Goal: Information Seeking & Learning: Learn about a topic

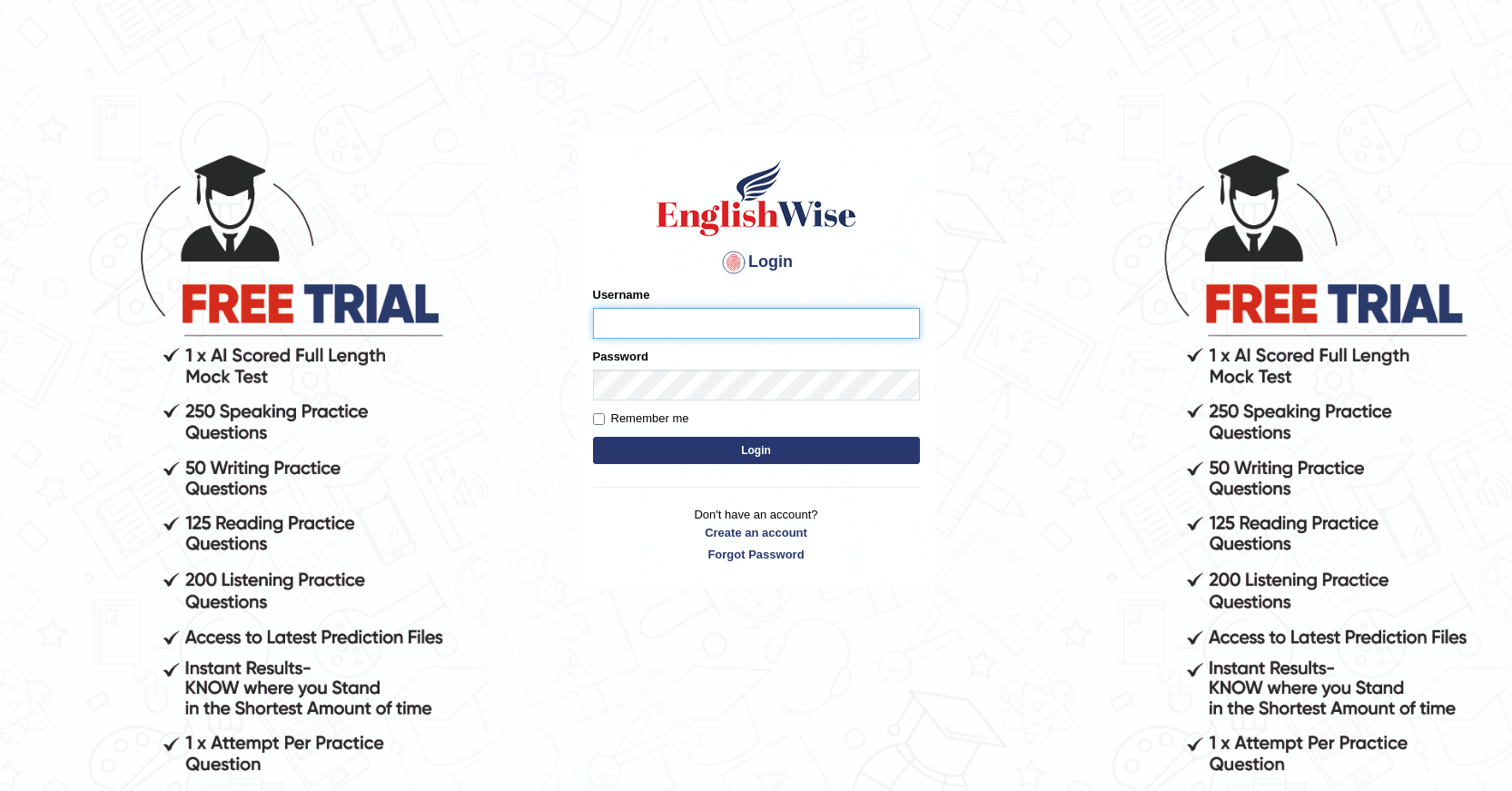
type input "Devera"
click at [667, 319] on input "Devera" at bounding box center [756, 322] width 327 height 31
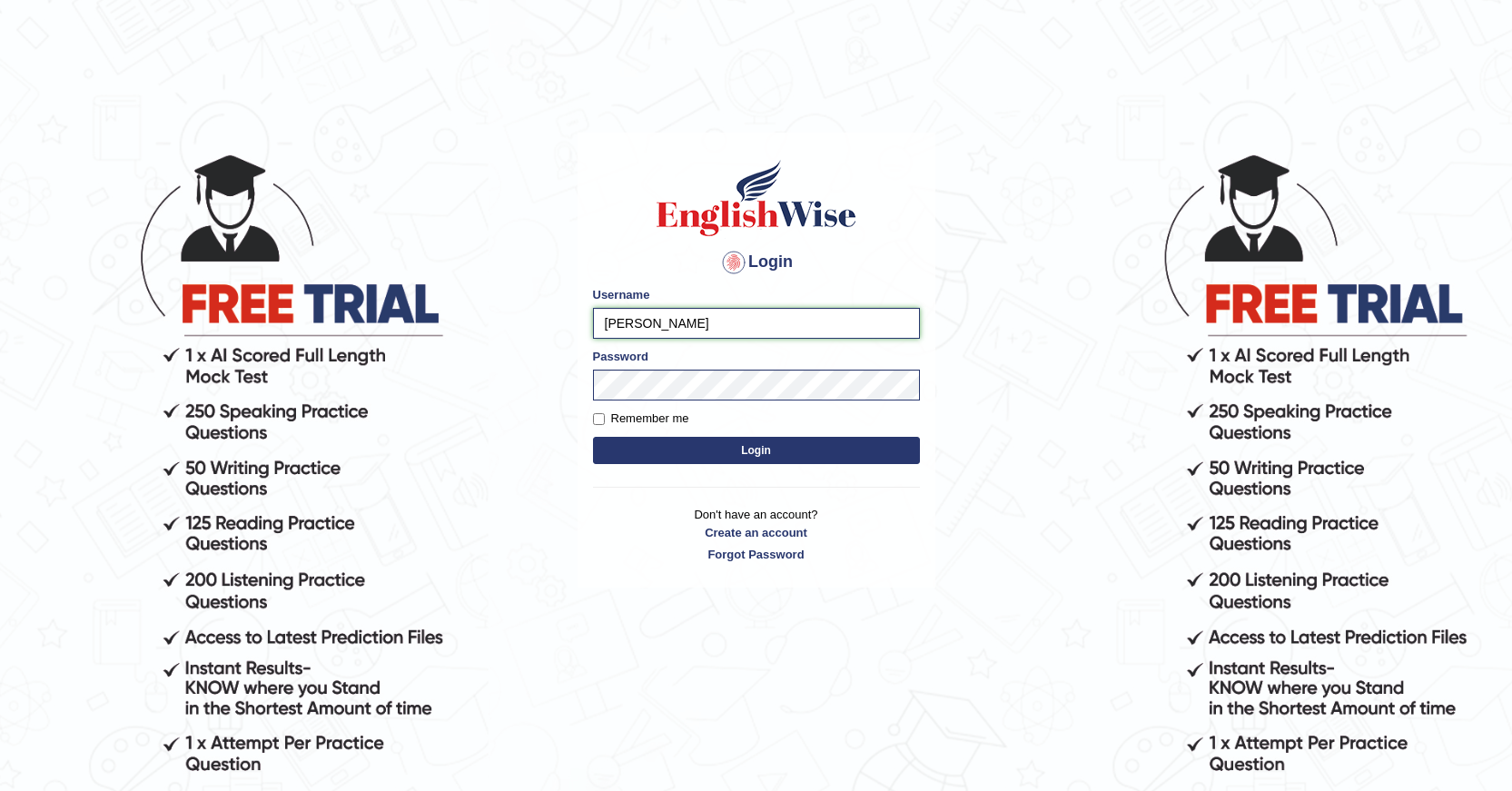
click at [696, 326] on input "Devera" at bounding box center [756, 322] width 327 height 31
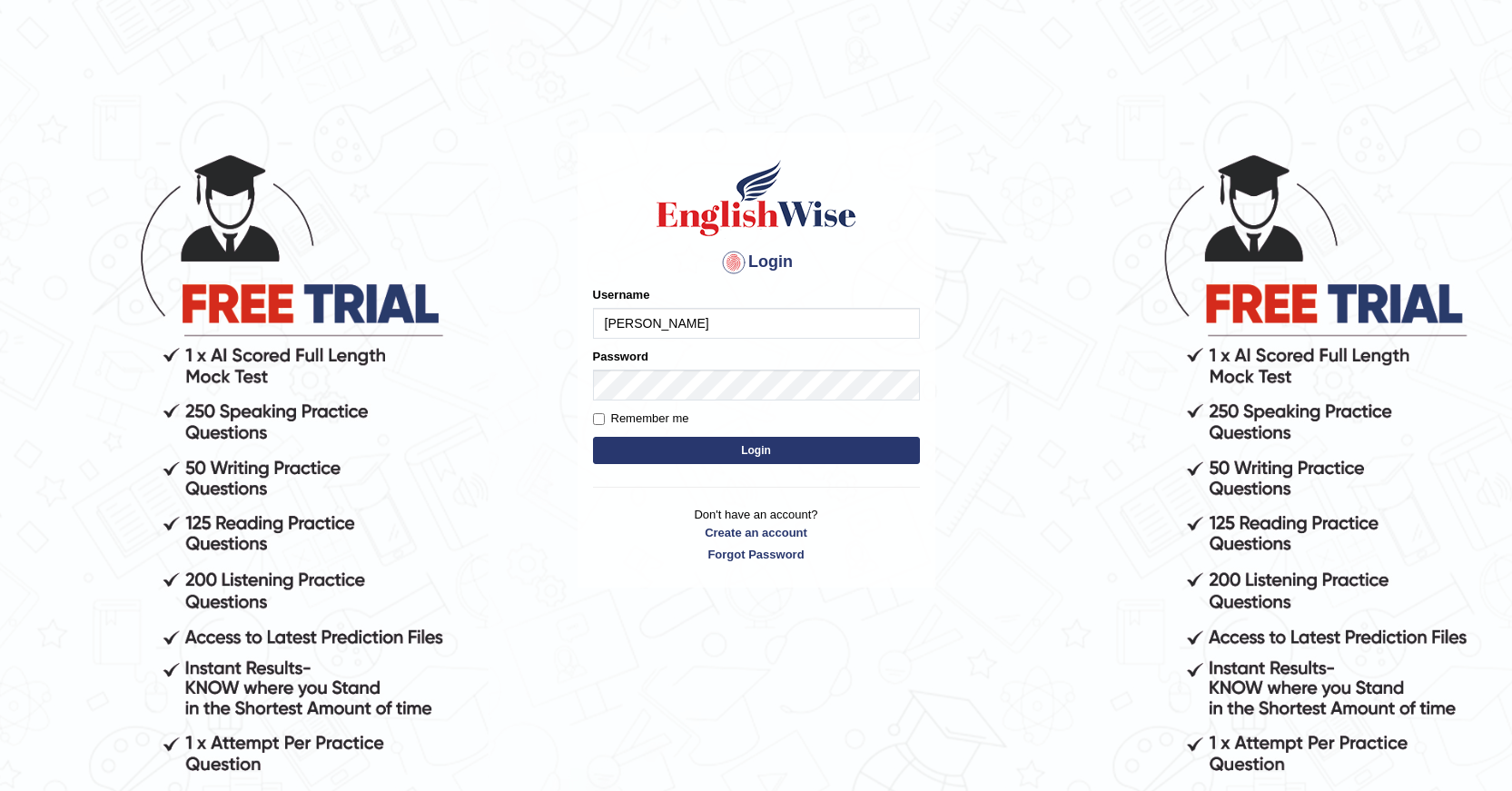
click at [707, 336] on input "[PERSON_NAME]" at bounding box center [756, 322] width 327 height 31
type input "D"
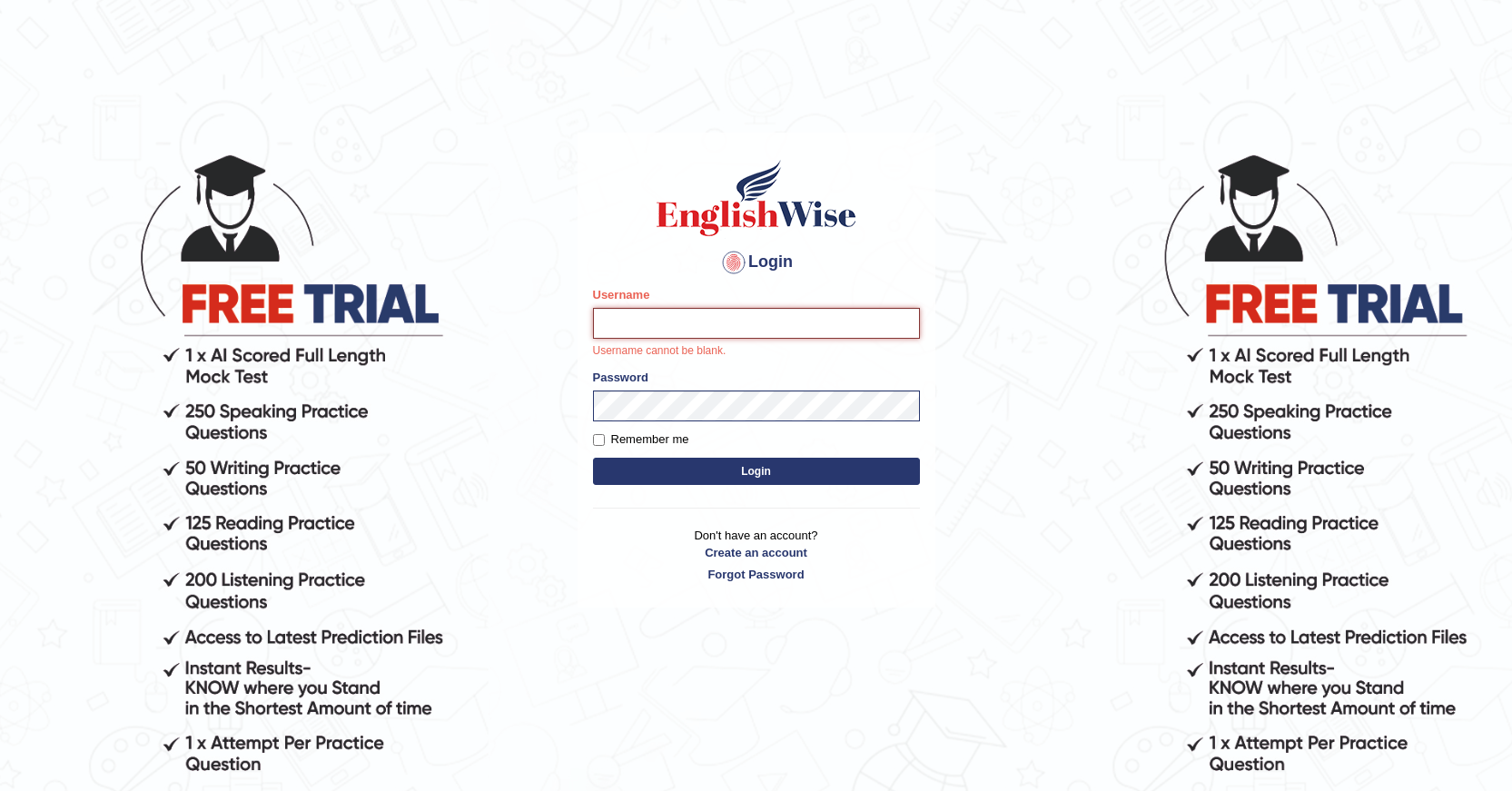
click at [718, 326] on input "Username" at bounding box center [756, 322] width 327 height 31
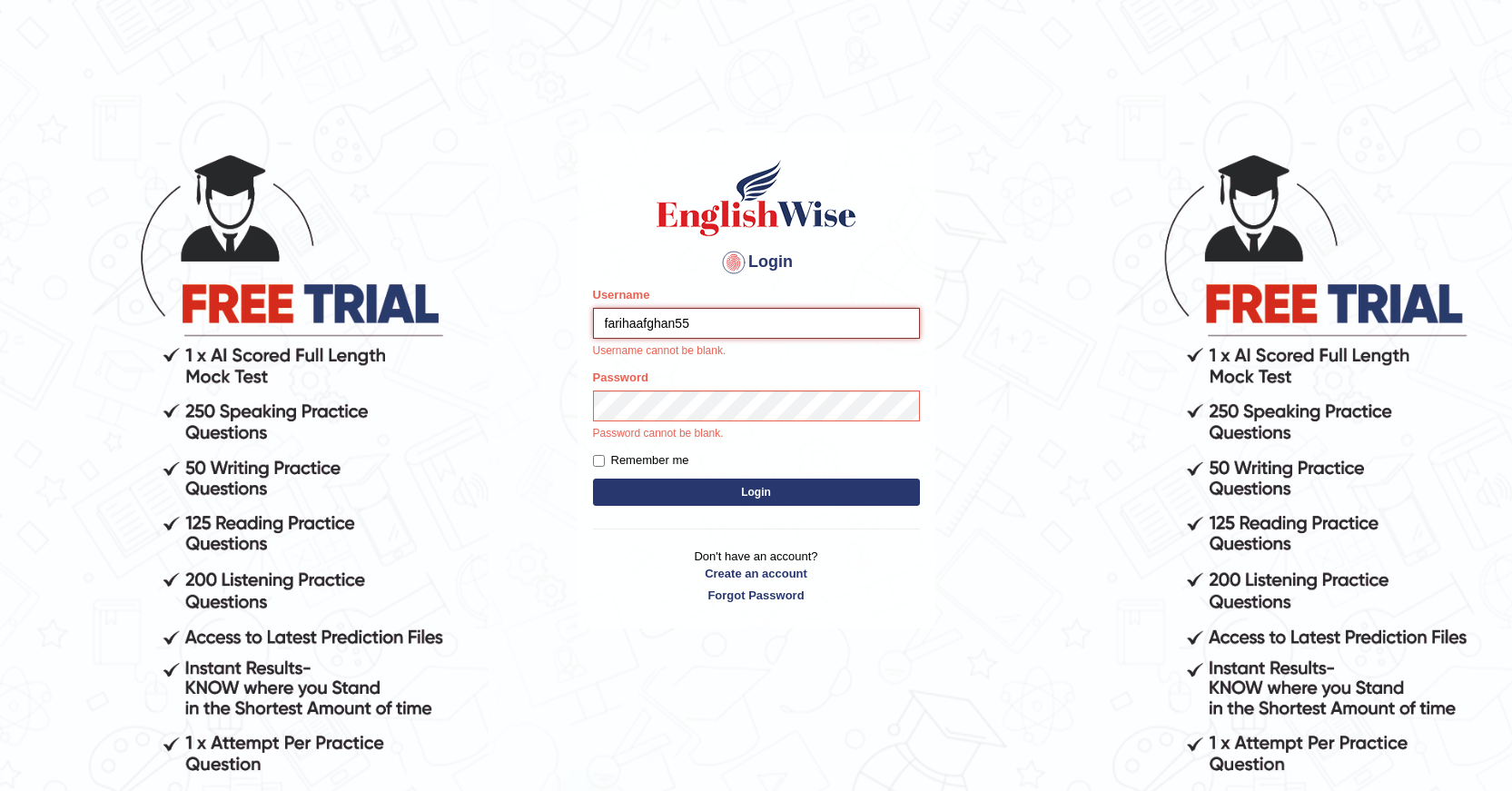
type input "farihaafghan556"
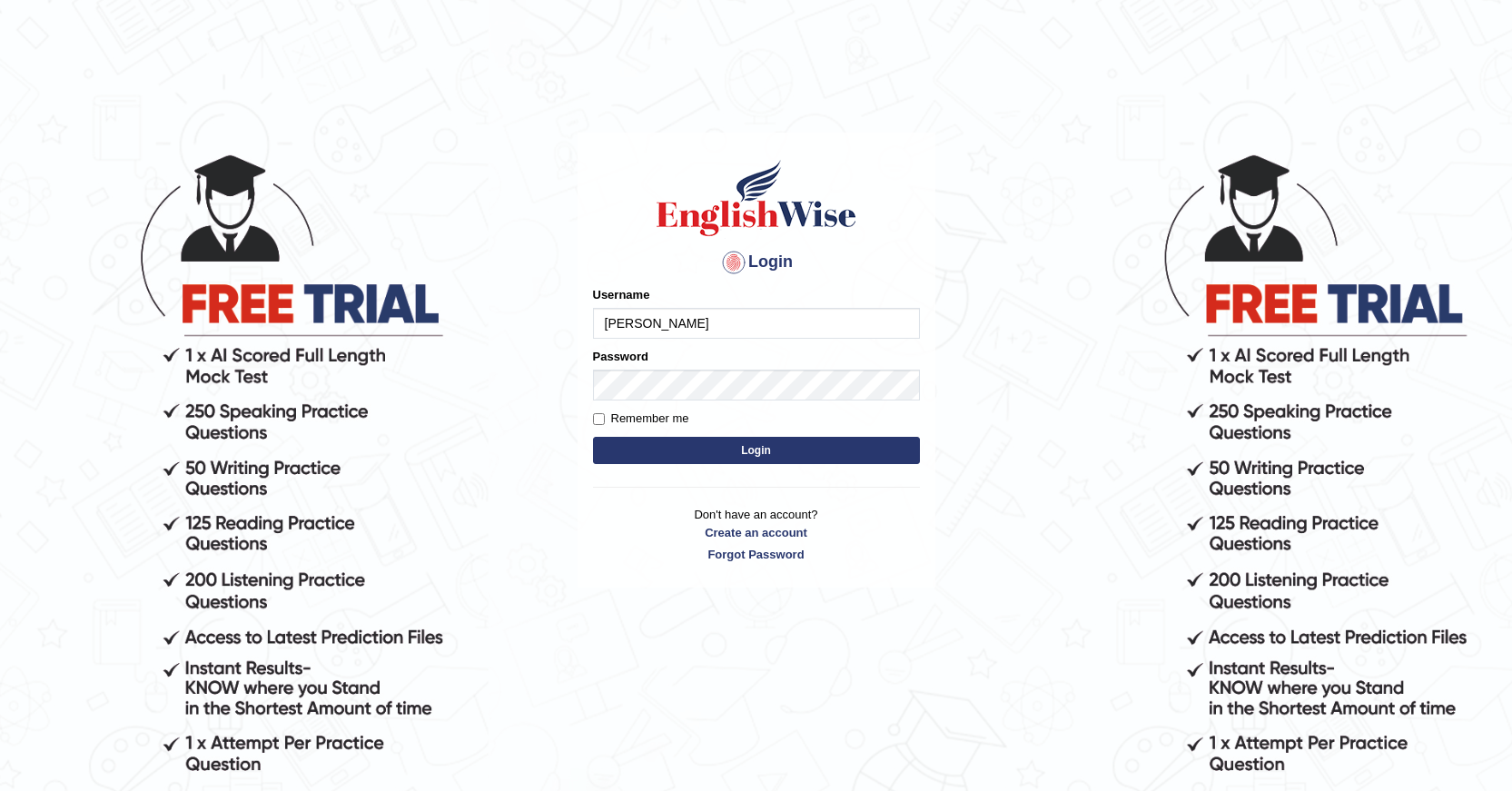
click at [707, 367] on div "Password" at bounding box center [756, 374] width 327 height 52
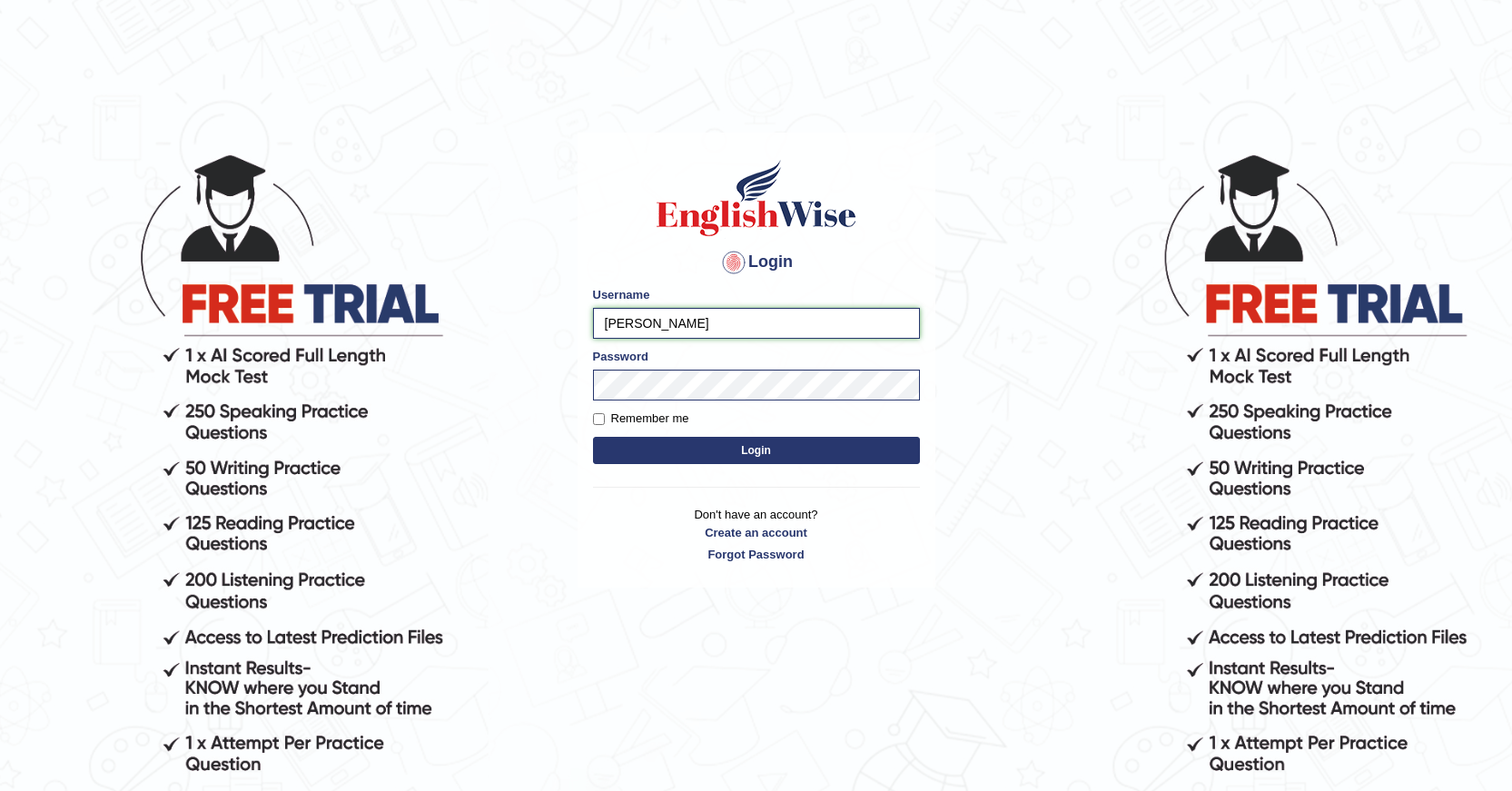
click at [705, 321] on input "Devera" at bounding box center [756, 322] width 327 height 31
type input "D"
type input "farihaafghan556"
click at [903, 459] on button "Login" at bounding box center [756, 451] width 327 height 28
click at [801, 439] on button "Login" at bounding box center [756, 451] width 327 height 28
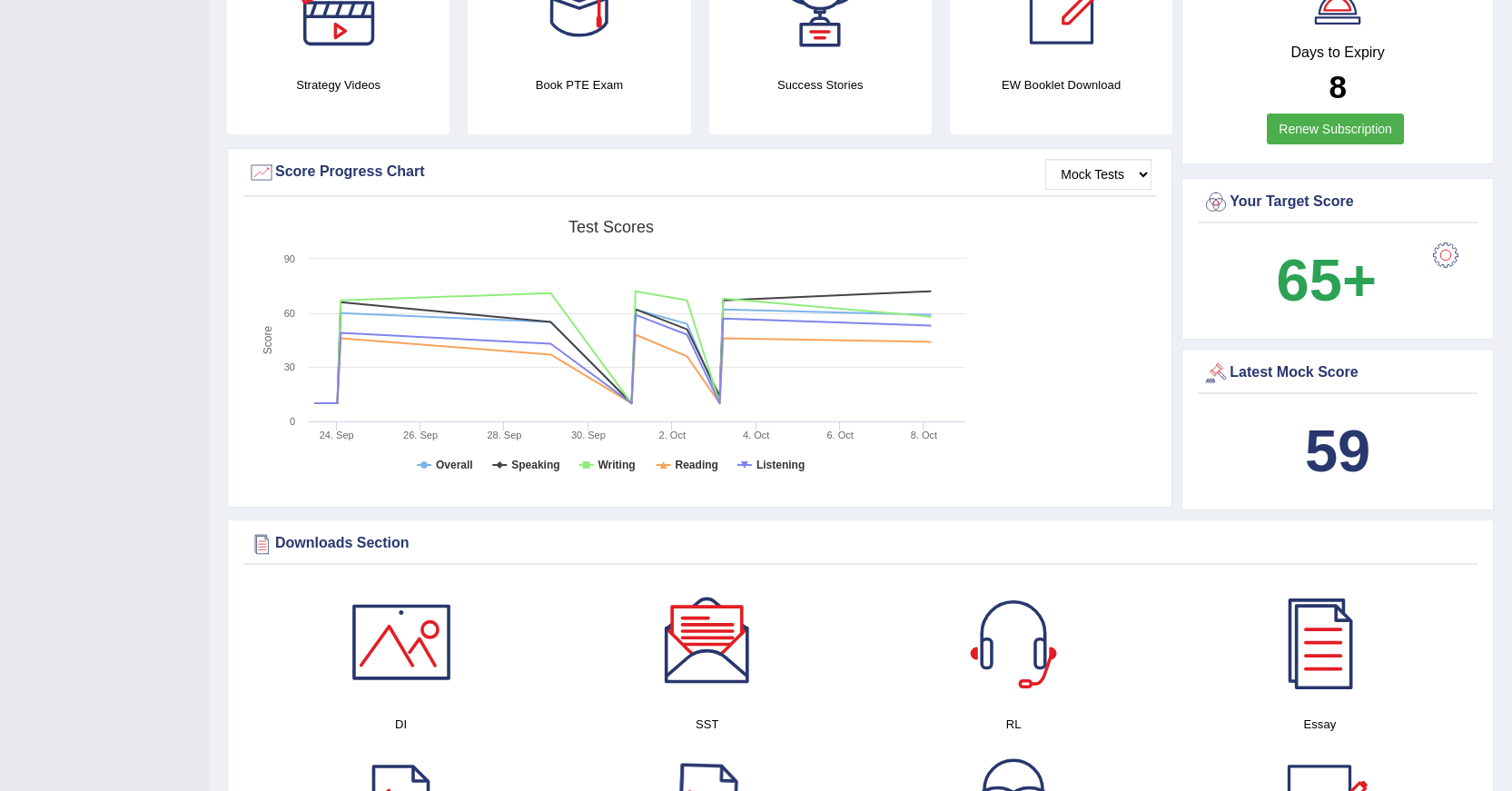
scroll to position [182, 0]
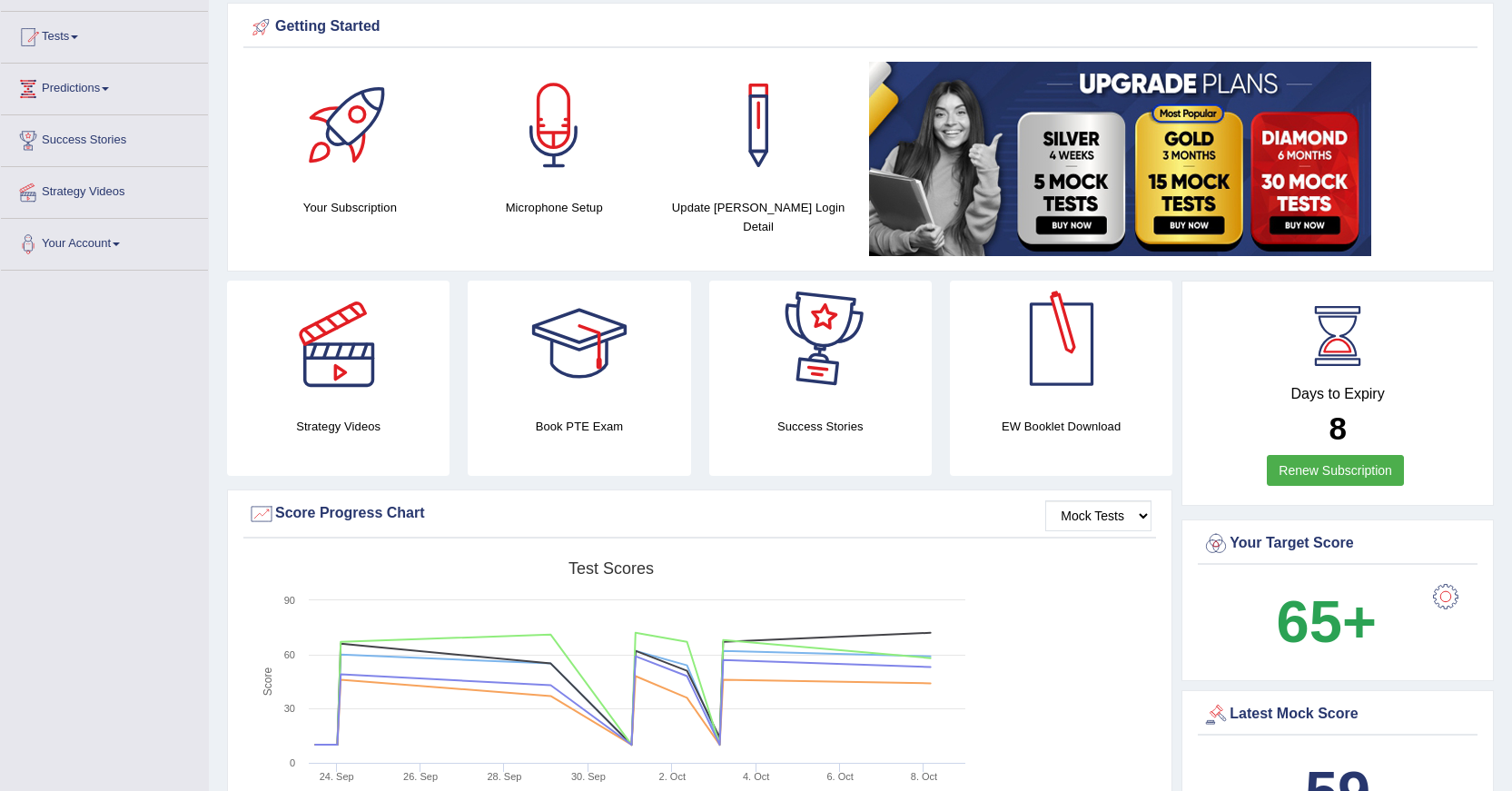
click at [961, 268] on div "Getting Started Your Subscription Microphone Setup Update Pearson Login Detail ×" at bounding box center [860, 137] width 1267 height 269
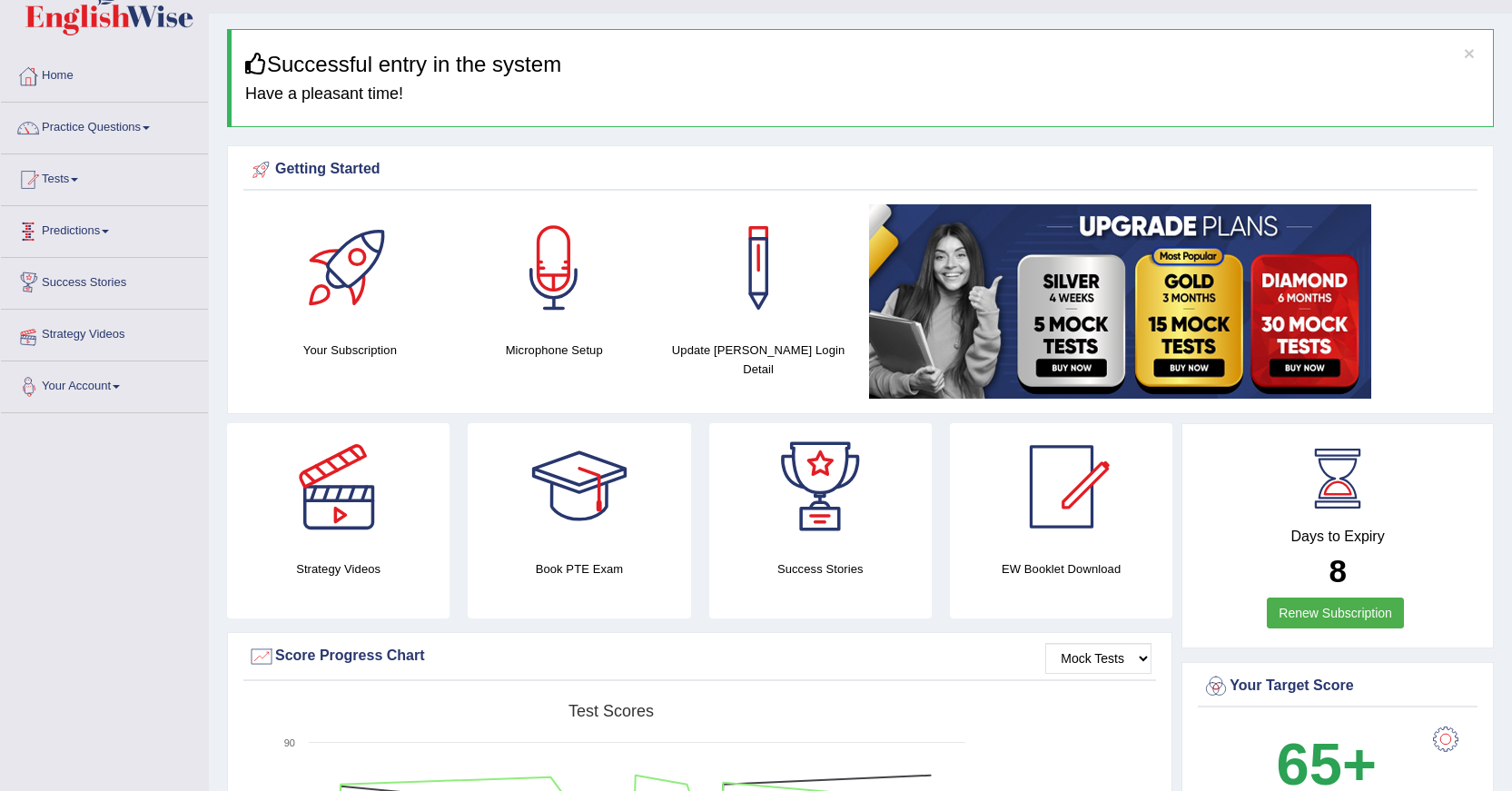
scroll to position [0, 0]
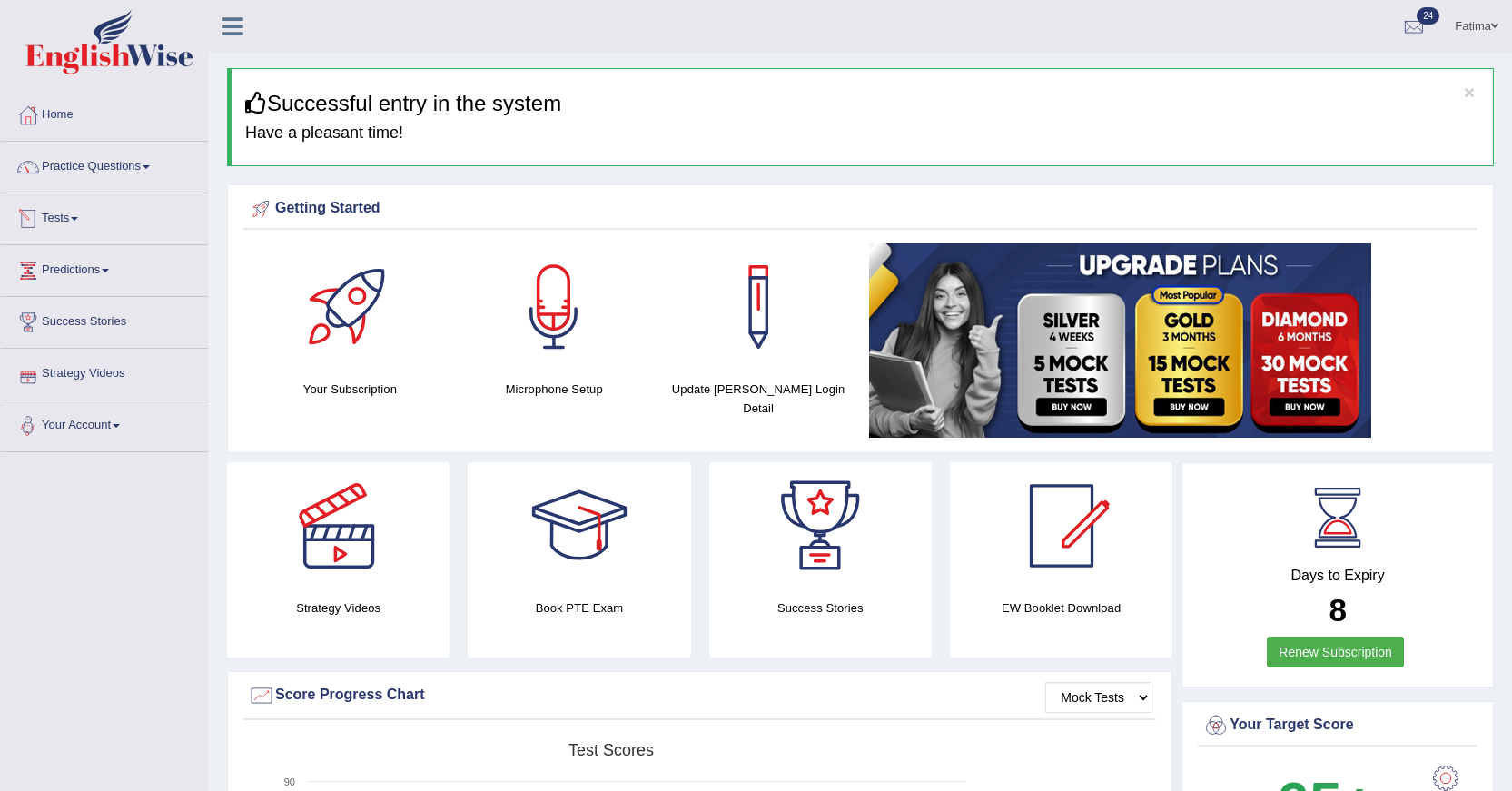
click at [61, 212] on link "Tests" at bounding box center [104, 217] width 207 height 45
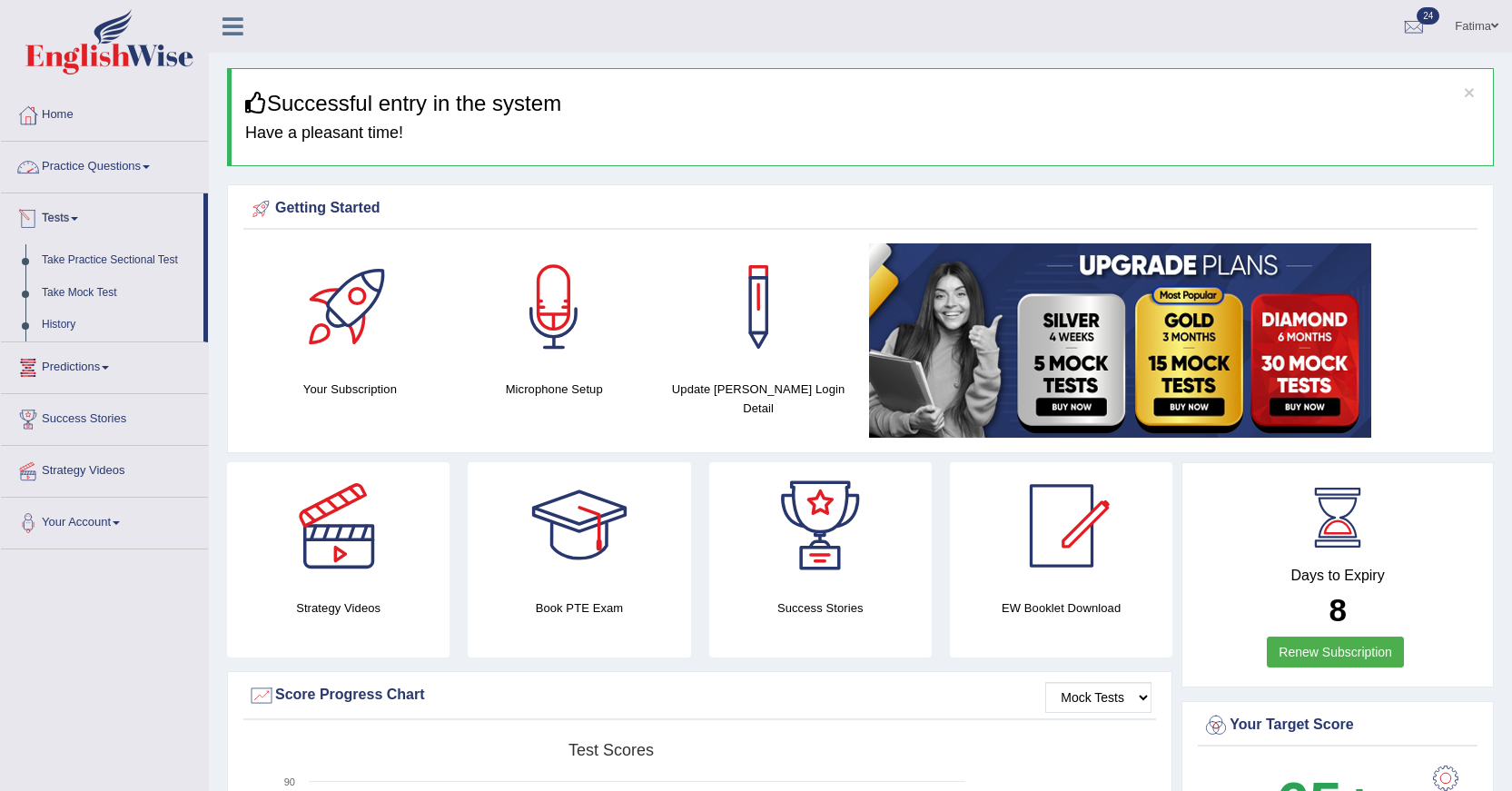
click at [142, 165] on link "Practice Questions" at bounding box center [104, 164] width 207 height 45
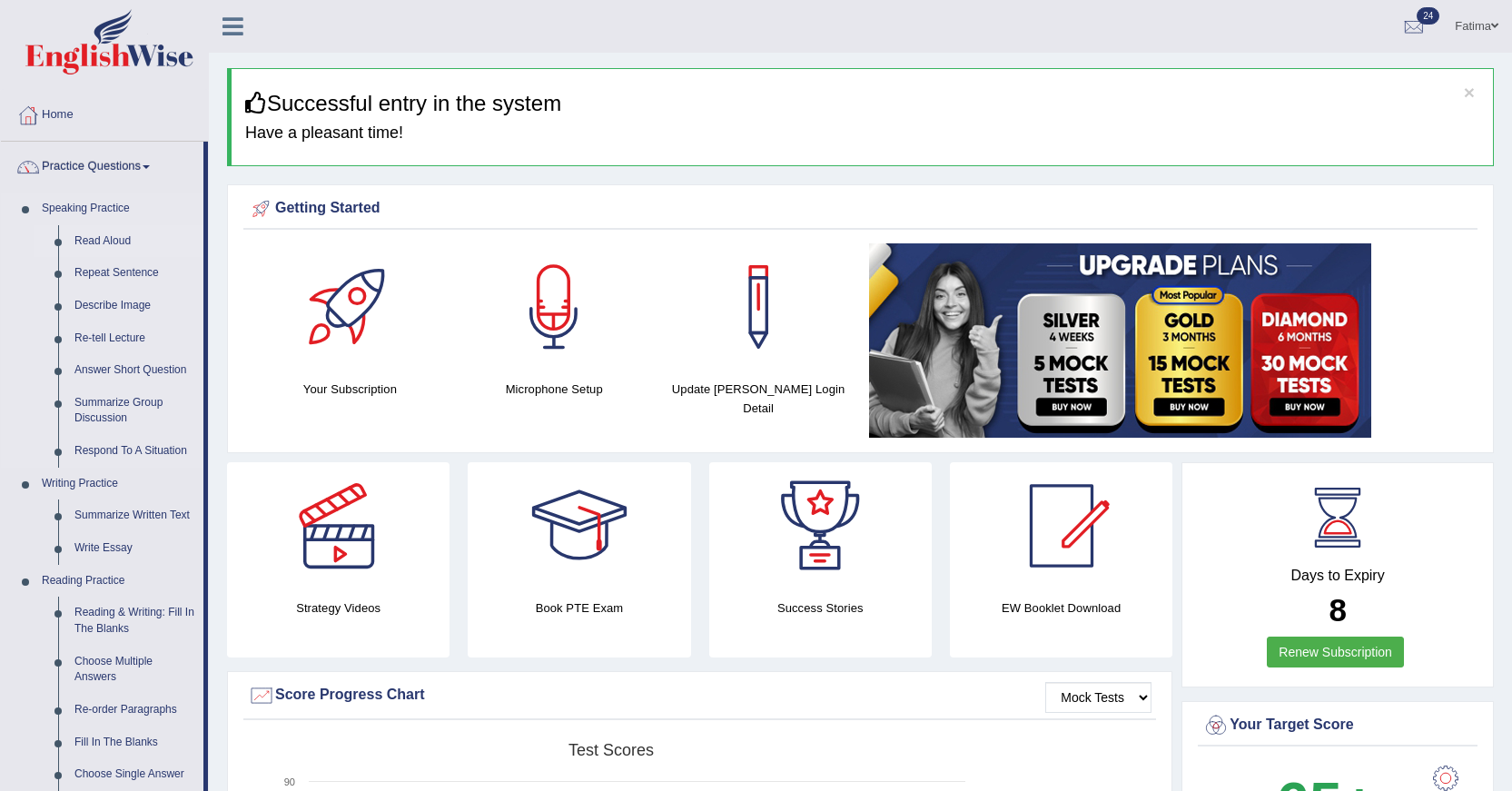
click at [120, 233] on link "Read Aloud" at bounding box center [134, 241] width 137 height 33
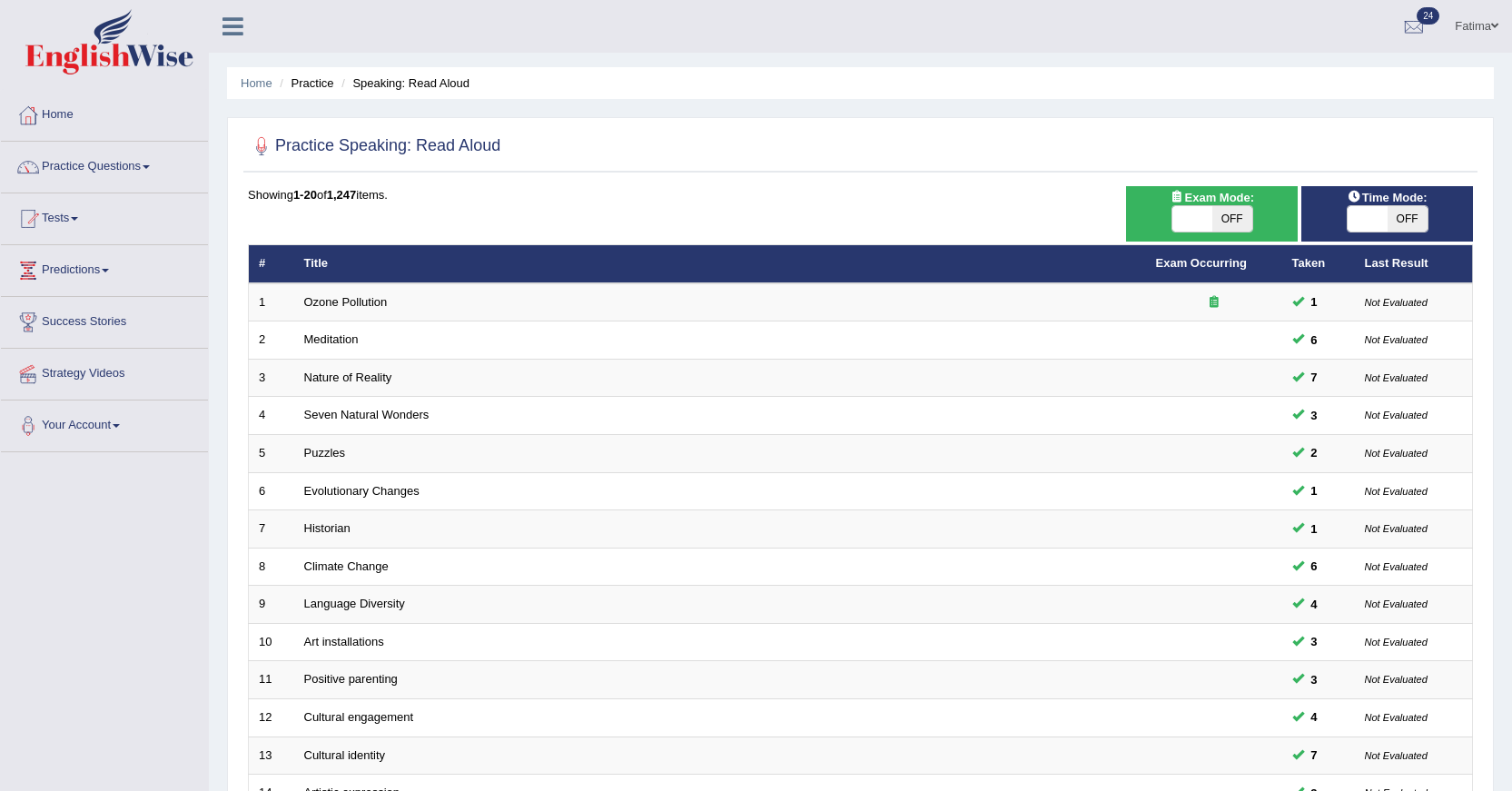
click at [1229, 214] on span "OFF" at bounding box center [1232, 219] width 40 height 26
checkbox input "true"
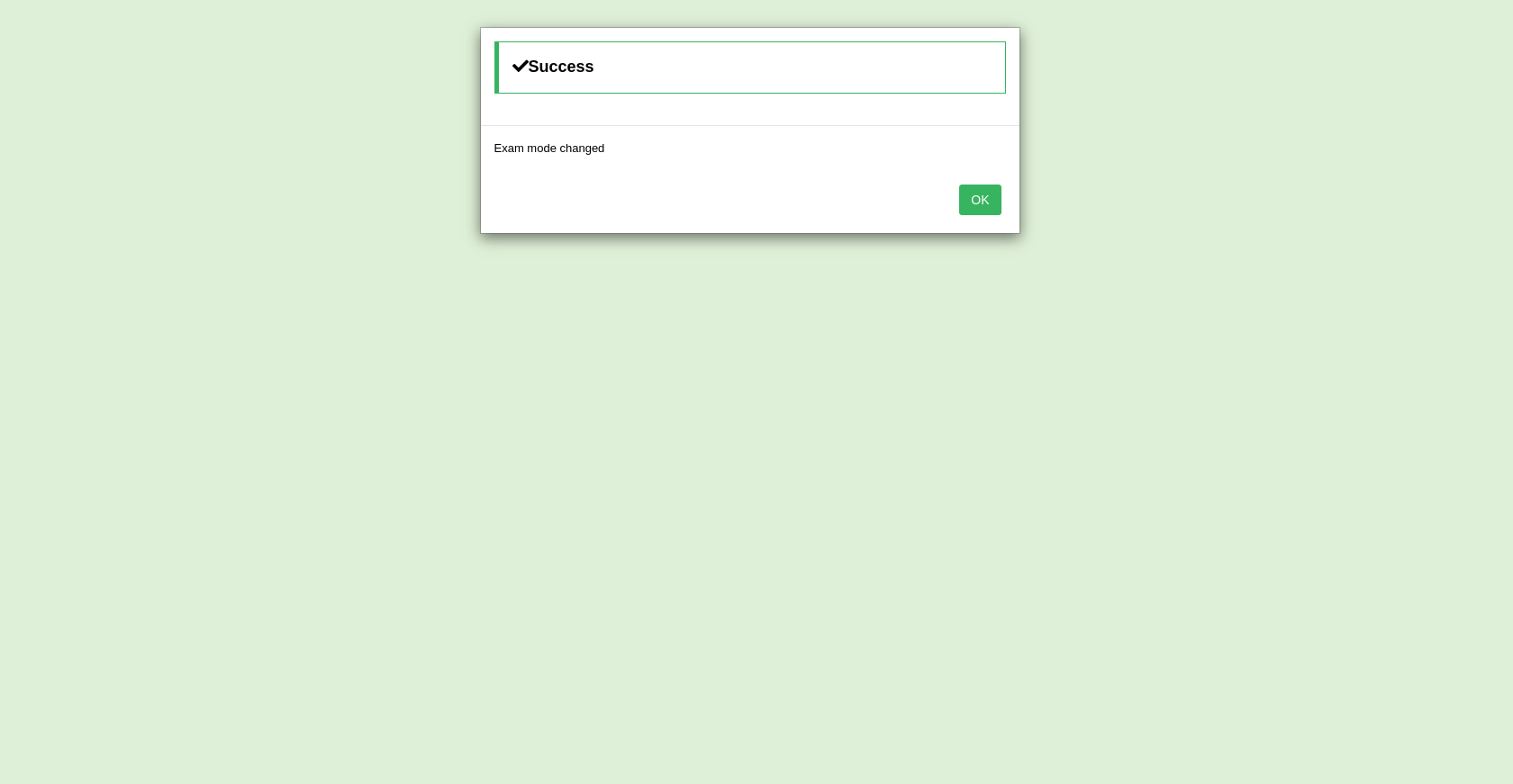
click at [989, 204] on button "OK" at bounding box center [980, 199] width 41 height 30
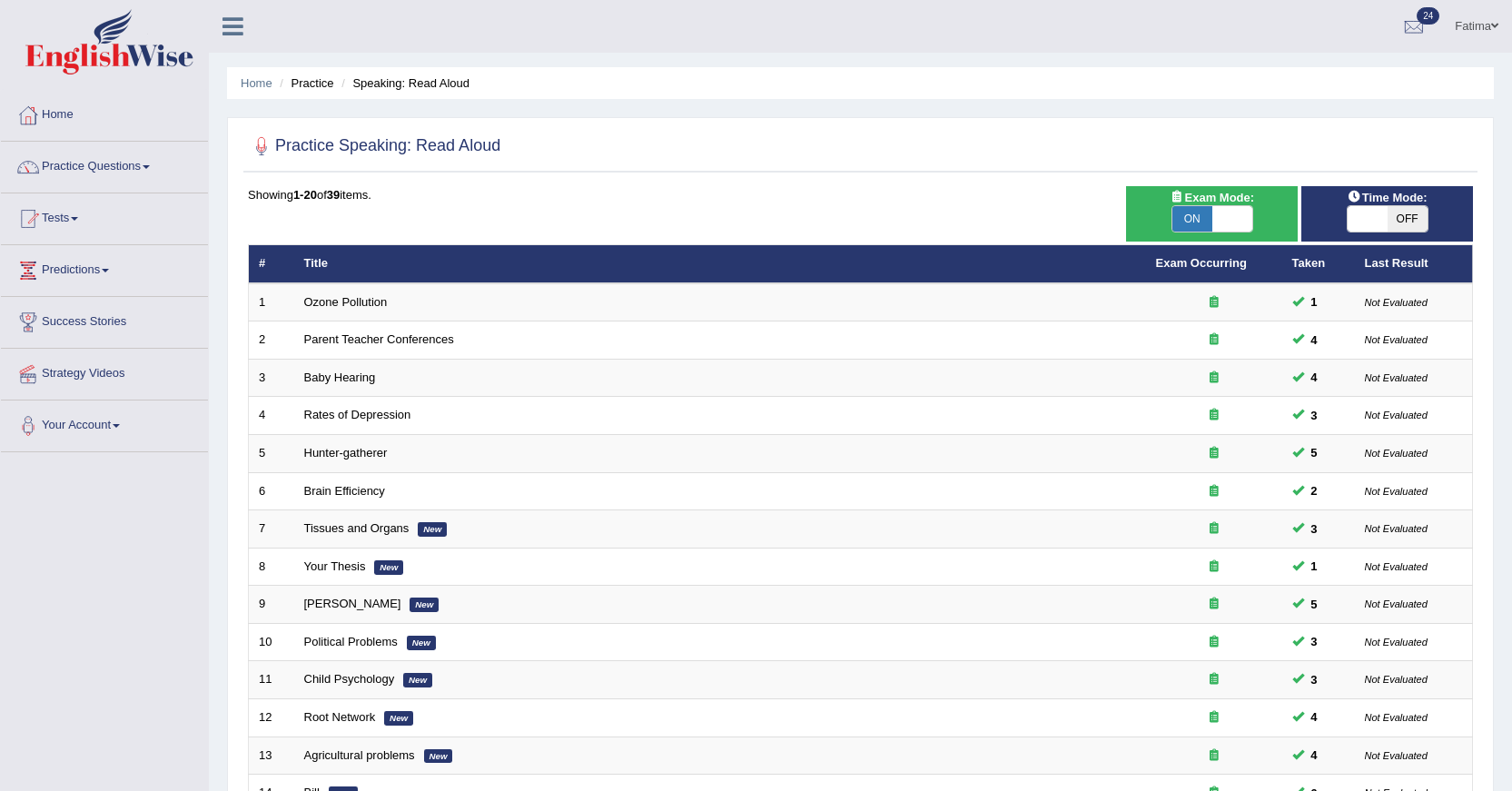
click at [1423, 220] on span "OFF" at bounding box center [1407, 219] width 40 height 26
checkbox input "true"
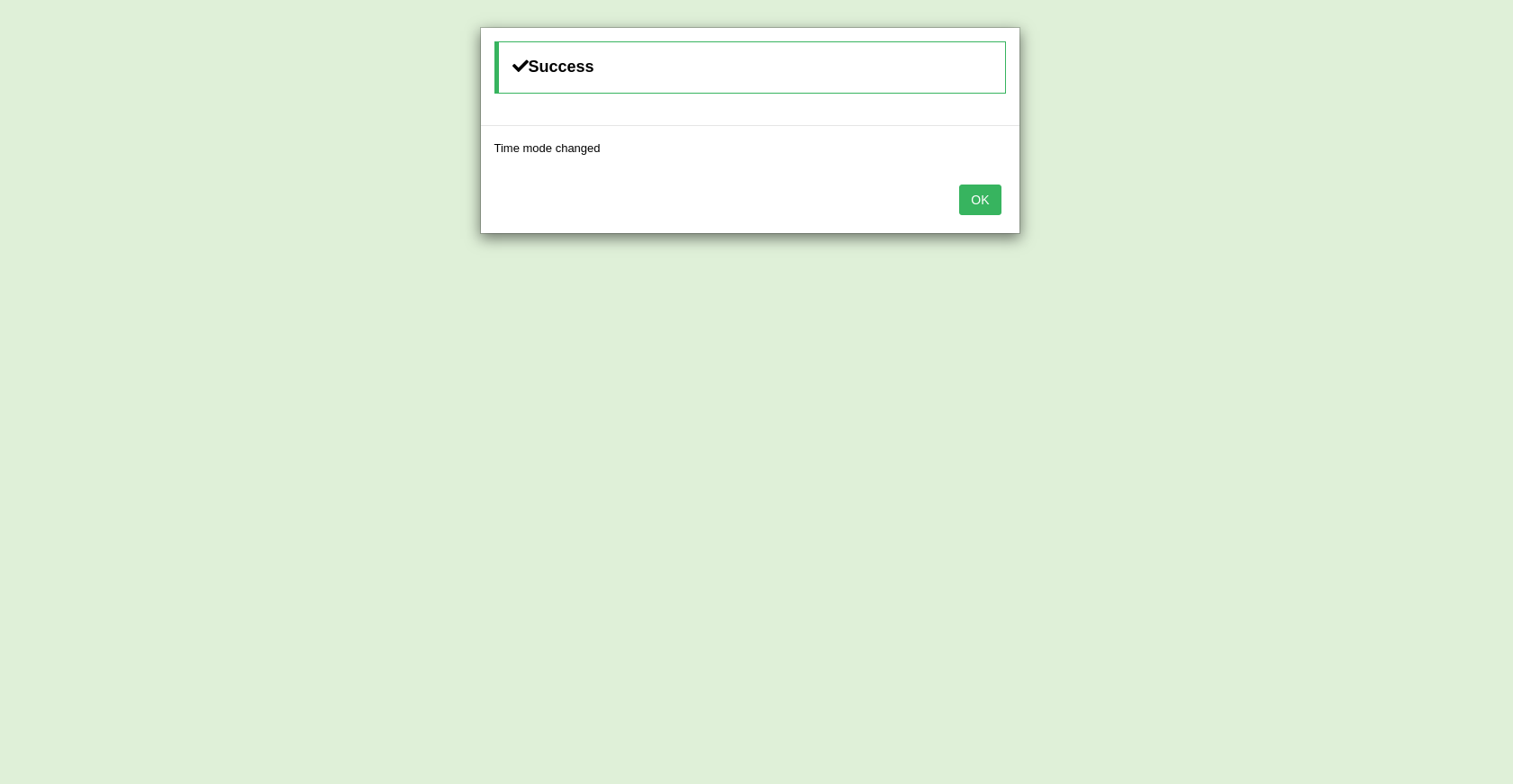
click at [976, 210] on button "OK" at bounding box center [980, 199] width 41 height 30
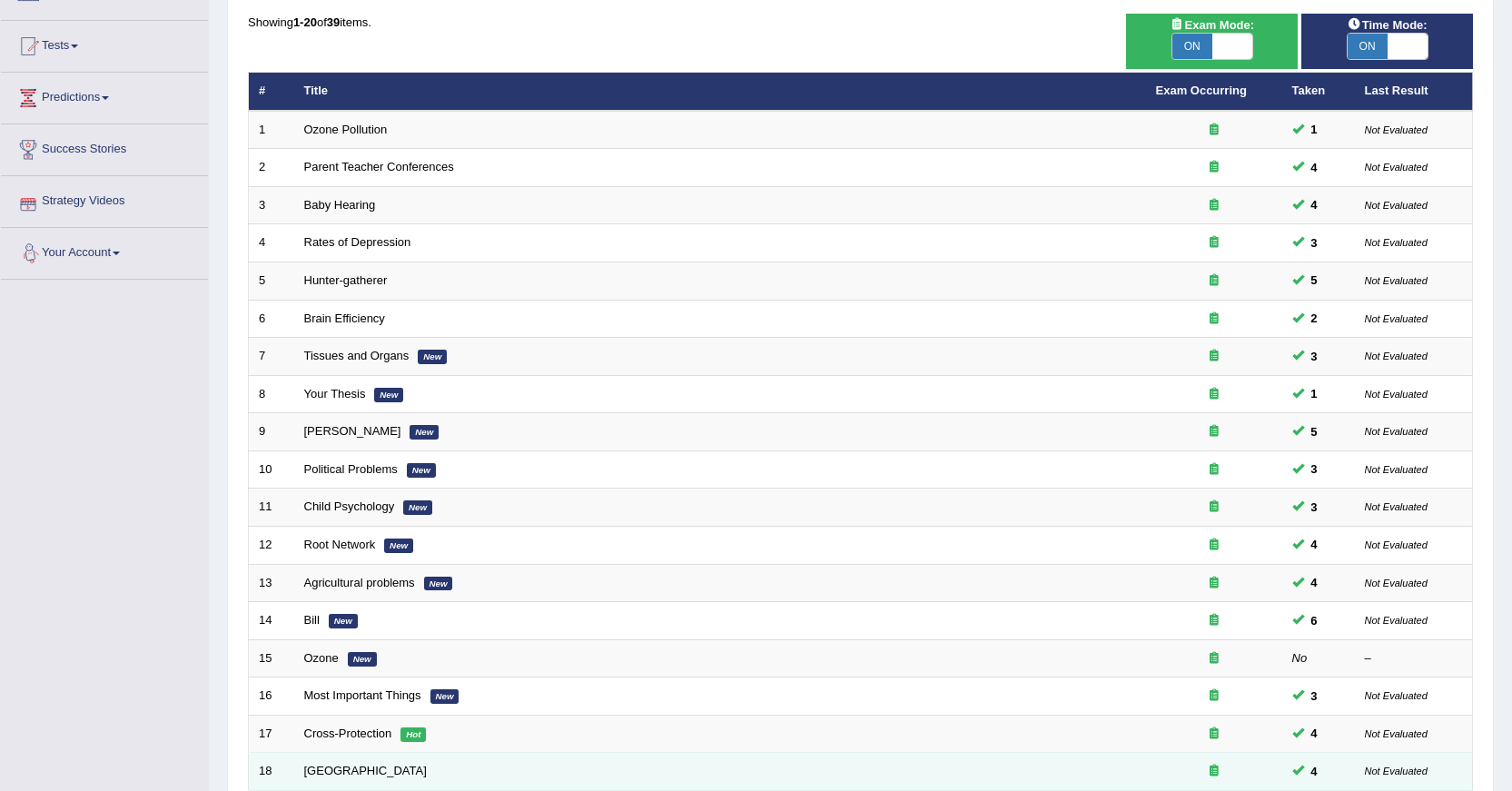
scroll to position [411, 0]
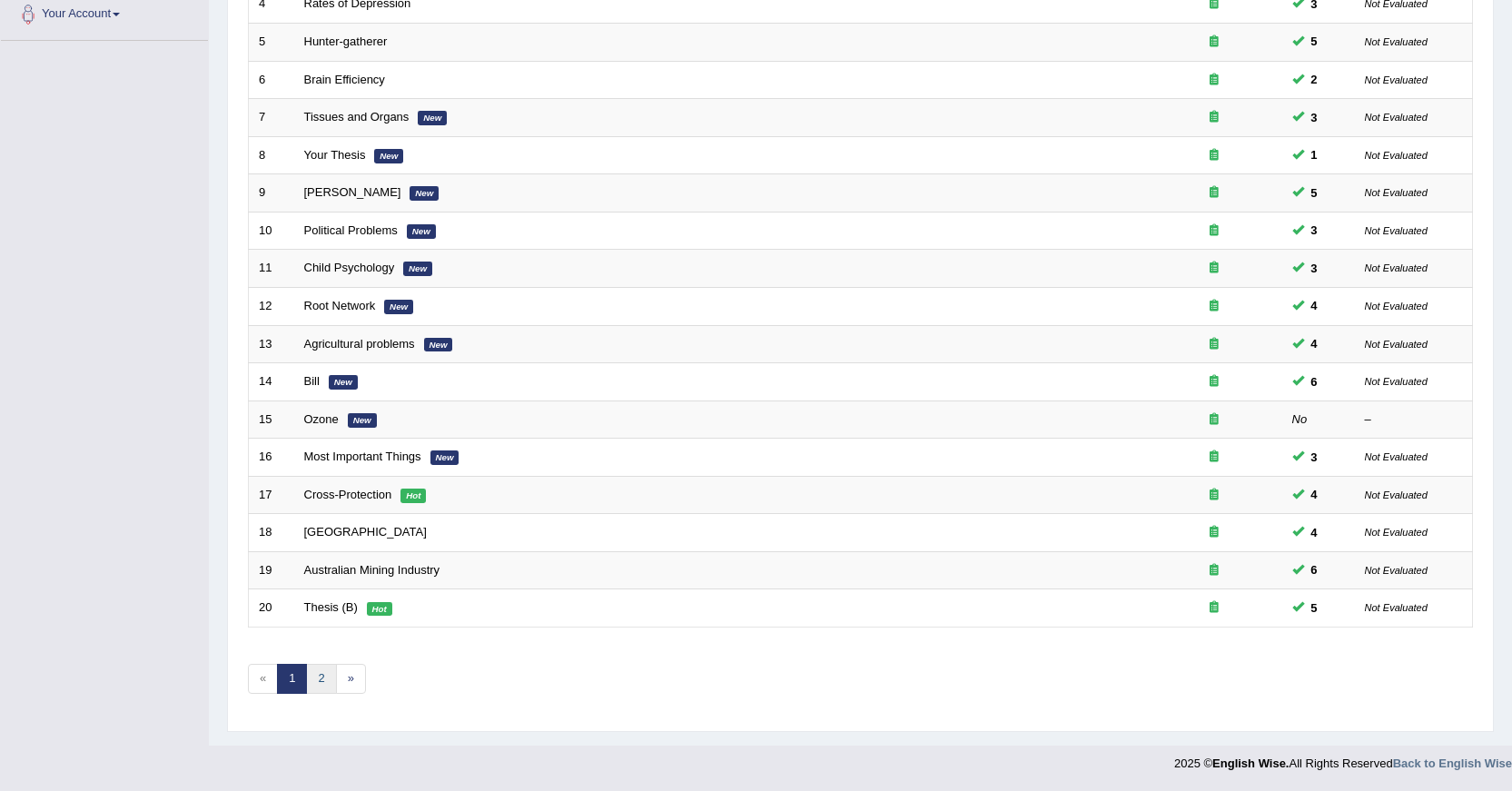
click at [324, 675] on link "2" at bounding box center [321, 678] width 30 height 30
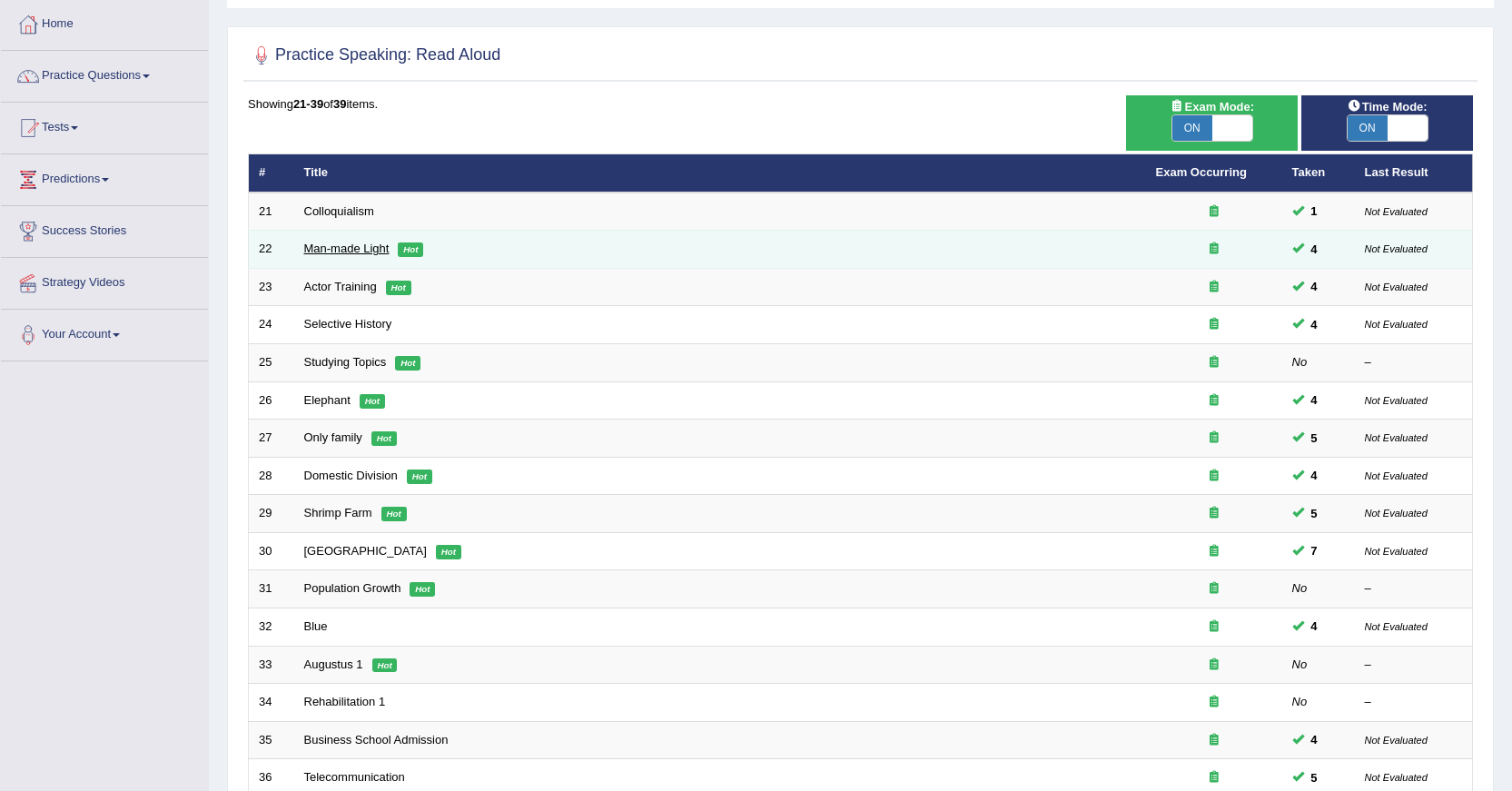
click at [362, 249] on link "Man-made Light" at bounding box center [347, 248] width 85 height 14
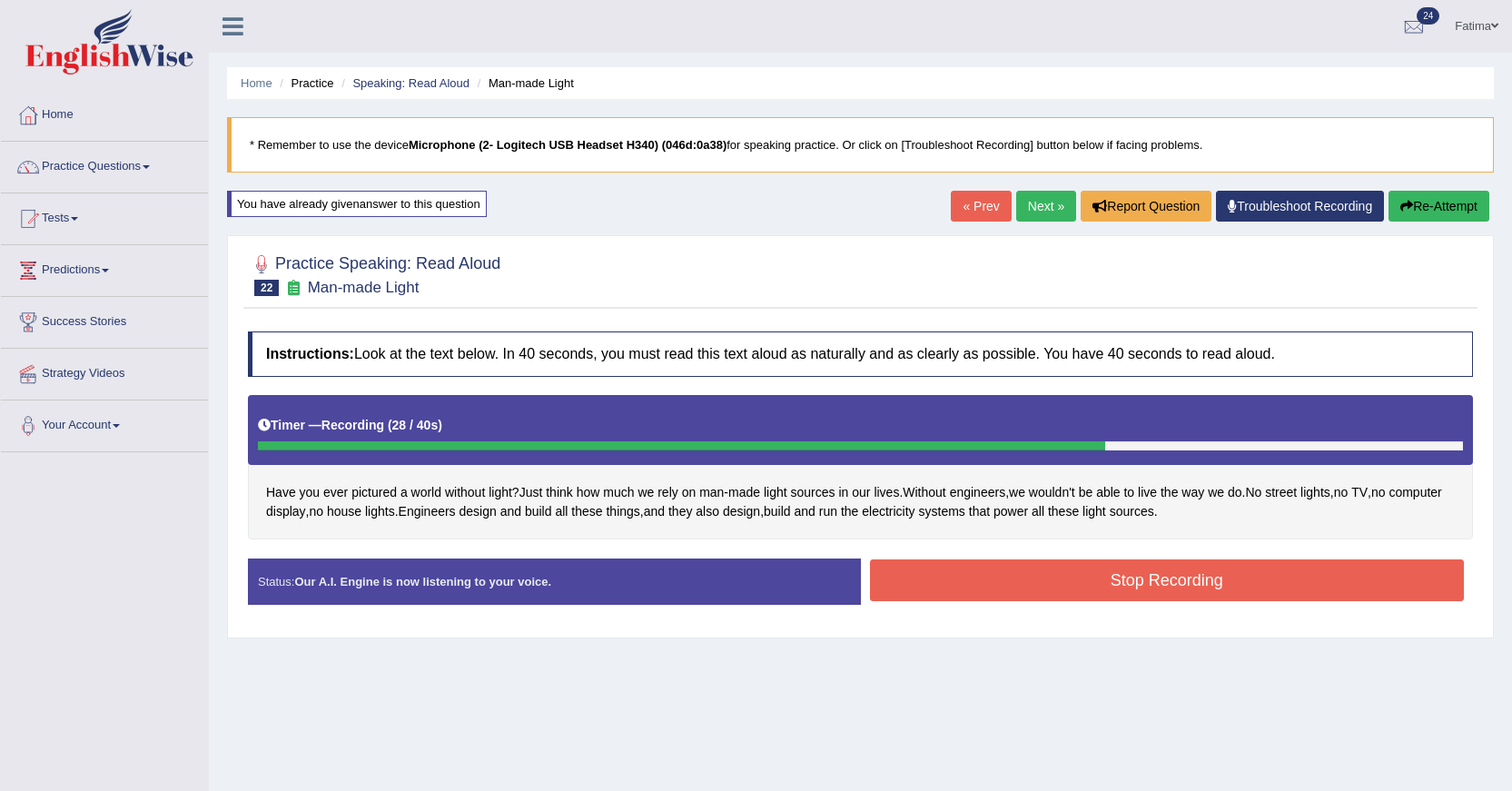
click at [1179, 576] on button "Stop Recording" at bounding box center [1168, 580] width 595 height 42
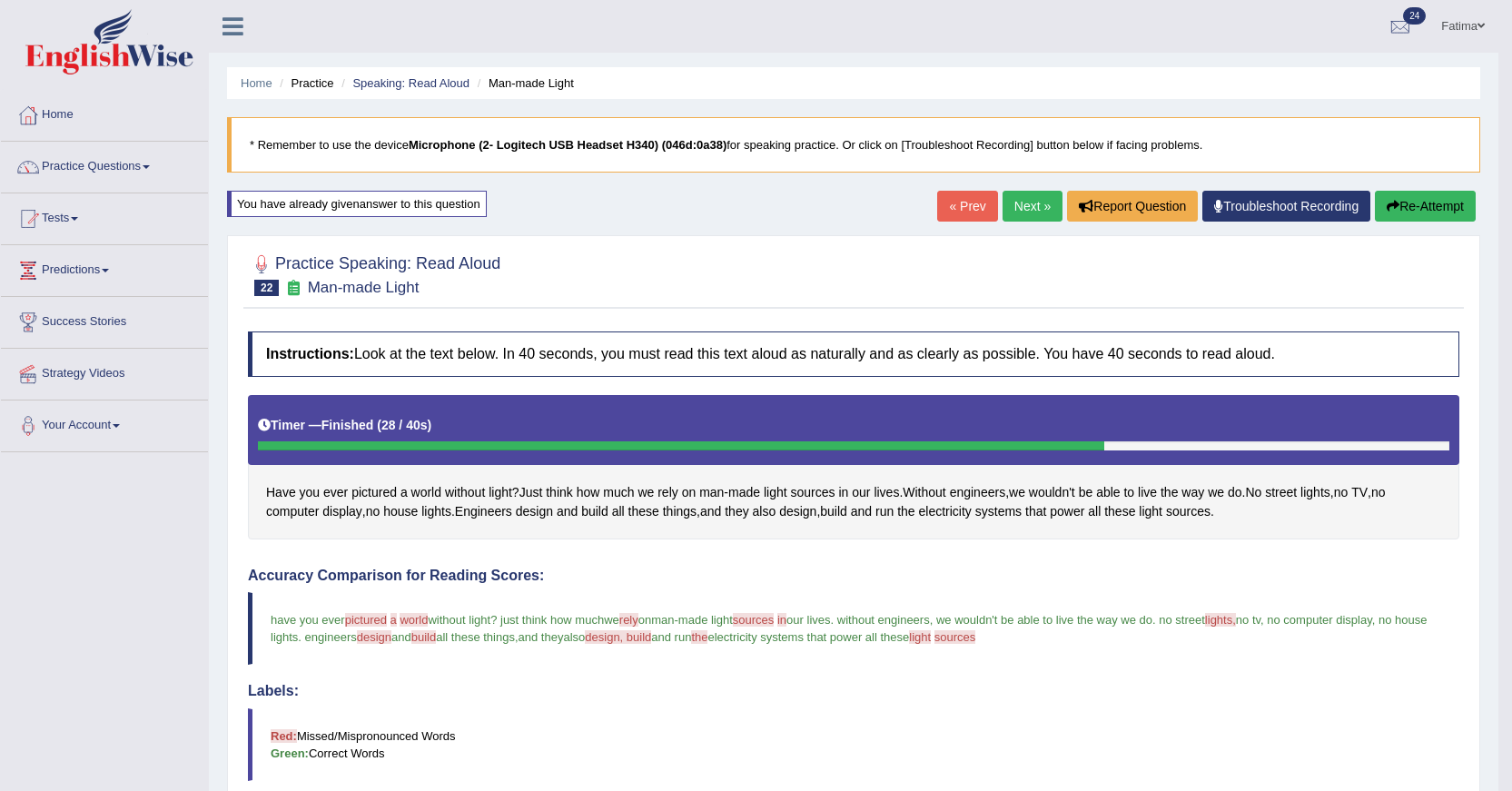
click at [1023, 207] on link "Next »" at bounding box center [1032, 206] width 60 height 31
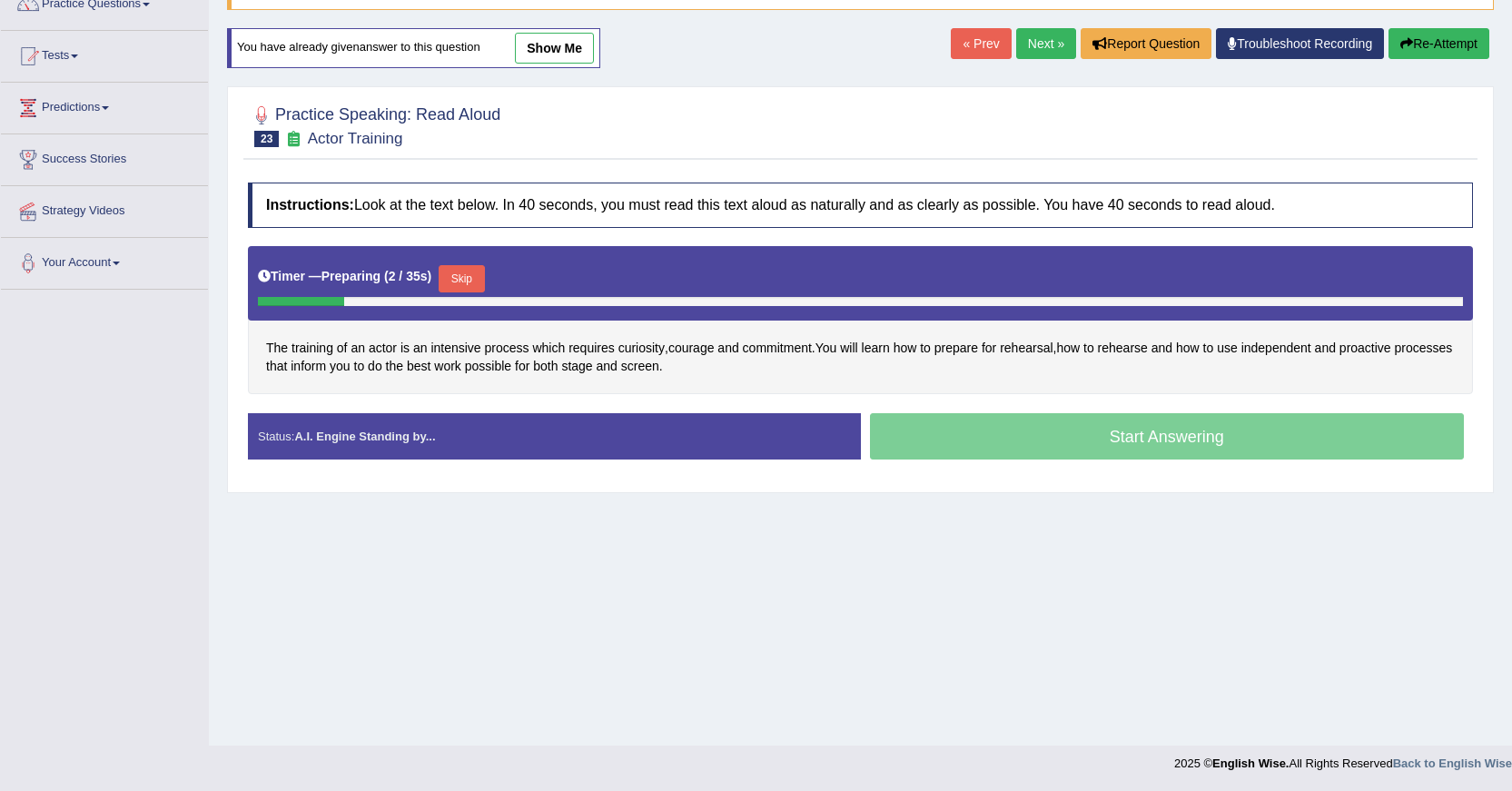
scroll to position [162, 0]
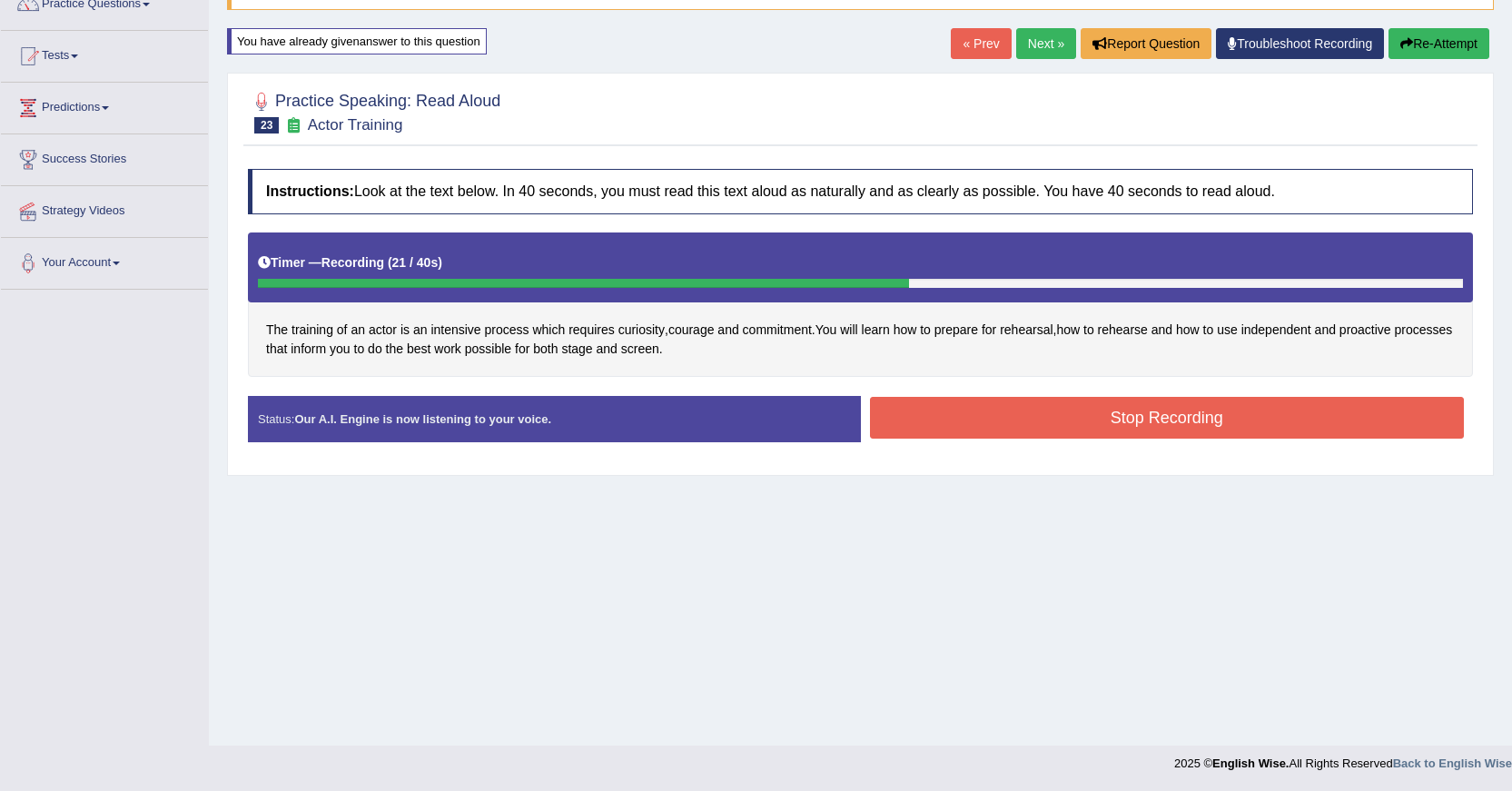
click at [971, 409] on button "Stop Recording" at bounding box center [1168, 417] width 595 height 42
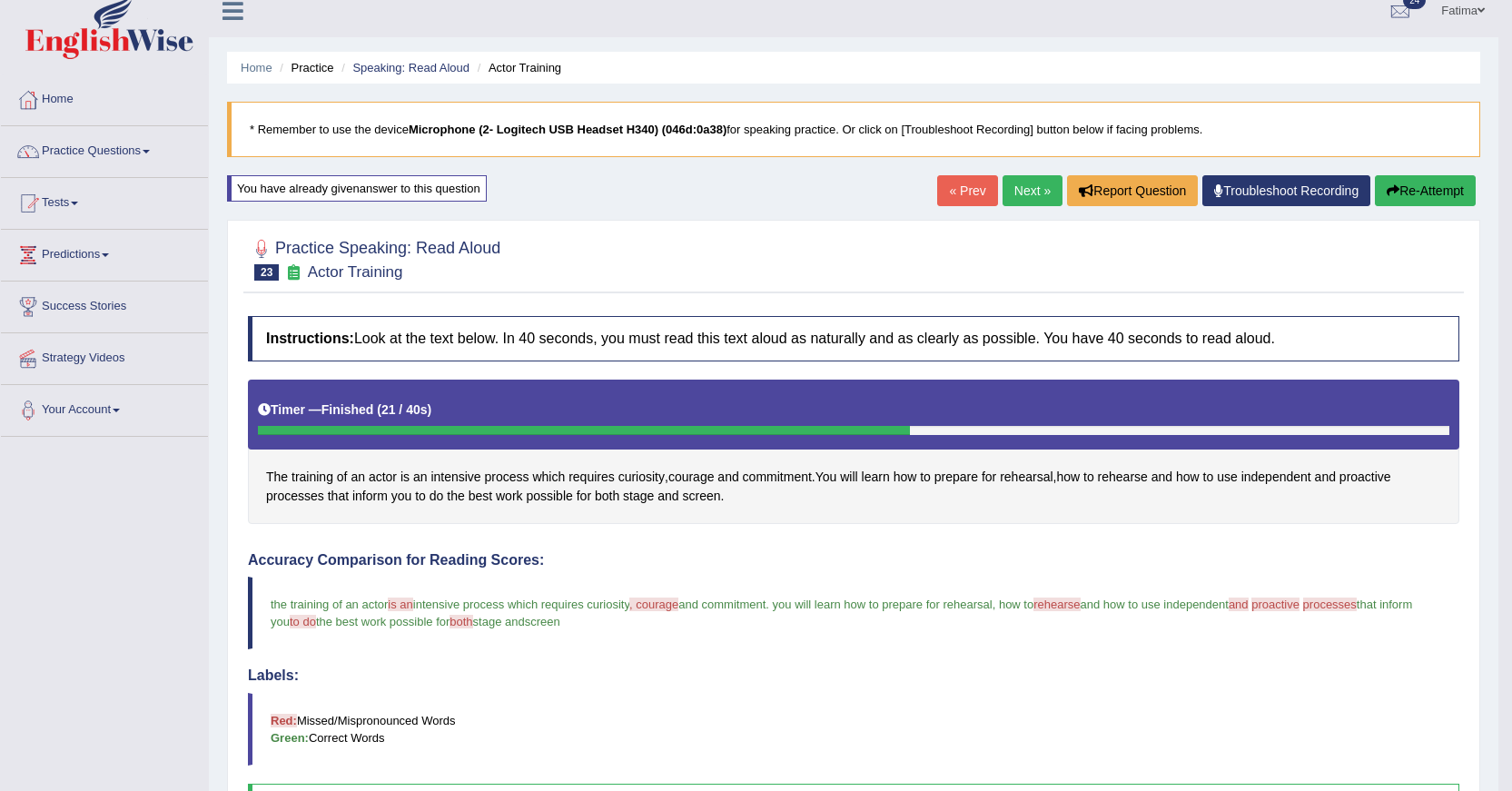
scroll to position [0, 0]
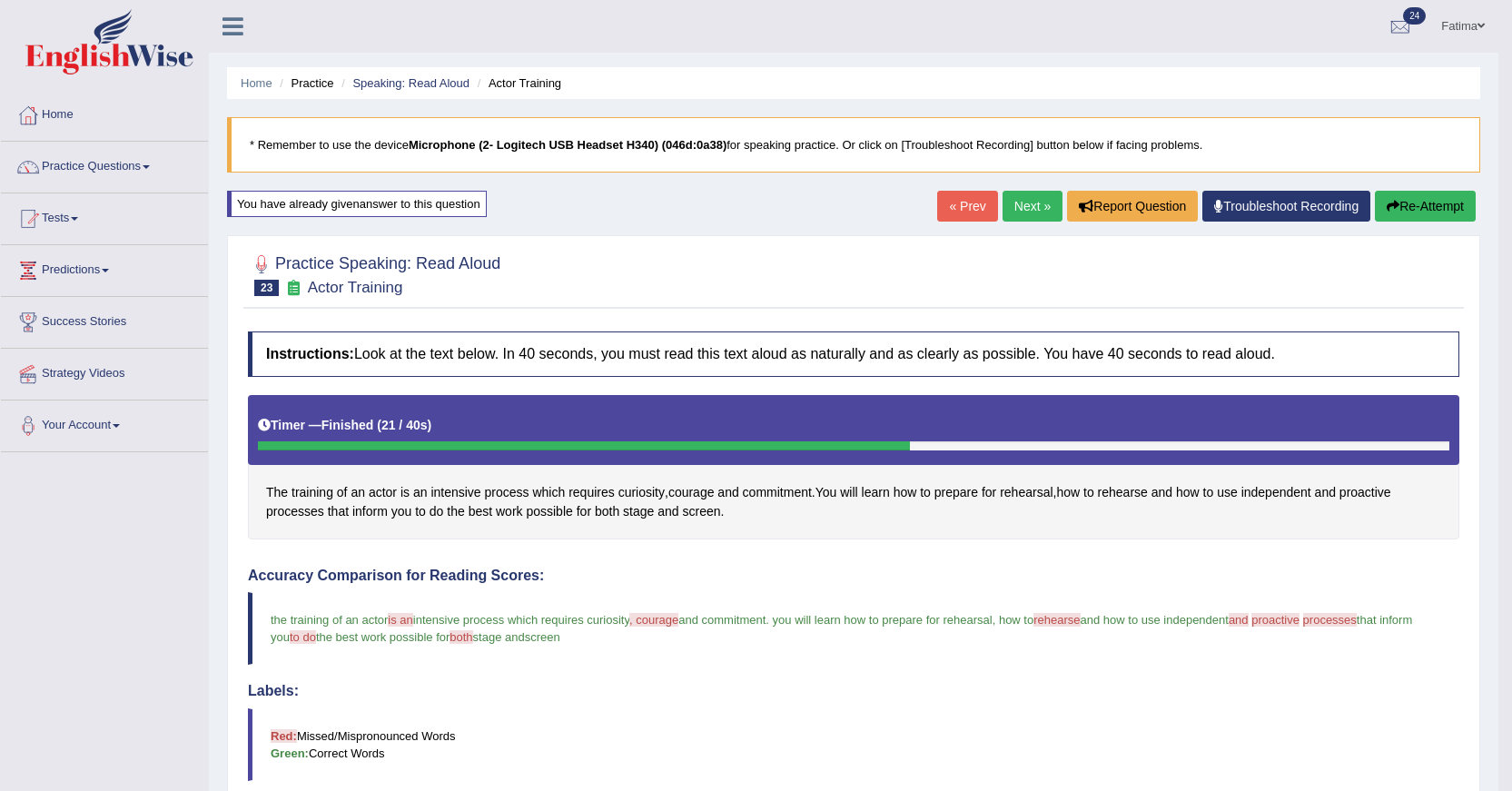
click at [1022, 201] on link "Next »" at bounding box center [1032, 206] width 60 height 31
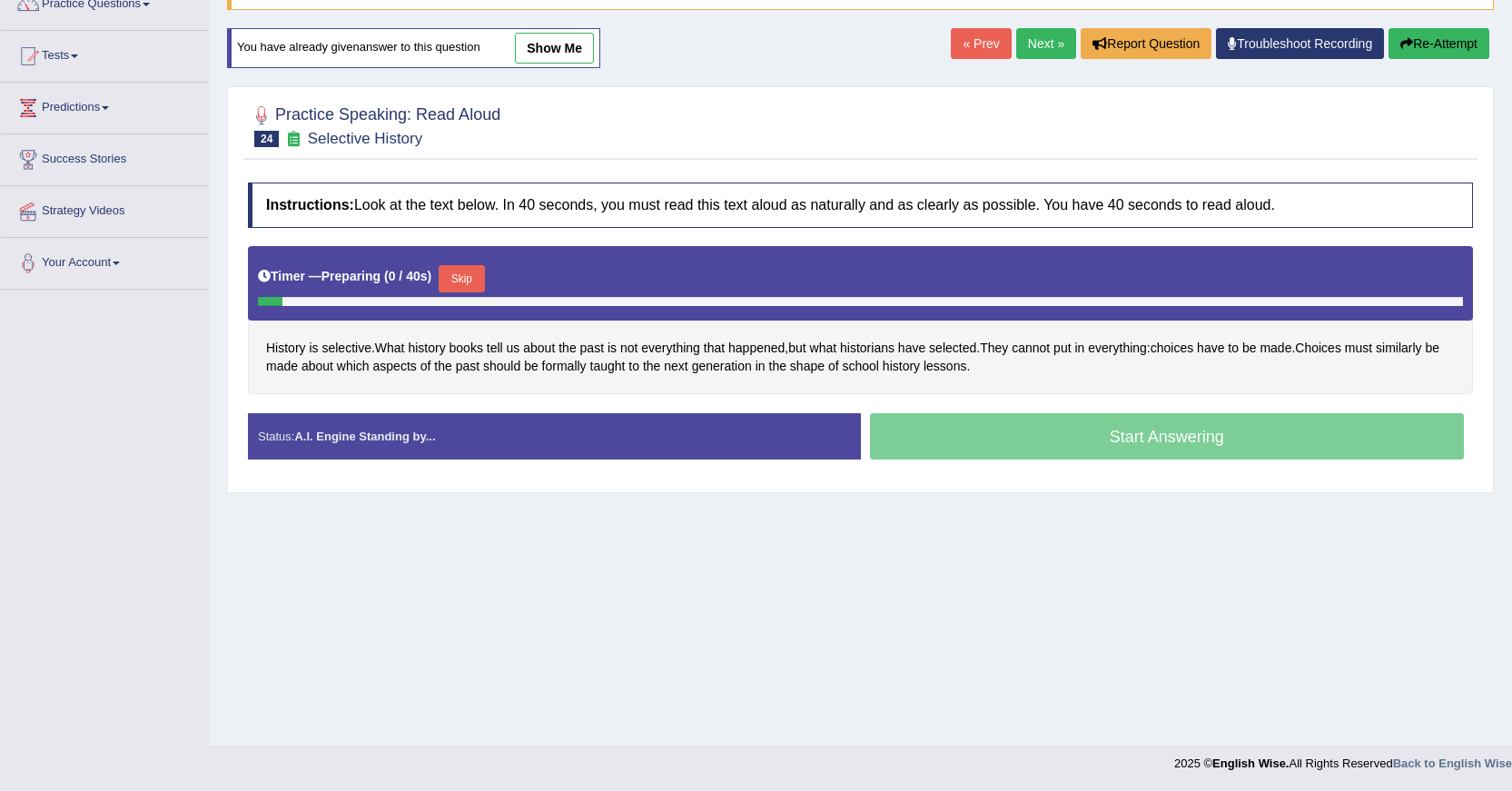
scroll to position [162, 0]
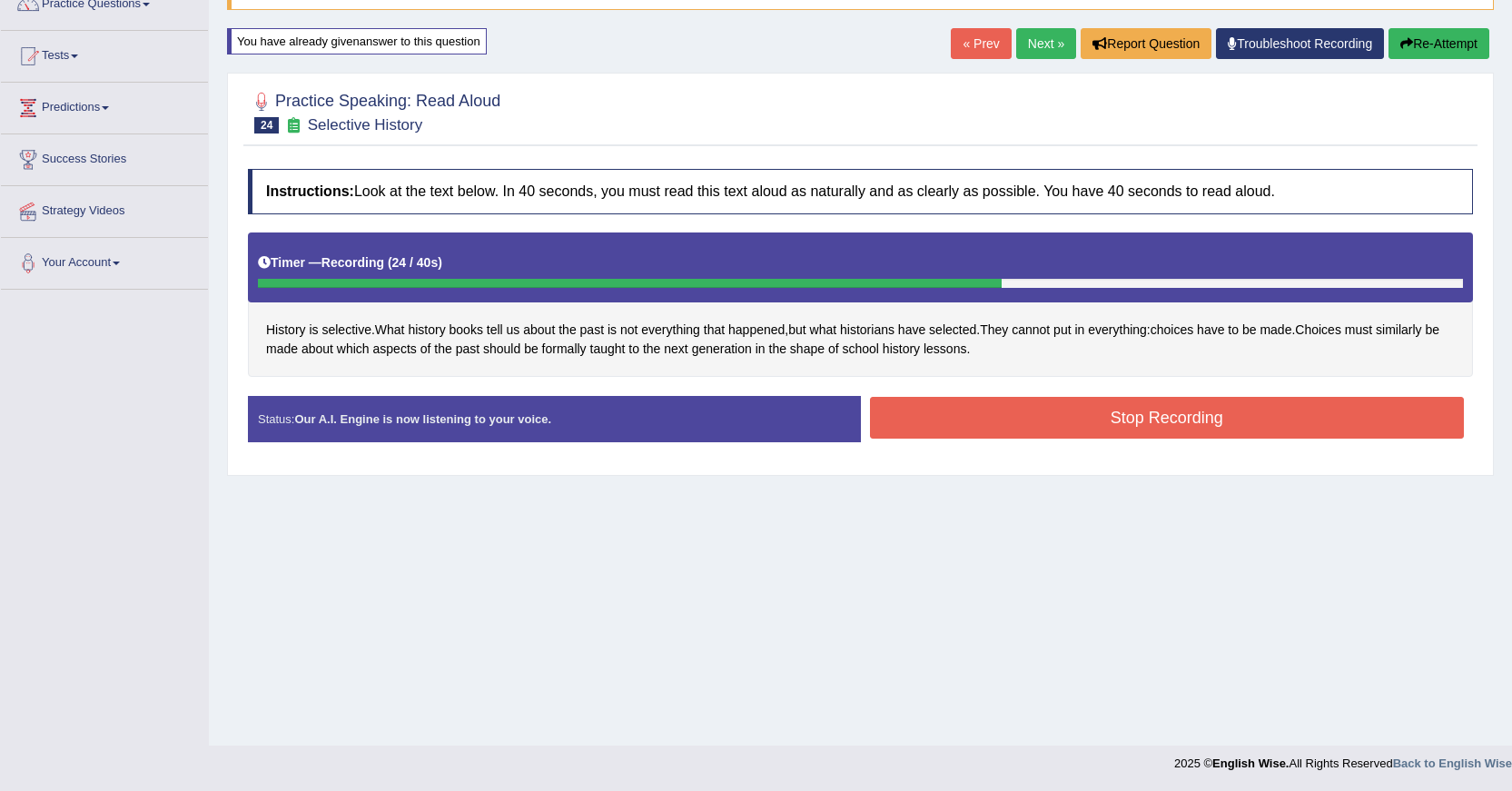
click at [1002, 409] on button "Stop Recording" at bounding box center [1168, 417] width 595 height 42
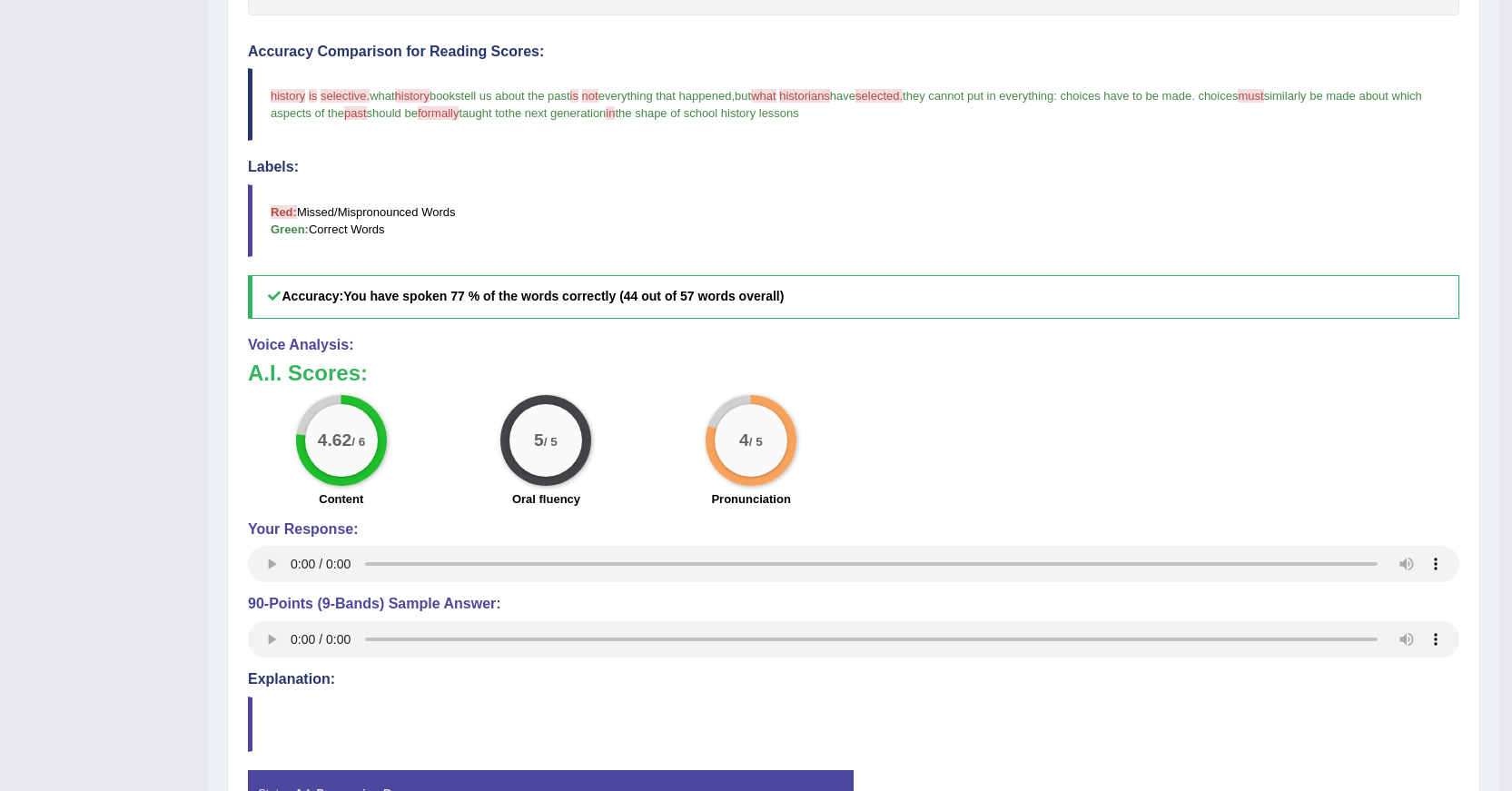
scroll to position [6, 0]
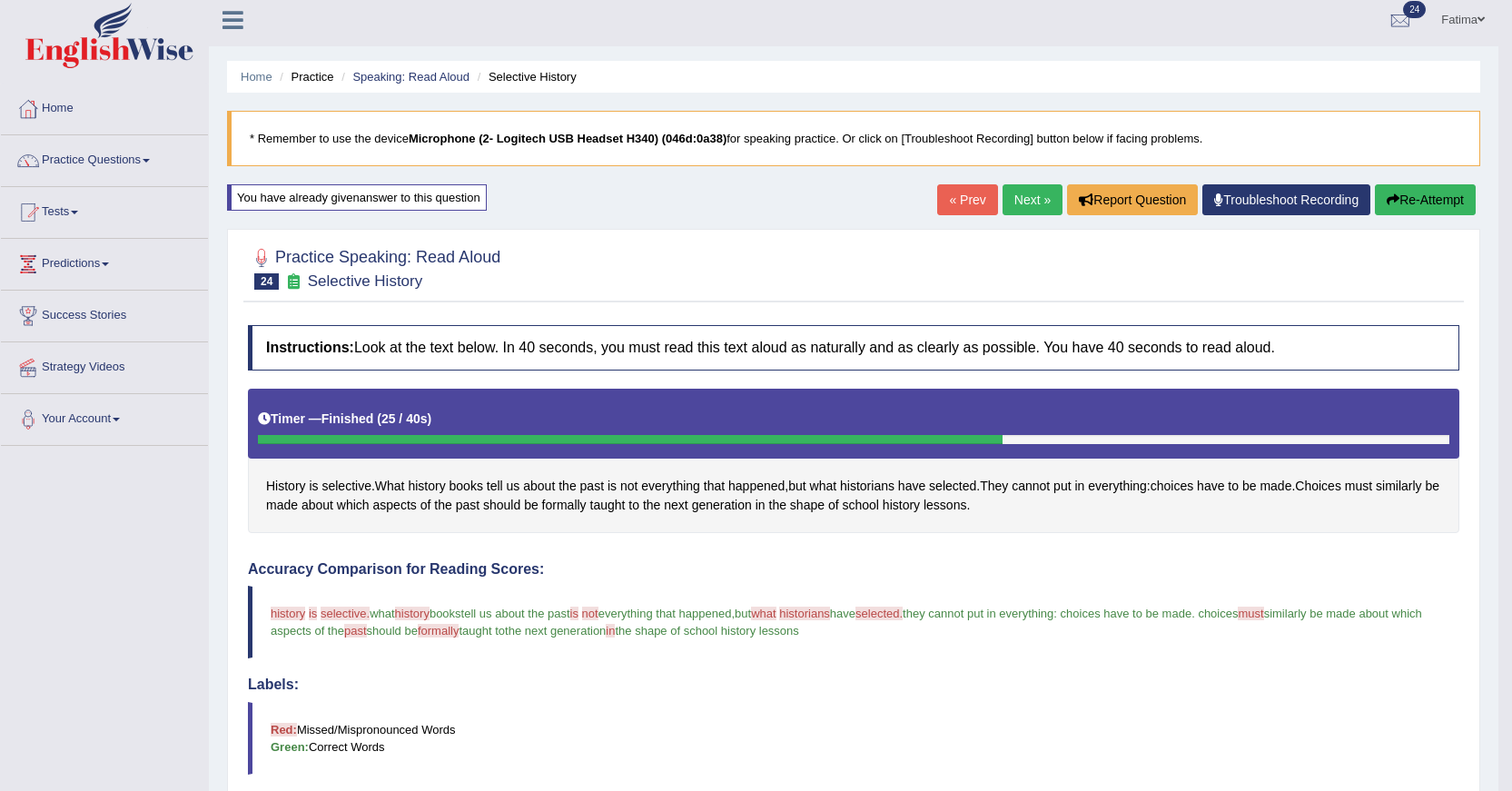
click at [1016, 208] on link "Next »" at bounding box center [1032, 199] width 60 height 31
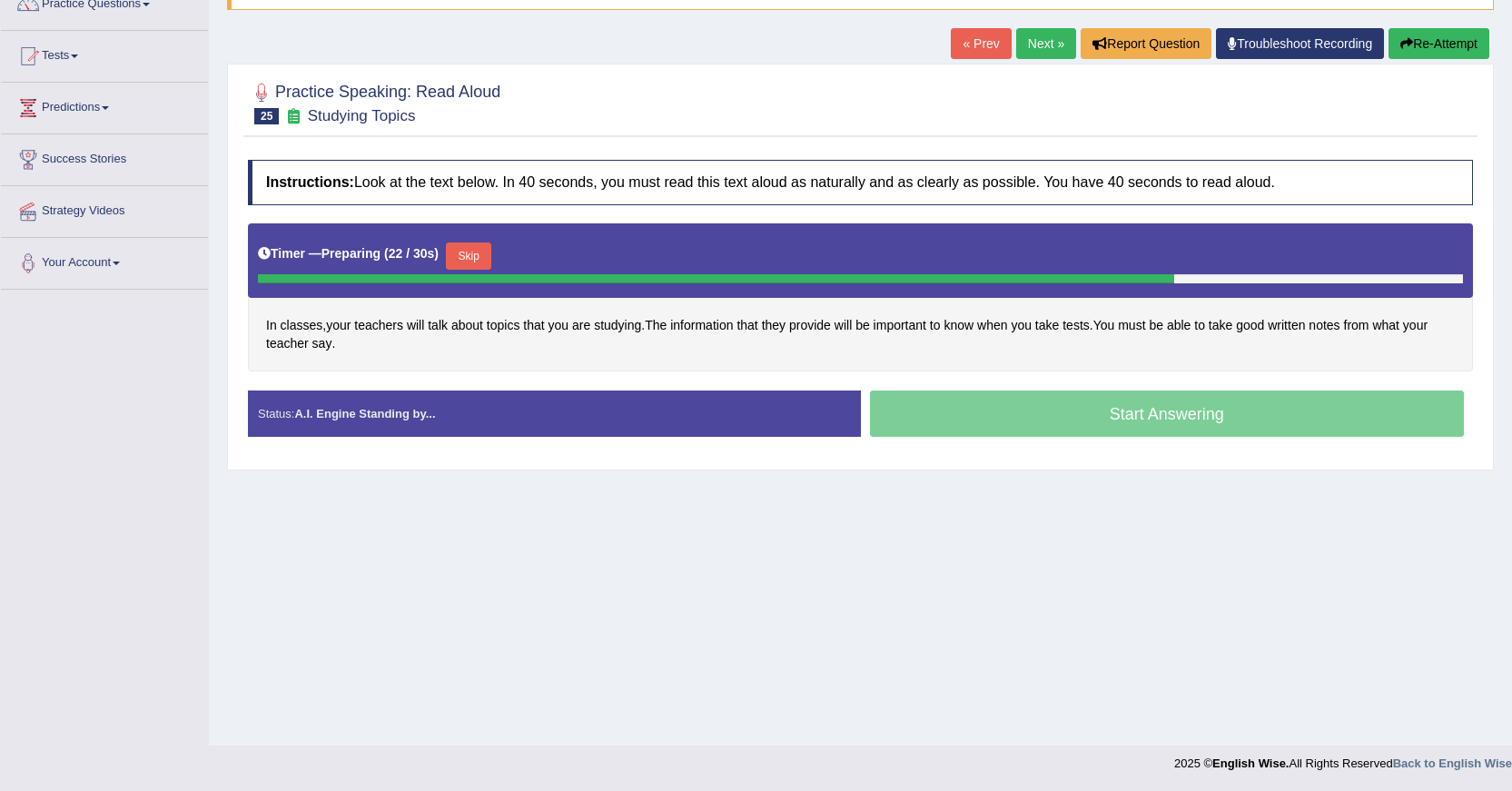
click at [462, 259] on button "Skip" at bounding box center [469, 256] width 45 height 28
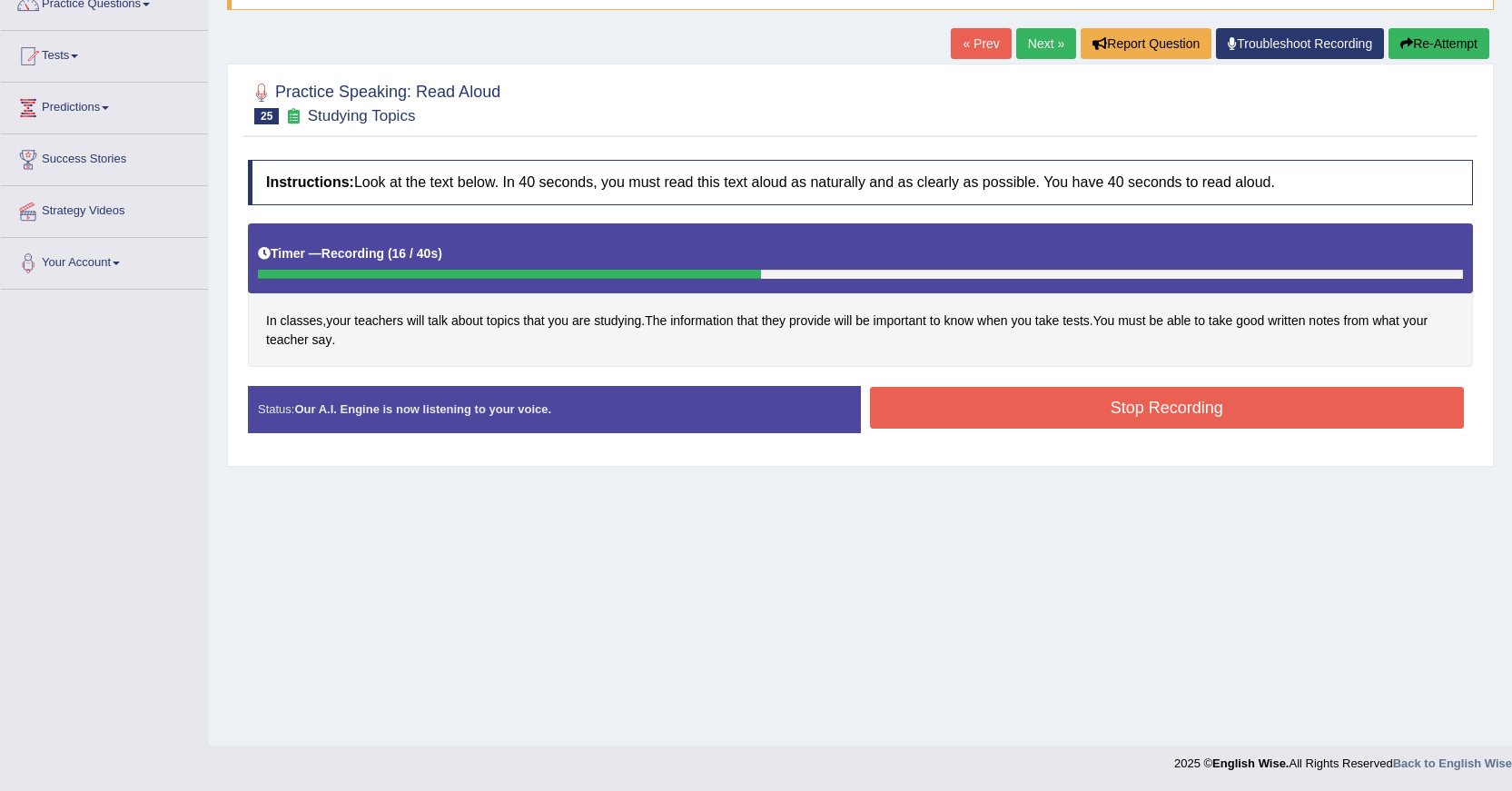
click at [1041, 411] on button "Stop Recording" at bounding box center [1168, 407] width 595 height 42
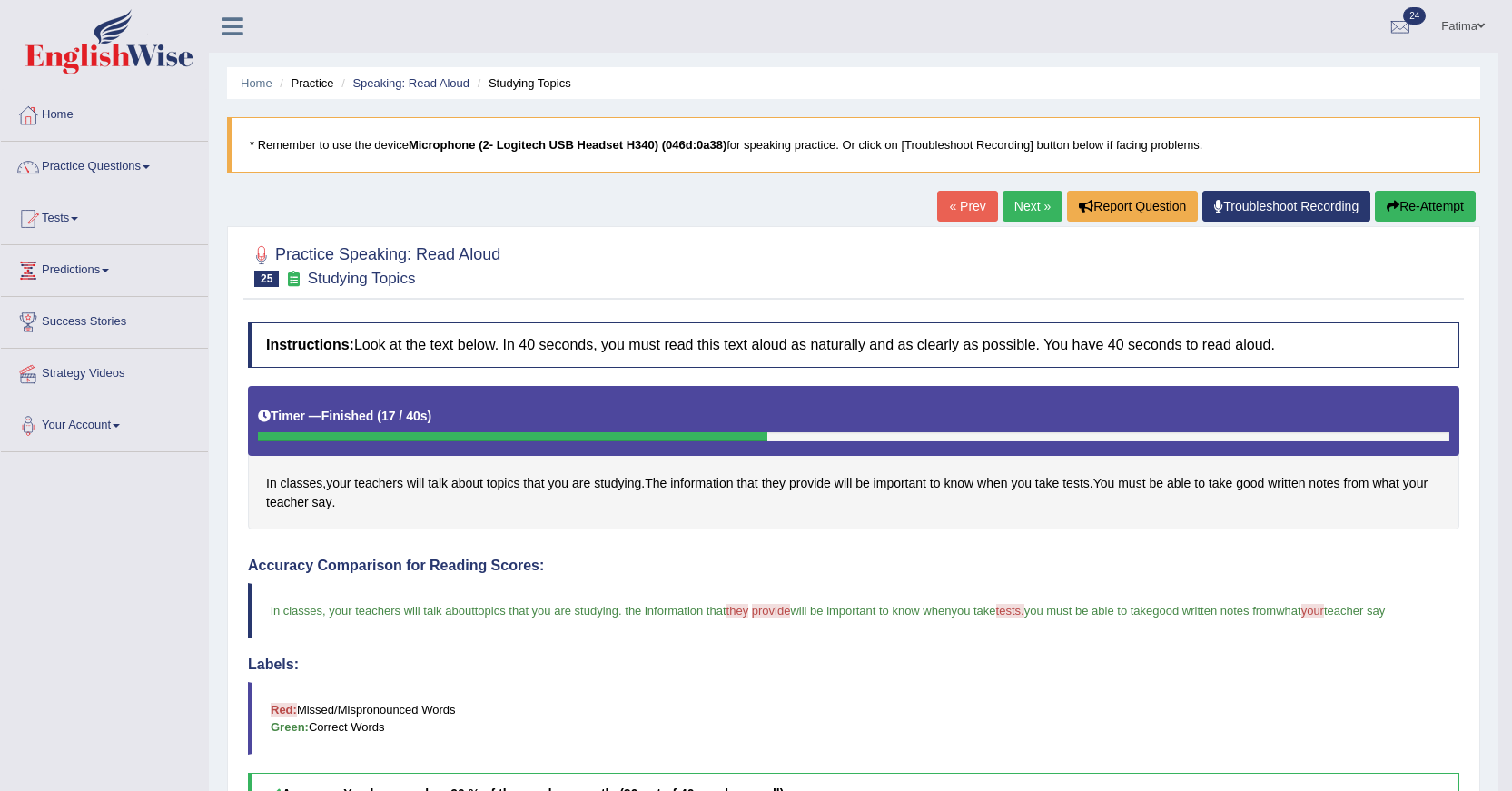
click at [1036, 214] on link "Next »" at bounding box center [1032, 206] width 60 height 31
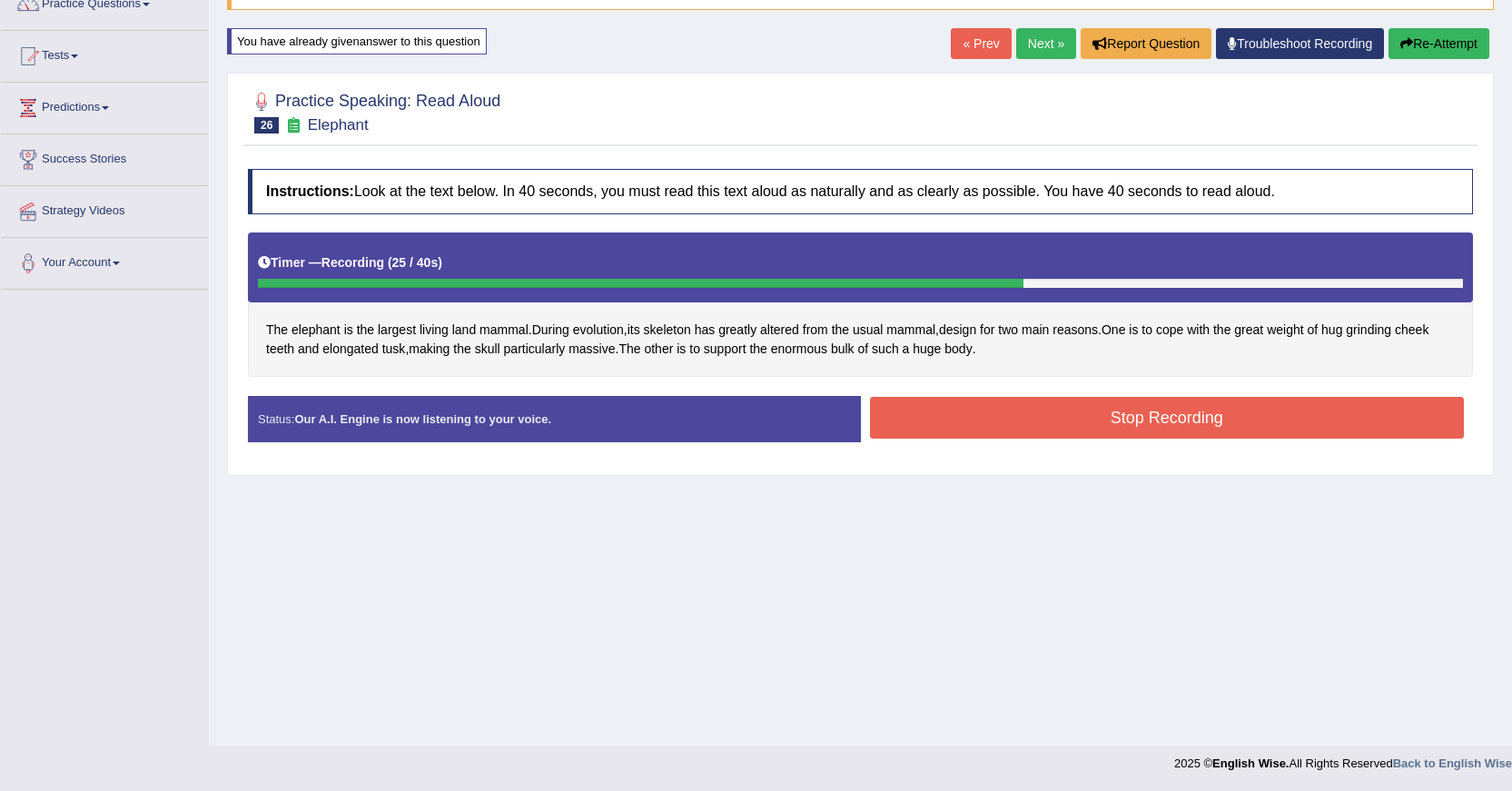
click at [1011, 396] on button "Stop Recording" at bounding box center [1168, 417] width 595 height 42
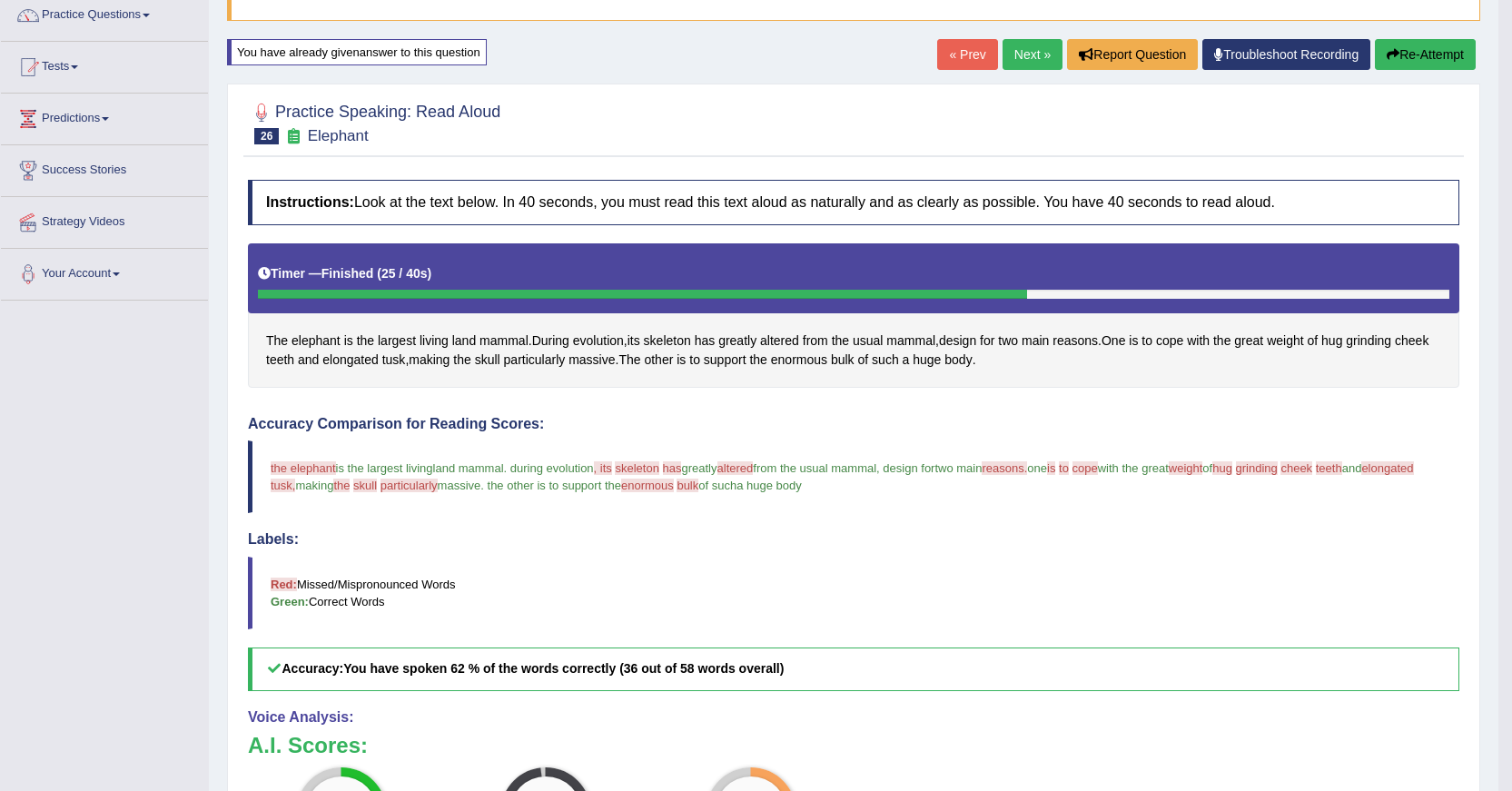
scroll to position [140, 0]
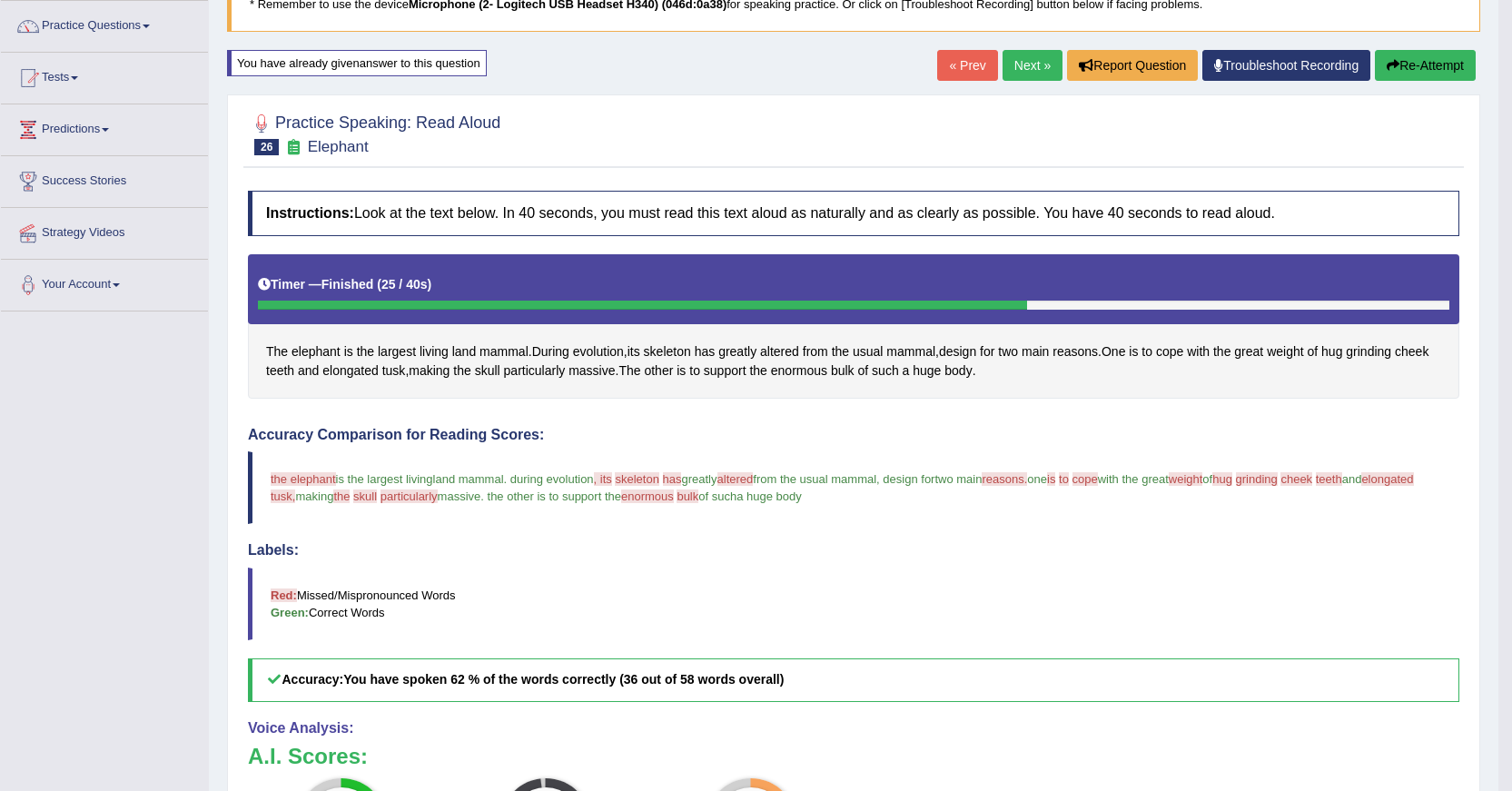
click at [1008, 68] on link "Next »" at bounding box center [1032, 65] width 60 height 31
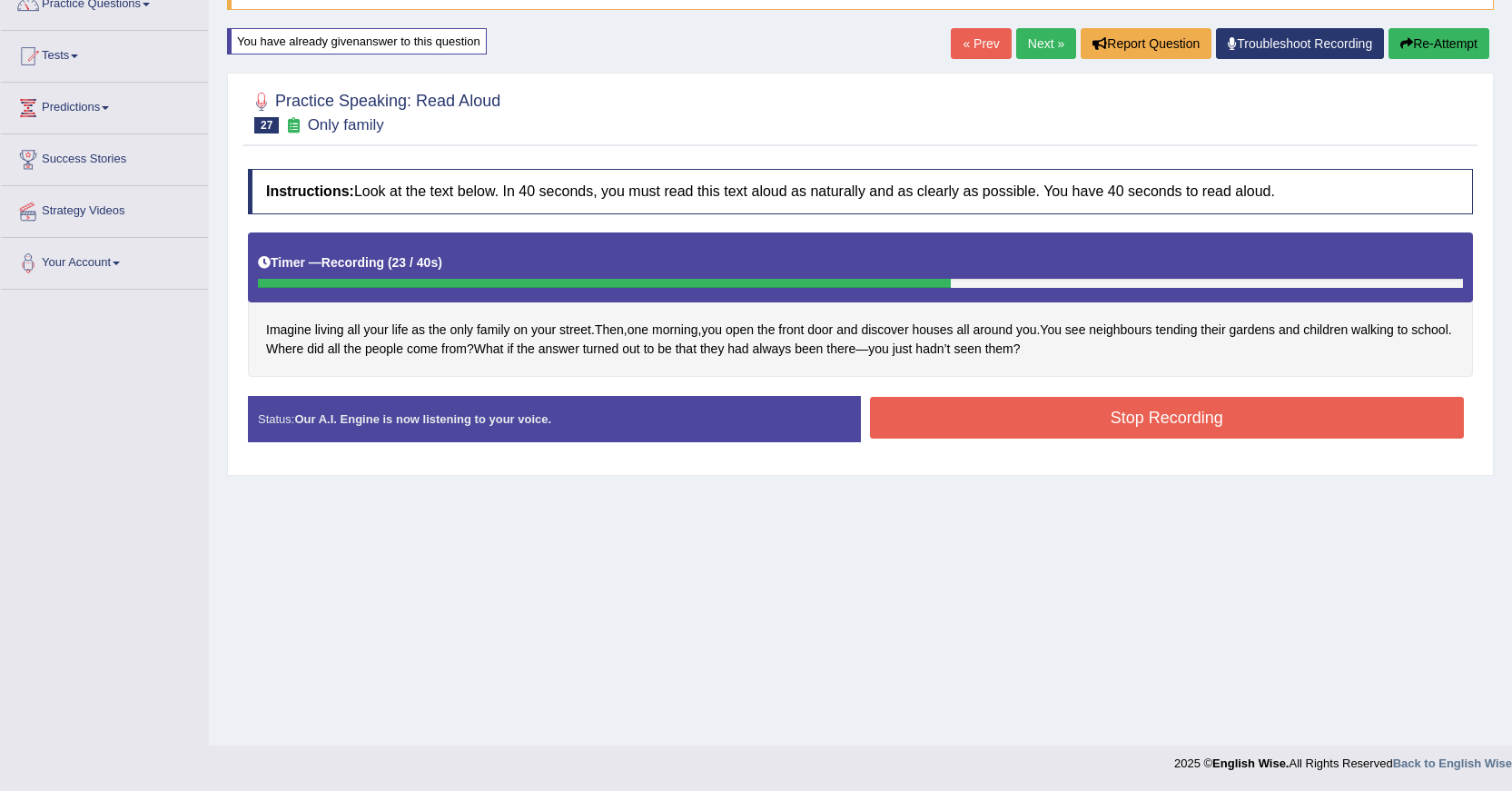
click at [1100, 421] on button "Stop Recording" at bounding box center [1168, 417] width 595 height 42
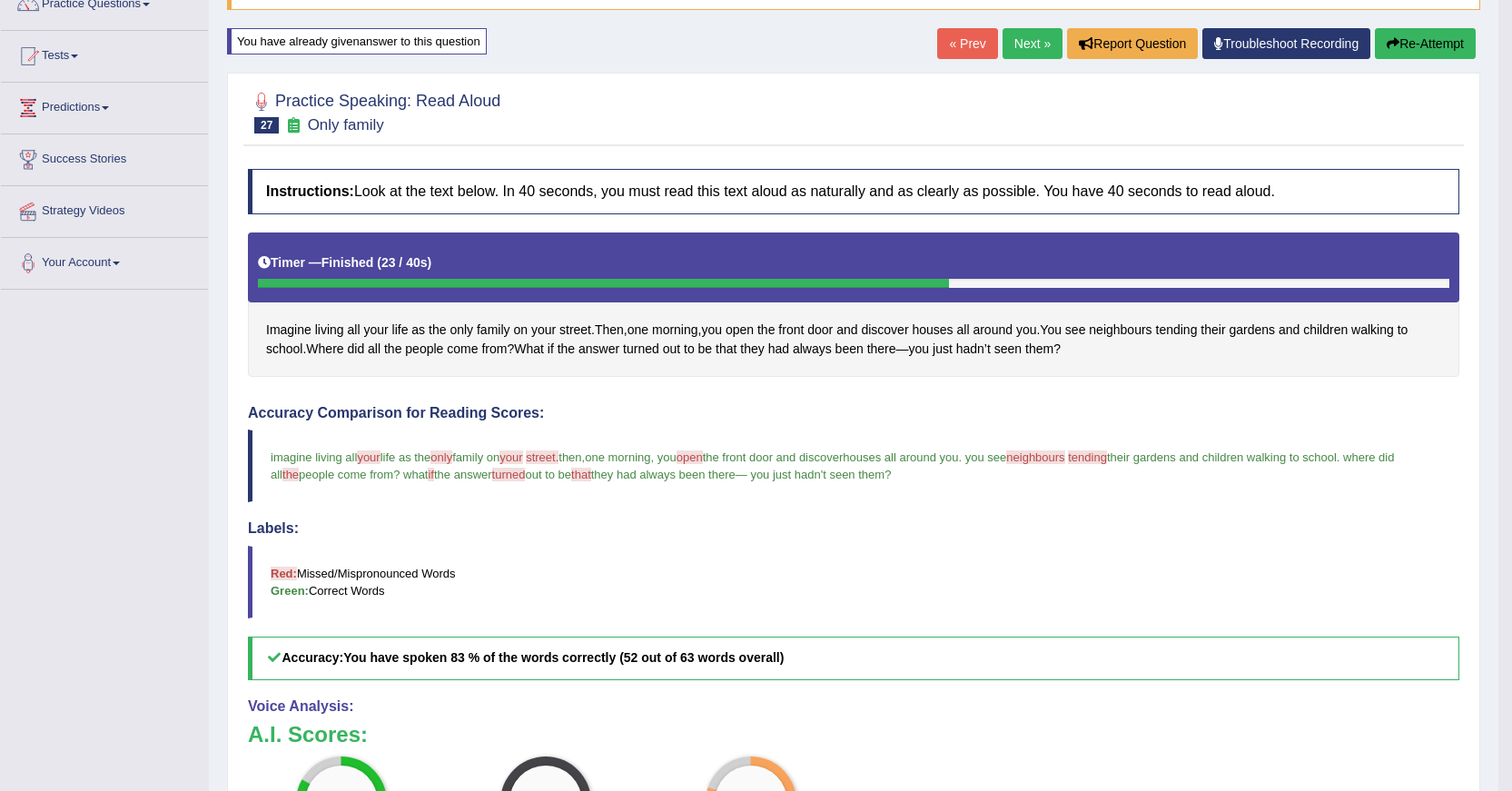
scroll to position [50, 0]
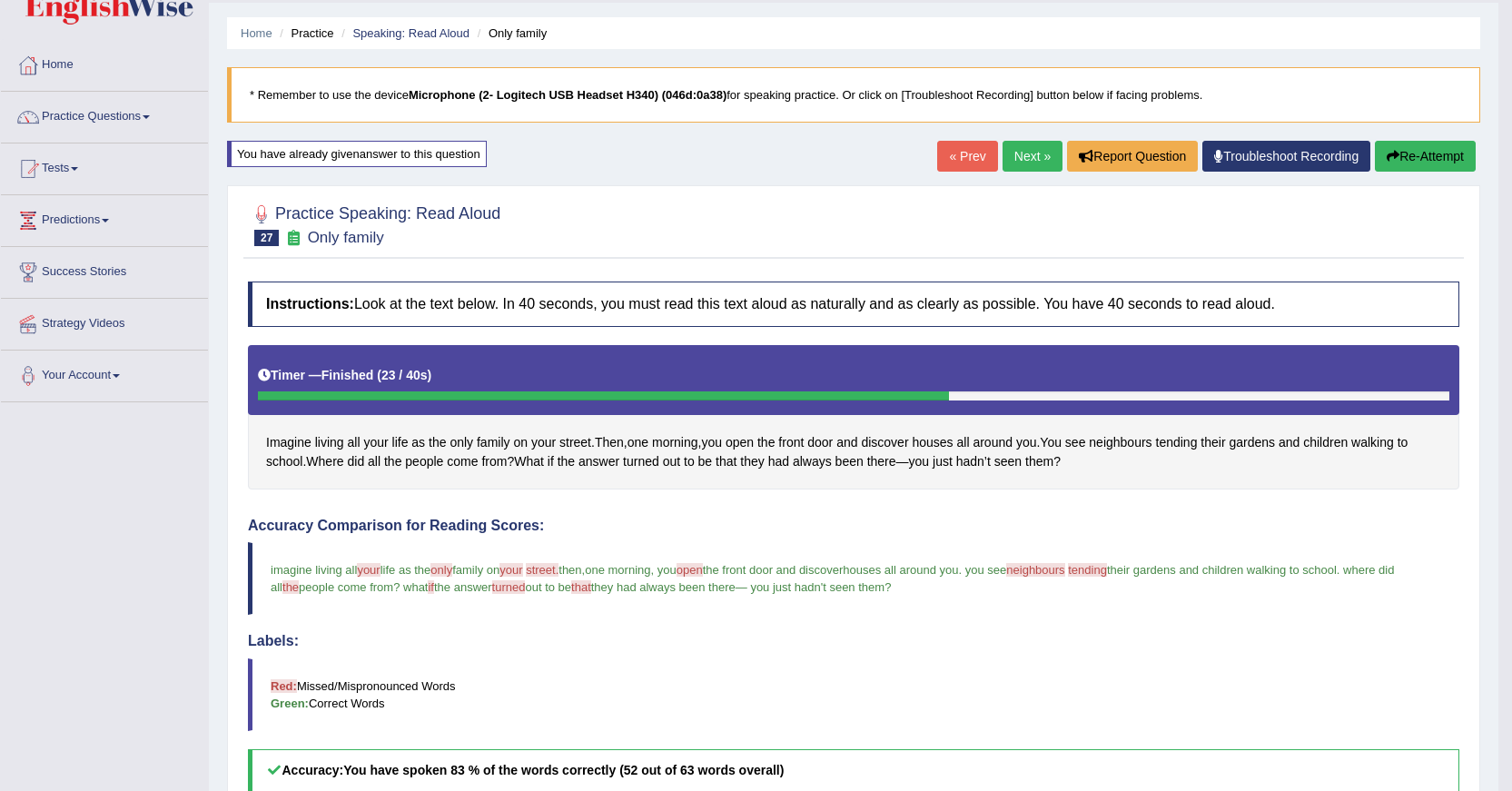
click at [1025, 149] on link "Next »" at bounding box center [1032, 155] width 60 height 31
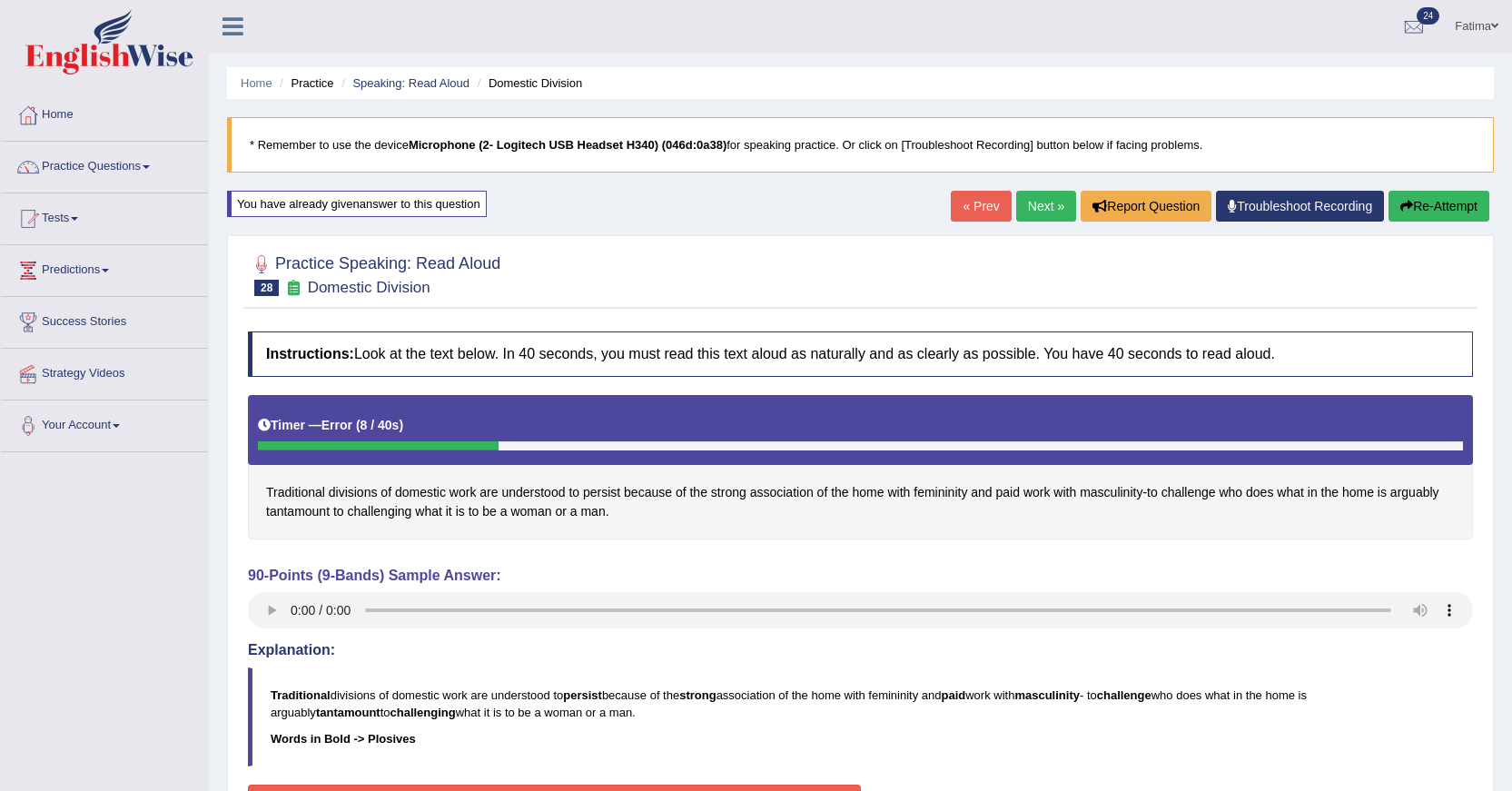
click at [1426, 212] on button "Re-Attempt" at bounding box center [1439, 206] width 101 height 31
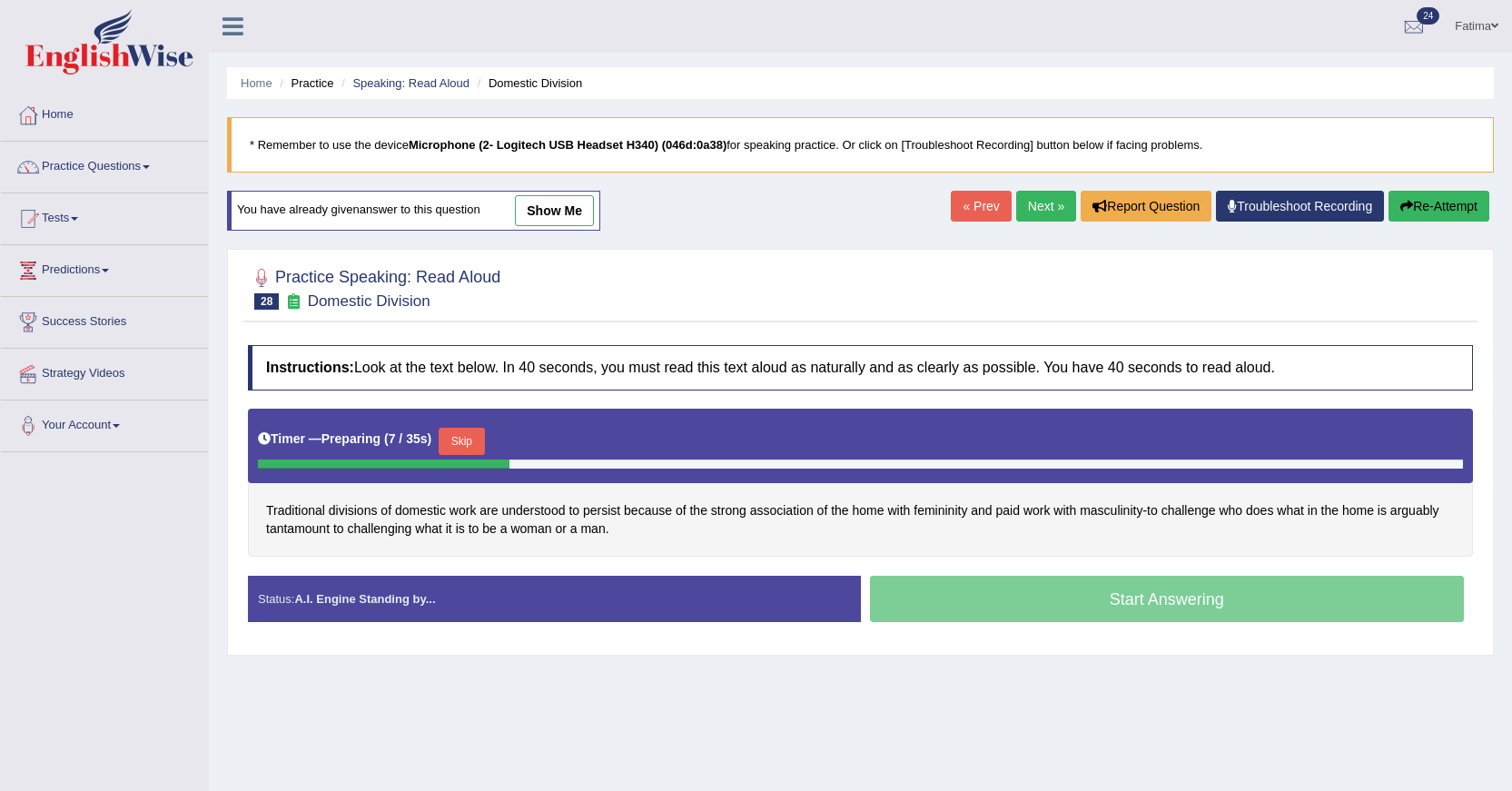
click at [124, 157] on link "Practice Questions" at bounding box center [104, 164] width 207 height 45
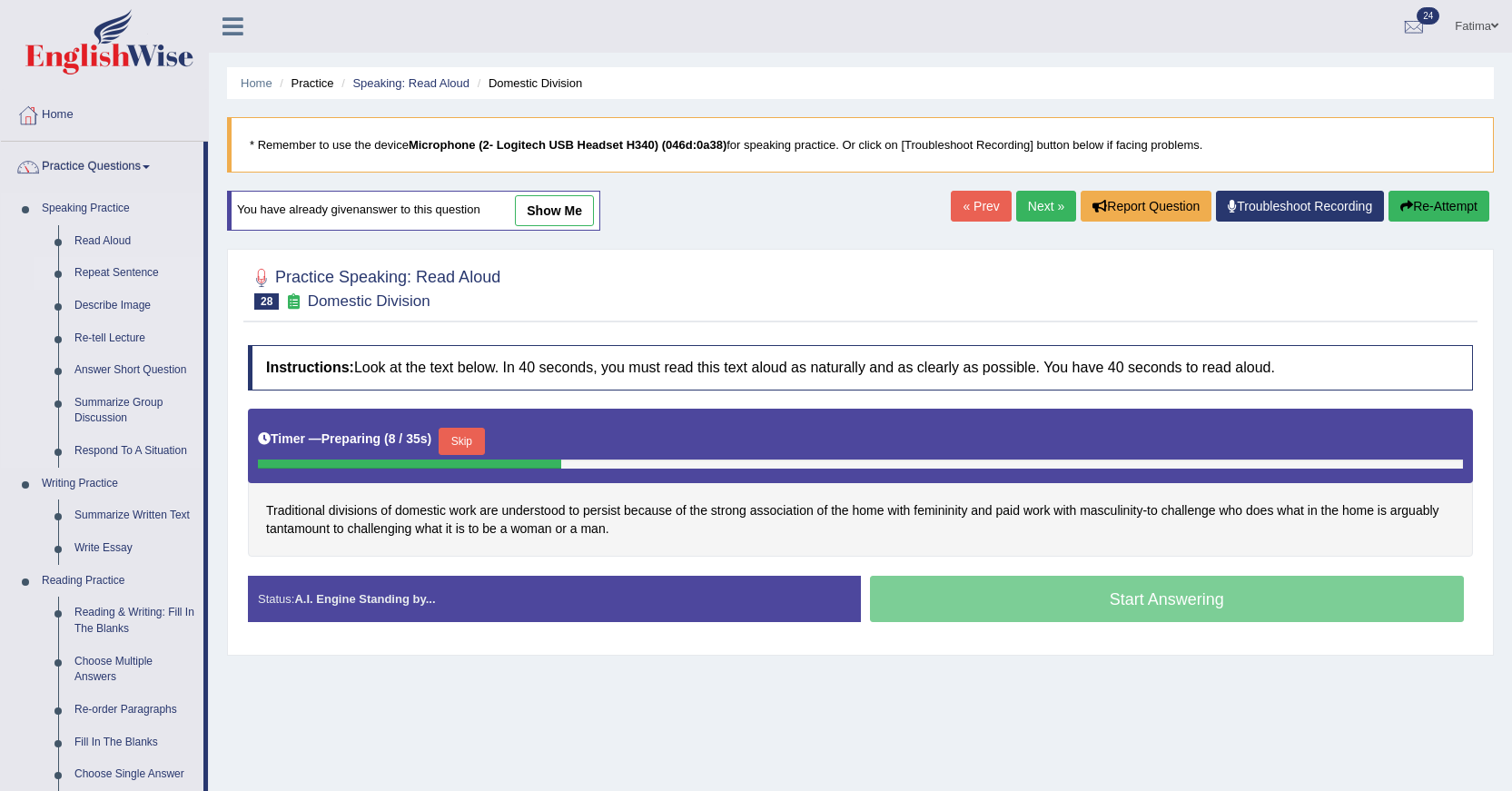
click at [131, 272] on link "Repeat Sentence" at bounding box center [134, 273] width 137 height 33
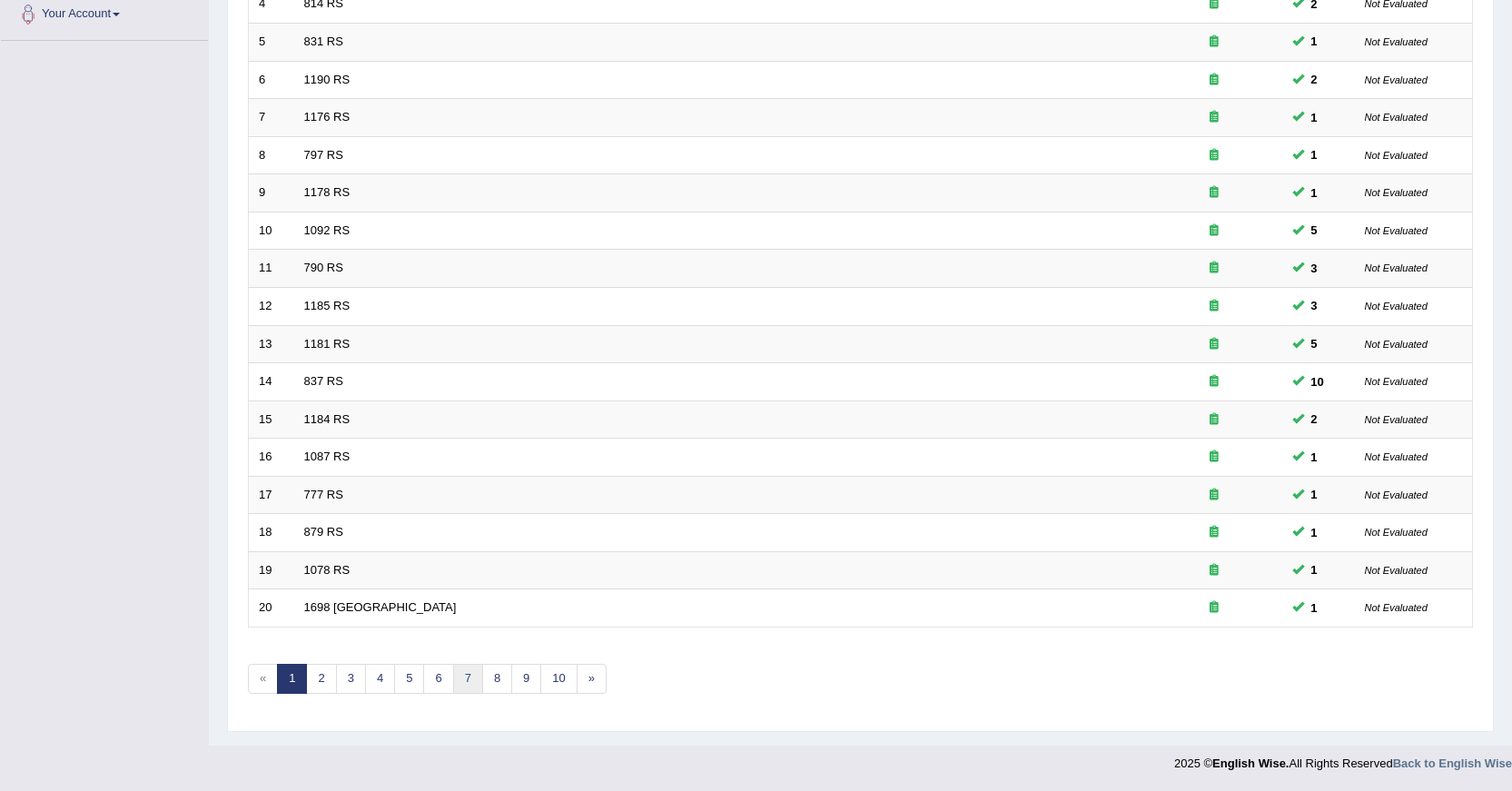
click at [468, 674] on link "7" at bounding box center [468, 678] width 30 height 30
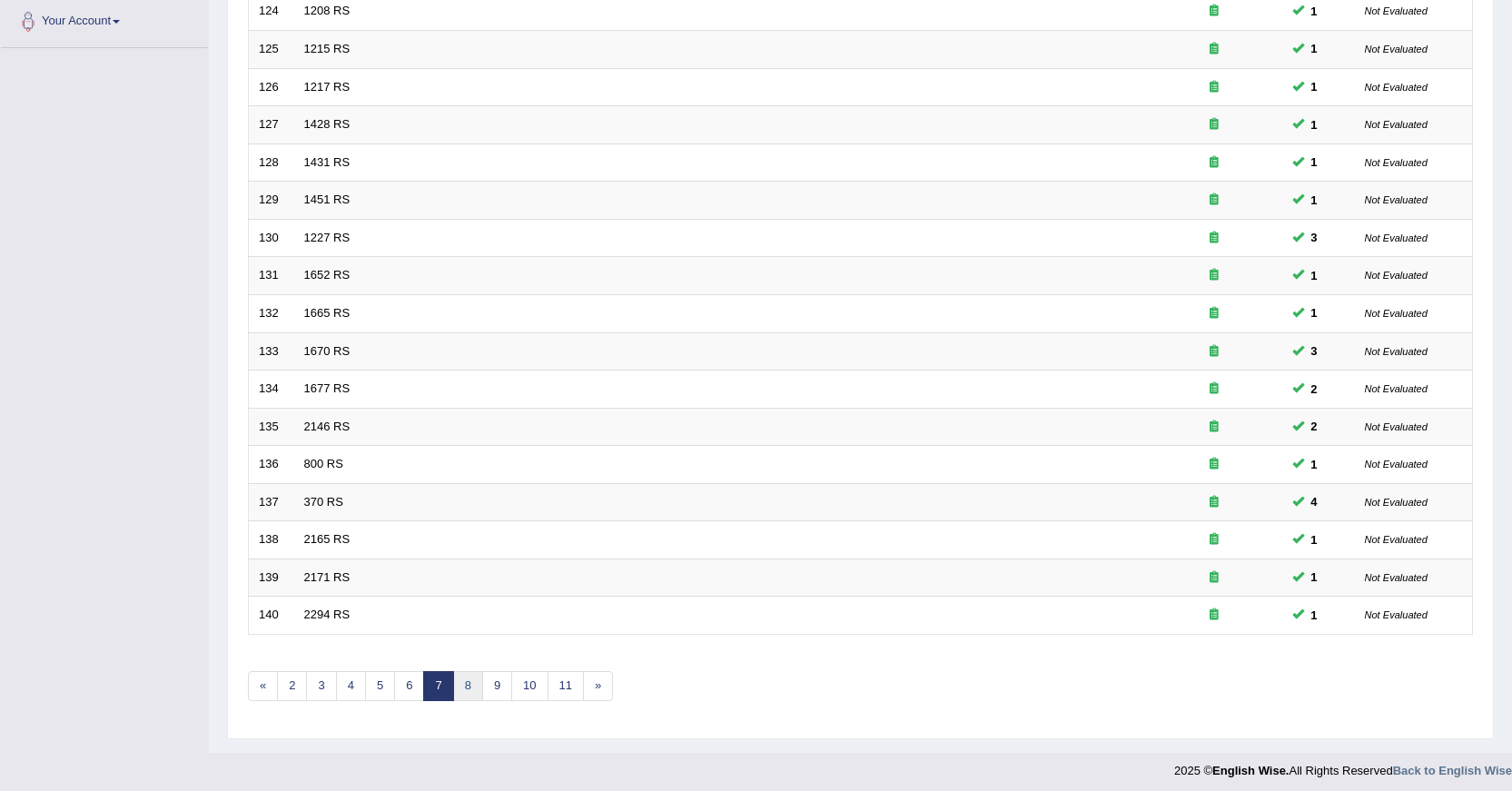
click at [475, 693] on link "8" at bounding box center [468, 686] width 30 height 30
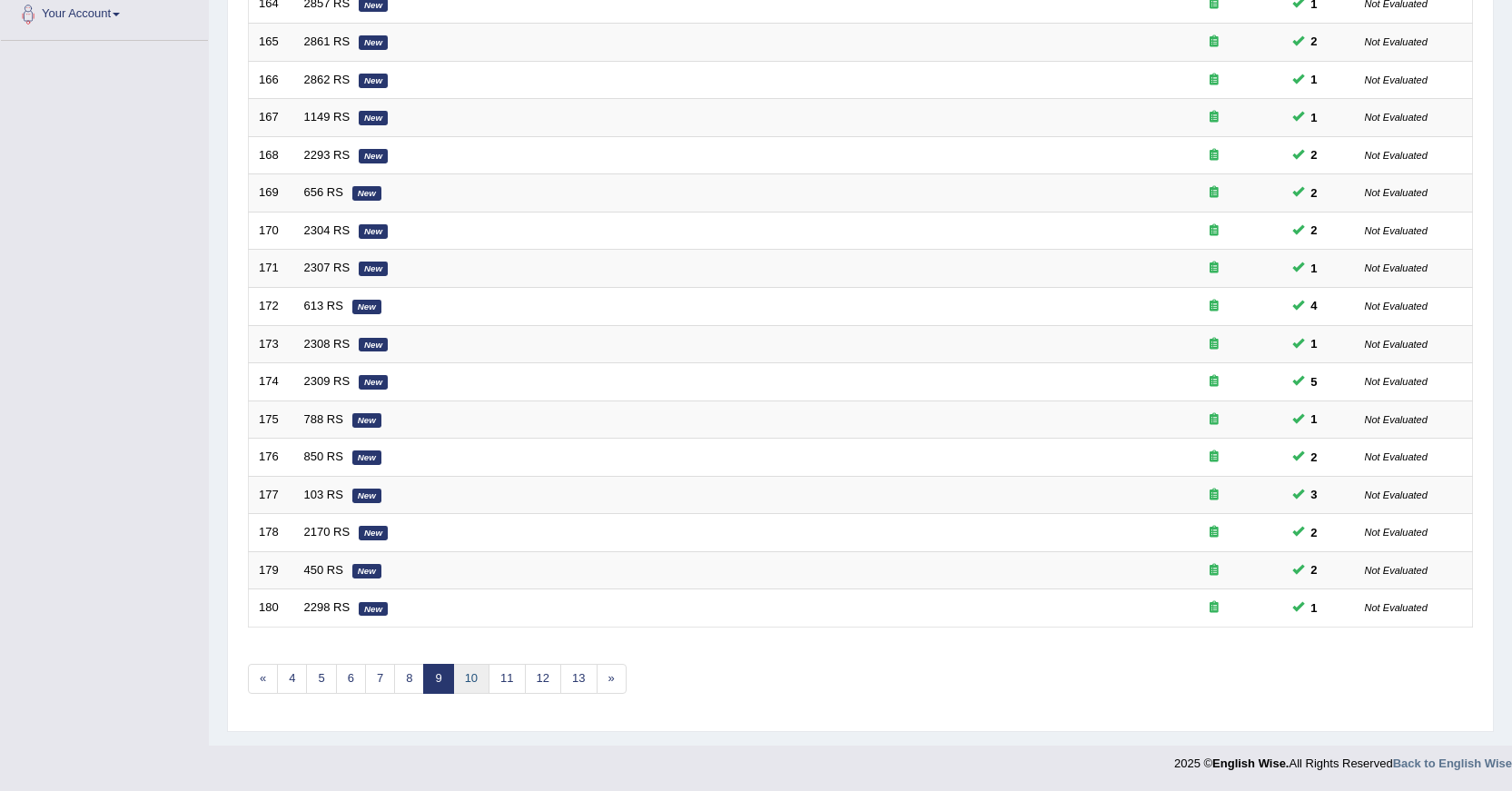
click at [478, 675] on link "10" at bounding box center [471, 678] width 37 height 30
click at [475, 674] on link "11" at bounding box center [478, 678] width 37 height 30
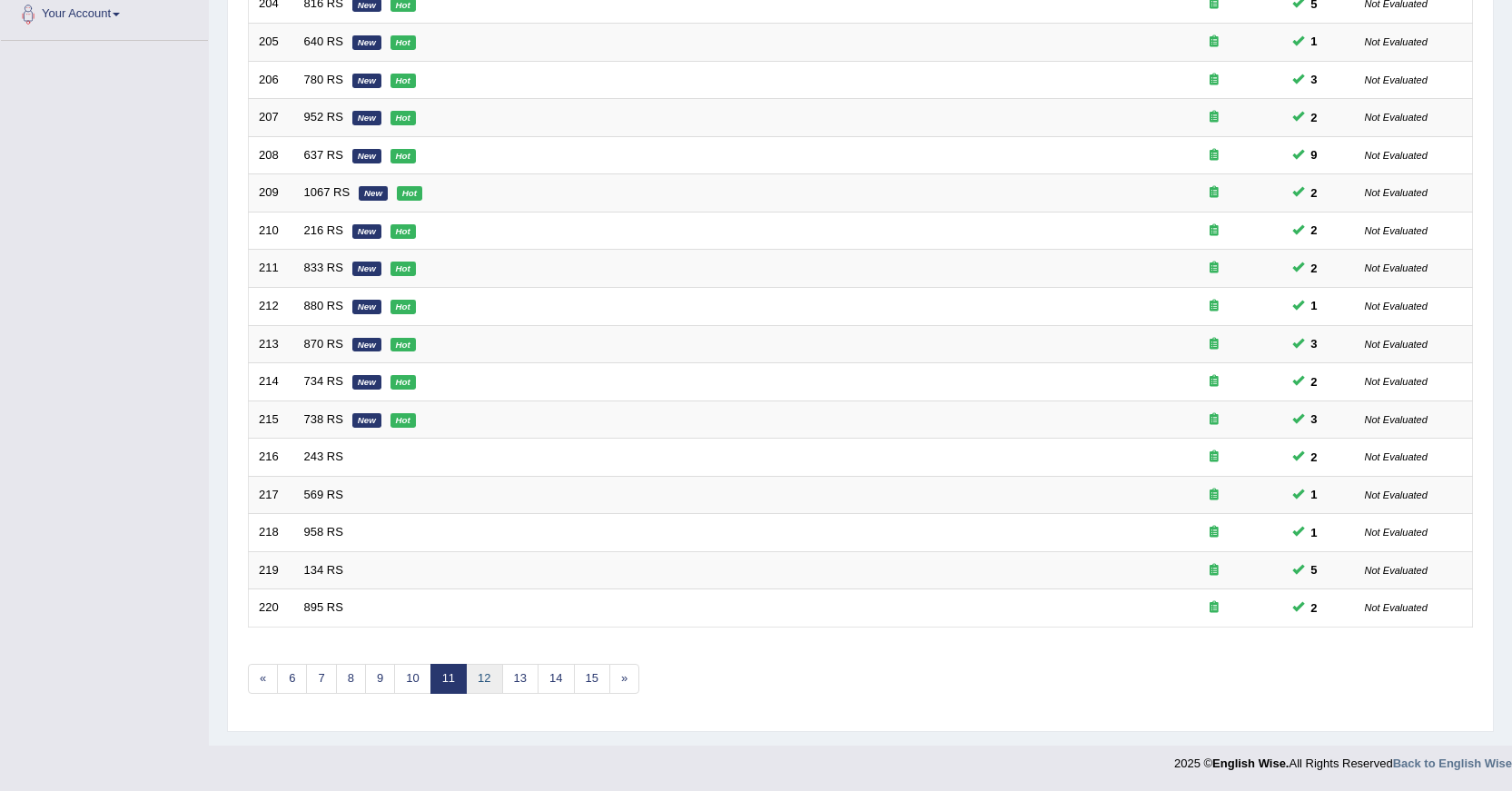
click at [470, 666] on link "12" at bounding box center [484, 678] width 37 height 30
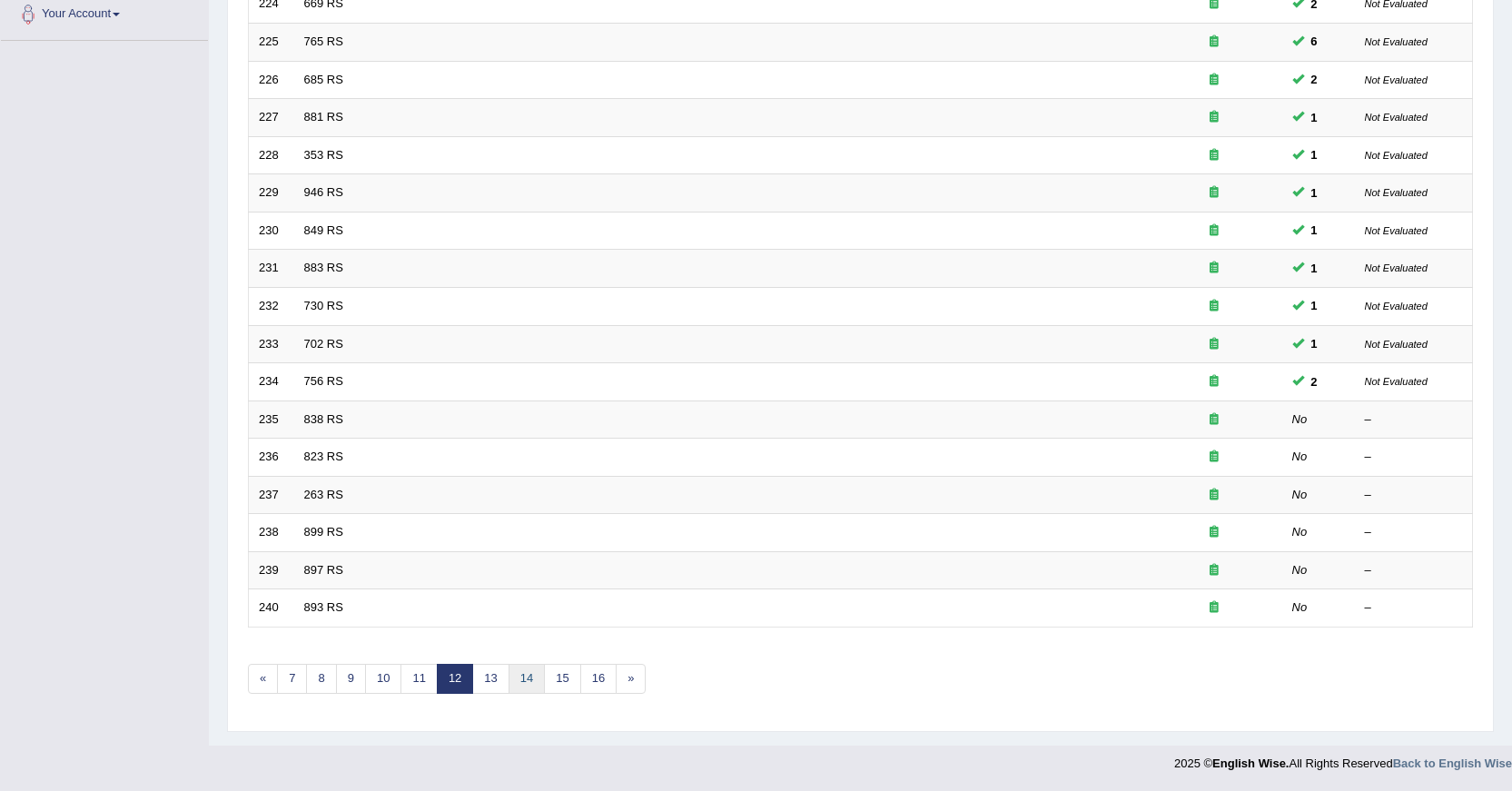
click at [519, 681] on link "14" at bounding box center [526, 678] width 37 height 30
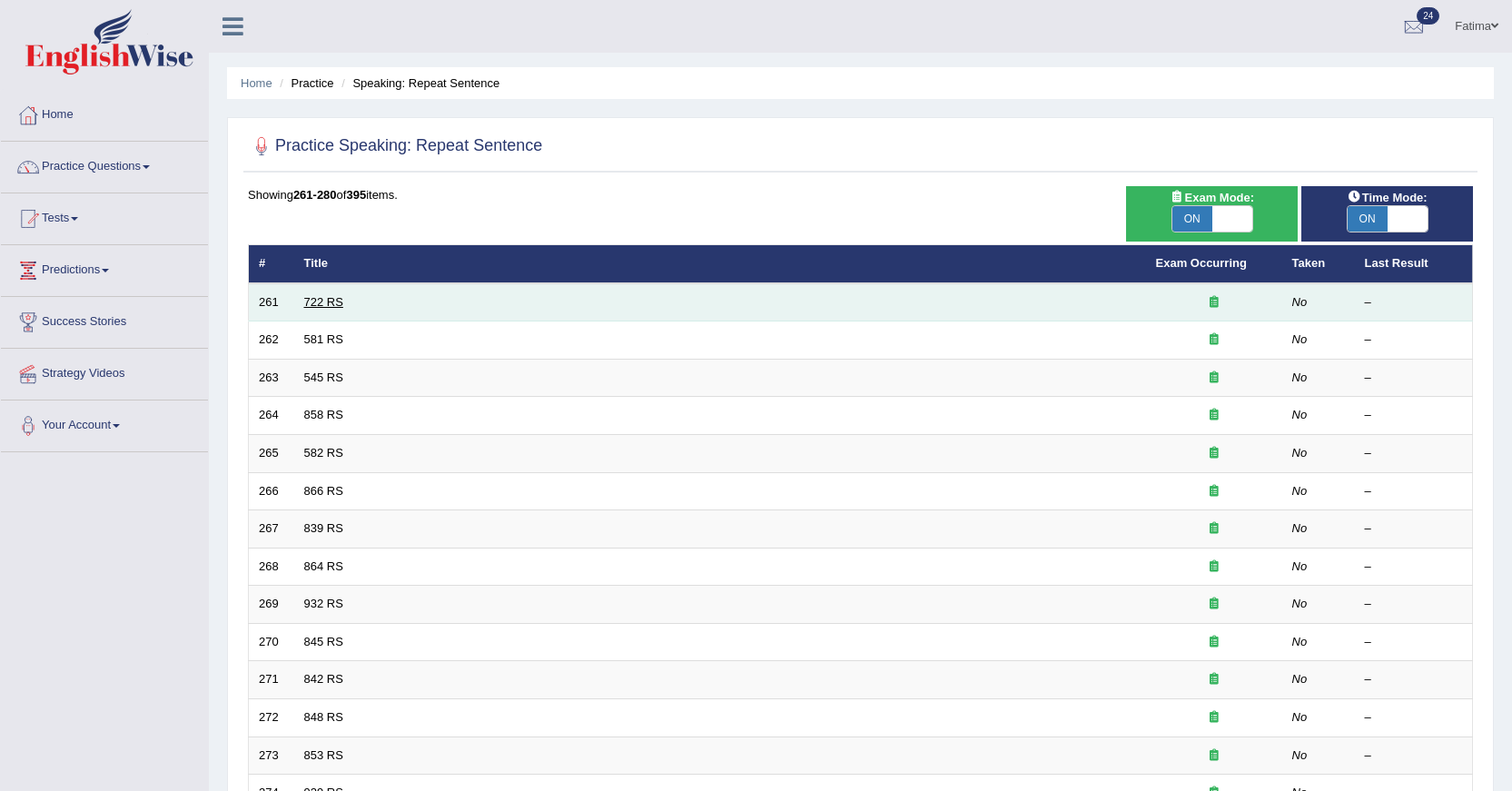
click at [333, 299] on link "722 RS" at bounding box center [323, 302] width 39 height 14
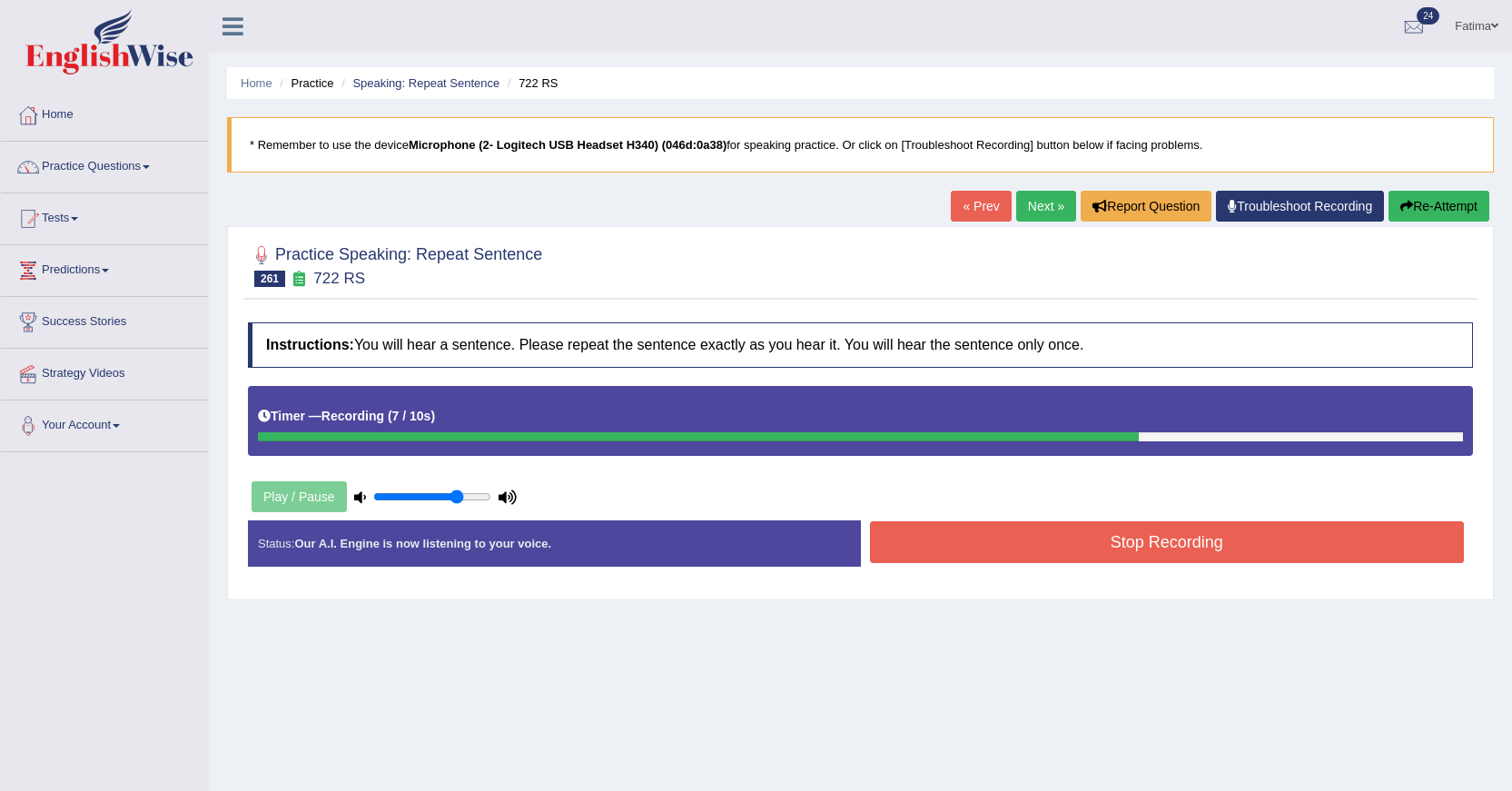
click at [1174, 529] on button "Stop Recording" at bounding box center [1168, 542] width 595 height 42
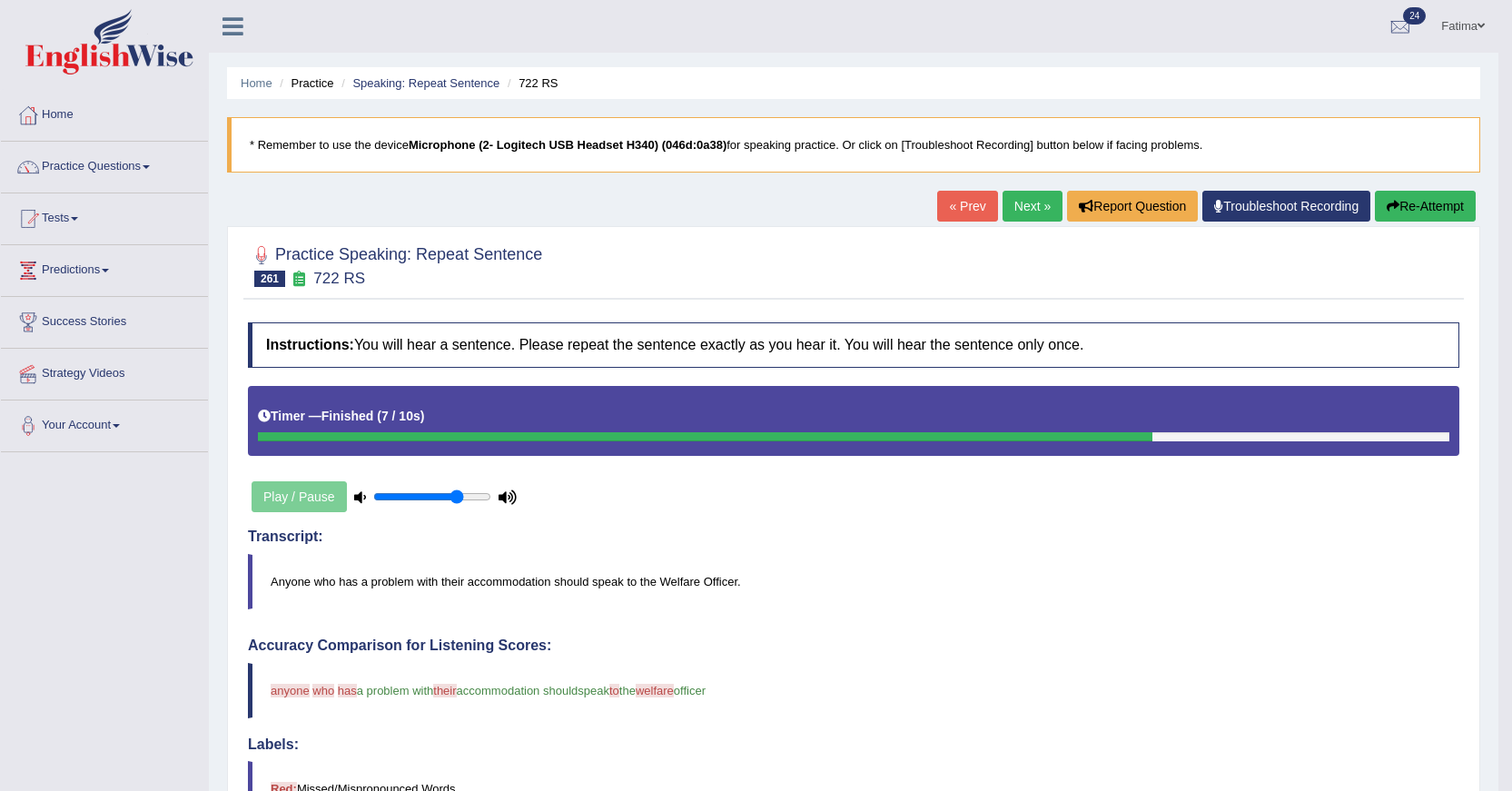
click at [1012, 195] on link "Next »" at bounding box center [1032, 206] width 60 height 31
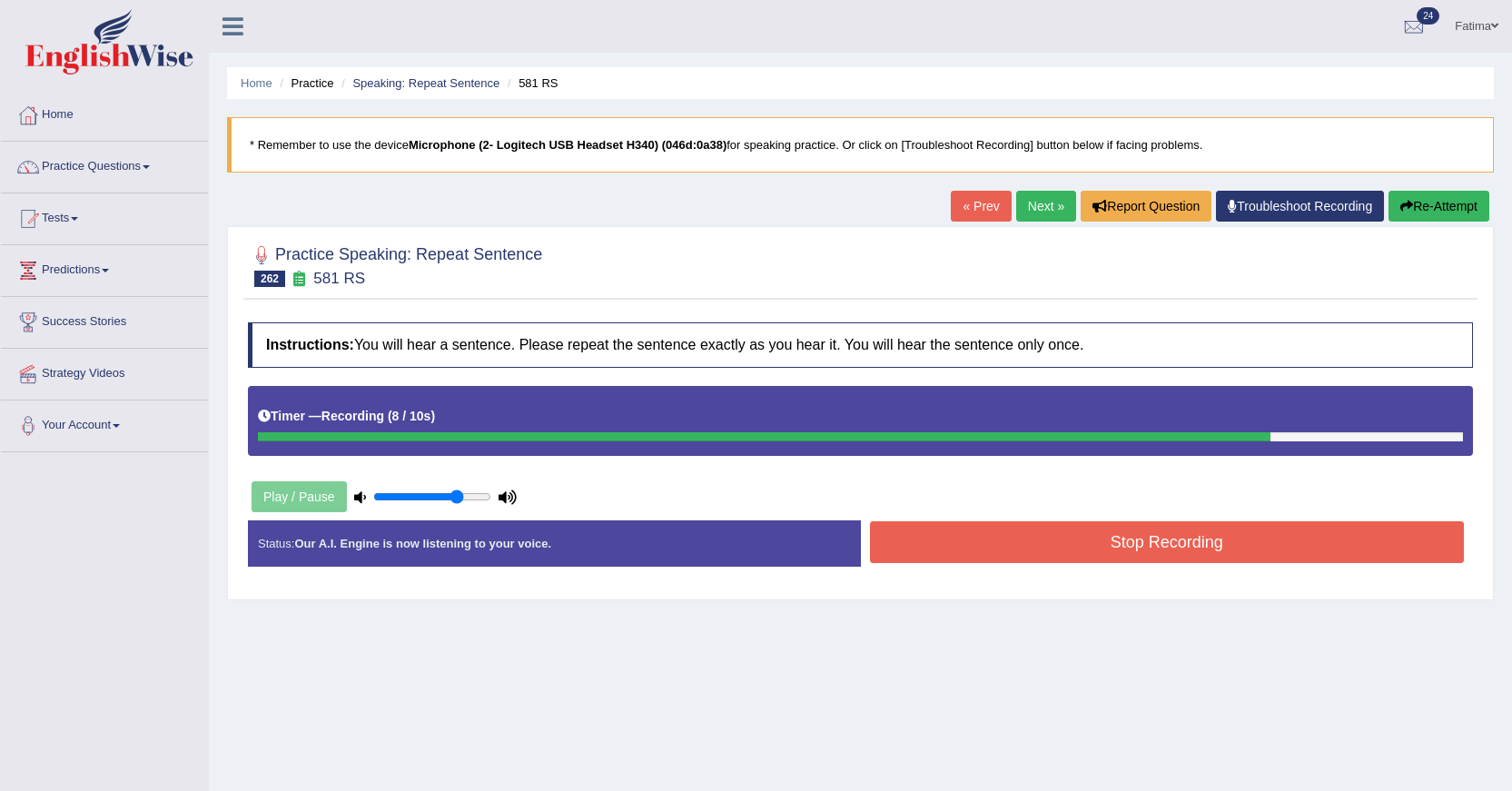
click at [1078, 548] on button "Stop Recording" at bounding box center [1168, 542] width 595 height 42
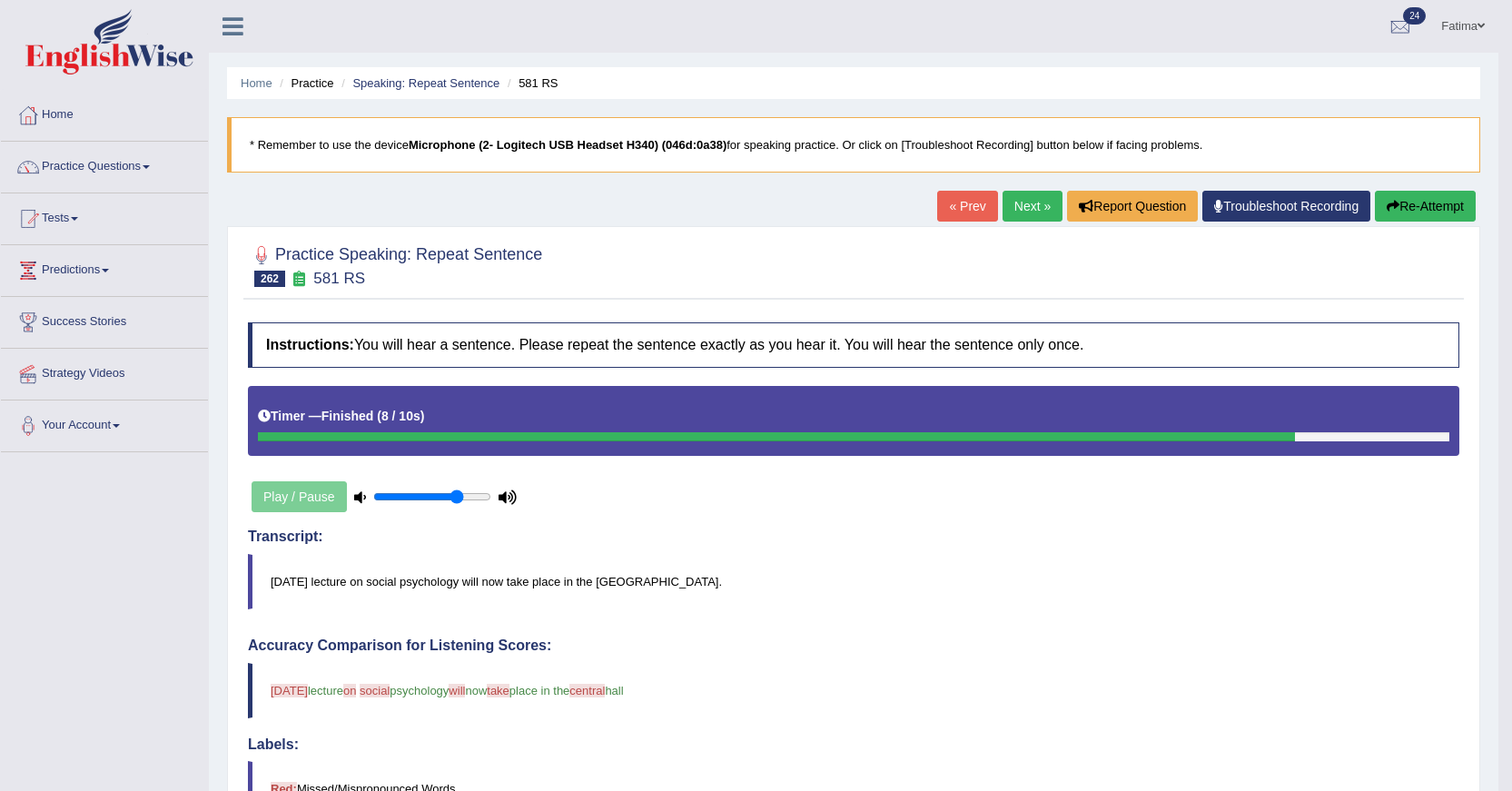
click at [1018, 209] on link "Next »" at bounding box center [1032, 206] width 60 height 31
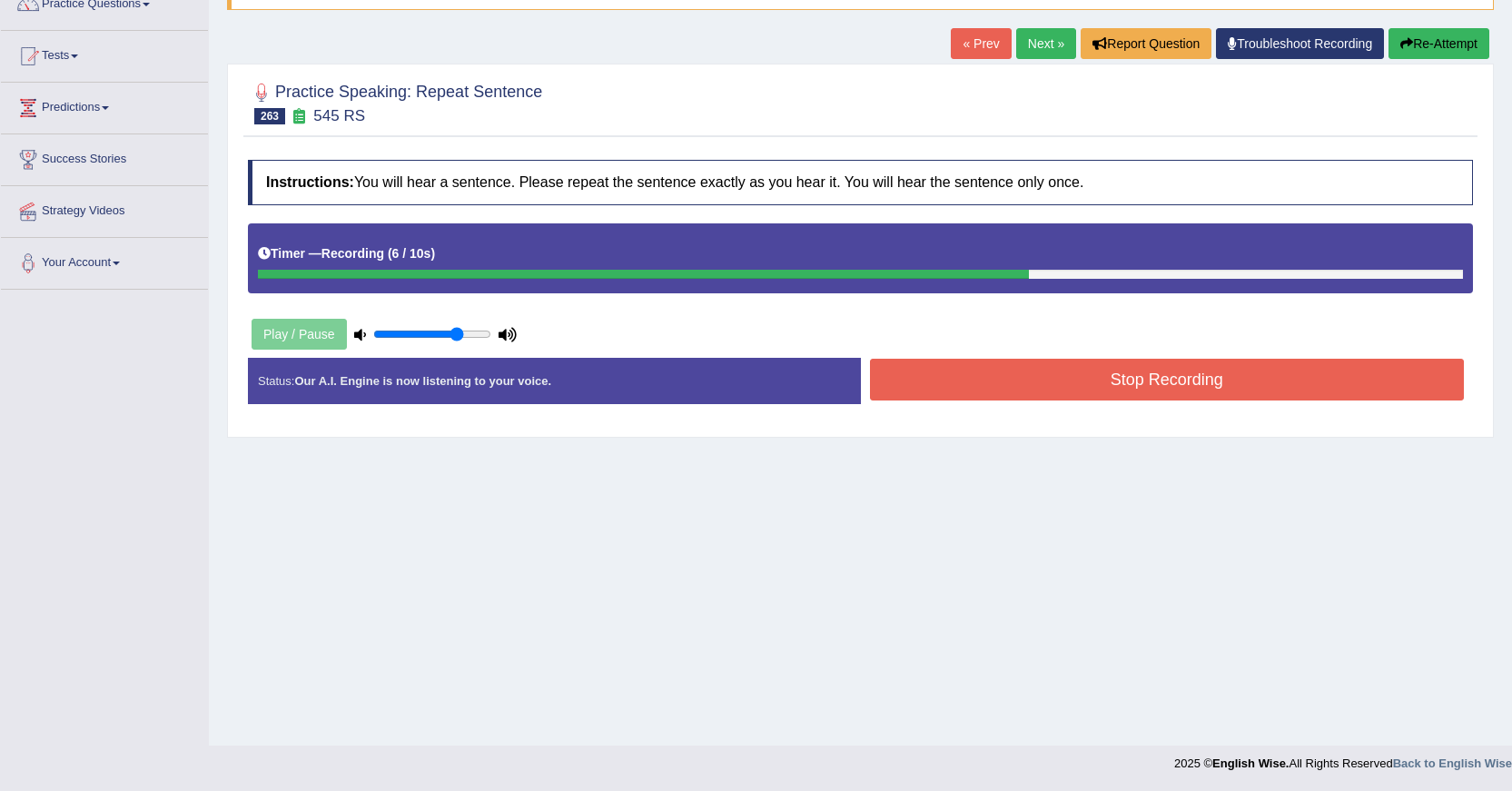
click at [997, 386] on button "Stop Recording" at bounding box center [1168, 380] width 595 height 42
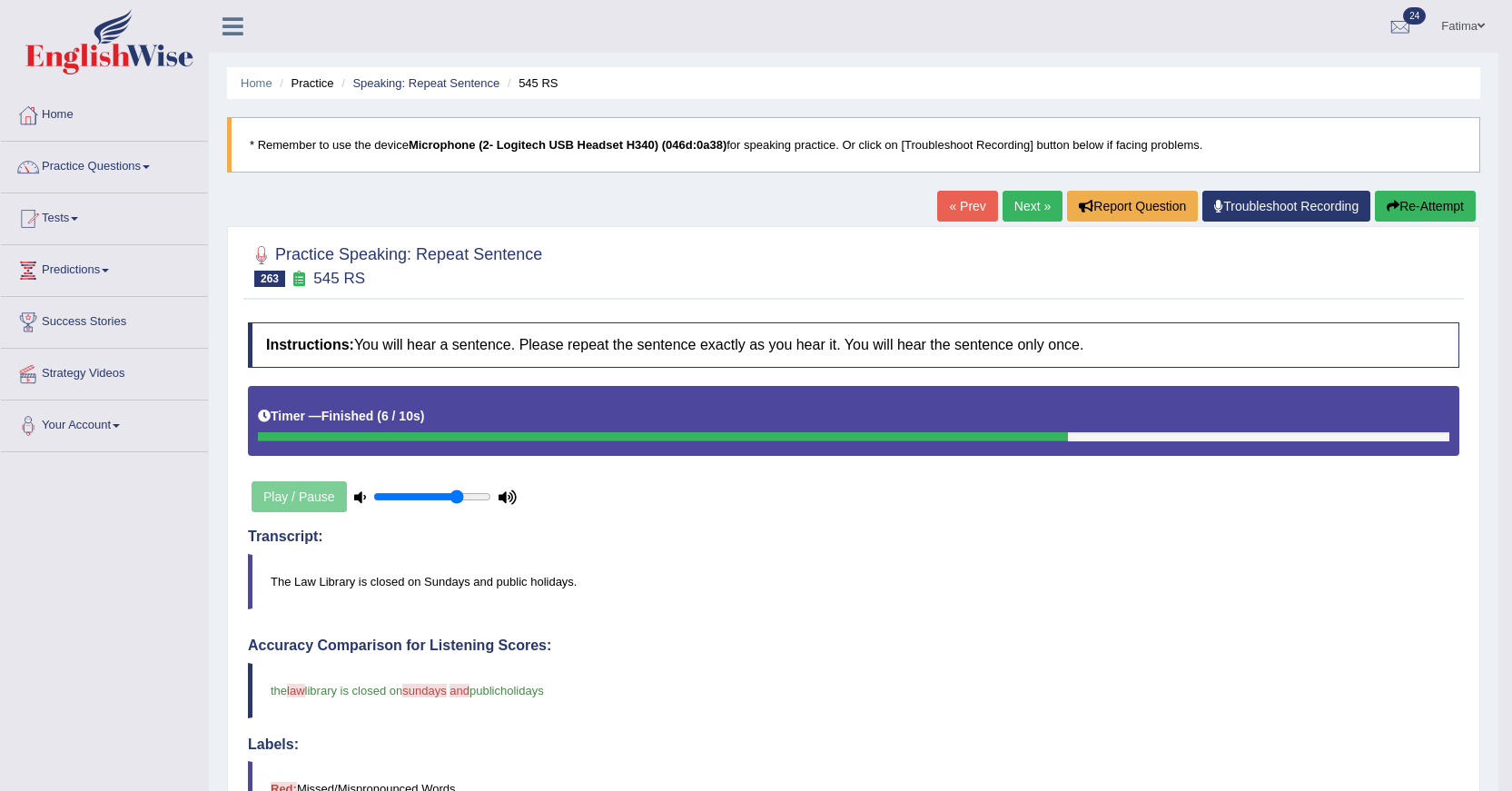
click at [1021, 206] on link "Next »" at bounding box center [1032, 206] width 60 height 31
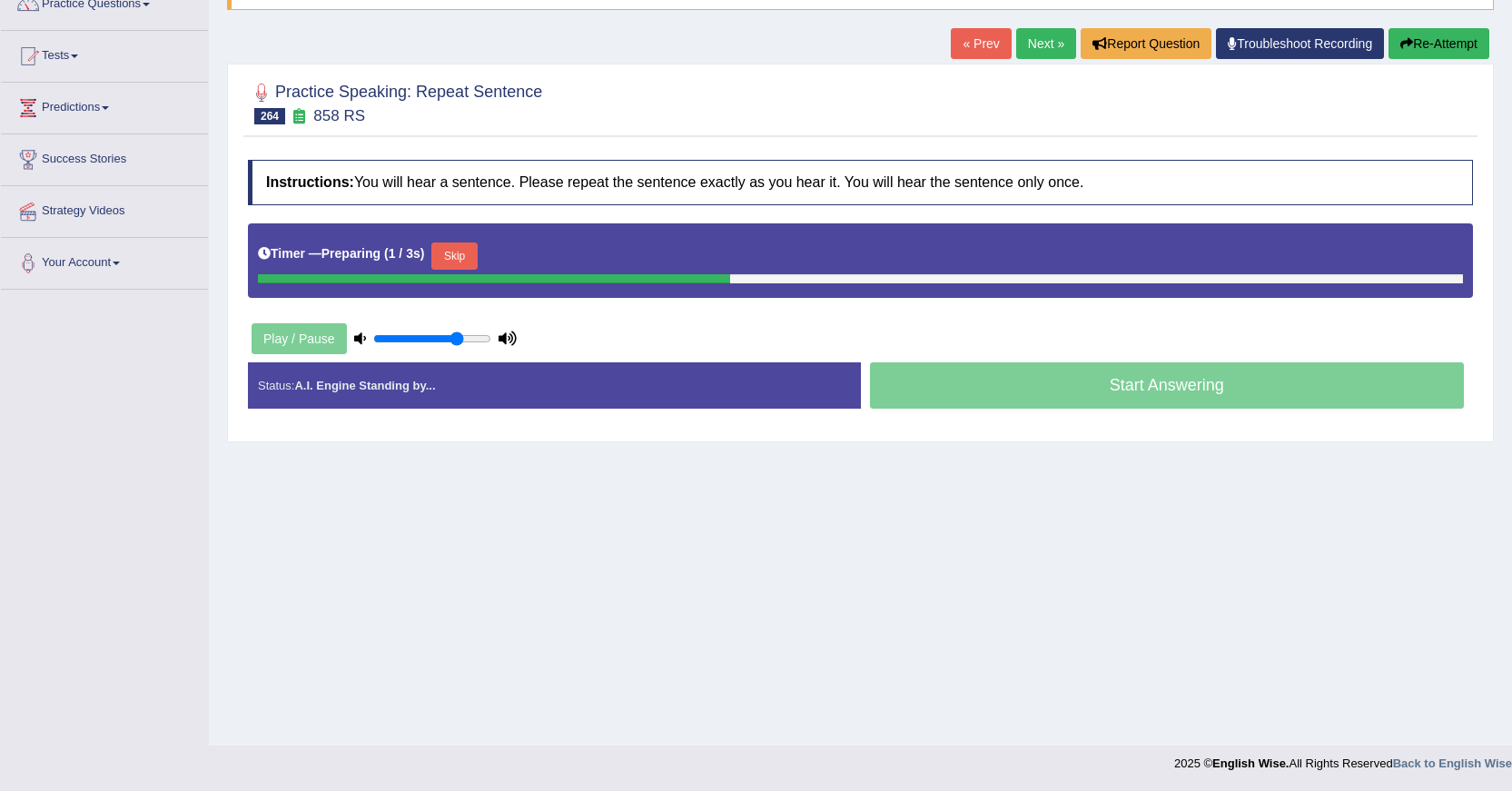
scroll to position [162, 0]
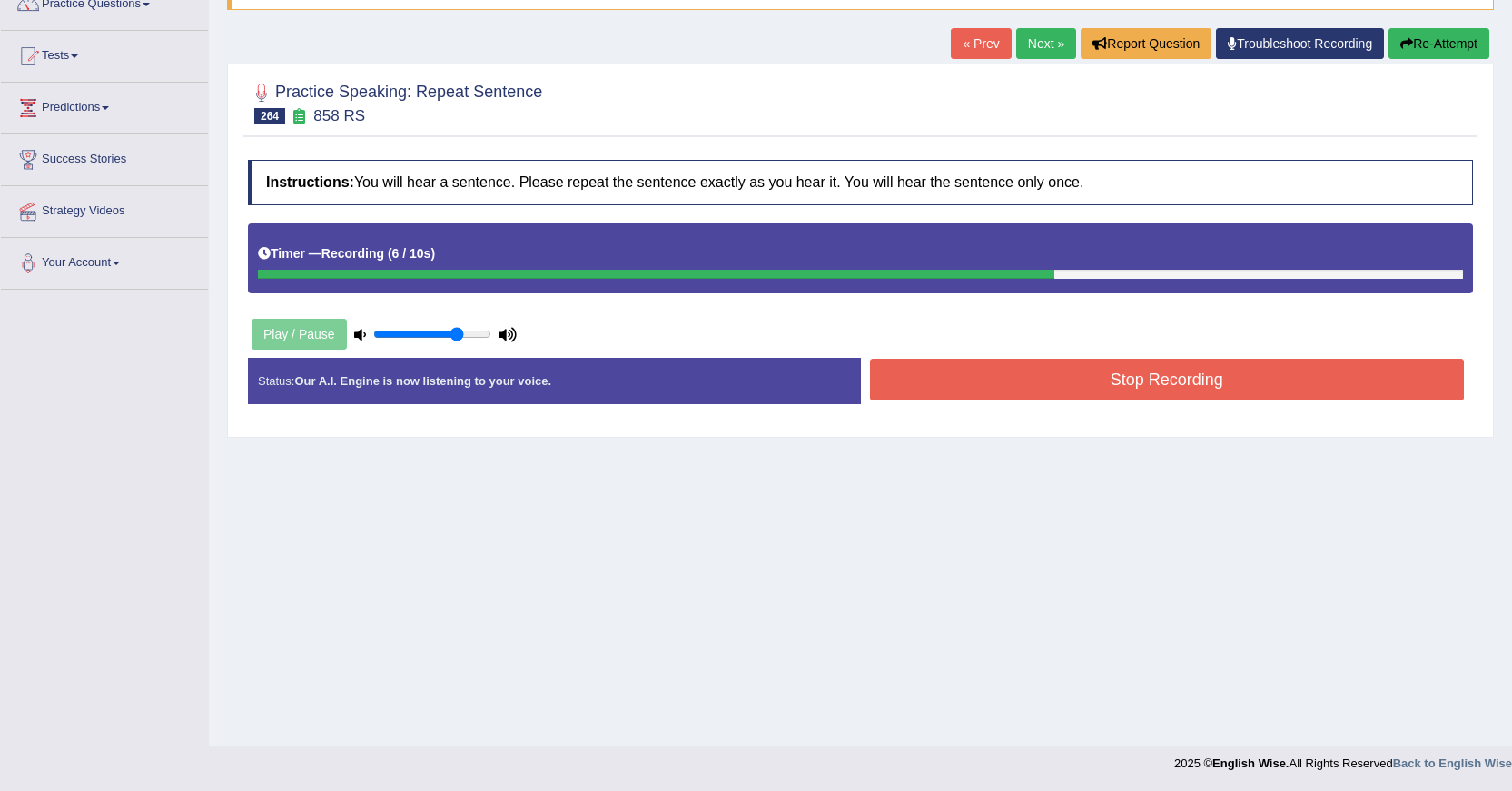
click at [1044, 376] on button "Stop Recording" at bounding box center [1168, 380] width 595 height 42
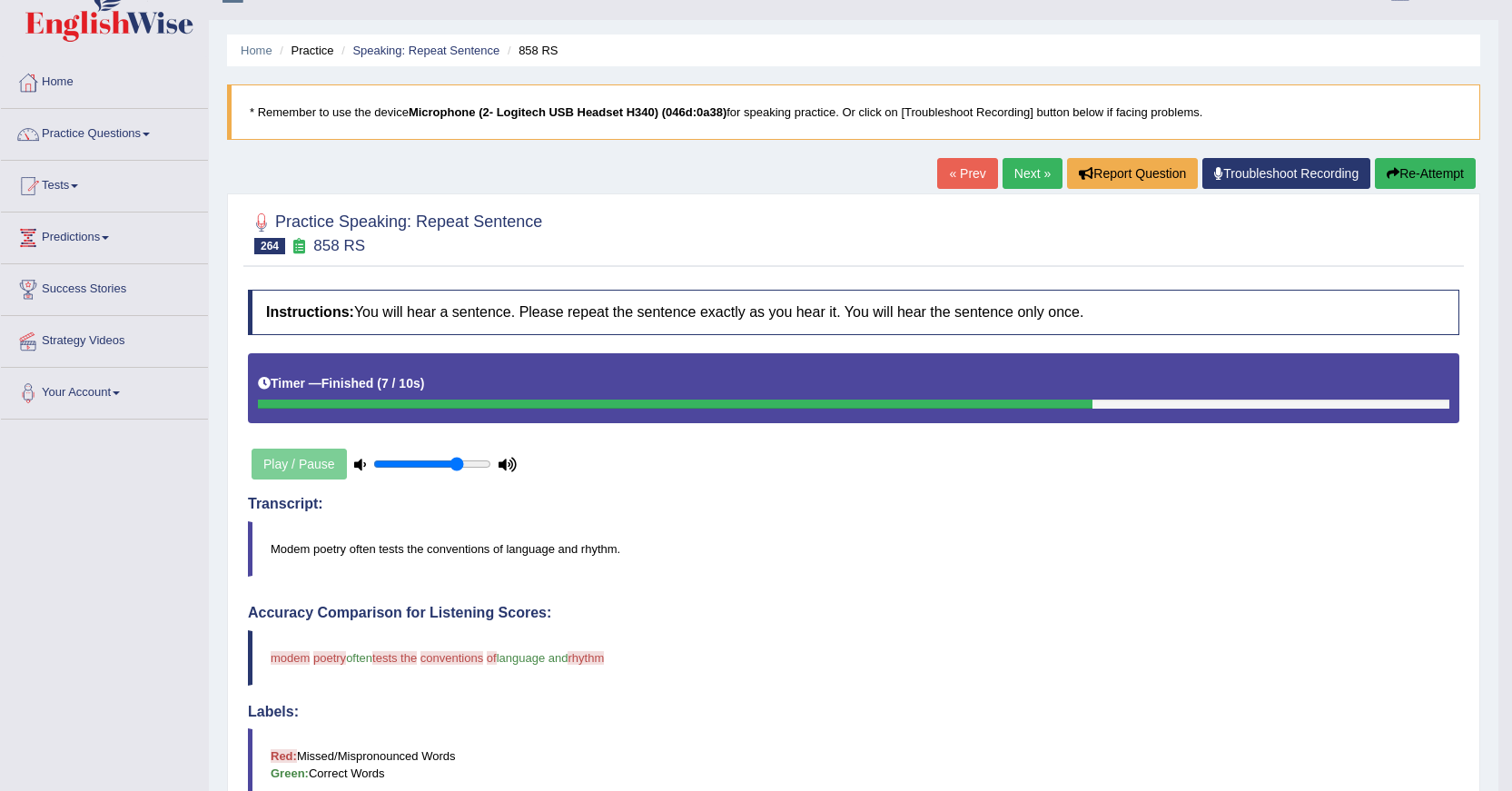
scroll to position [0, 0]
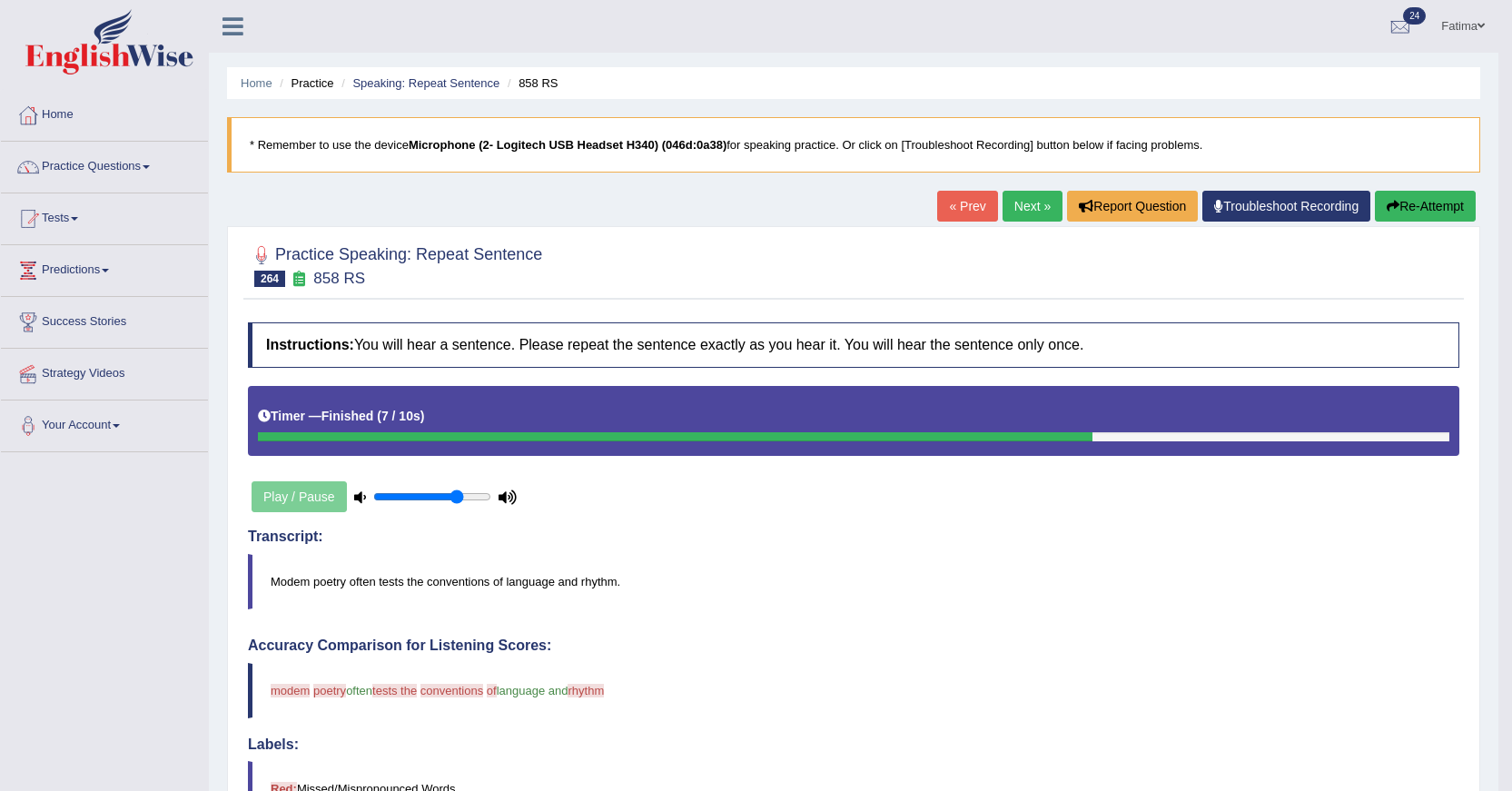
click at [1444, 207] on button "Re-Attempt" at bounding box center [1426, 206] width 101 height 31
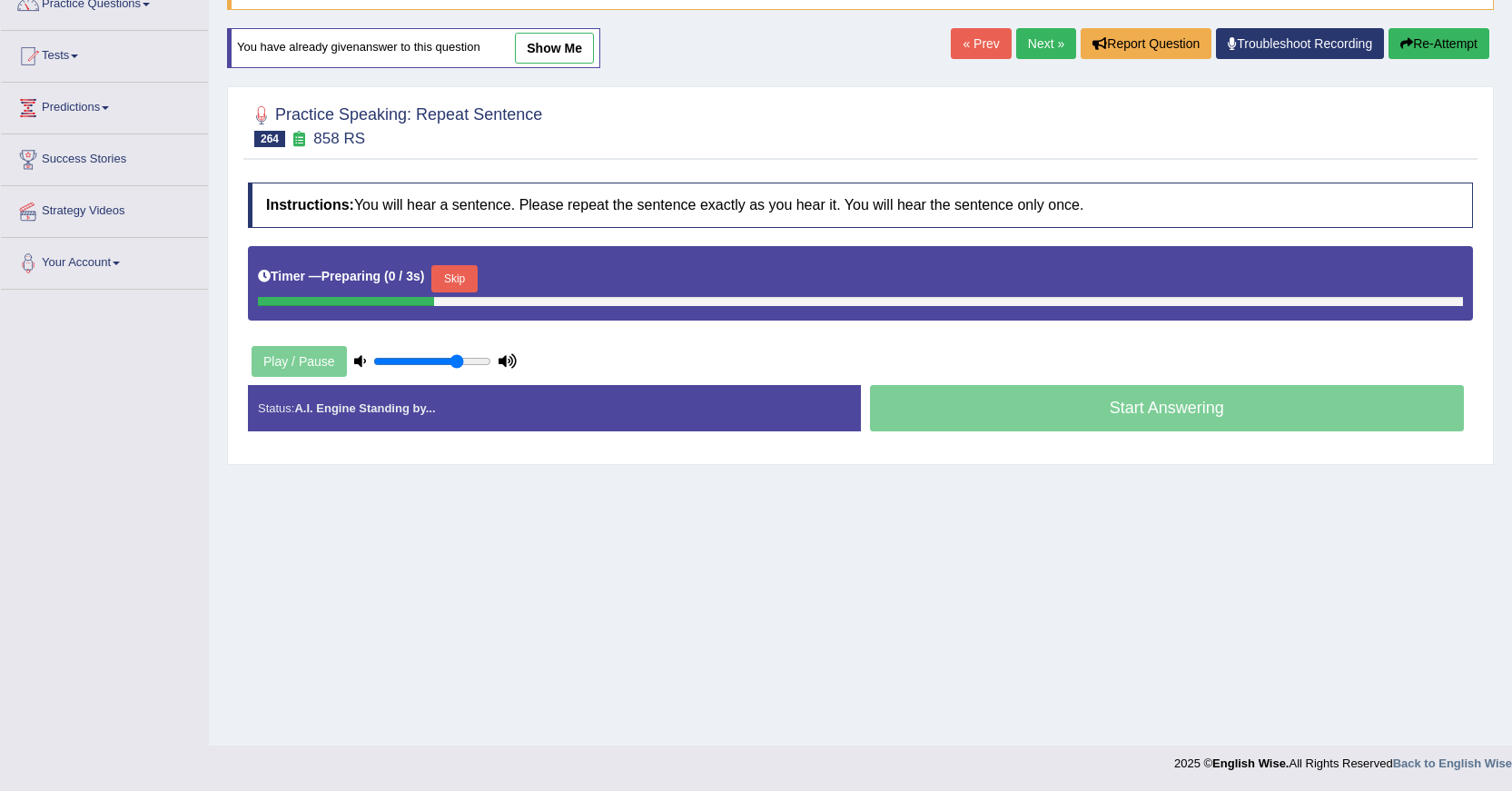
click at [446, 289] on button "Skip" at bounding box center [454, 279] width 45 height 28
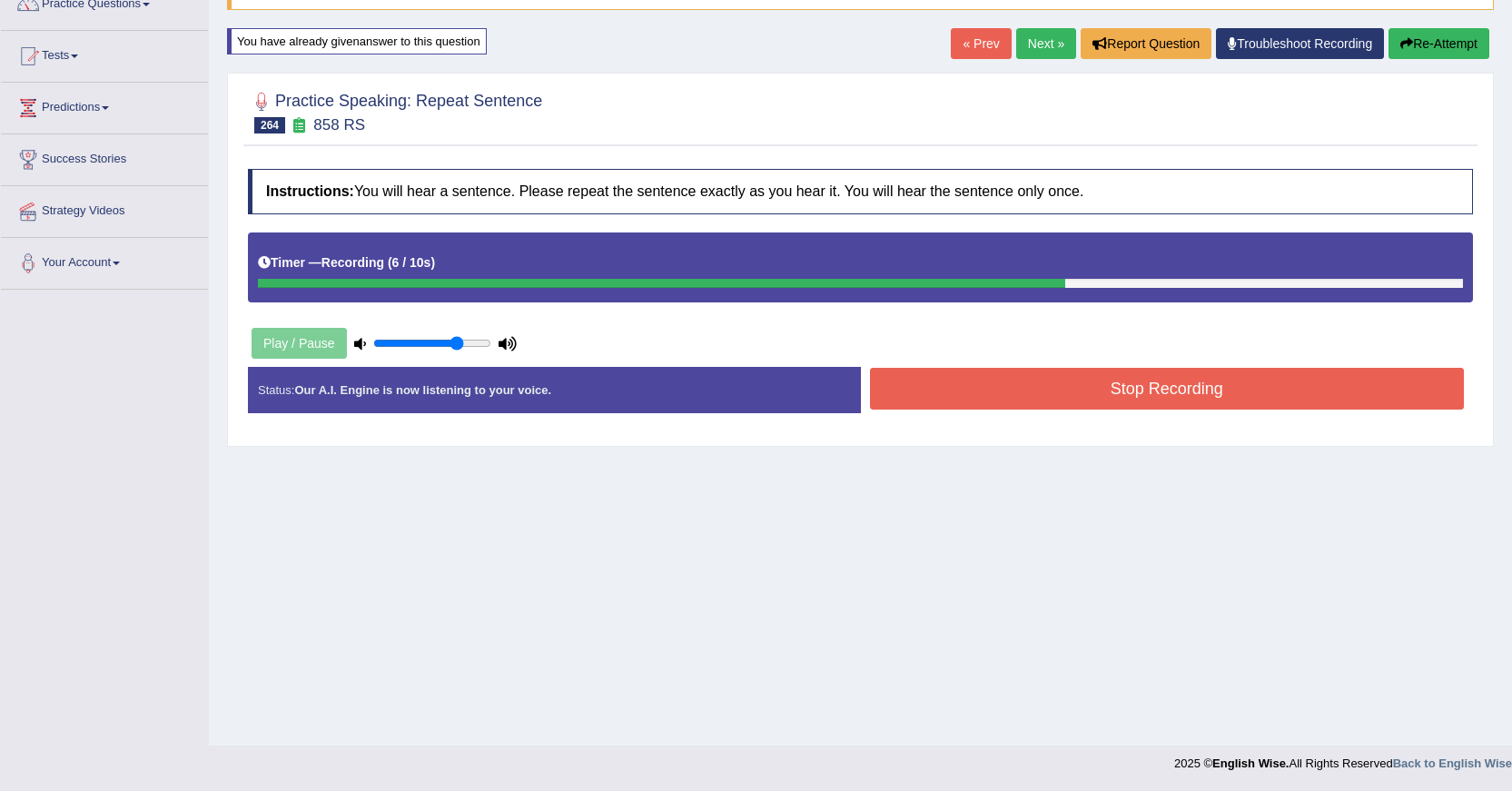
click at [1007, 394] on button "Stop Recording" at bounding box center [1168, 389] width 595 height 42
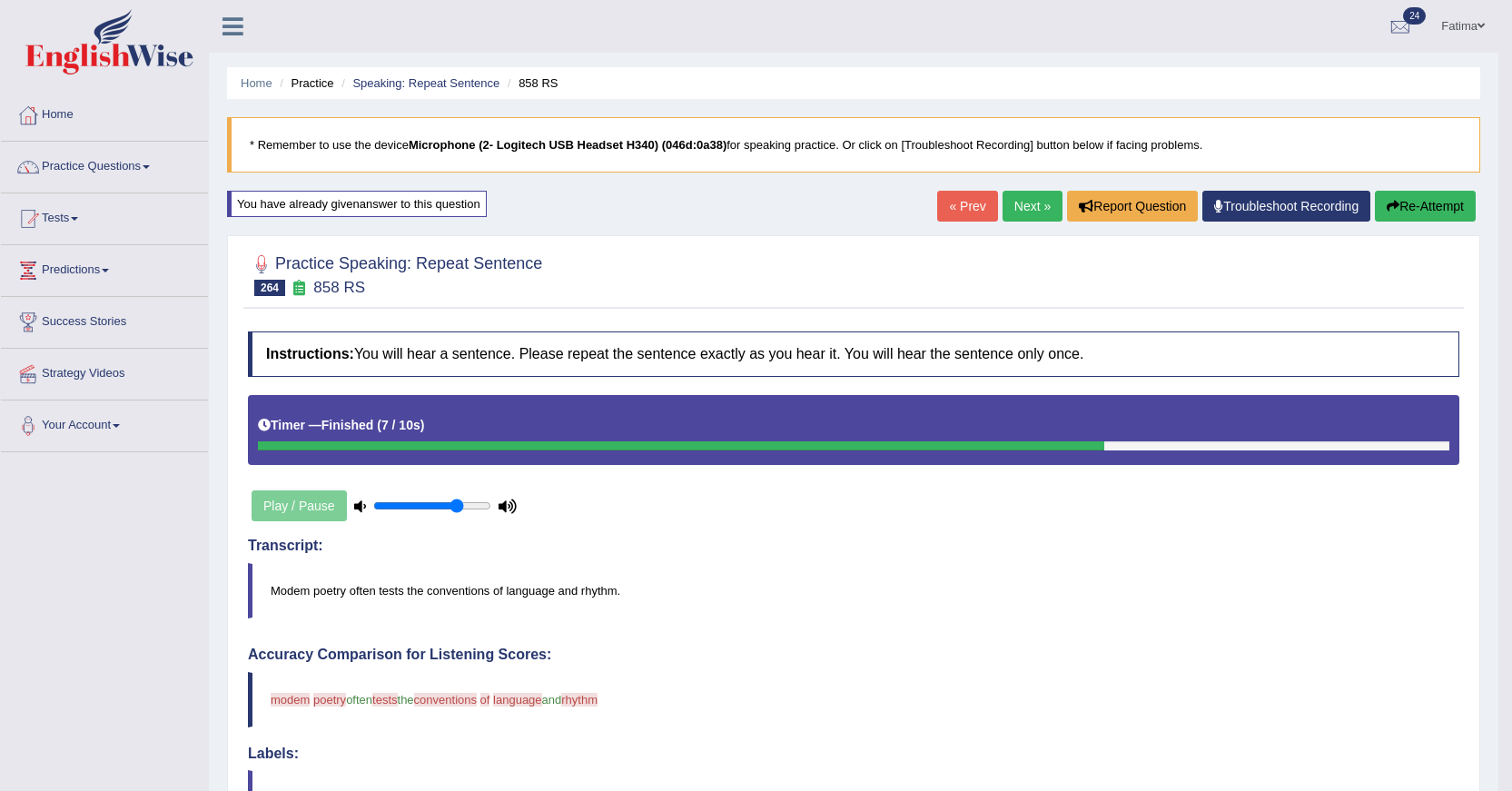
click at [1022, 199] on link "Next »" at bounding box center [1032, 206] width 60 height 31
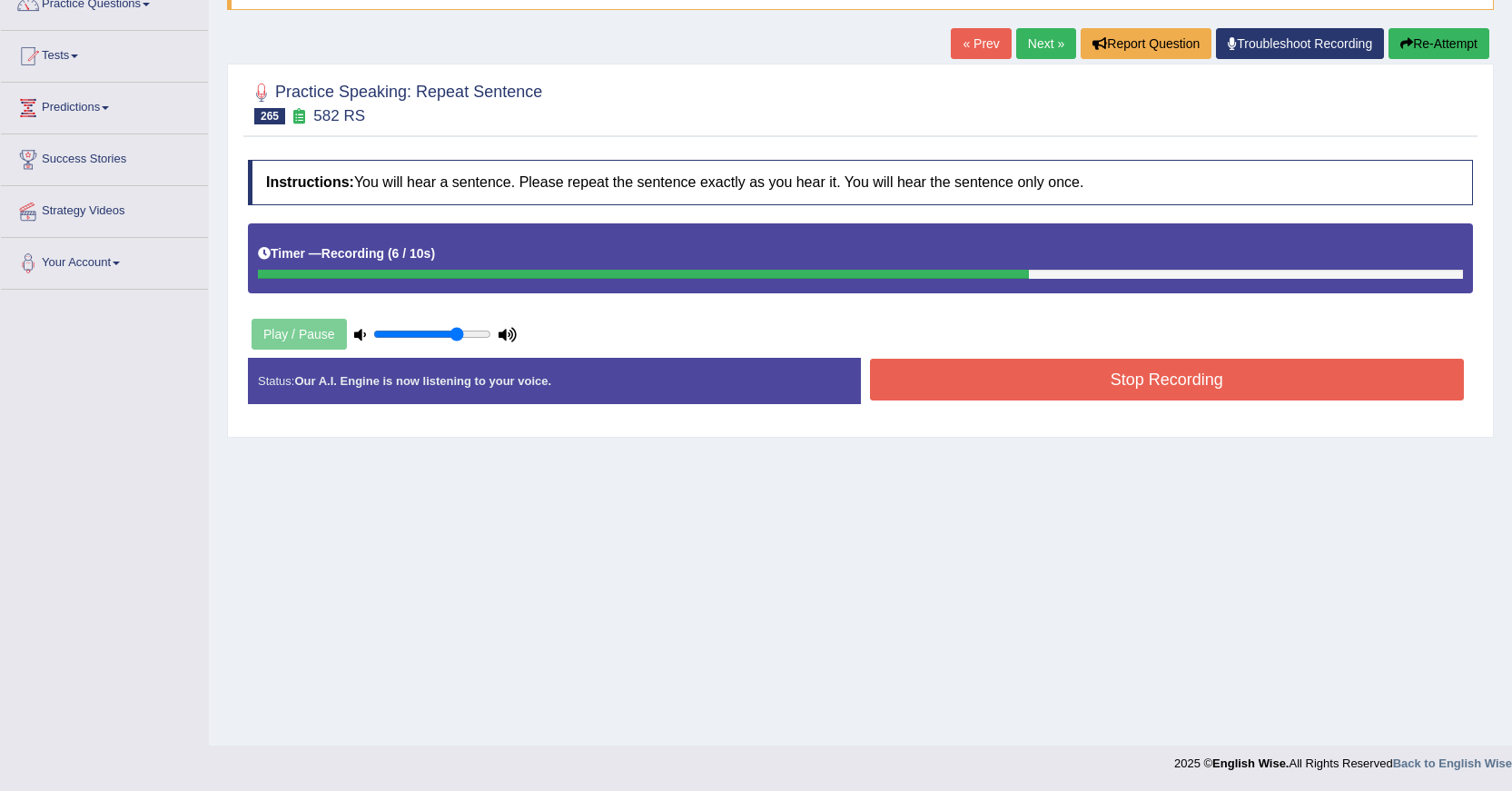
click at [981, 392] on button "Stop Recording" at bounding box center [1168, 380] width 595 height 42
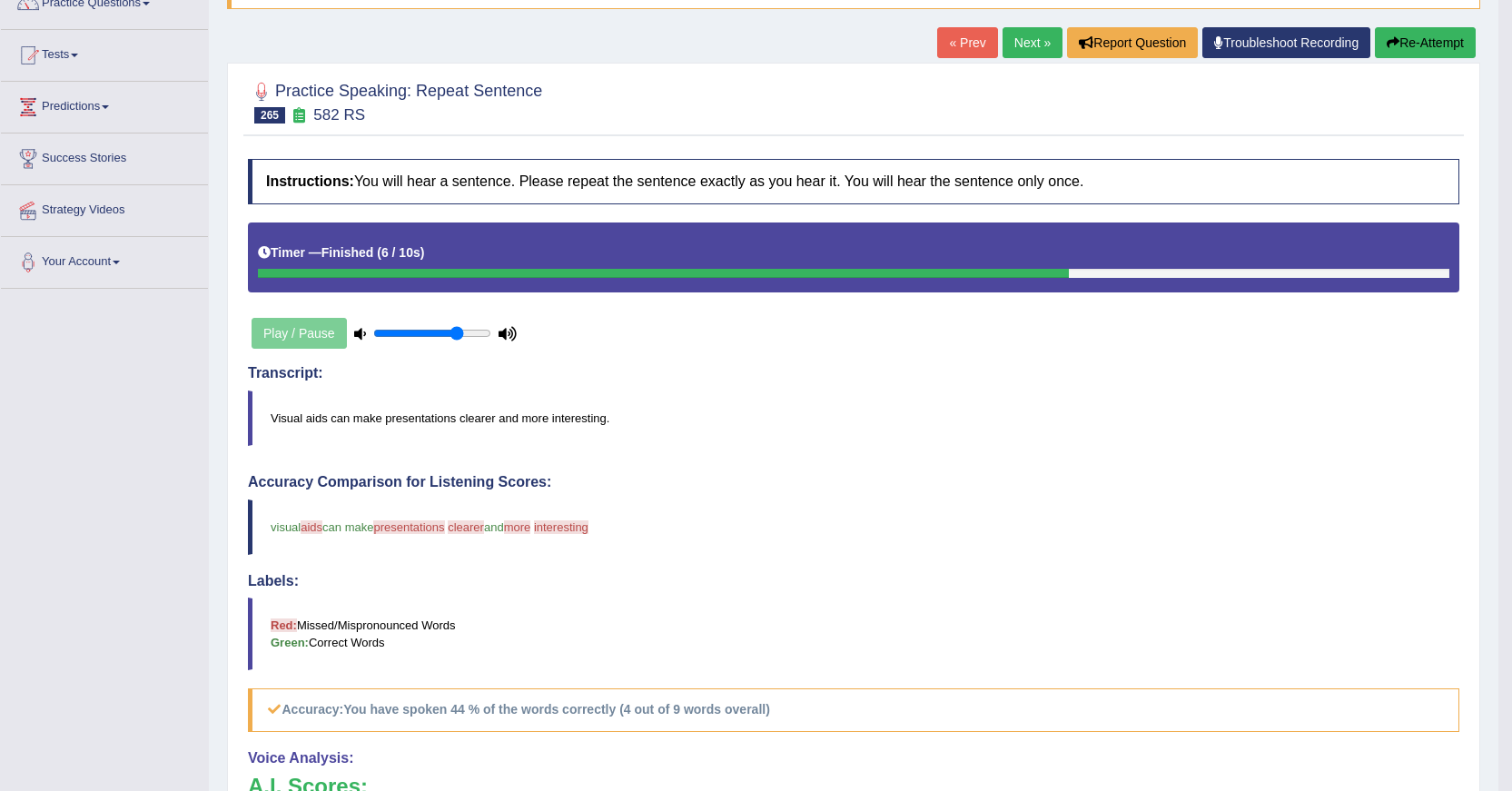
scroll to position [149, 0]
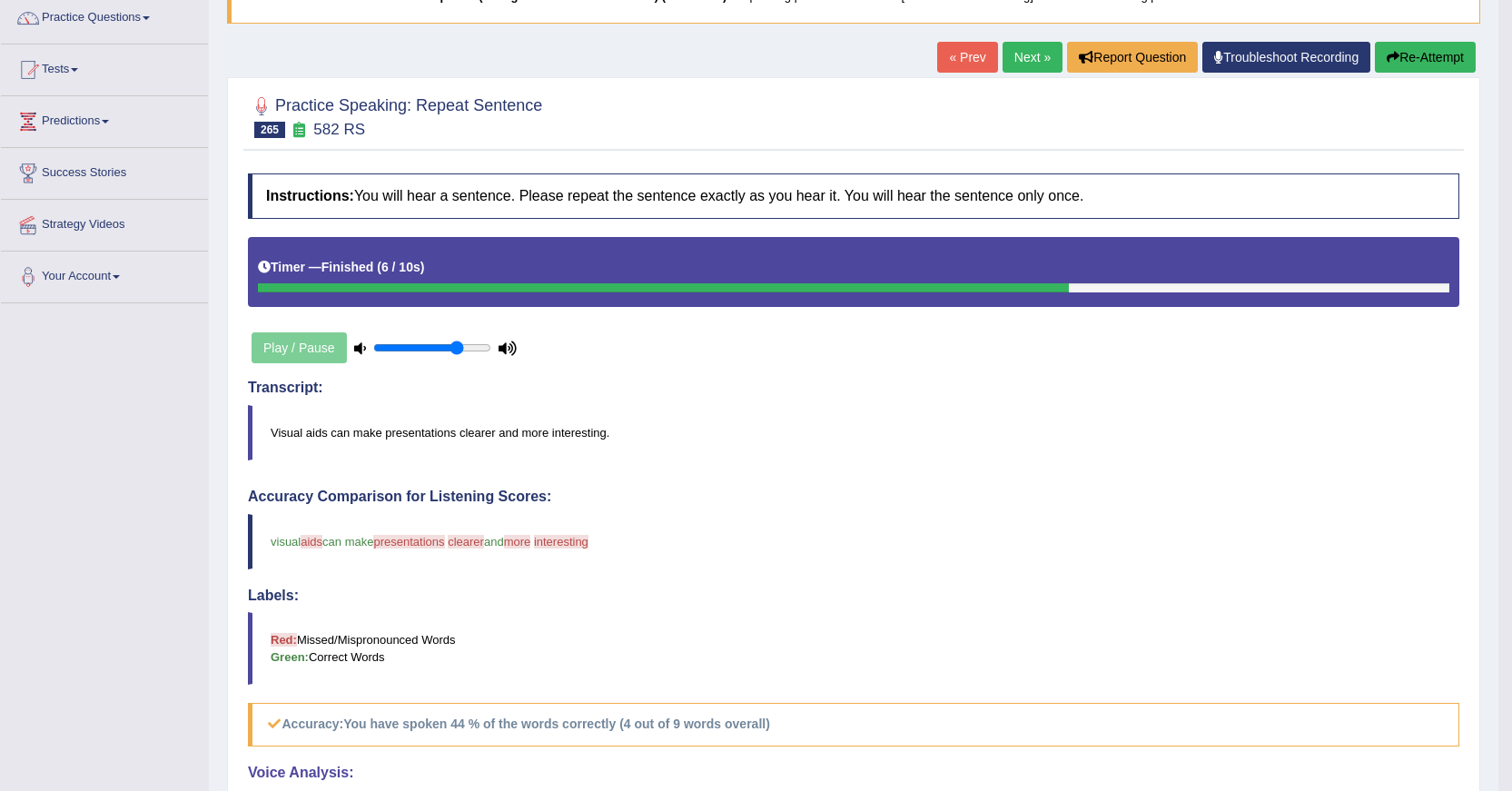
click at [1416, 58] on button "Re-Attempt" at bounding box center [1426, 56] width 101 height 31
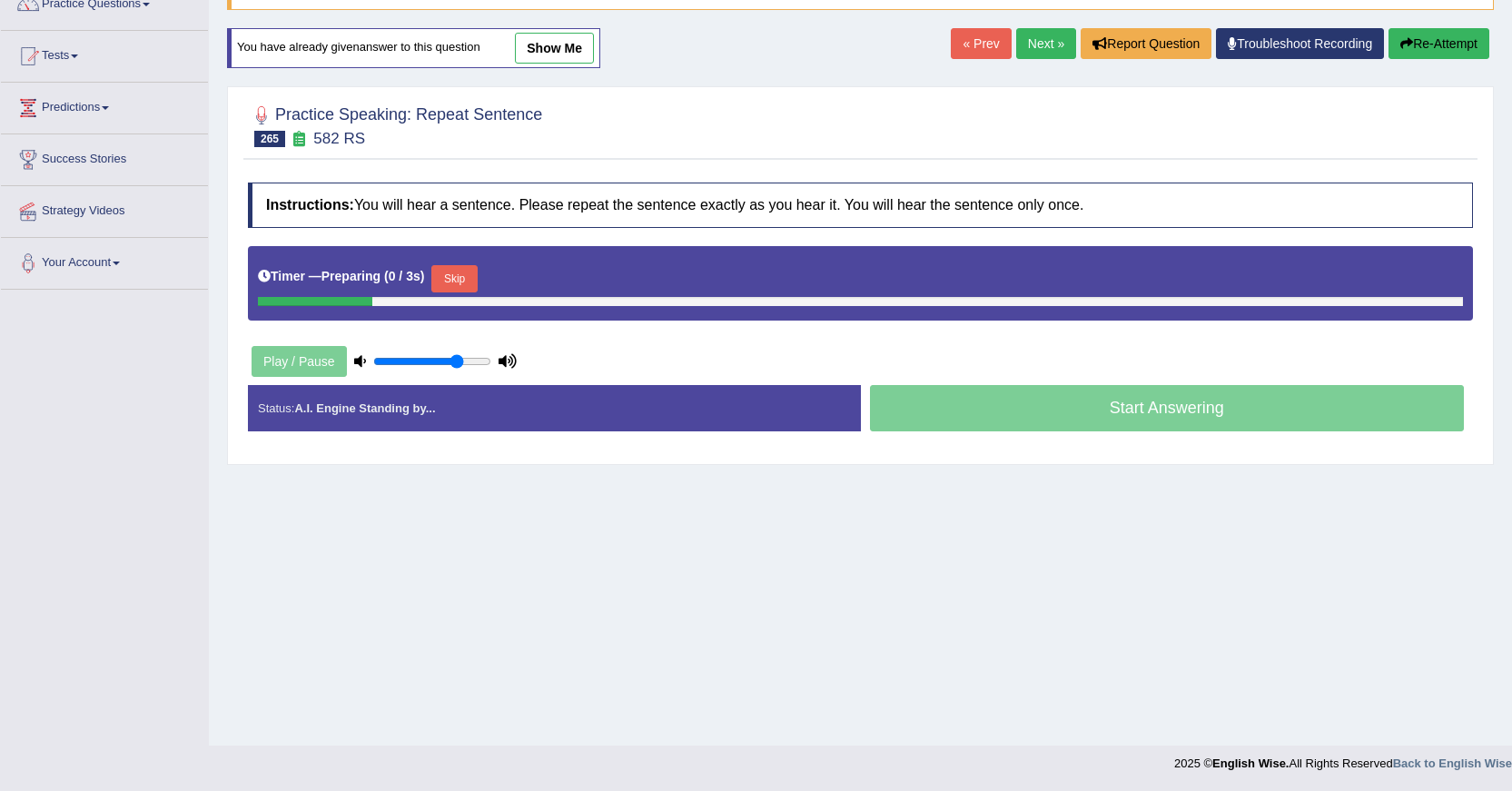
click at [450, 290] on button "Skip" at bounding box center [454, 279] width 45 height 28
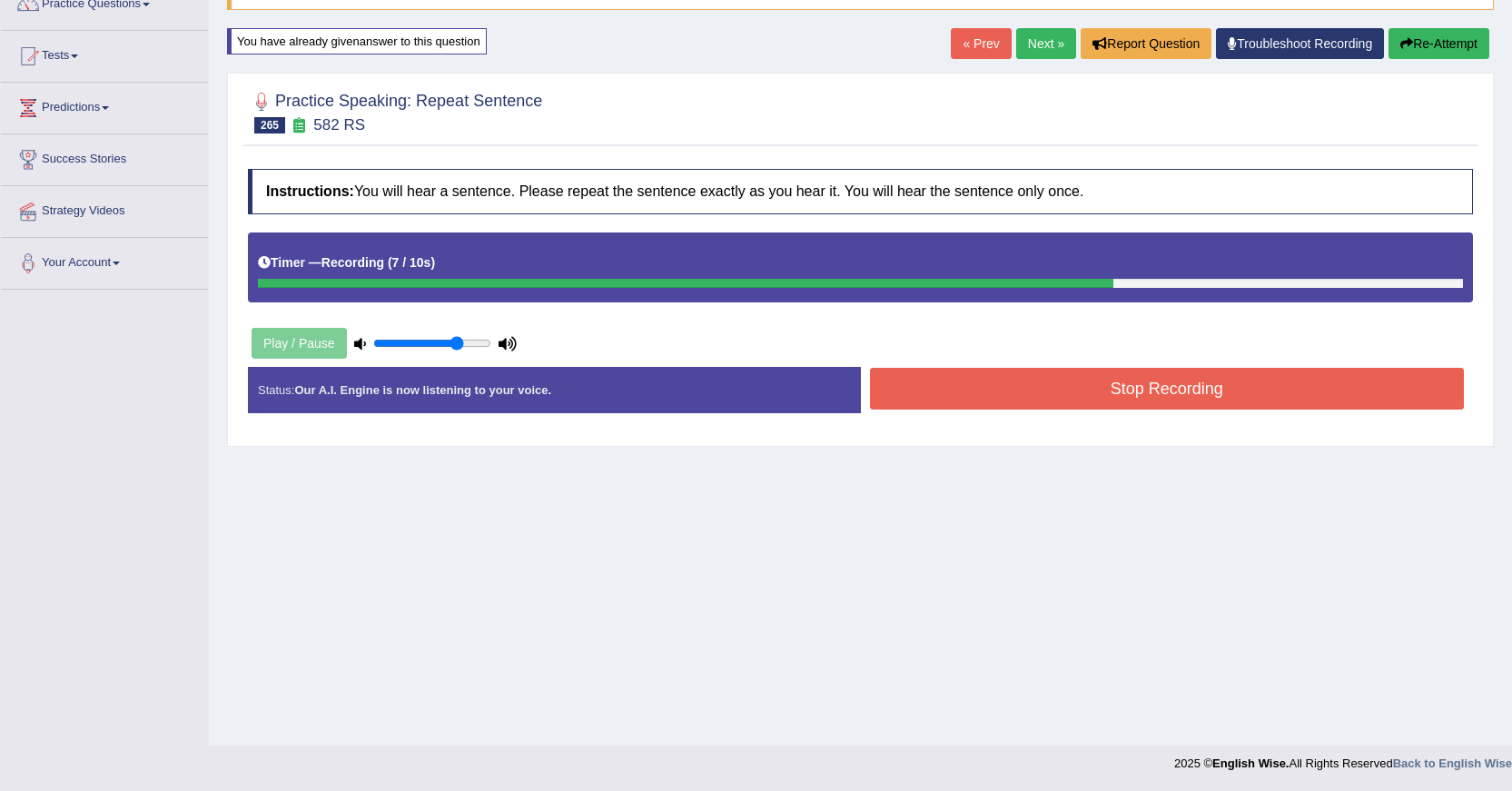
click at [1078, 385] on button "Stop Recording" at bounding box center [1168, 389] width 595 height 42
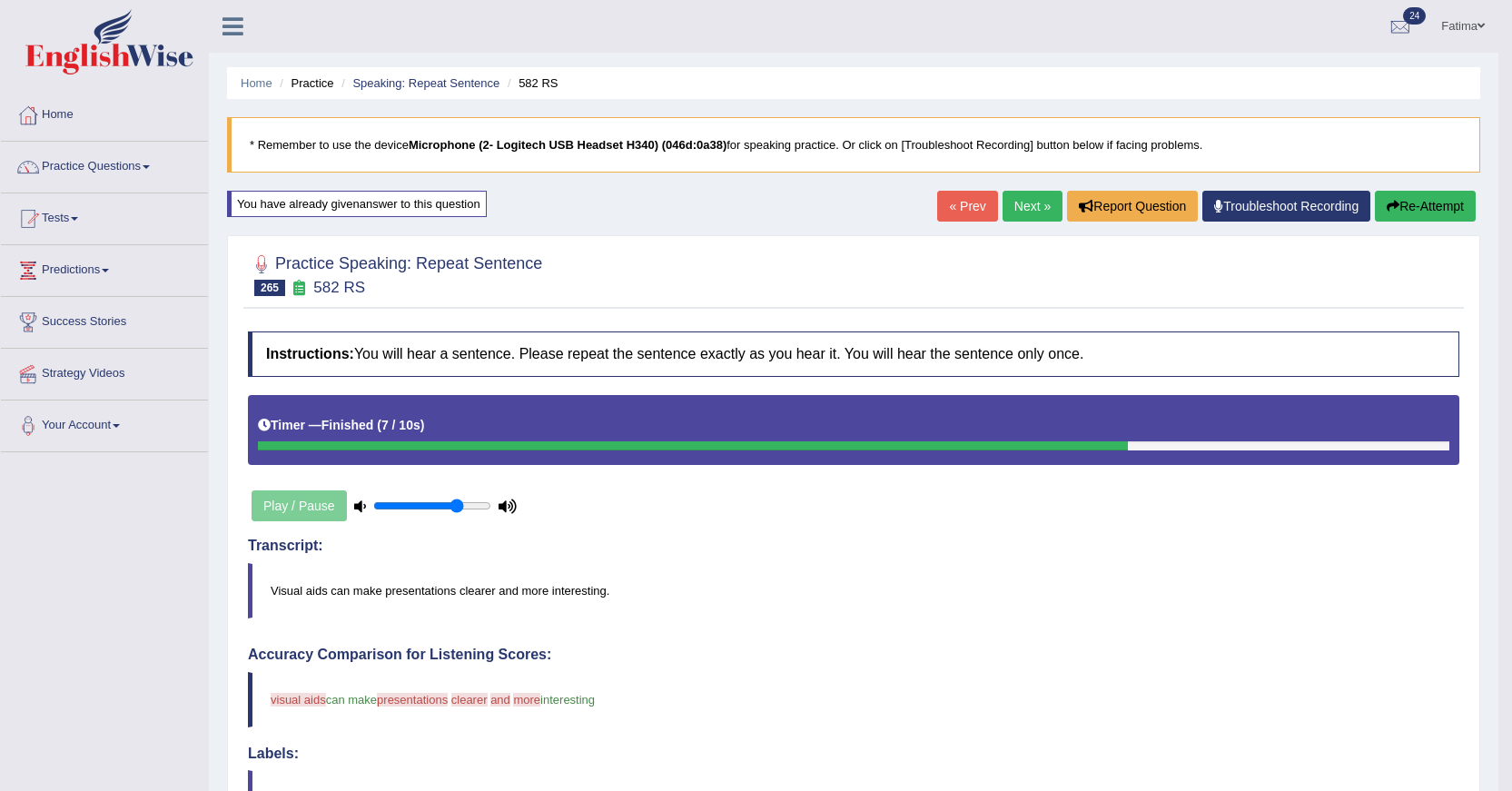
click at [1401, 206] on button "Re-Attempt" at bounding box center [1426, 206] width 101 height 31
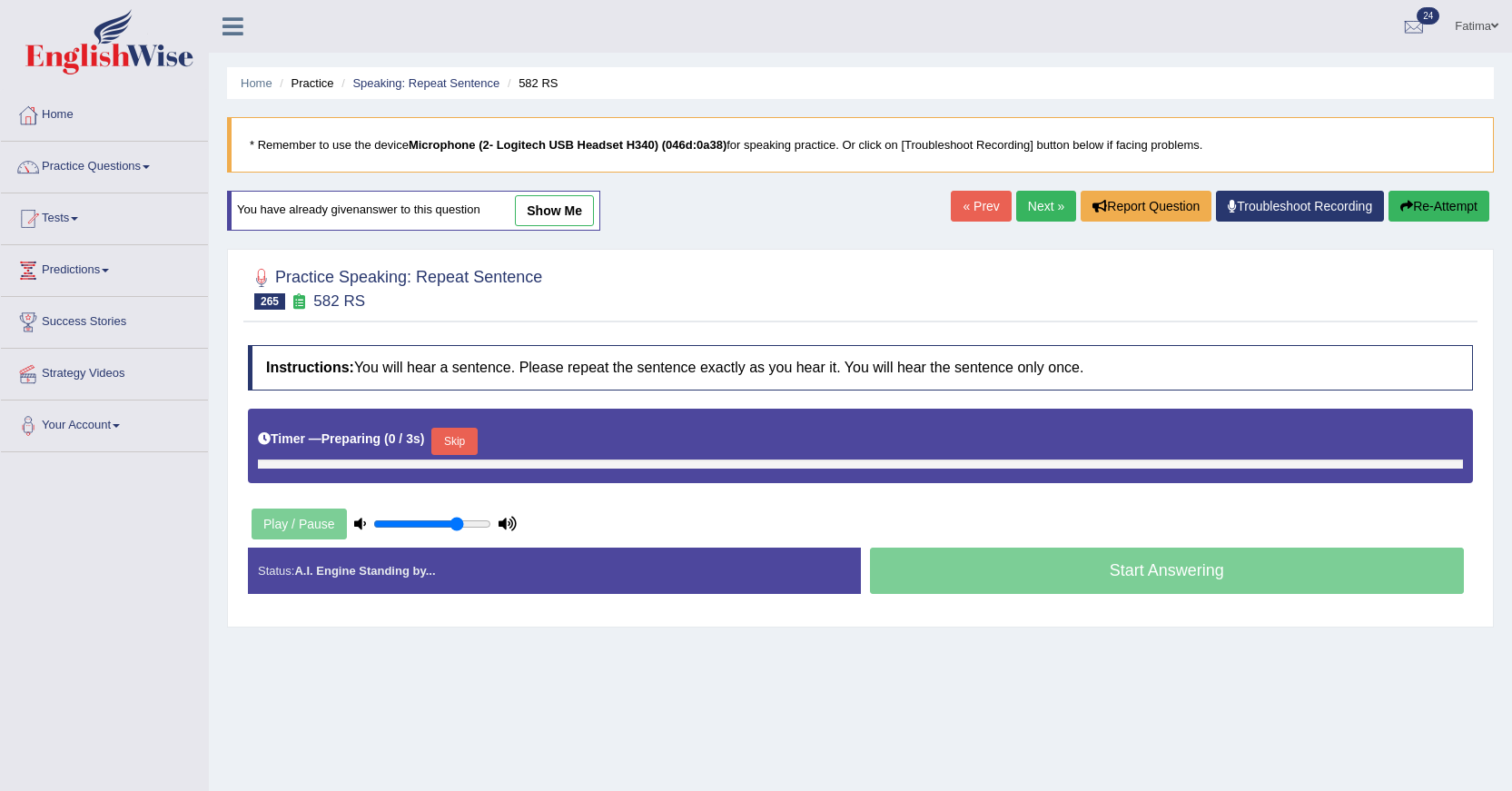
click at [458, 439] on button "Skip" at bounding box center [454, 442] width 45 height 28
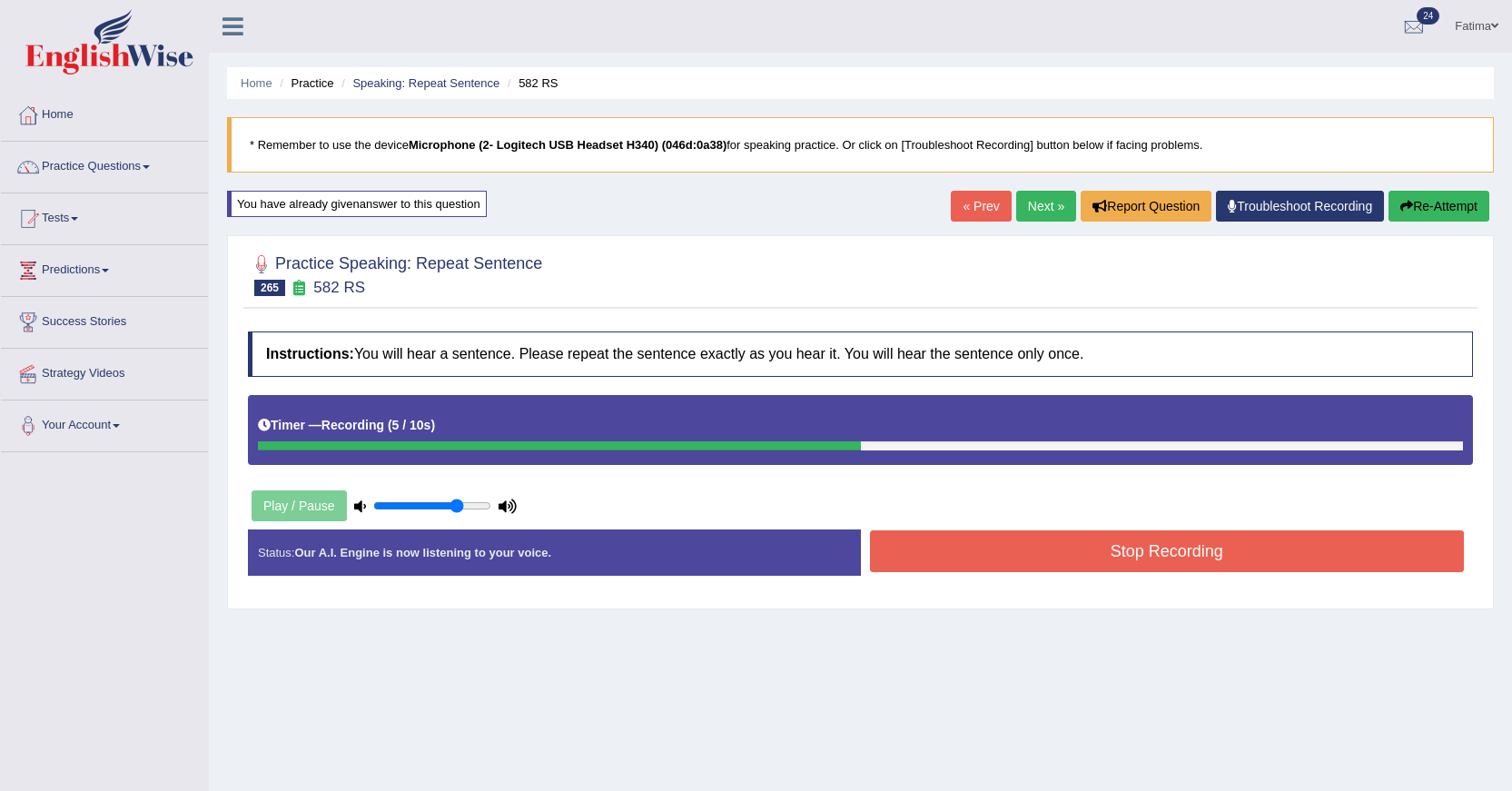
click at [1070, 558] on button "Stop Recording" at bounding box center [1168, 551] width 595 height 42
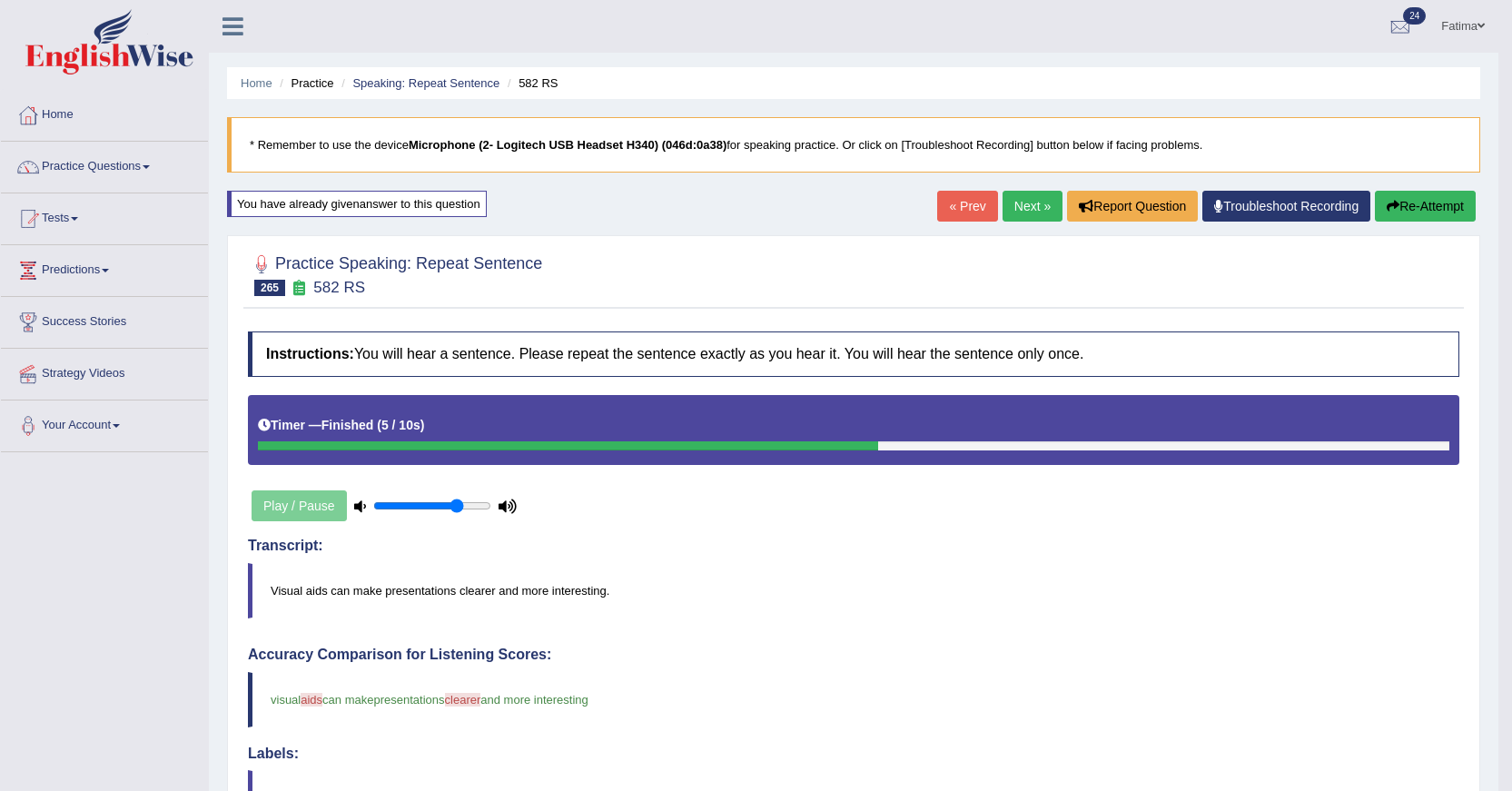
click at [1021, 195] on link "Next »" at bounding box center [1032, 206] width 60 height 31
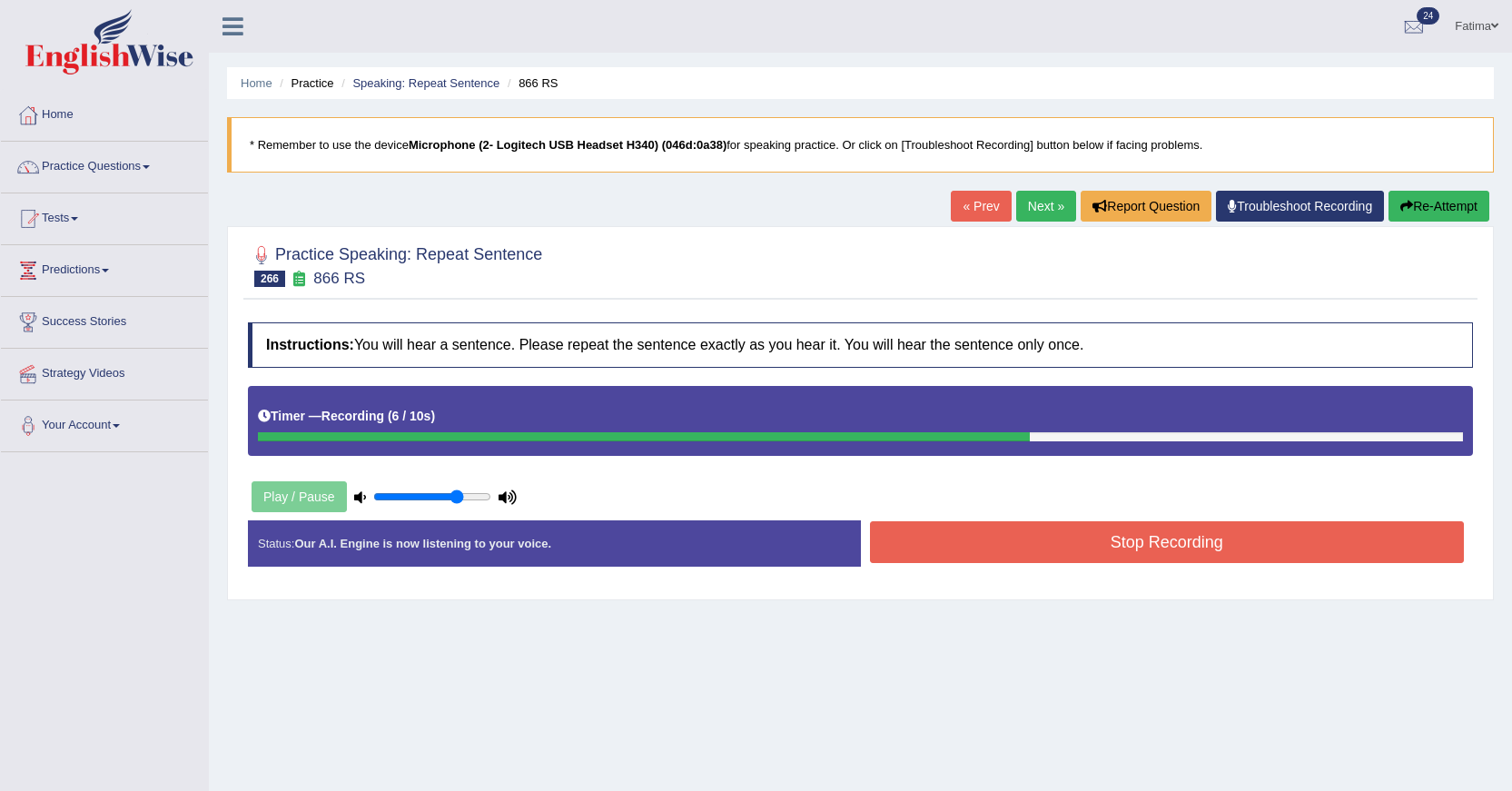
drag, startPoint x: 946, startPoint y: 542, endPoint x: 940, endPoint y: 535, distance: 9.2
click at [944, 540] on button "Stop Recording" at bounding box center [1168, 542] width 595 height 42
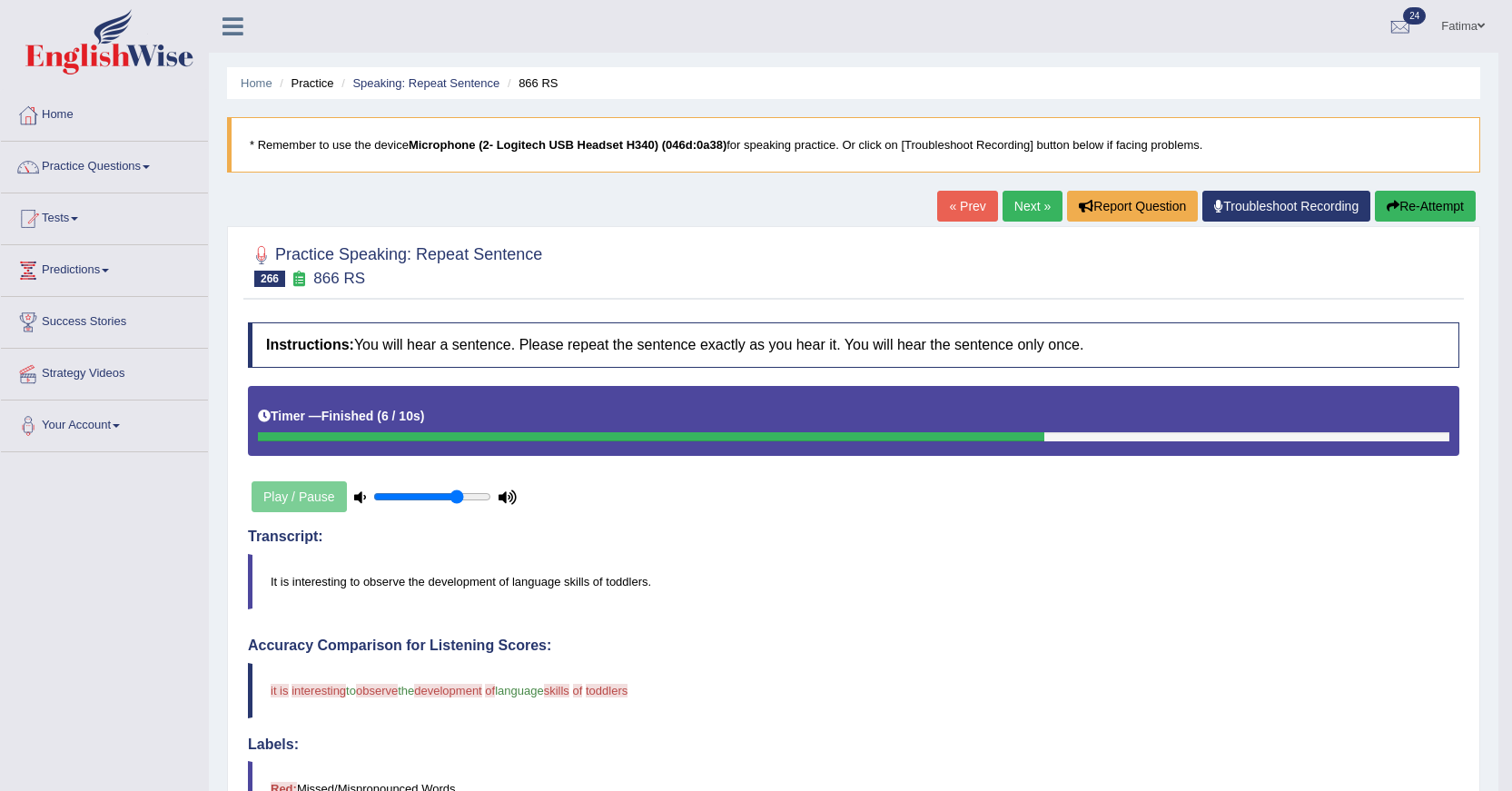
click at [1396, 220] on button "Re-Attempt" at bounding box center [1426, 206] width 101 height 31
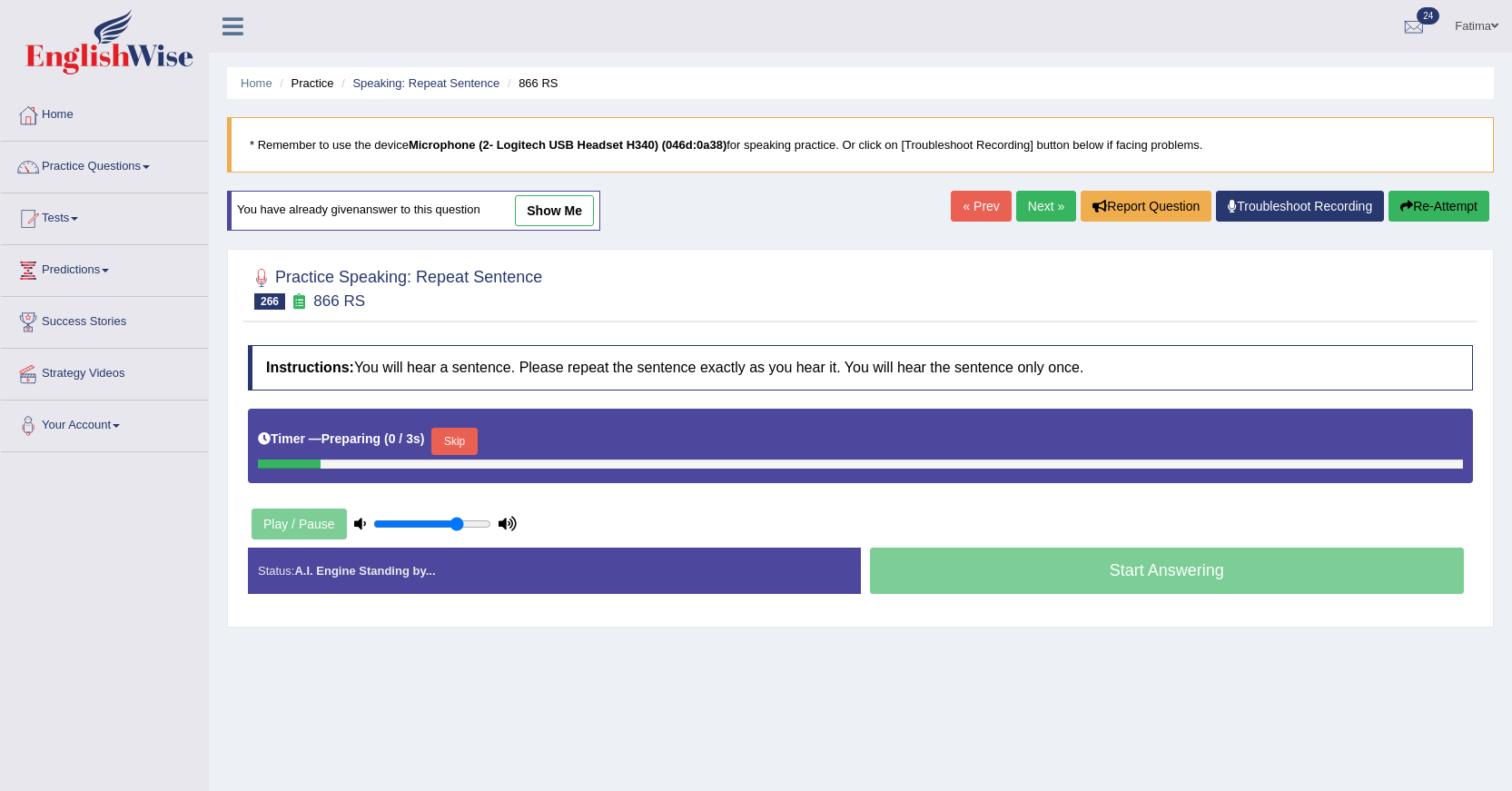
click at [460, 442] on button "Skip" at bounding box center [454, 442] width 45 height 28
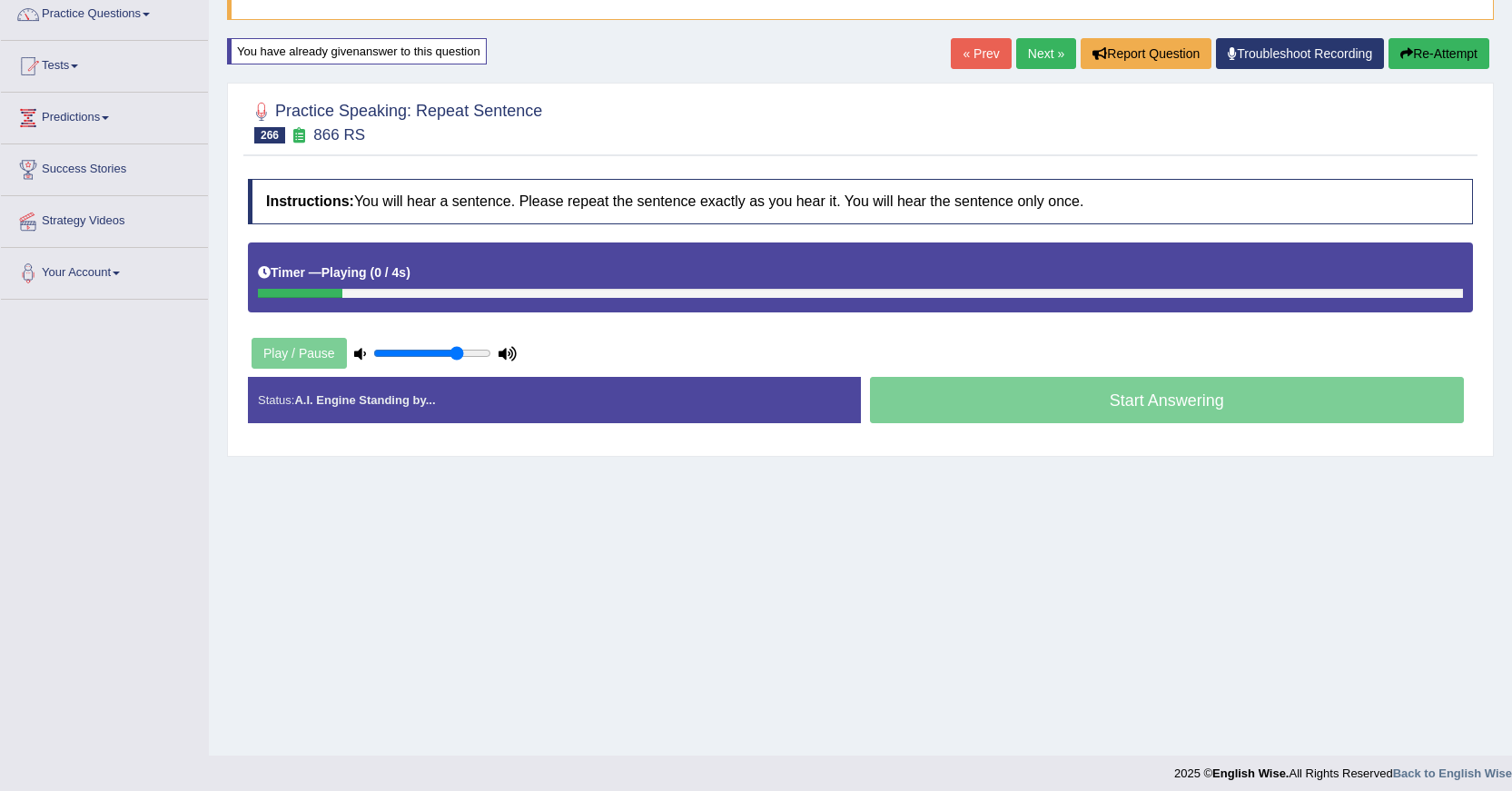
scroll to position [162, 0]
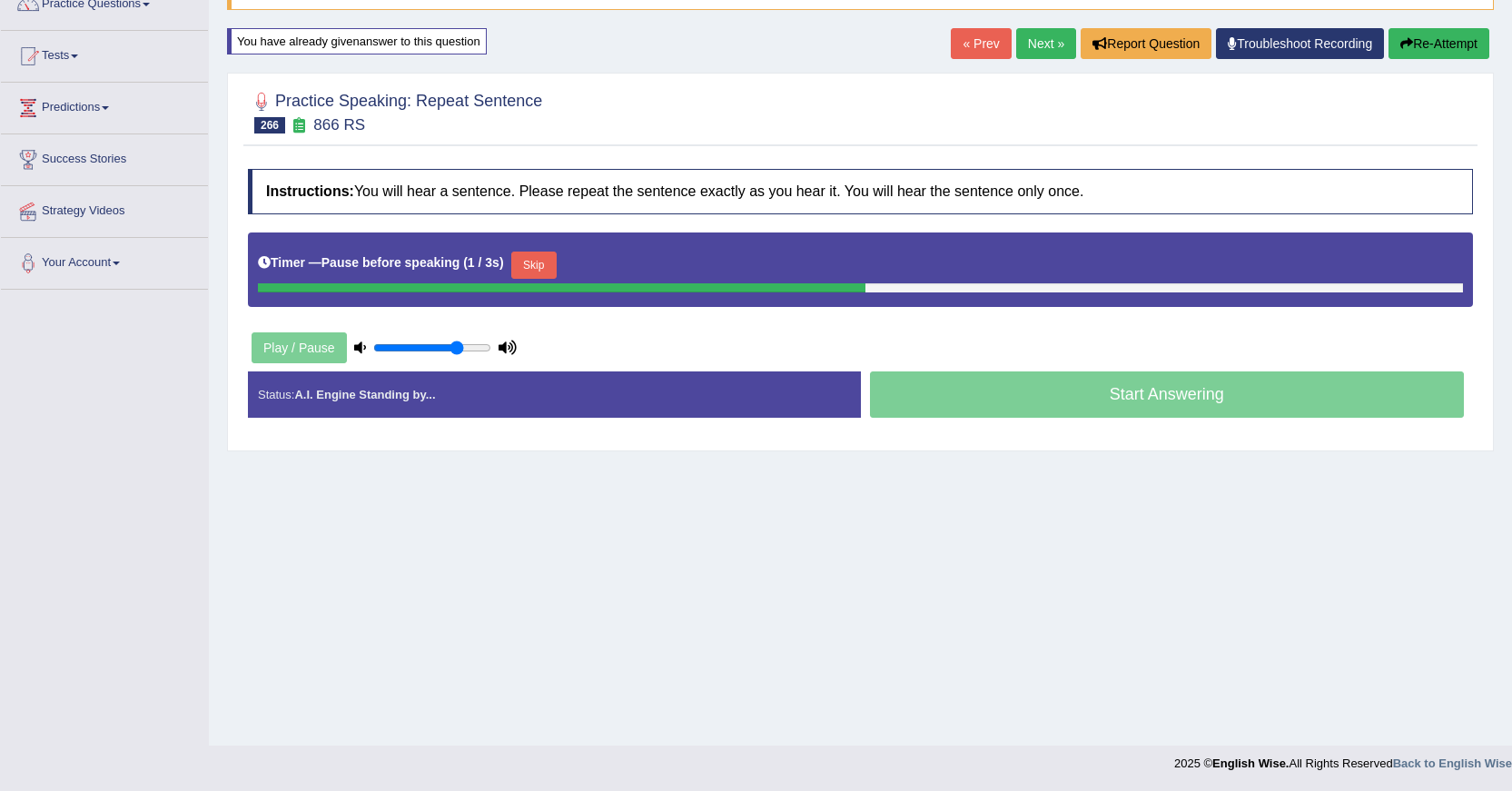
click at [529, 262] on button "Skip" at bounding box center [534, 265] width 45 height 28
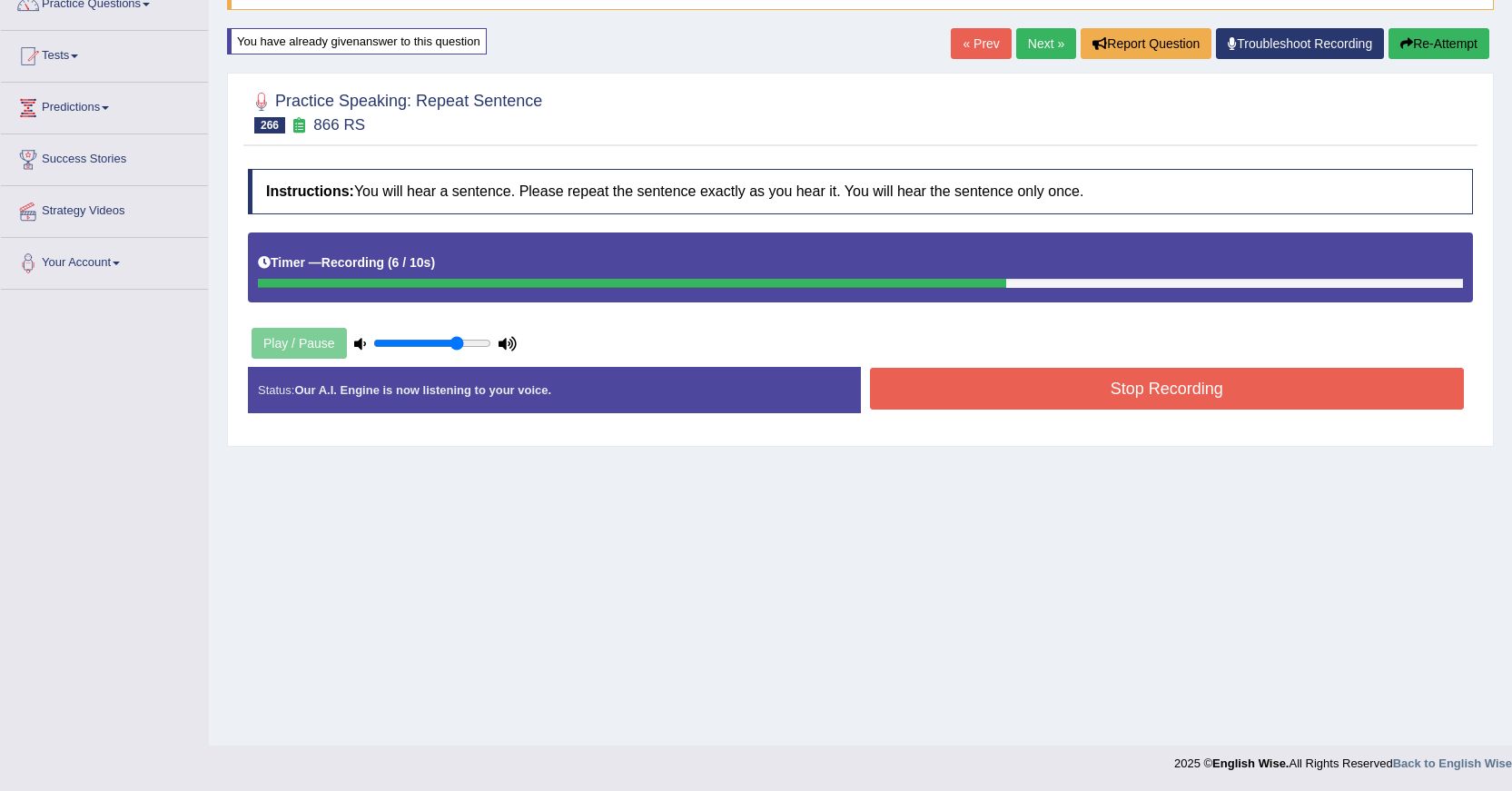
click at [1219, 381] on button "Stop Recording" at bounding box center [1168, 389] width 595 height 42
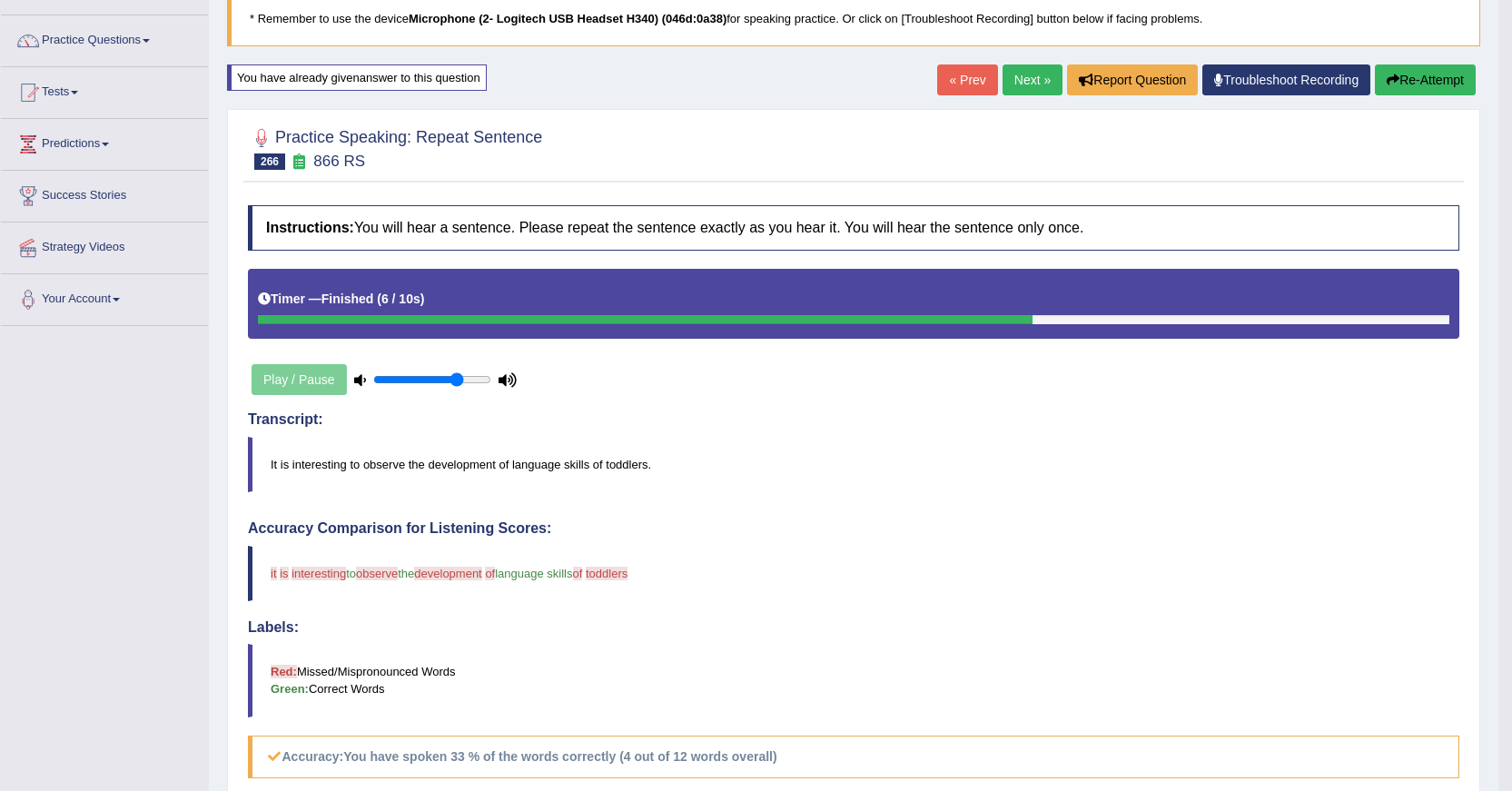
scroll to position [67, 0]
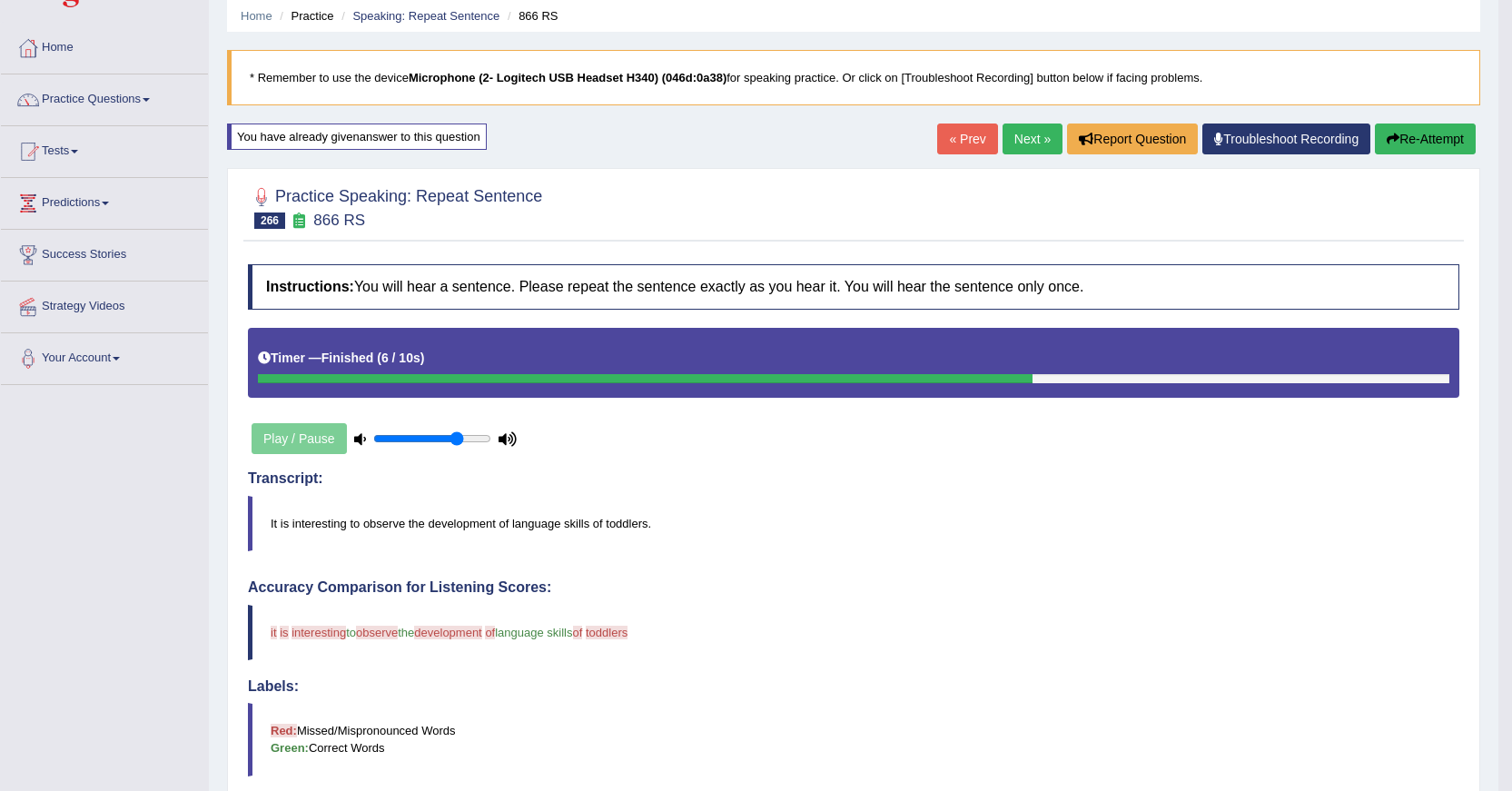
click at [1397, 143] on button "Re-Attempt" at bounding box center [1426, 138] width 101 height 31
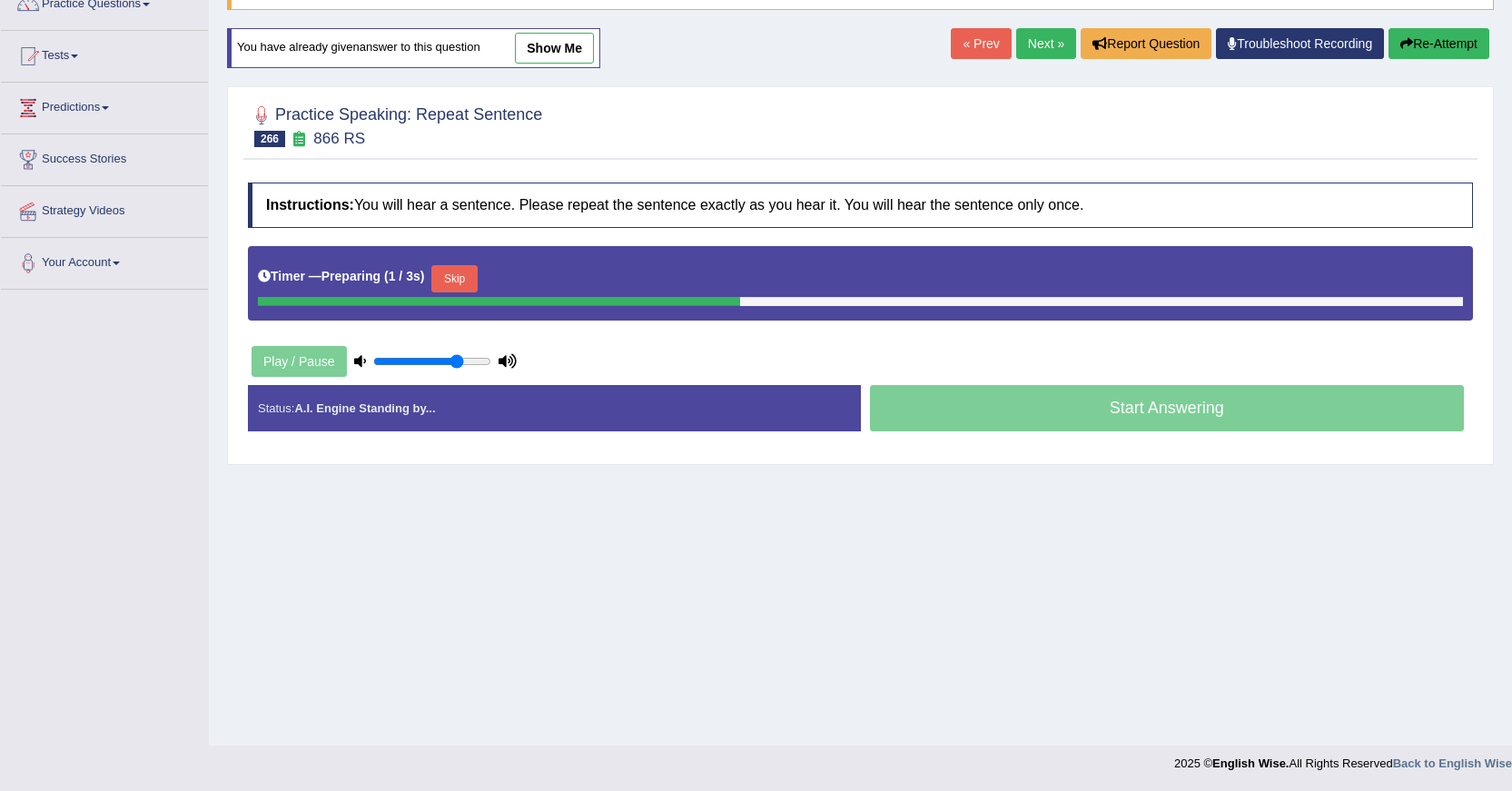
click at [470, 273] on button "Skip" at bounding box center [454, 279] width 45 height 28
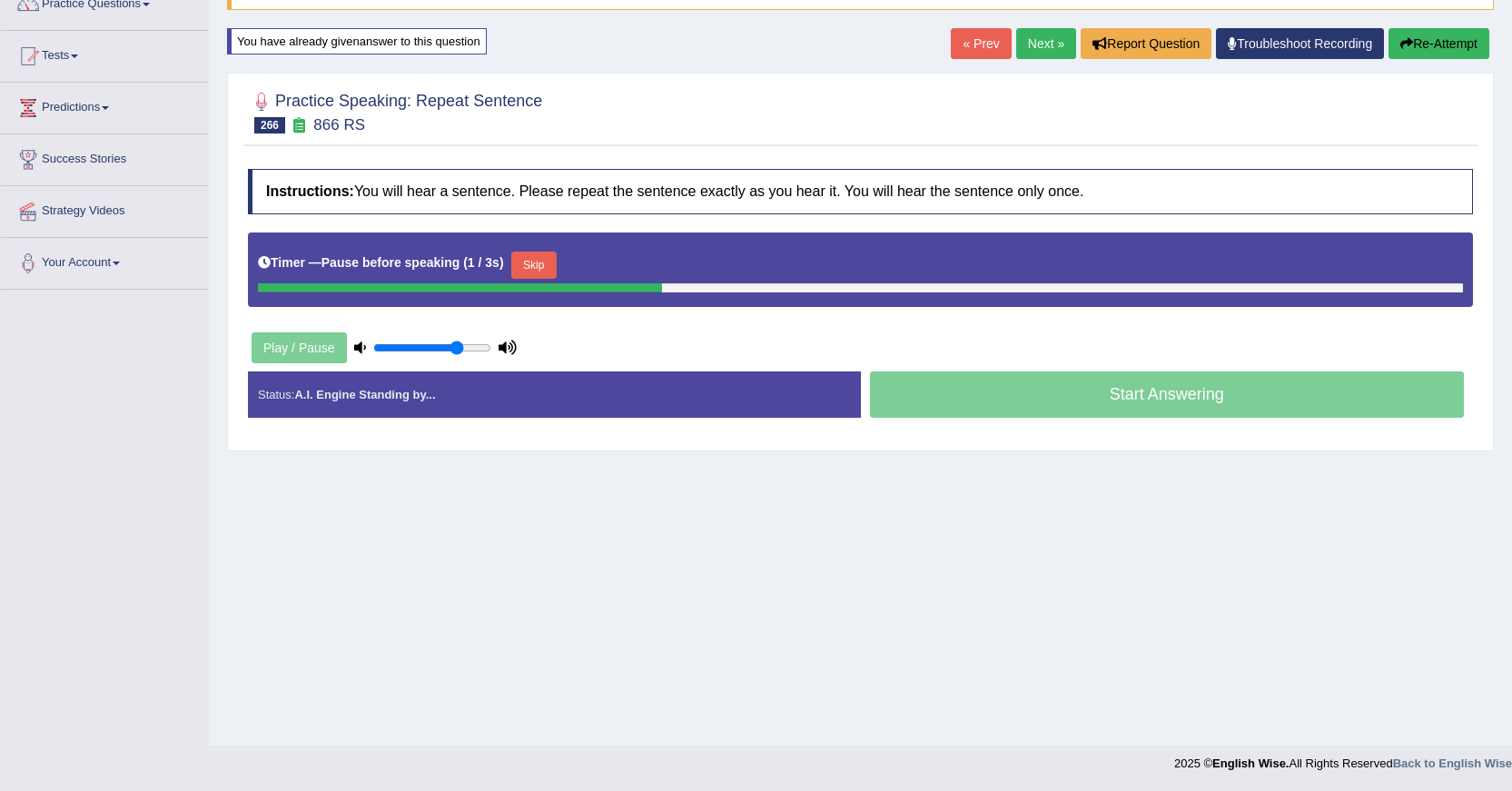
click at [550, 274] on button "Skip" at bounding box center [534, 265] width 45 height 28
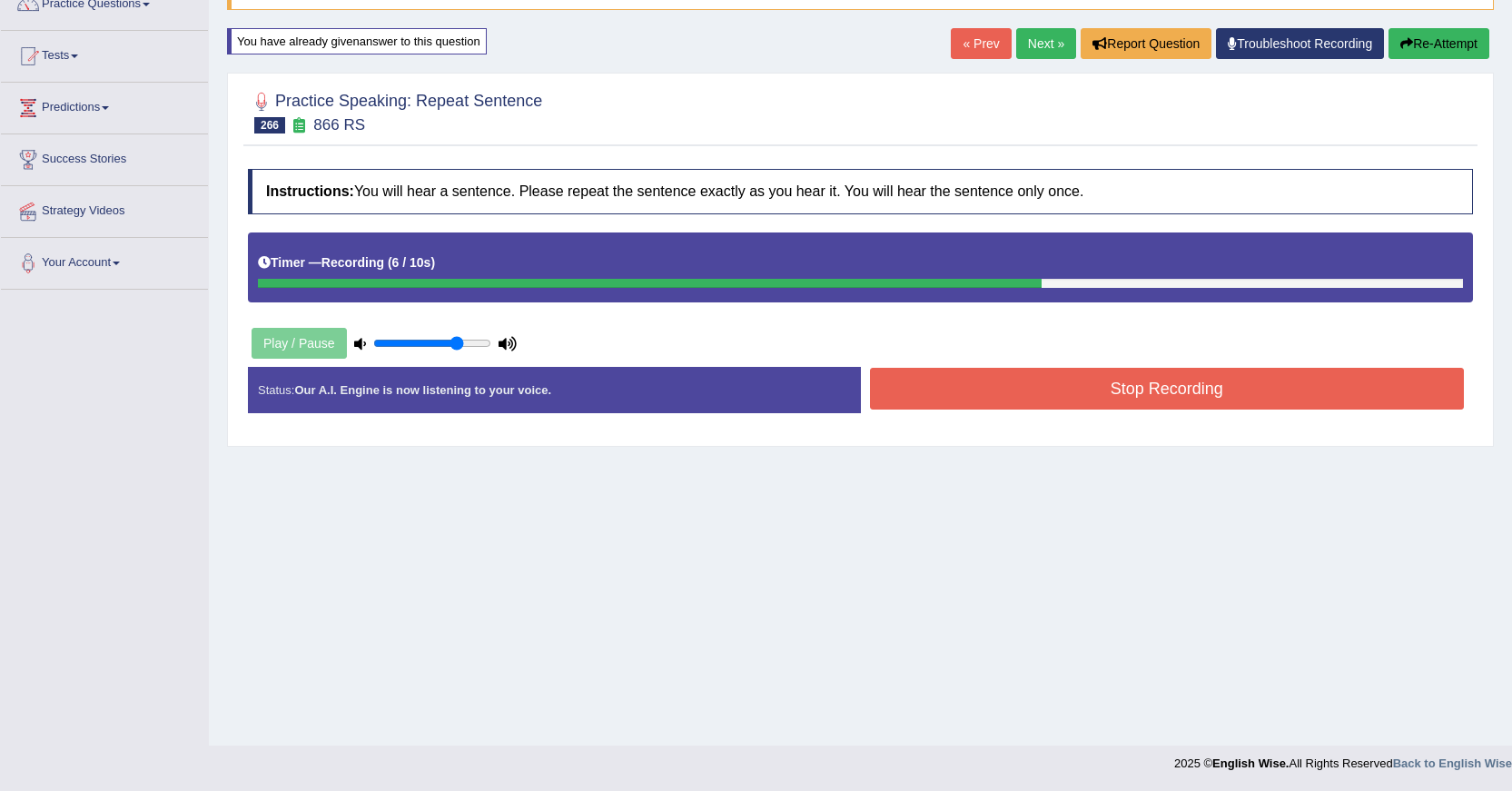
click at [1052, 396] on button "Stop Recording" at bounding box center [1168, 389] width 595 height 42
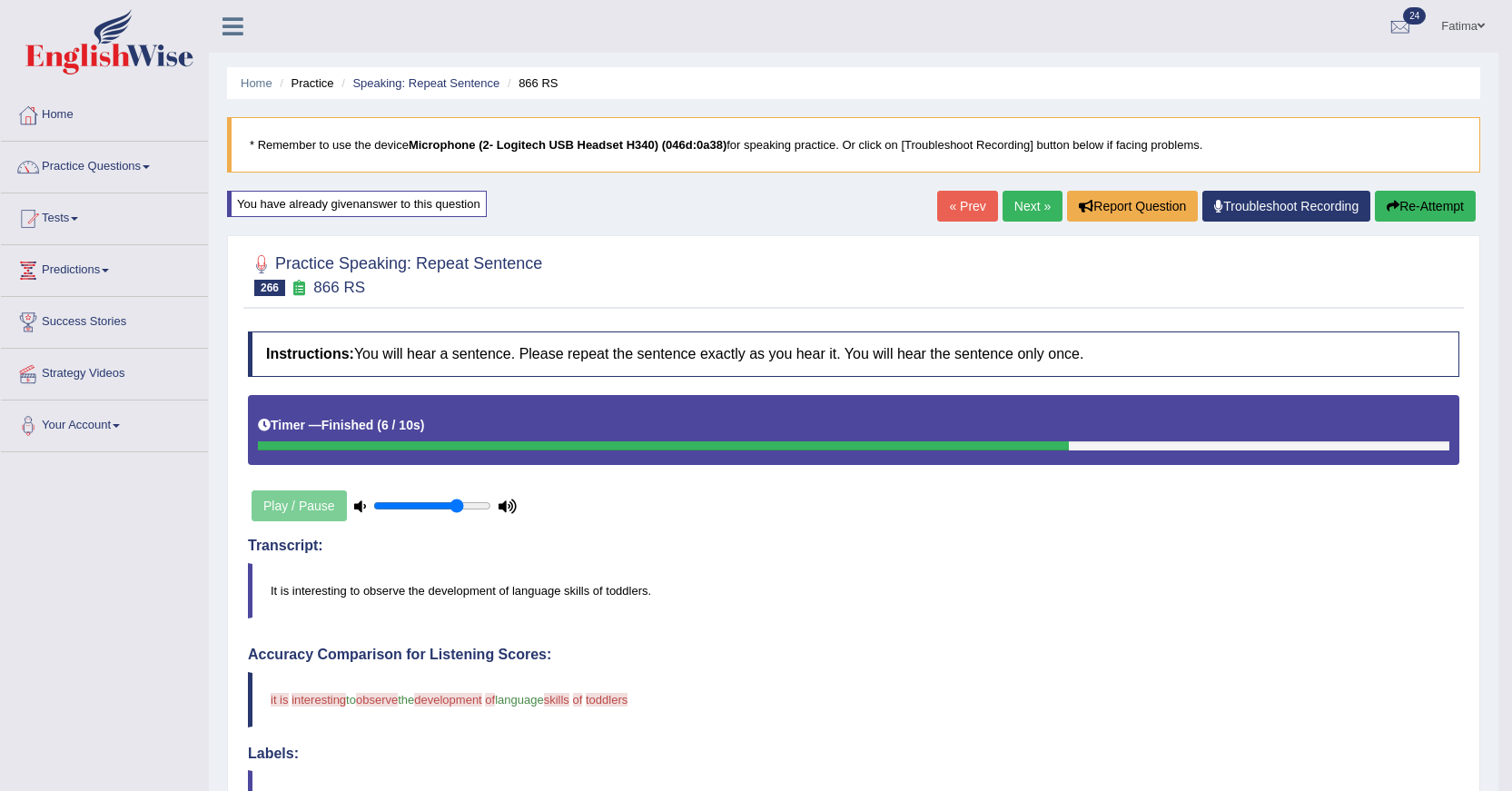
click at [1431, 205] on button "Re-Attempt" at bounding box center [1426, 206] width 101 height 31
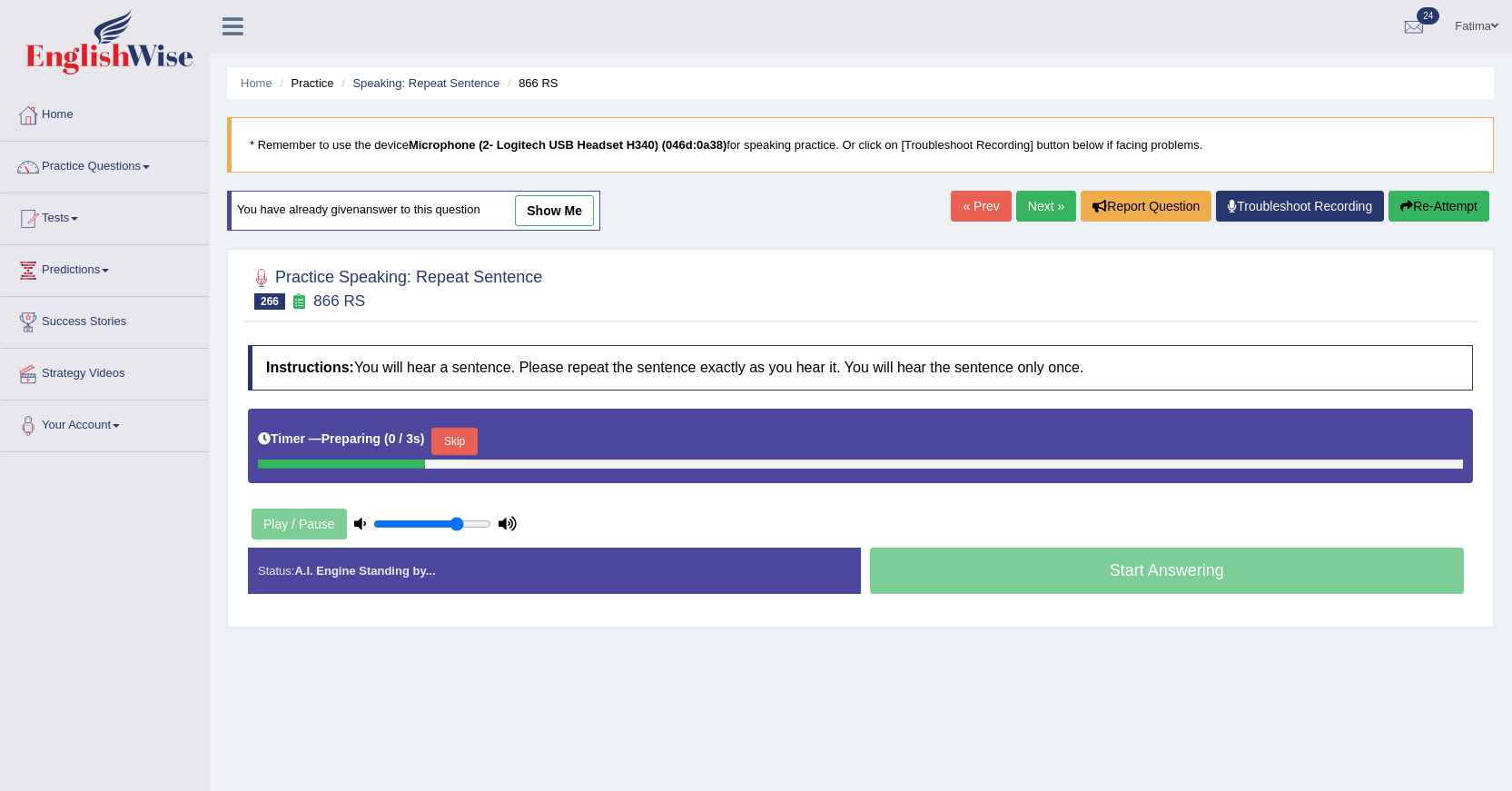
drag, startPoint x: 496, startPoint y: 429, endPoint x: 474, endPoint y: 432, distance: 22.2
click at [480, 431] on div "Timer — Preparing ( 0 / 3s ) Skip" at bounding box center [860, 441] width 1205 height 37
click at [472, 432] on button "Skip" at bounding box center [454, 442] width 45 height 28
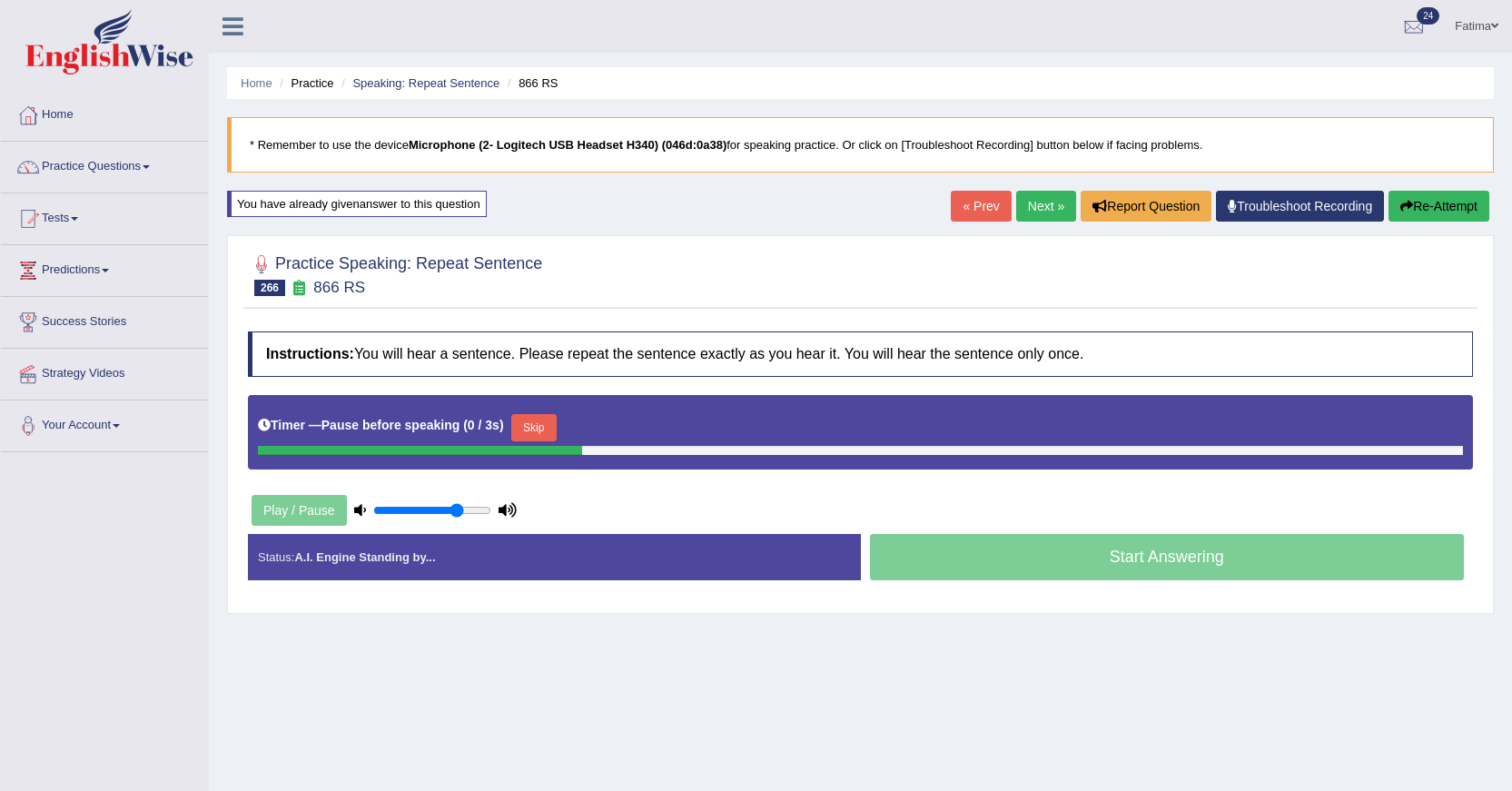
click at [570, 430] on div "Timer — Pause before speaking ( 0 / 3s ) Skip" at bounding box center [860, 427] width 1205 height 37
click at [557, 427] on button "Skip" at bounding box center [534, 428] width 45 height 28
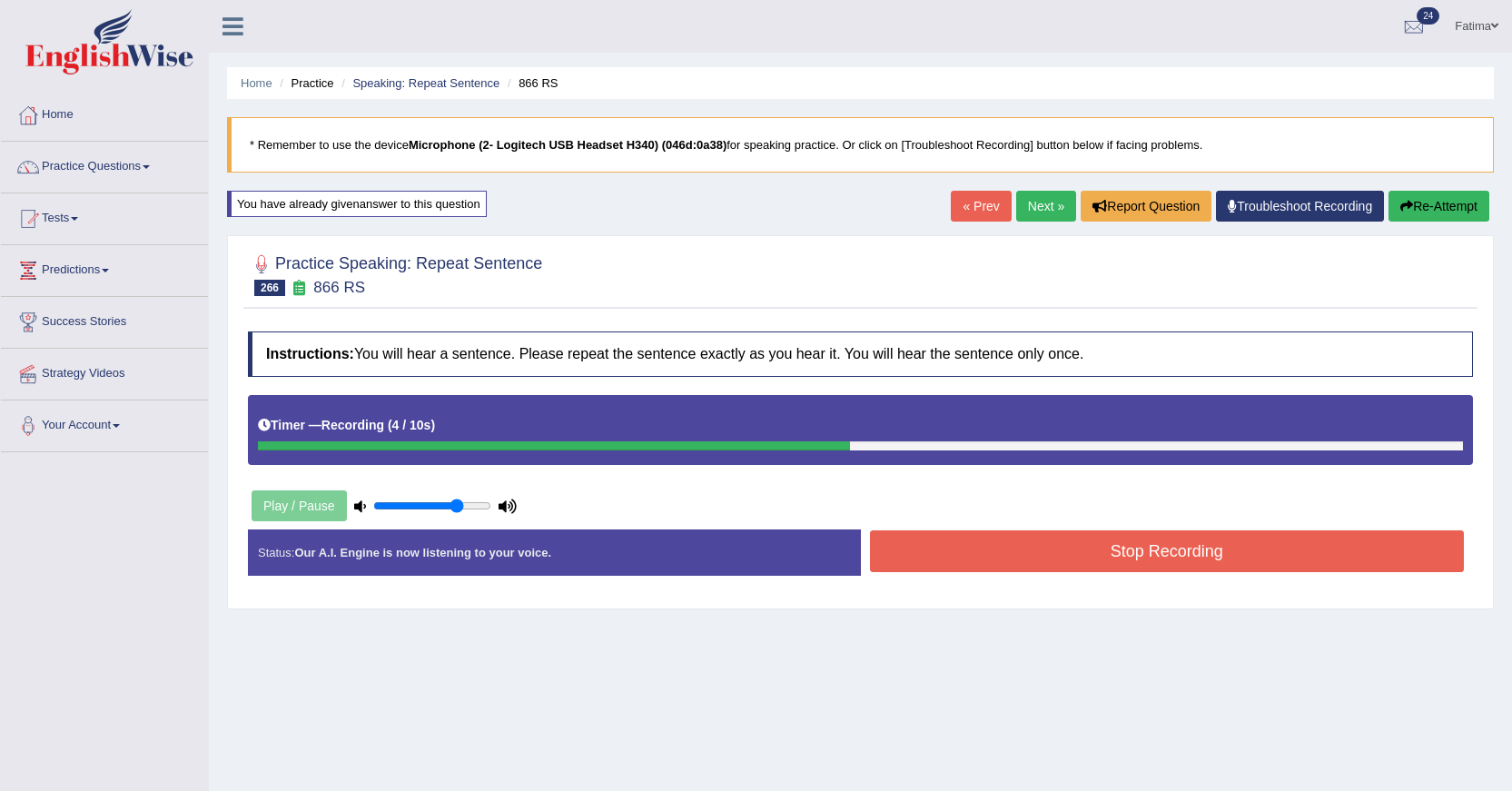
click at [1109, 558] on button "Stop Recording" at bounding box center [1168, 551] width 595 height 42
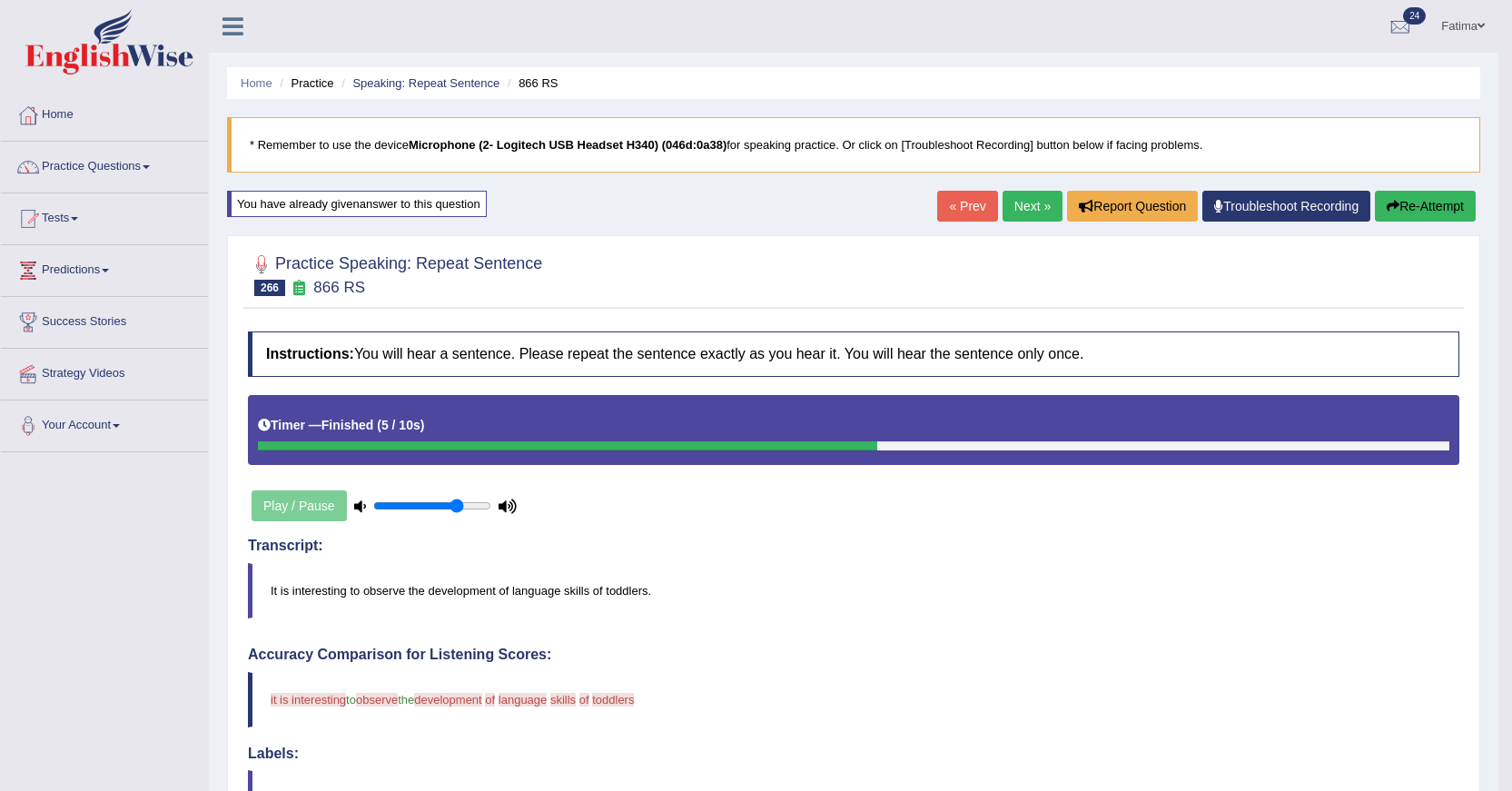
click at [1424, 193] on button "Re-Attempt" at bounding box center [1426, 206] width 101 height 31
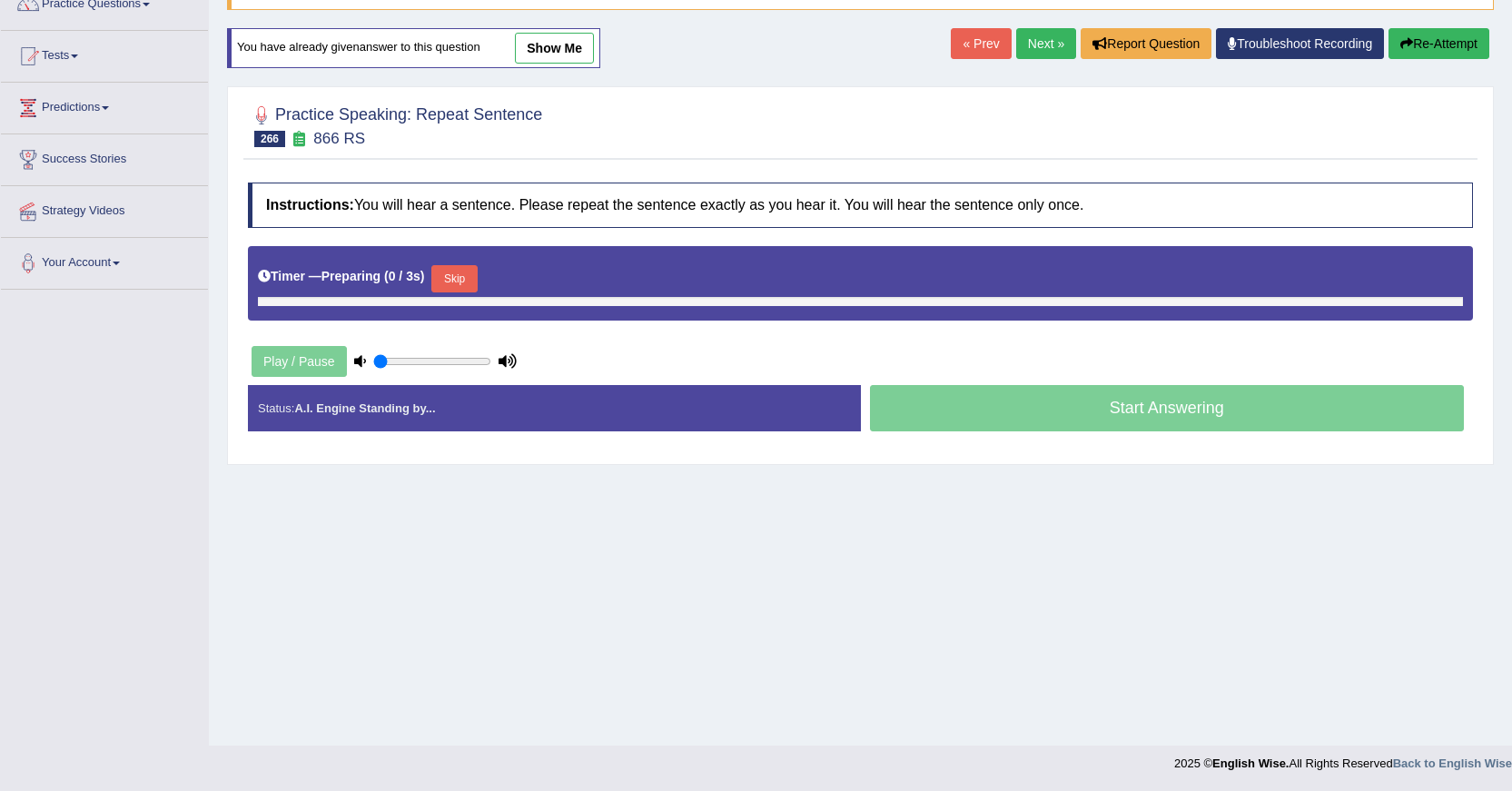
type input "0.75"
click at [444, 279] on button "Skip" at bounding box center [454, 279] width 45 height 28
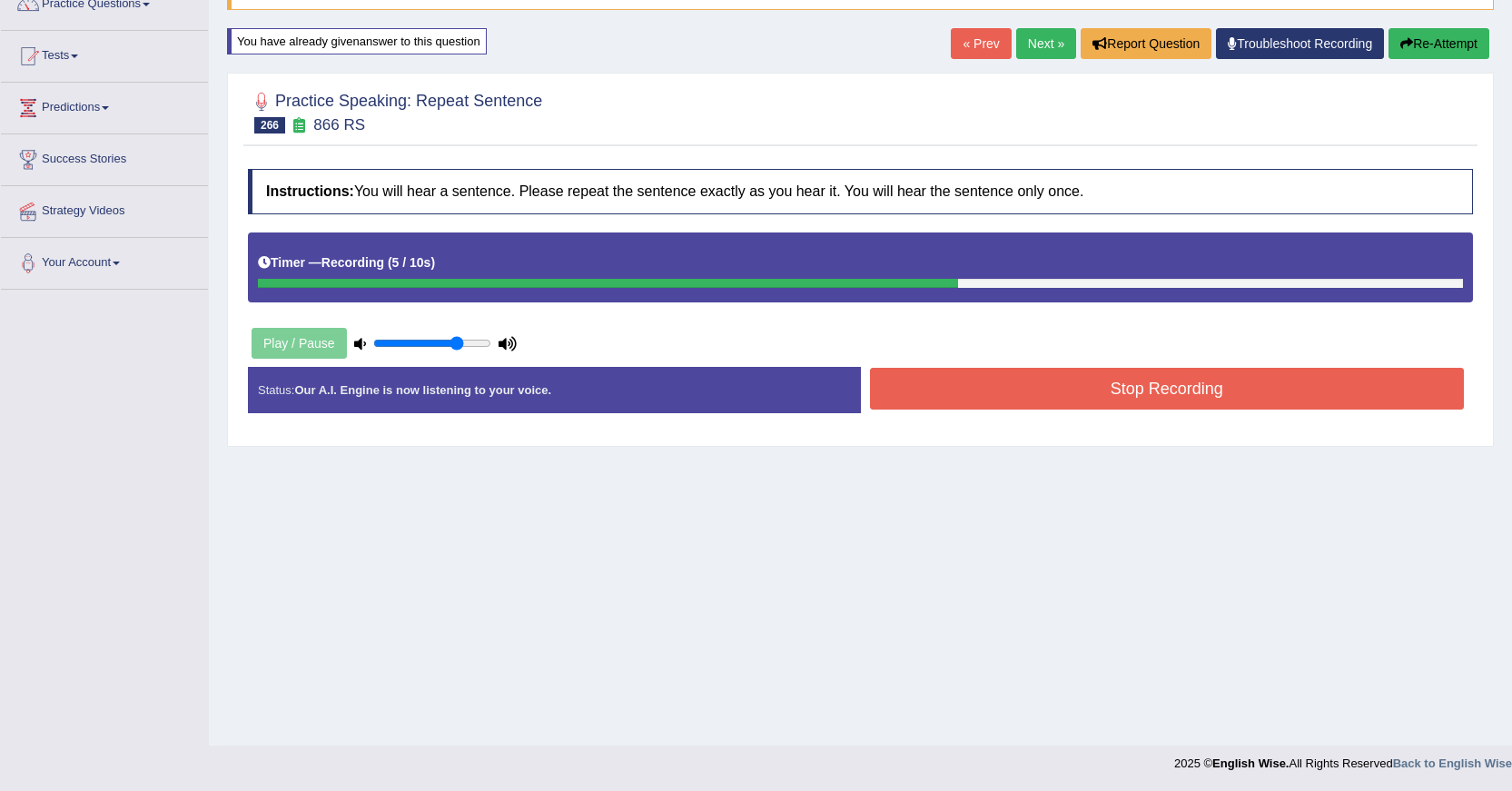
click at [1184, 394] on button "Stop Recording" at bounding box center [1168, 389] width 595 height 42
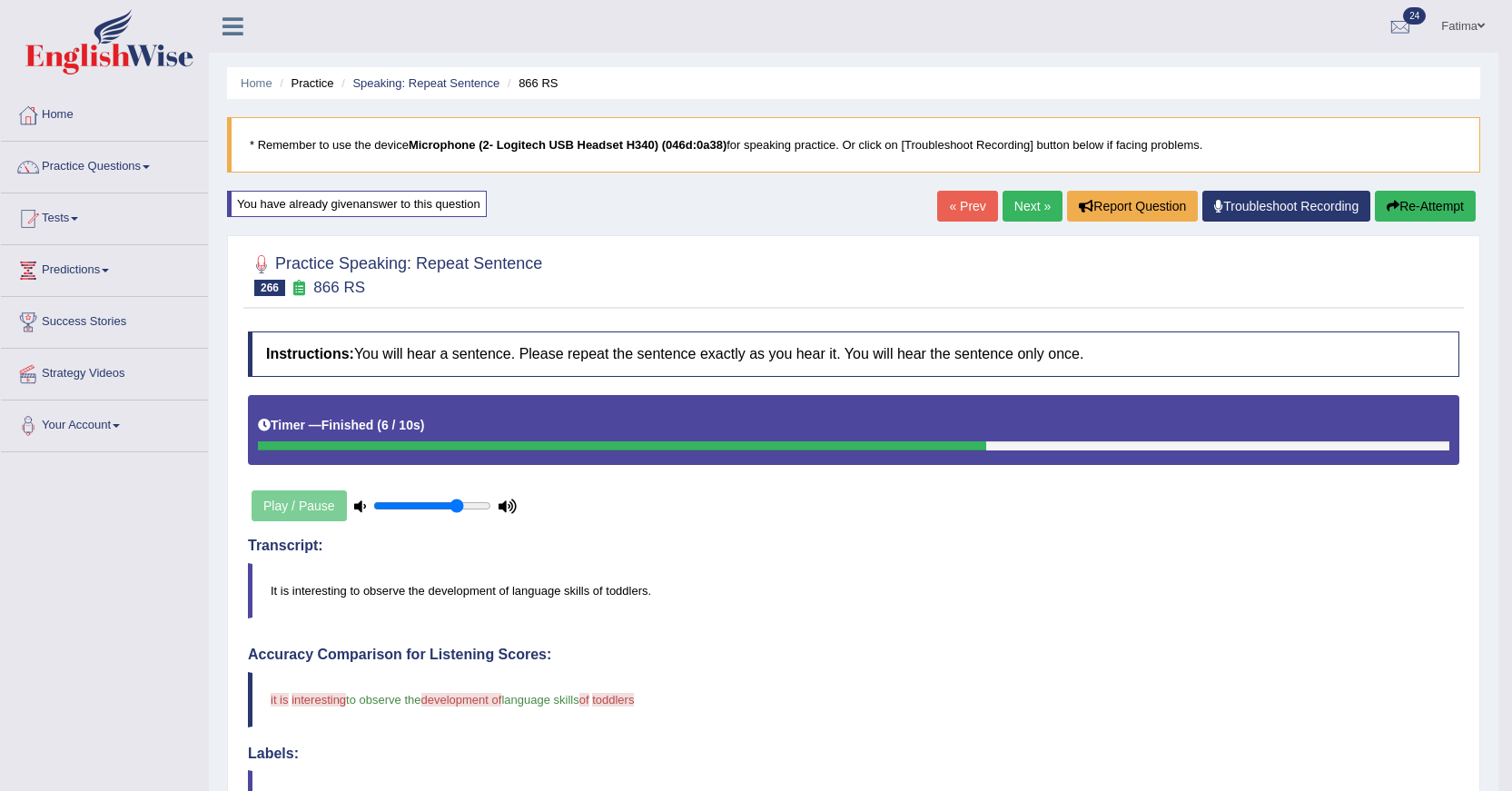
click at [1003, 216] on link "Next »" at bounding box center [1032, 206] width 60 height 31
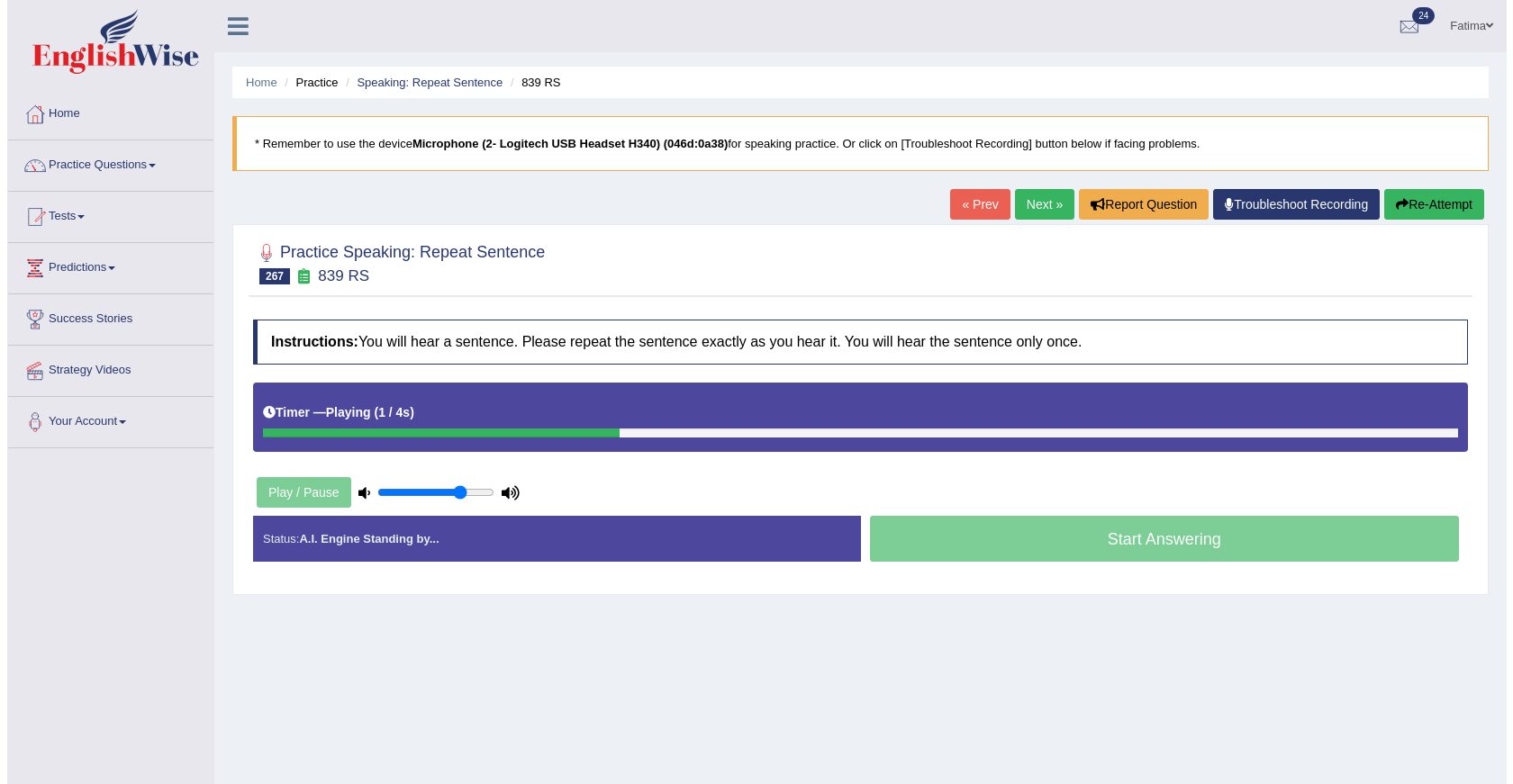
scroll to position [161, 0]
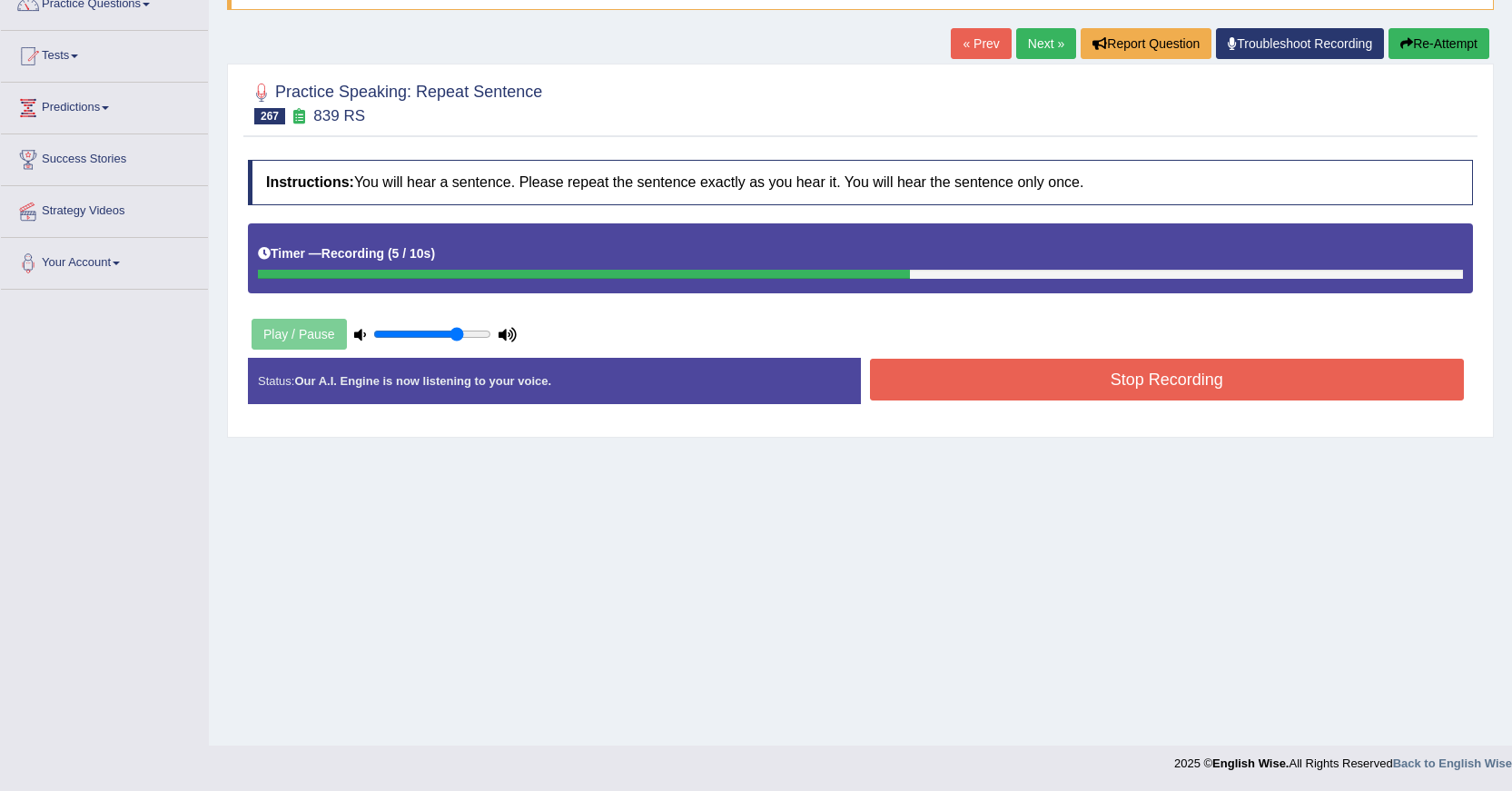
click at [976, 404] on div "Stop Recording" at bounding box center [1168, 382] width 613 height 46
click at [906, 373] on button "Stop Recording" at bounding box center [1168, 380] width 595 height 42
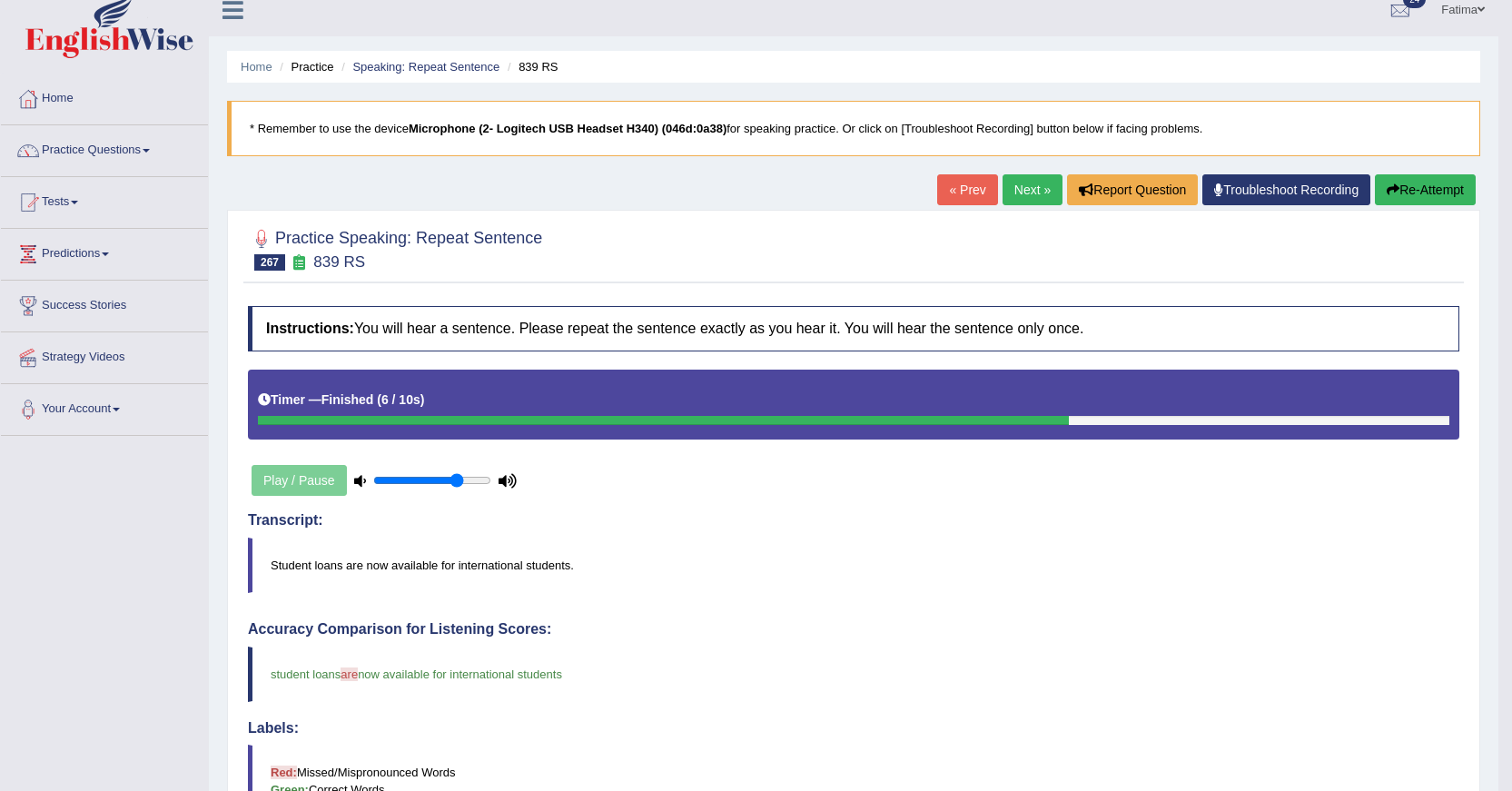
scroll to position [0, 0]
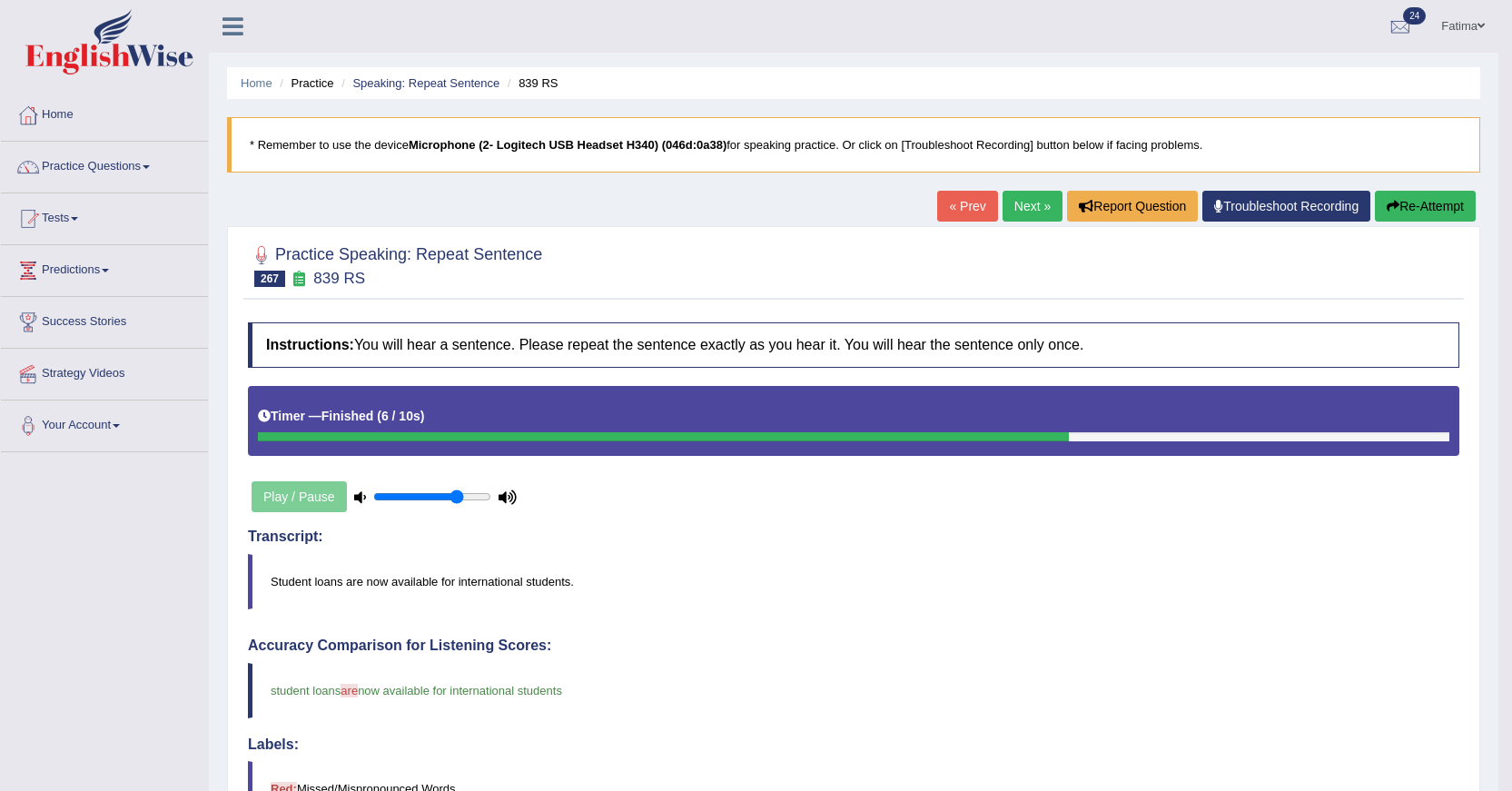
click at [1039, 198] on link "Next »" at bounding box center [1032, 206] width 60 height 31
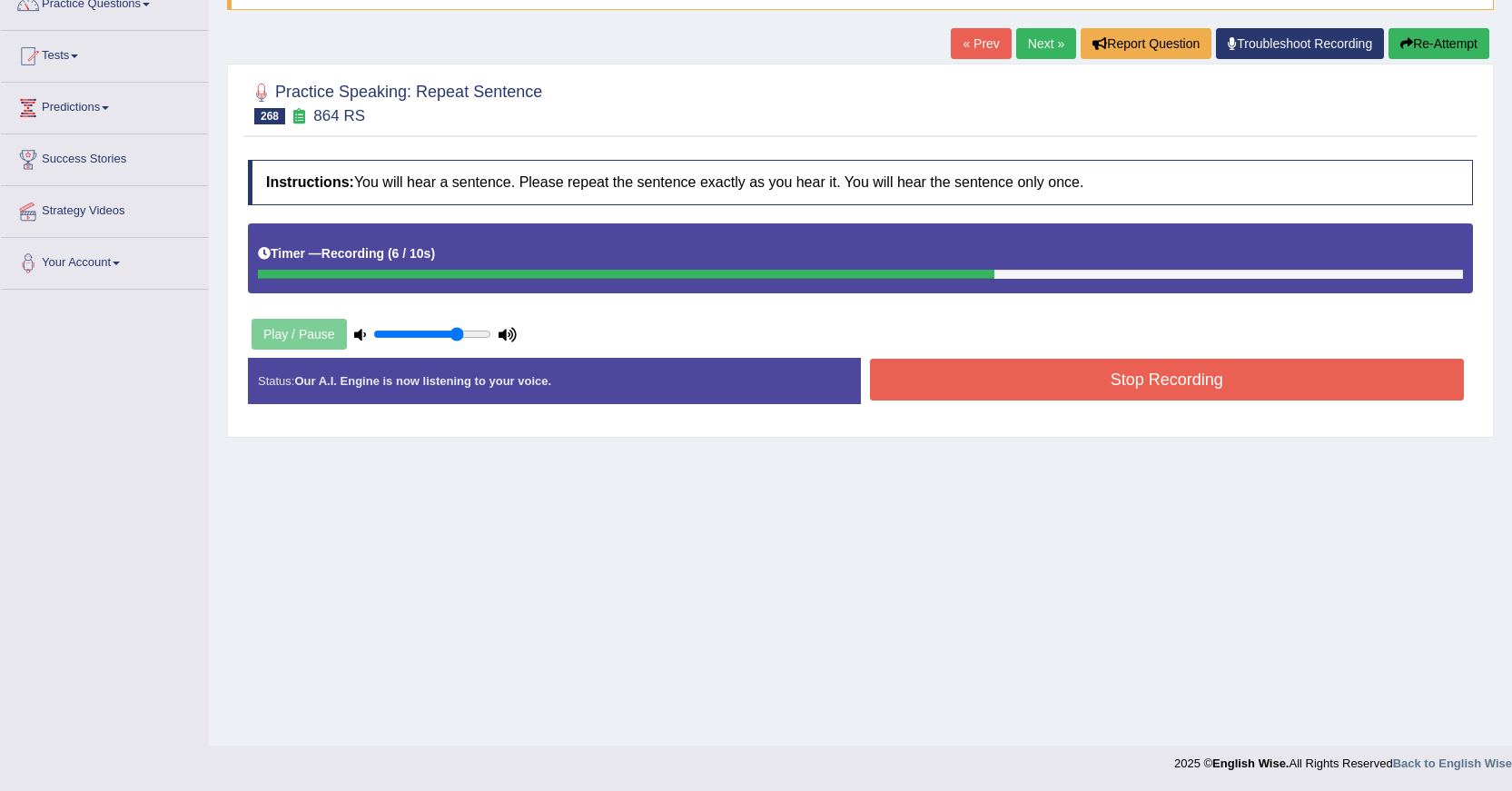
click at [1018, 388] on button "Stop Recording" at bounding box center [1168, 380] width 595 height 42
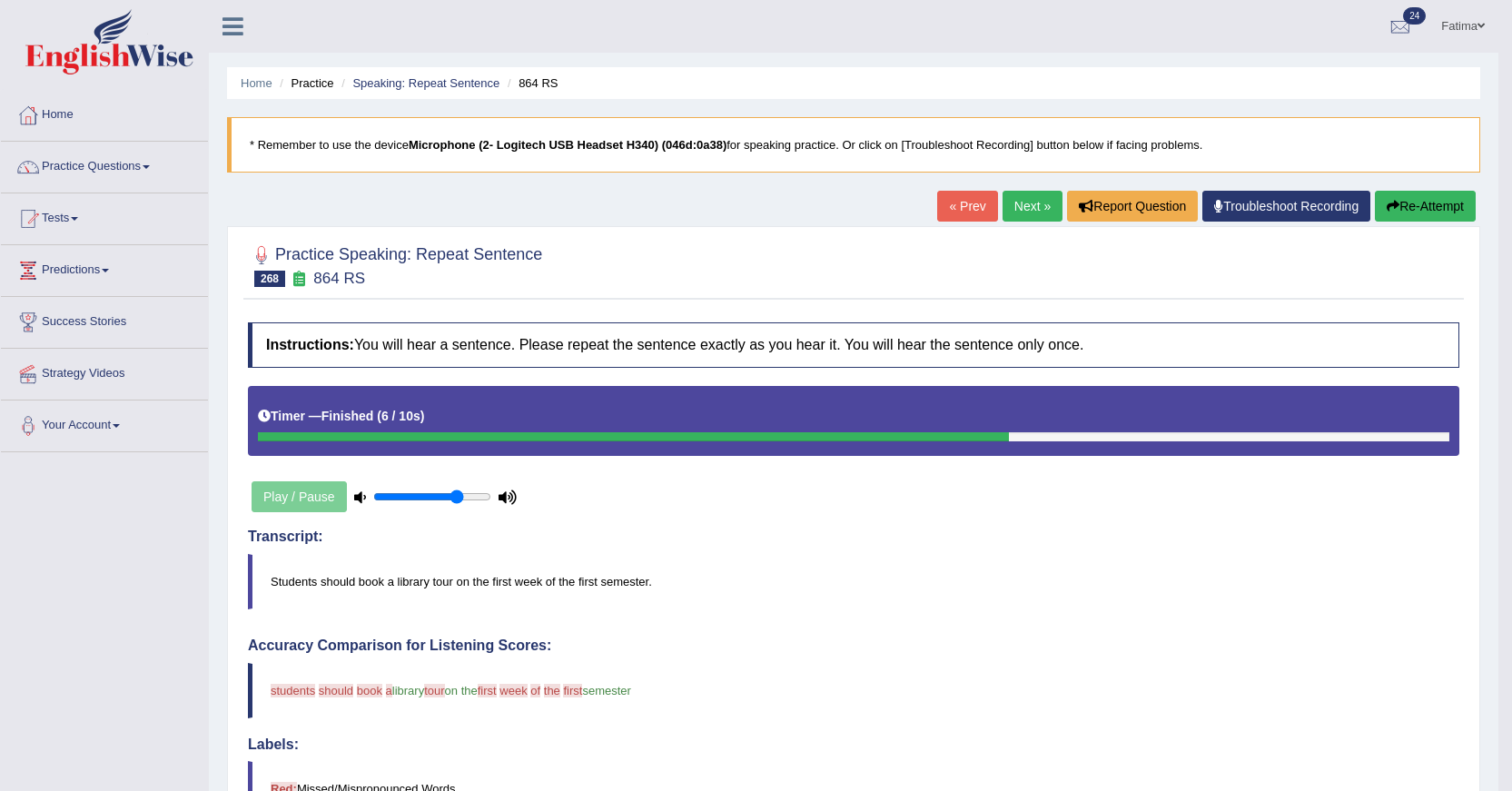
click at [1439, 202] on button "Re-Attempt" at bounding box center [1426, 206] width 101 height 31
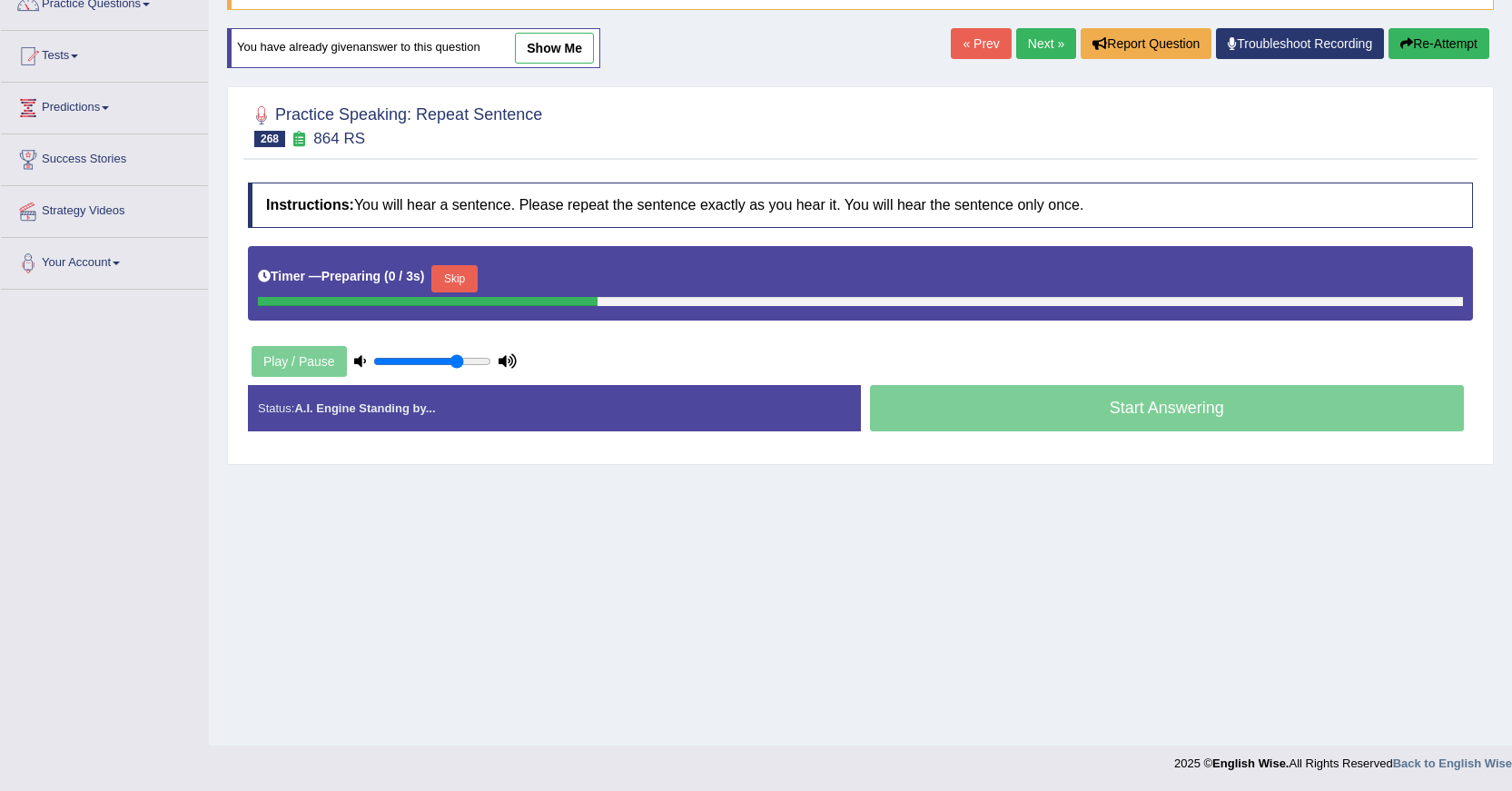
click at [462, 292] on button "Skip" at bounding box center [454, 279] width 45 height 28
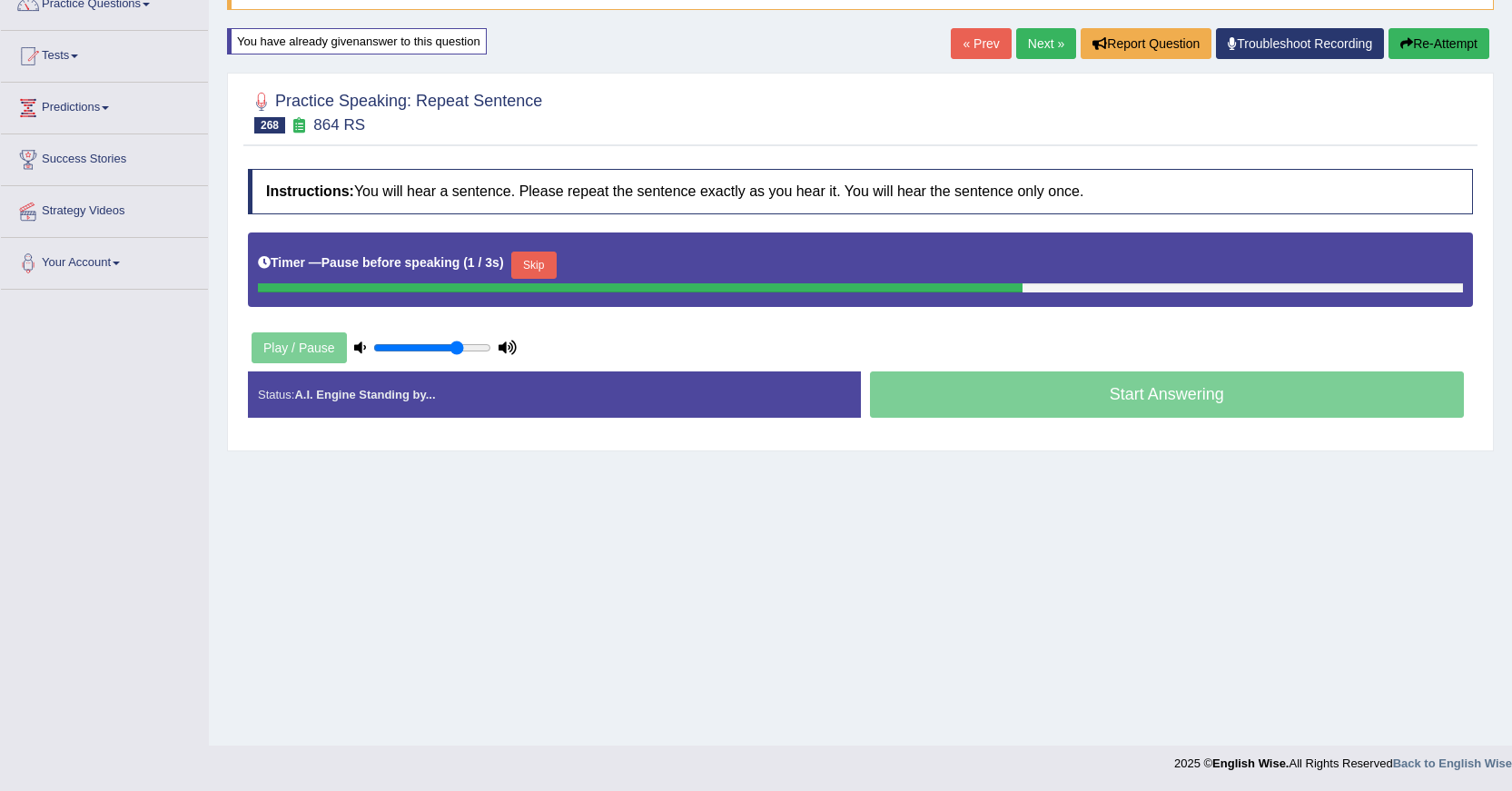
click at [549, 269] on button "Skip" at bounding box center [534, 265] width 45 height 28
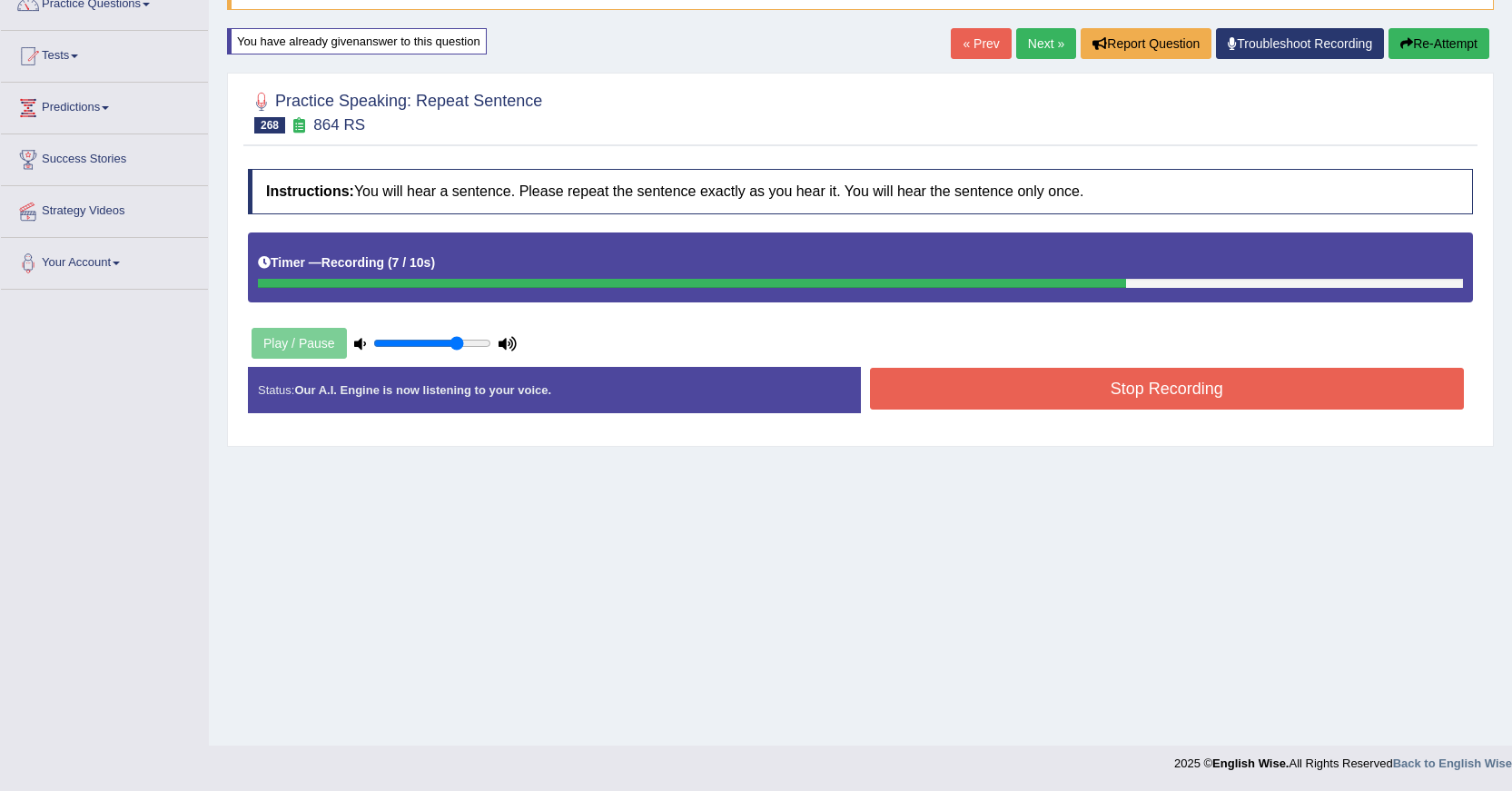
click at [984, 379] on button "Stop Recording" at bounding box center [1168, 389] width 595 height 42
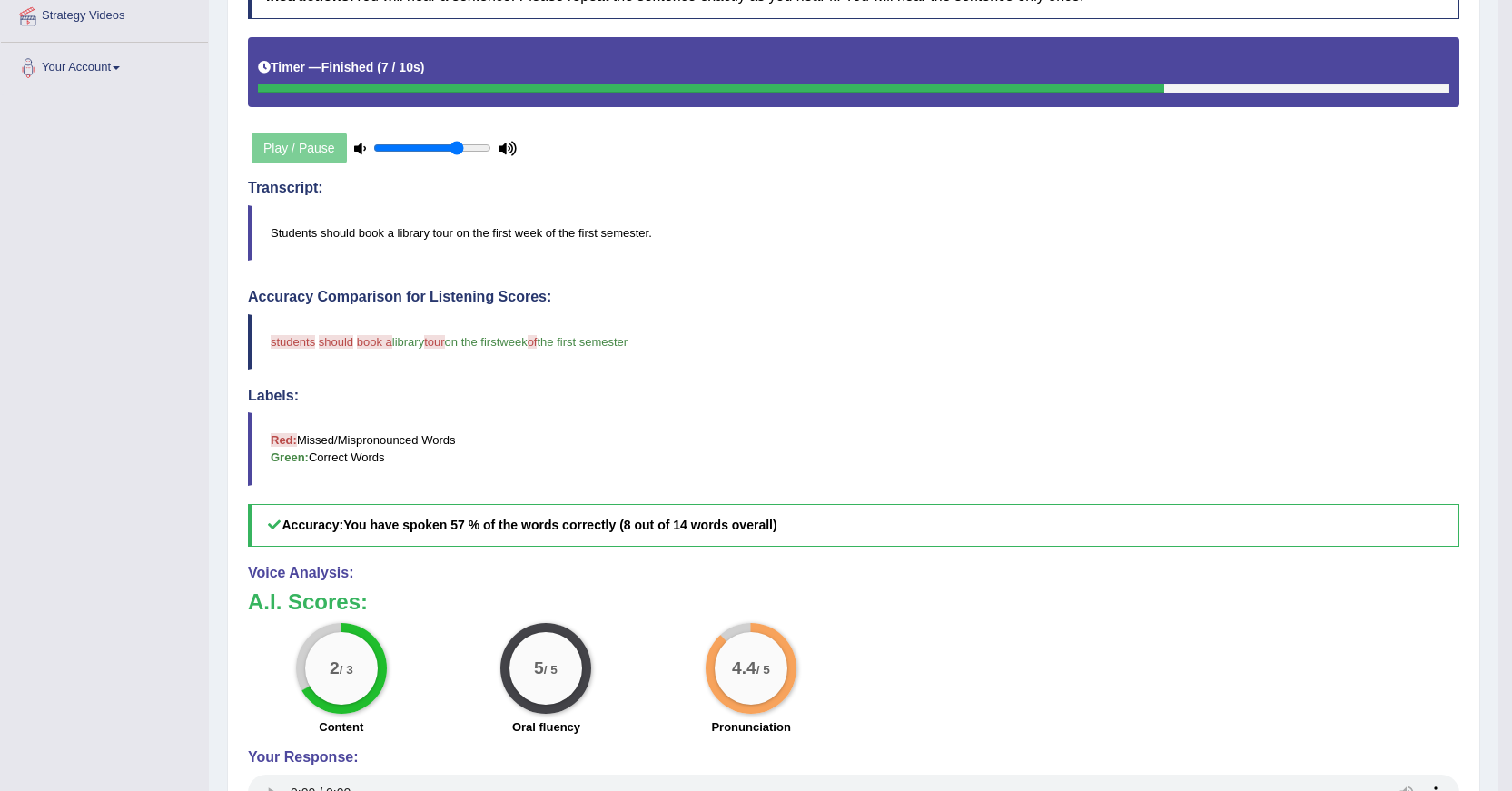
scroll to position [67, 0]
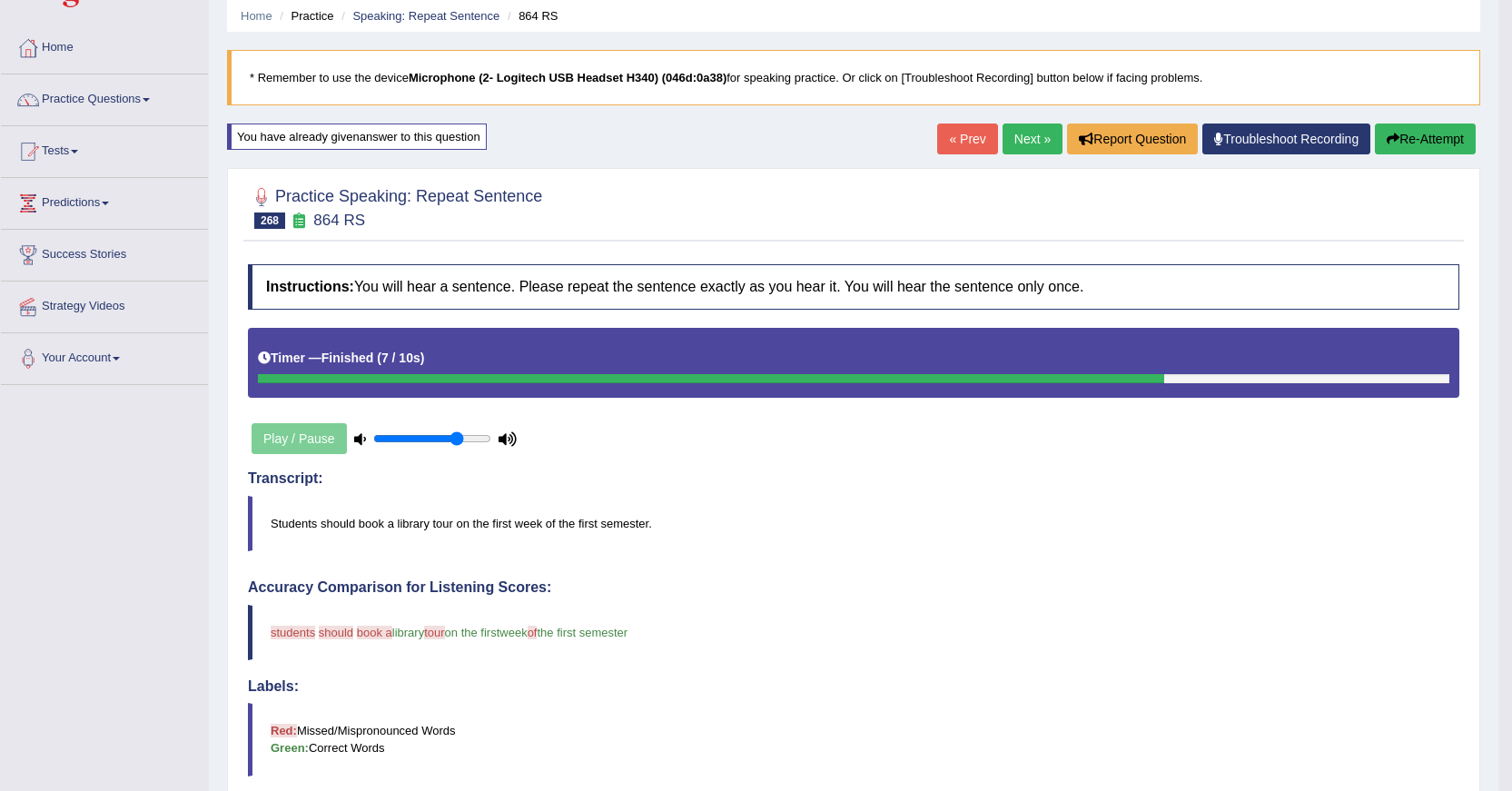
drag, startPoint x: 998, startPoint y: 197, endPoint x: 1342, endPoint y: 231, distance: 345.7
click at [1065, 214] on div at bounding box center [853, 207] width 1211 height 55
click at [1017, 139] on link "Next »" at bounding box center [1032, 138] width 60 height 31
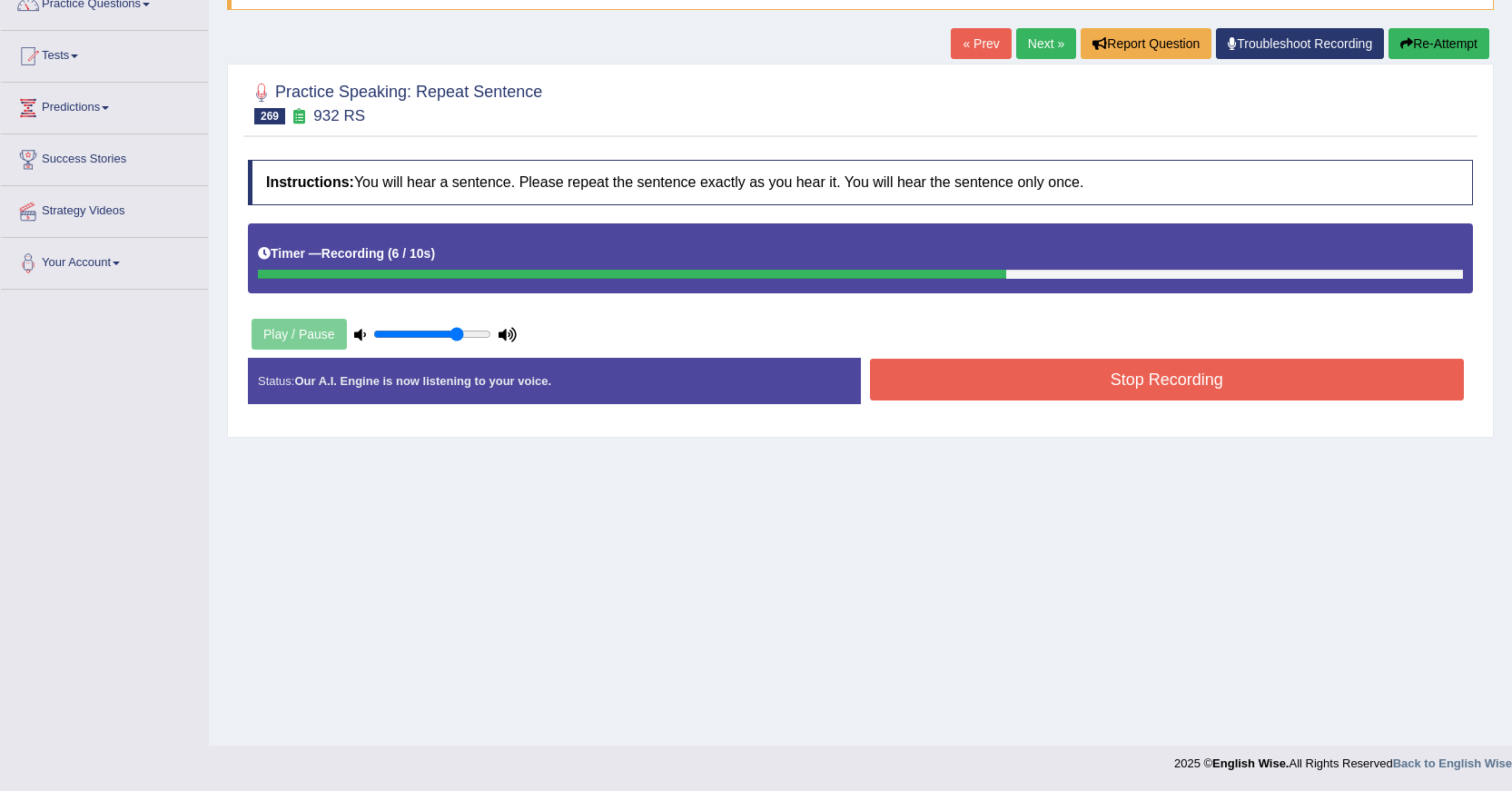
click at [891, 390] on button "Stop Recording" at bounding box center [1168, 380] width 595 height 42
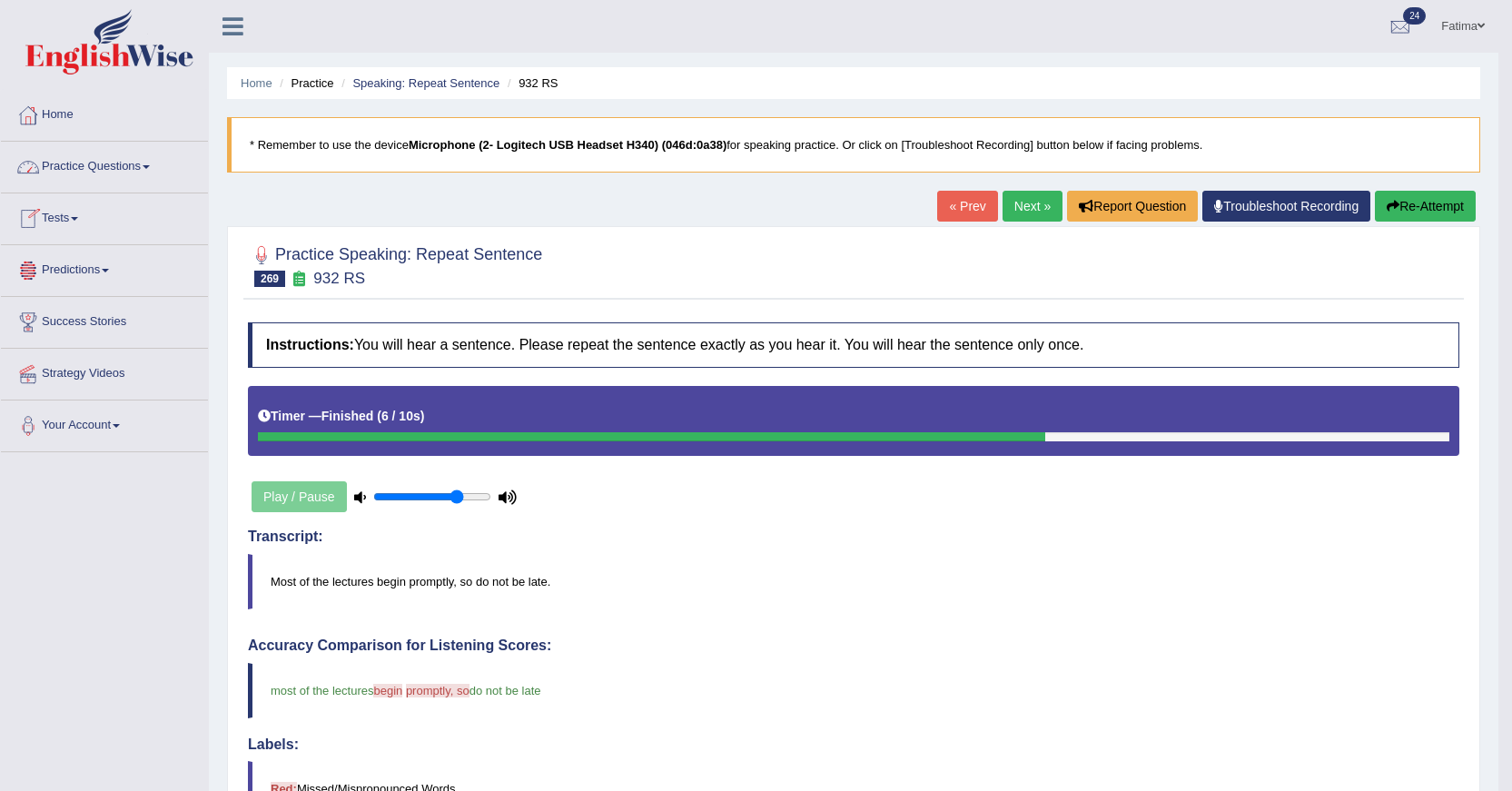
click at [68, 167] on link "Practice Questions" at bounding box center [104, 164] width 207 height 45
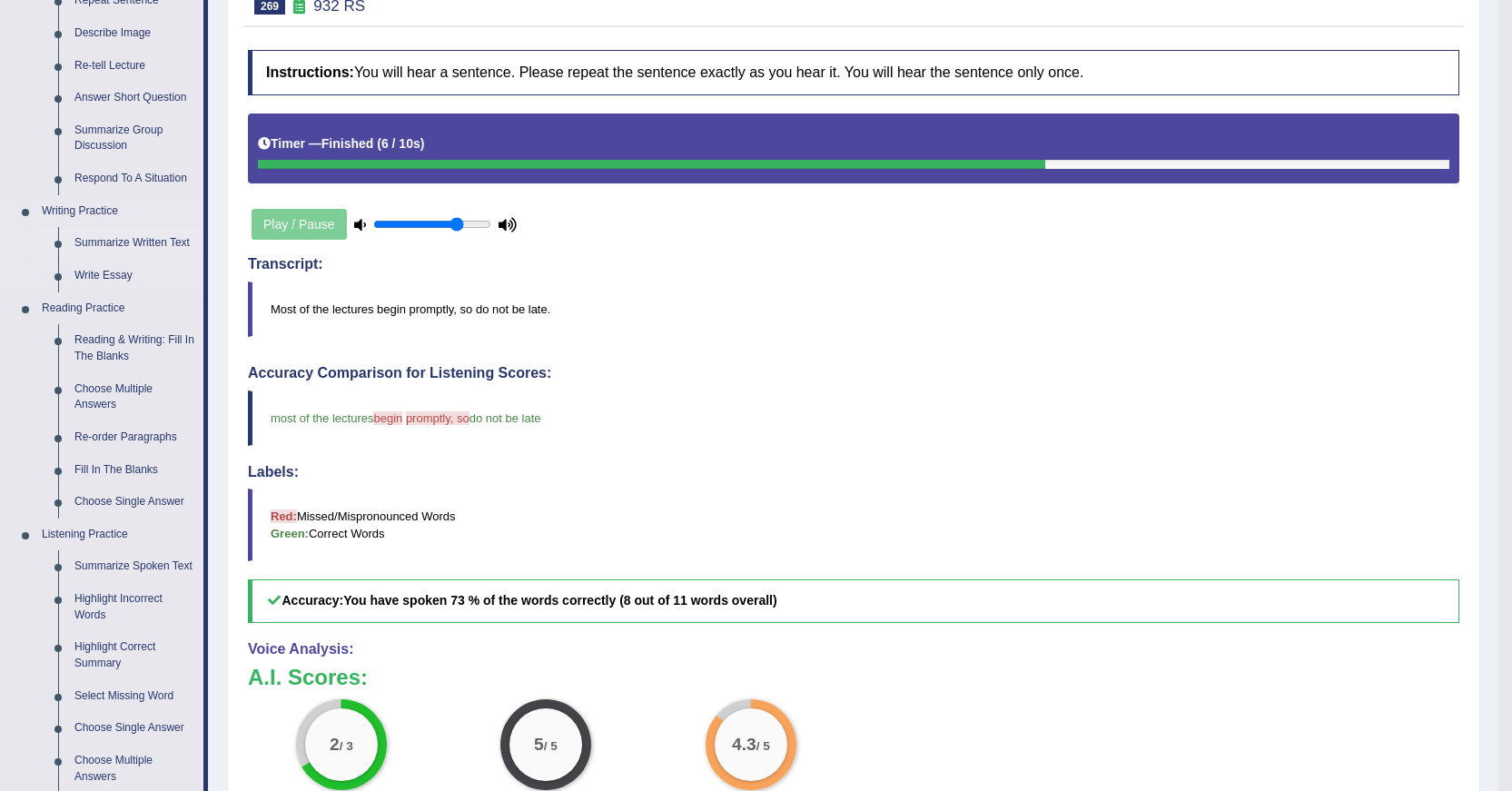
scroll to position [632, 0]
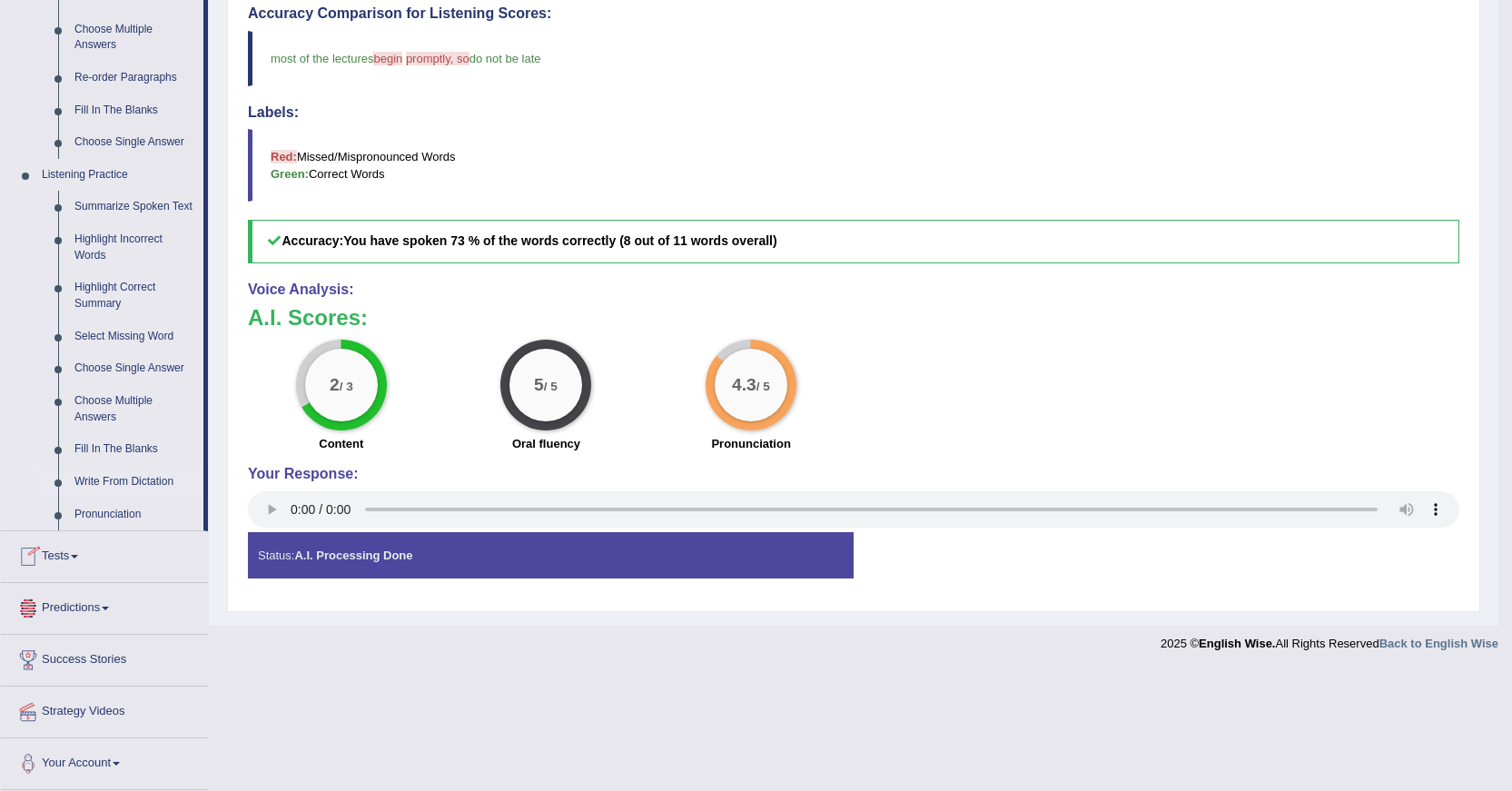
click at [124, 483] on link "Write From Dictation" at bounding box center [134, 482] width 137 height 33
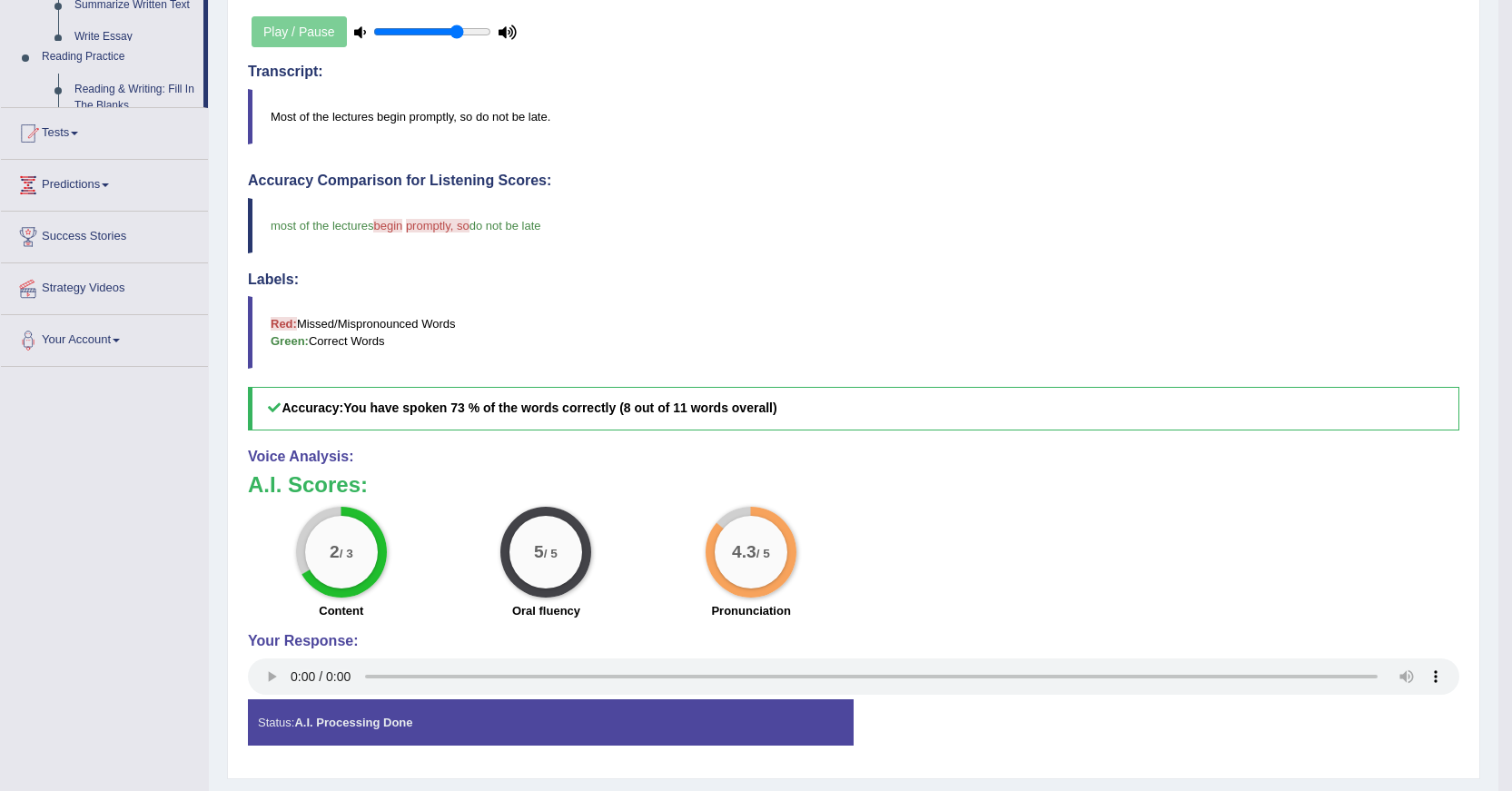
scroll to position [512, 0]
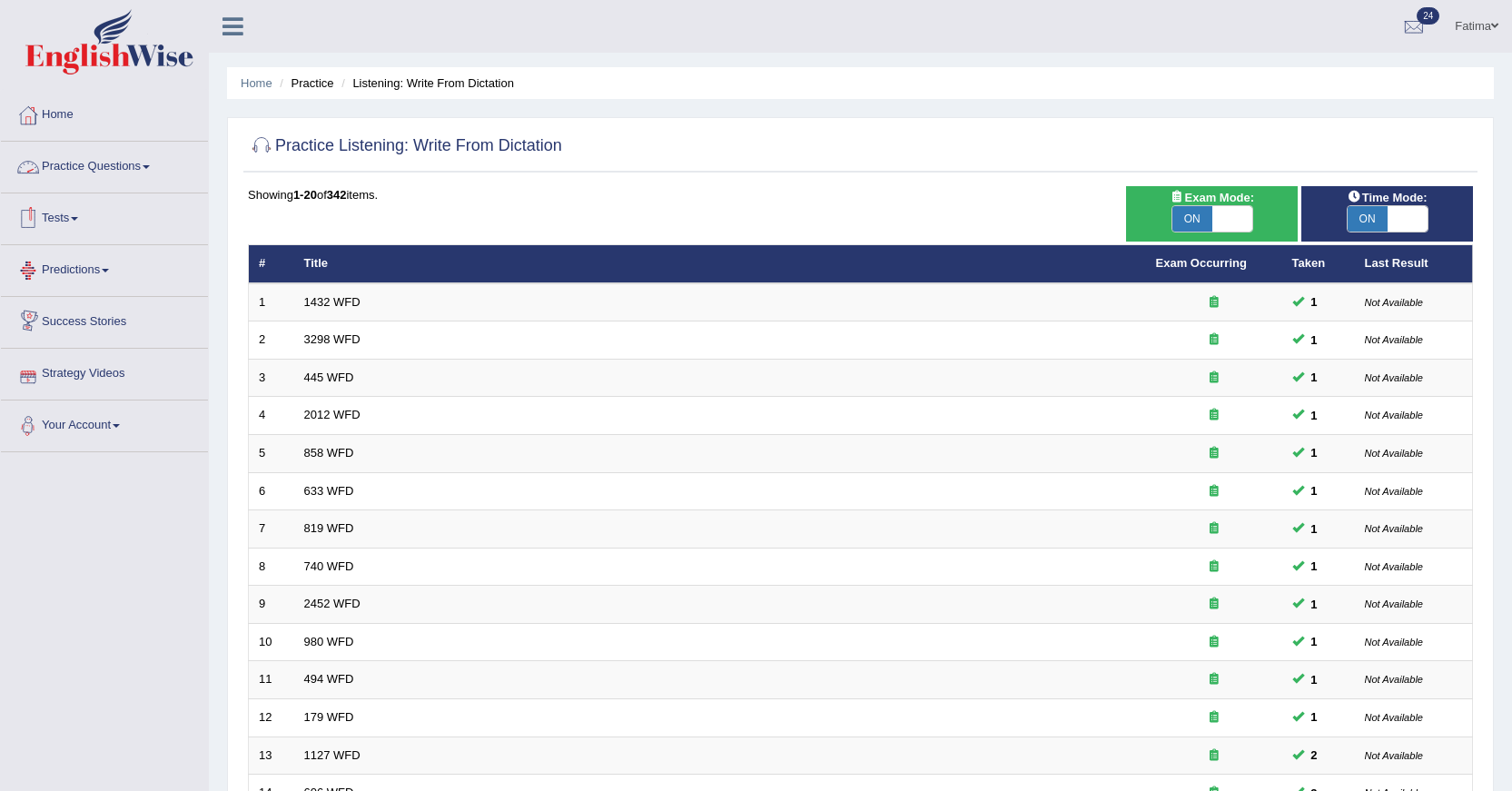
click at [89, 175] on link "Practice Questions" at bounding box center [104, 164] width 207 height 45
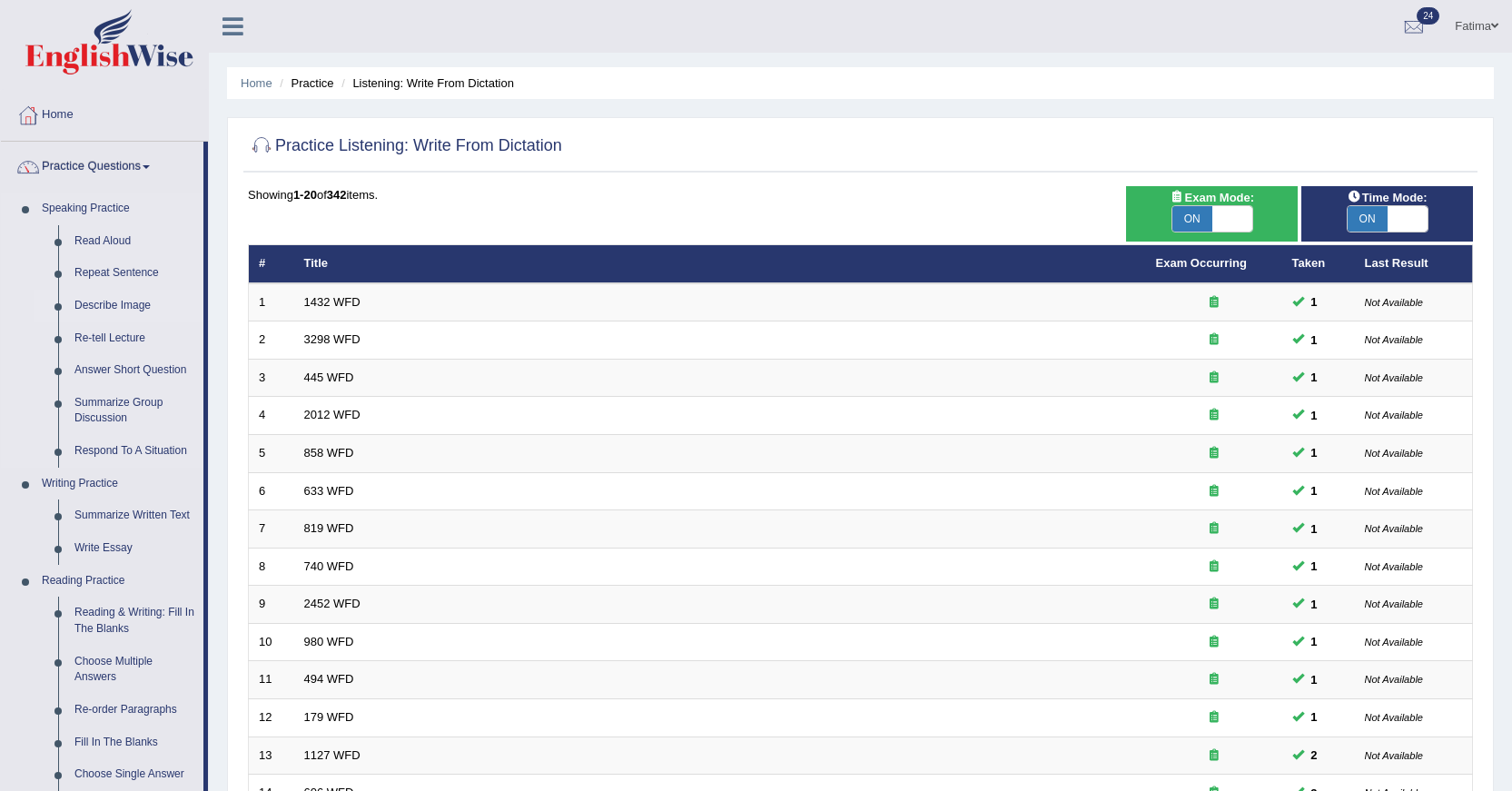
click at [120, 307] on link "Describe Image" at bounding box center [134, 306] width 137 height 33
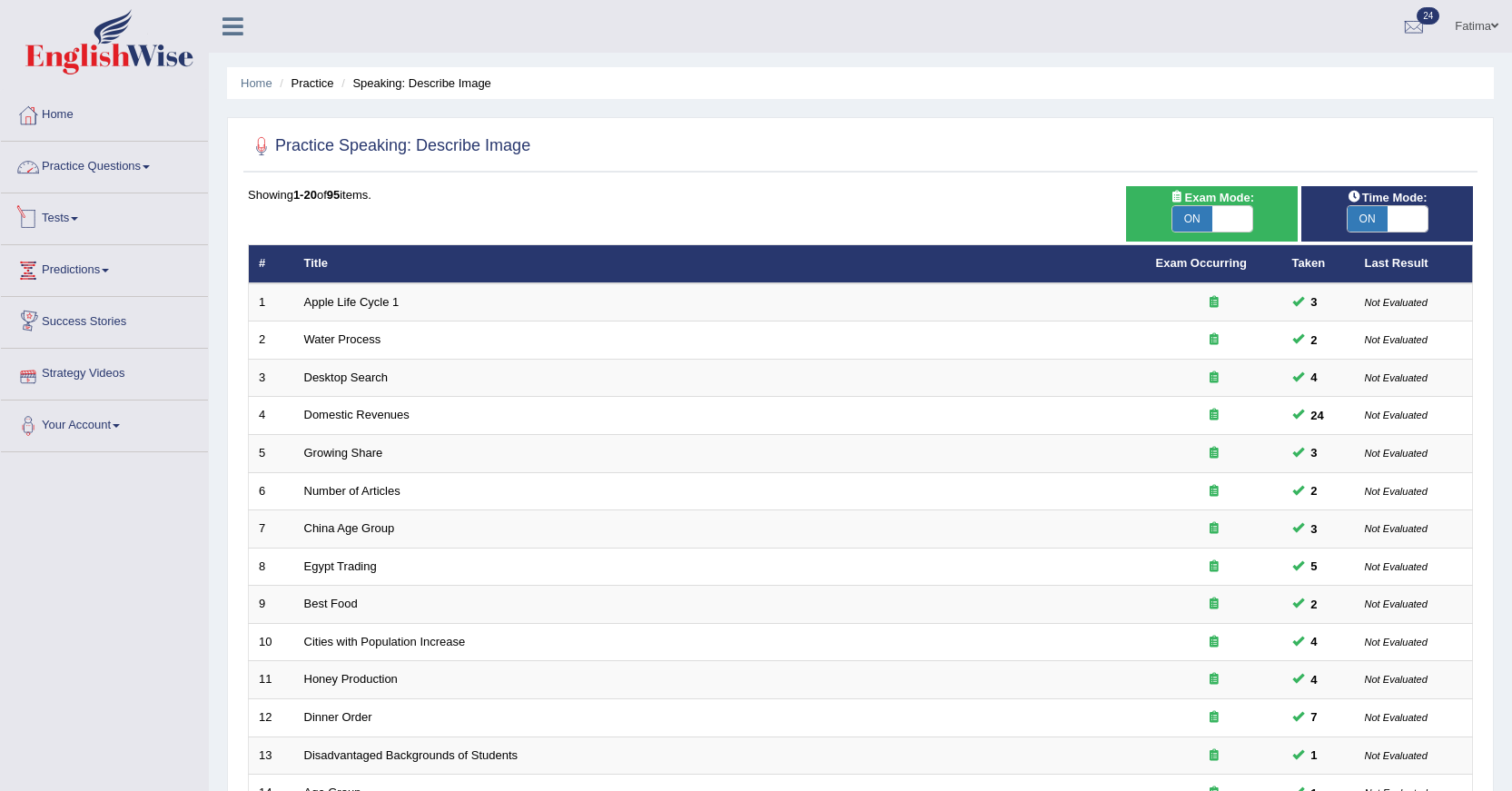
click at [142, 158] on link "Practice Questions" at bounding box center [104, 164] width 207 height 45
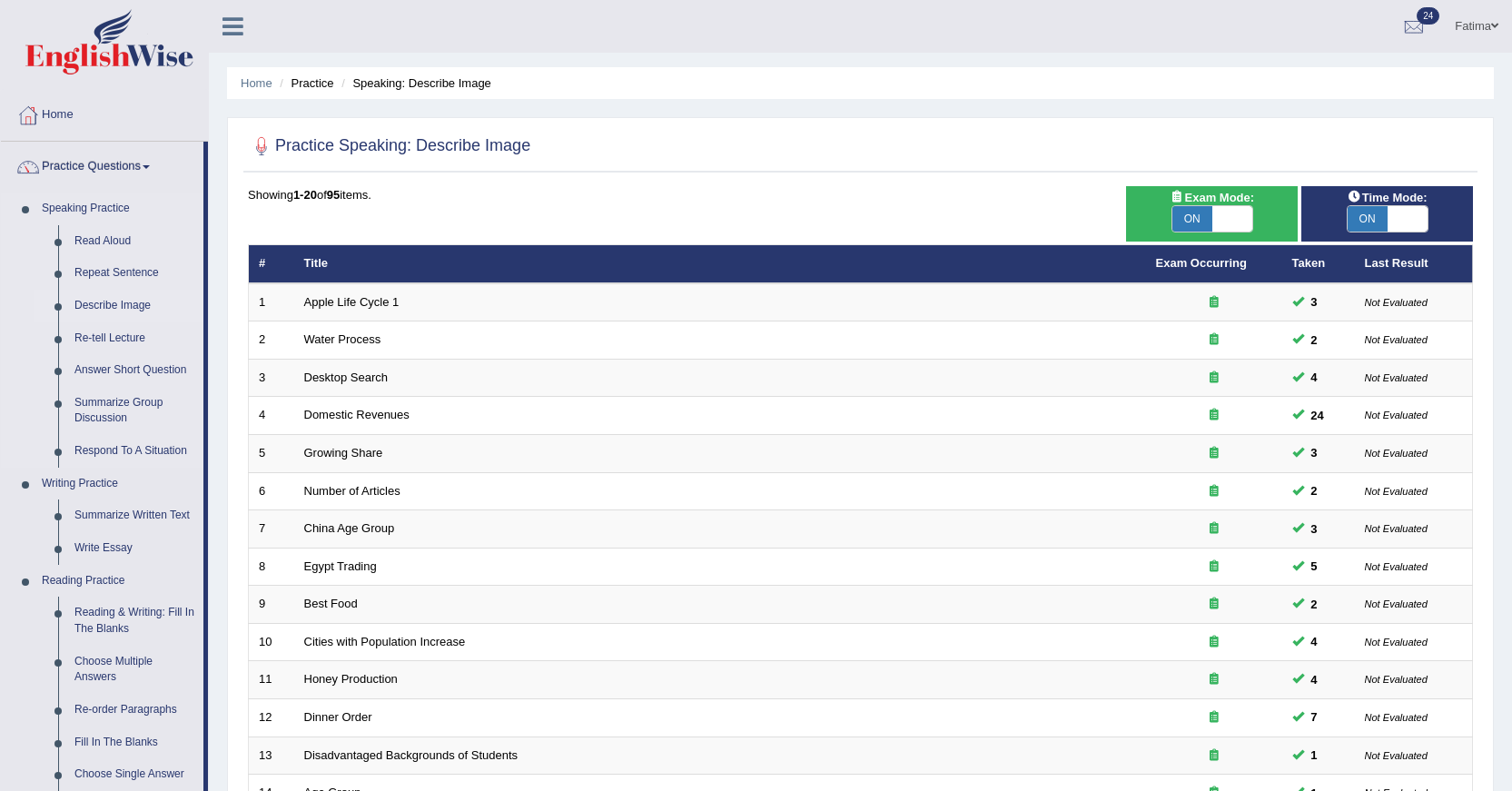
click at [119, 298] on link "Describe Image" at bounding box center [134, 306] width 137 height 33
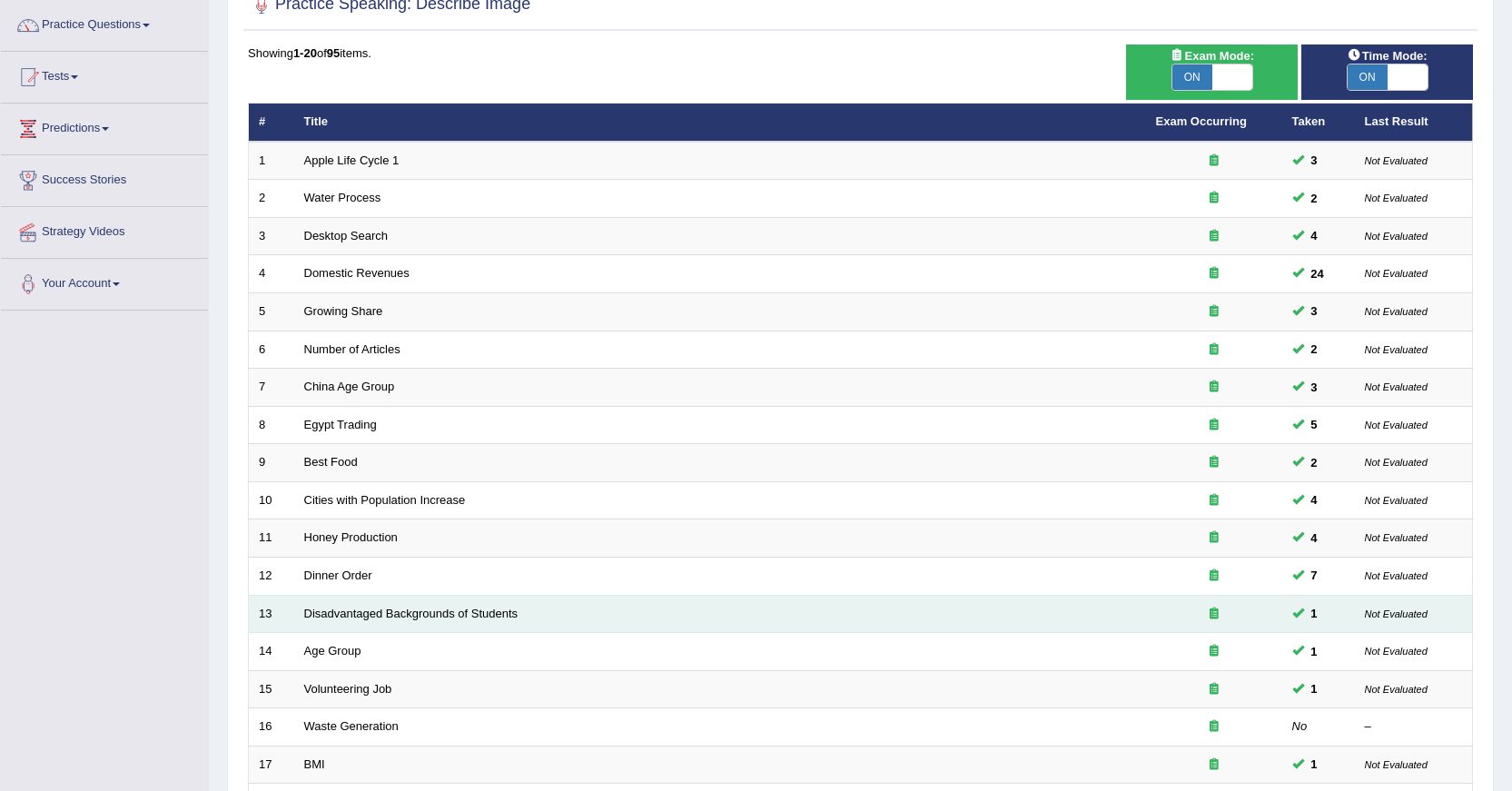
scroll to position [411, 0]
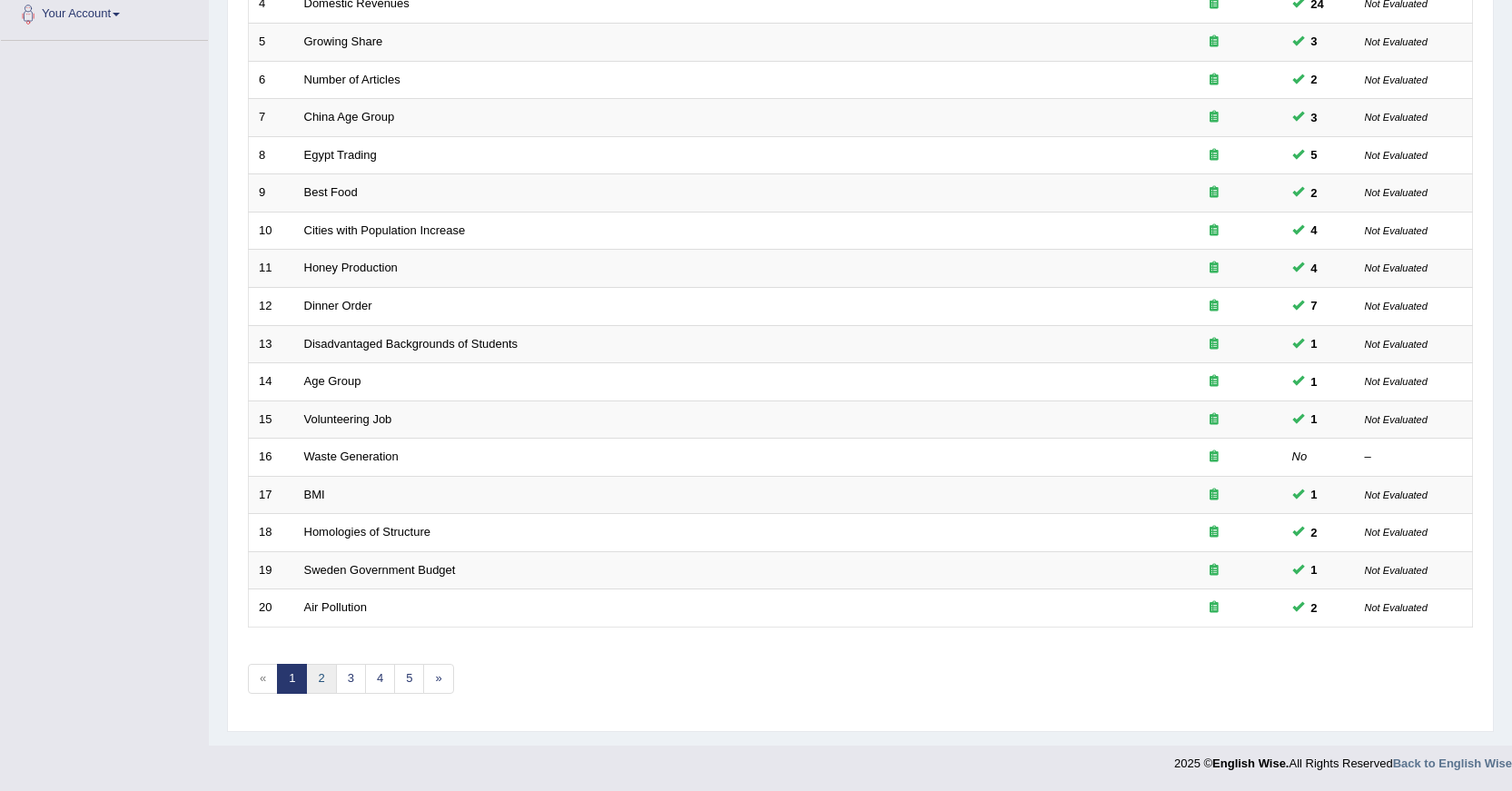
click at [320, 683] on link "2" at bounding box center [321, 678] width 30 height 30
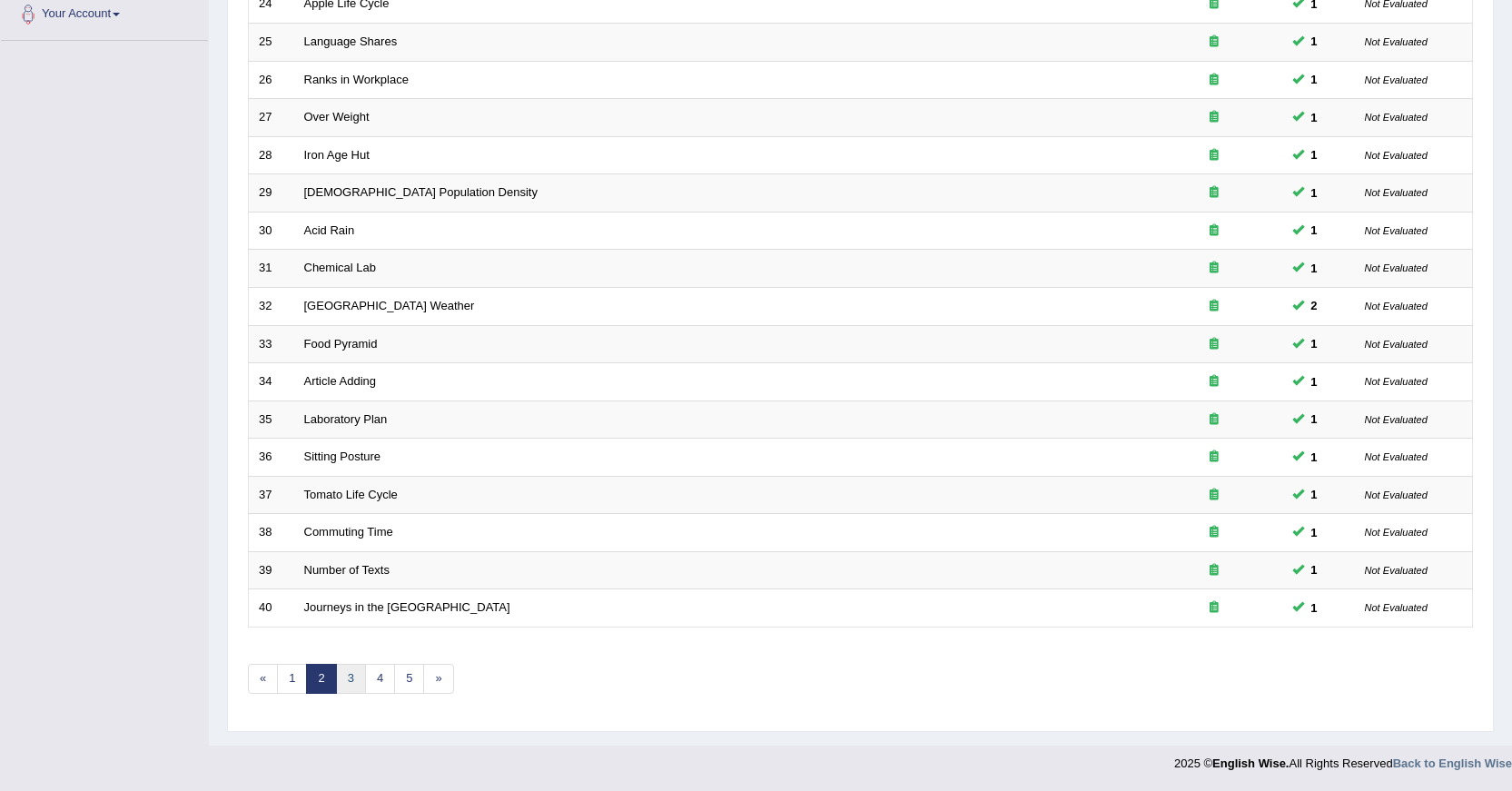
drag, startPoint x: 0, startPoint y: 0, endPoint x: 353, endPoint y: 670, distance: 757.3
click at [353, 670] on link "3" at bounding box center [351, 678] width 30 height 30
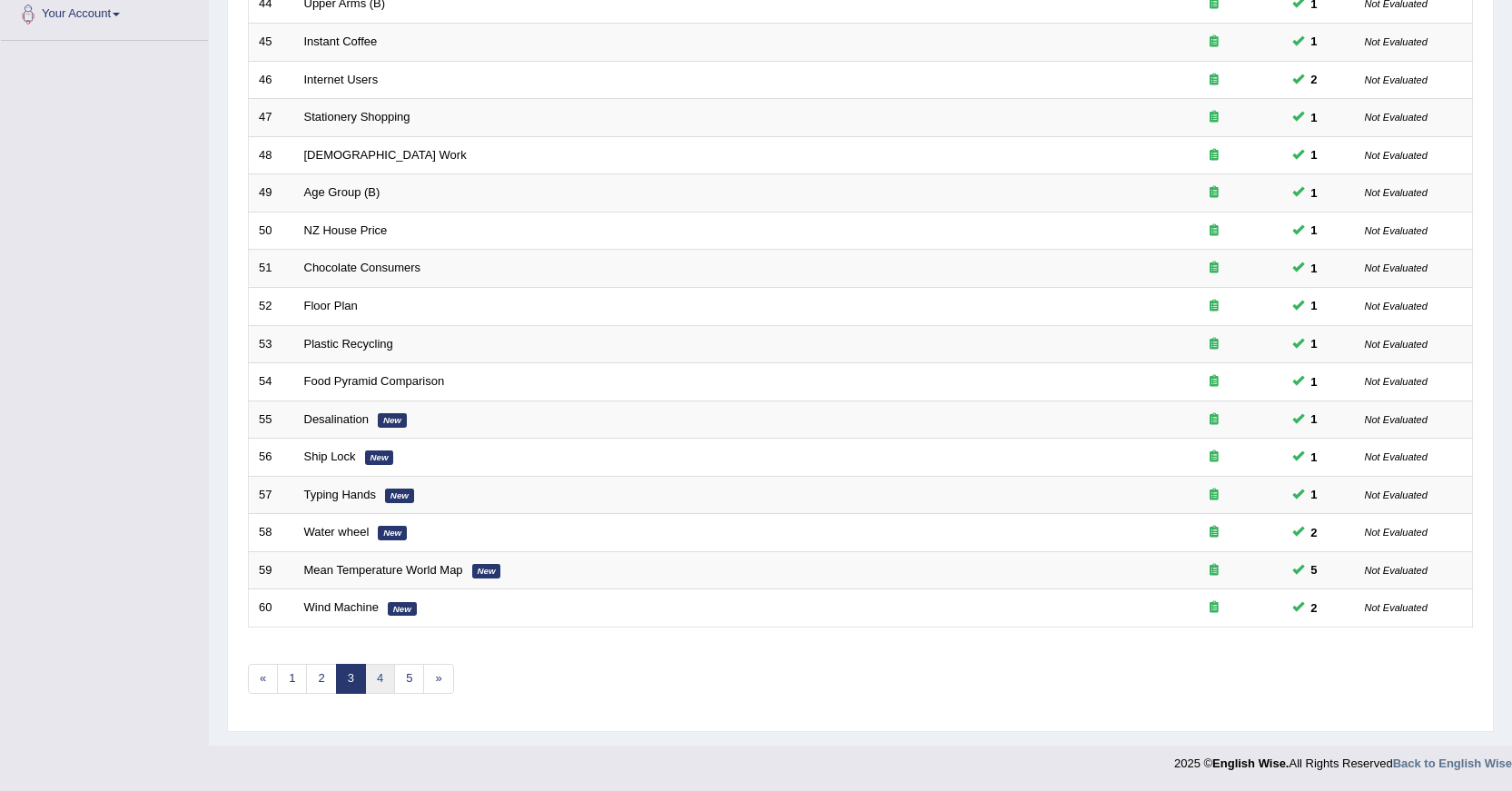
click at [378, 681] on link "4" at bounding box center [380, 678] width 30 height 30
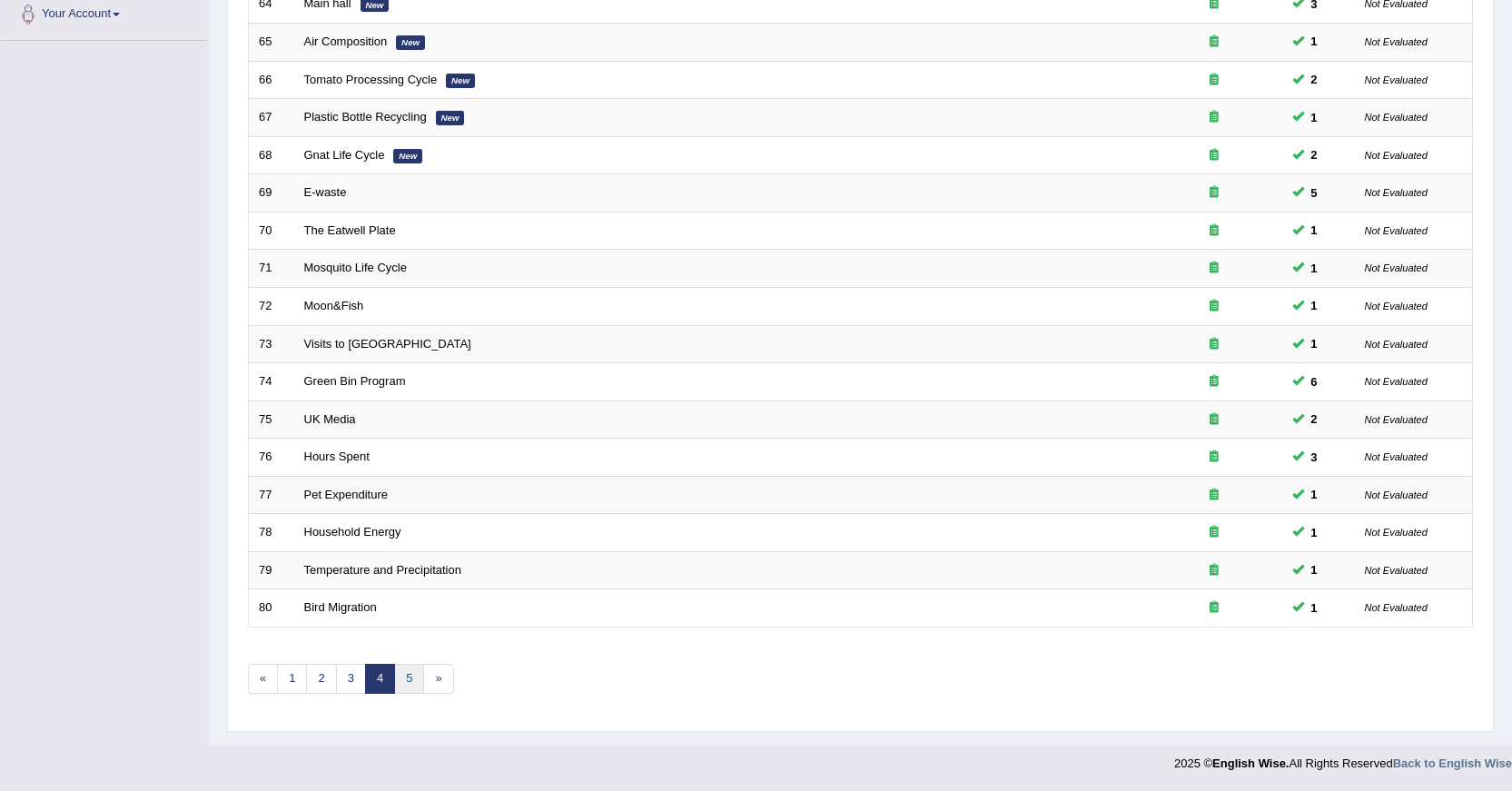
scroll to position [411, 0]
click at [401, 686] on link "5" at bounding box center [409, 678] width 30 height 30
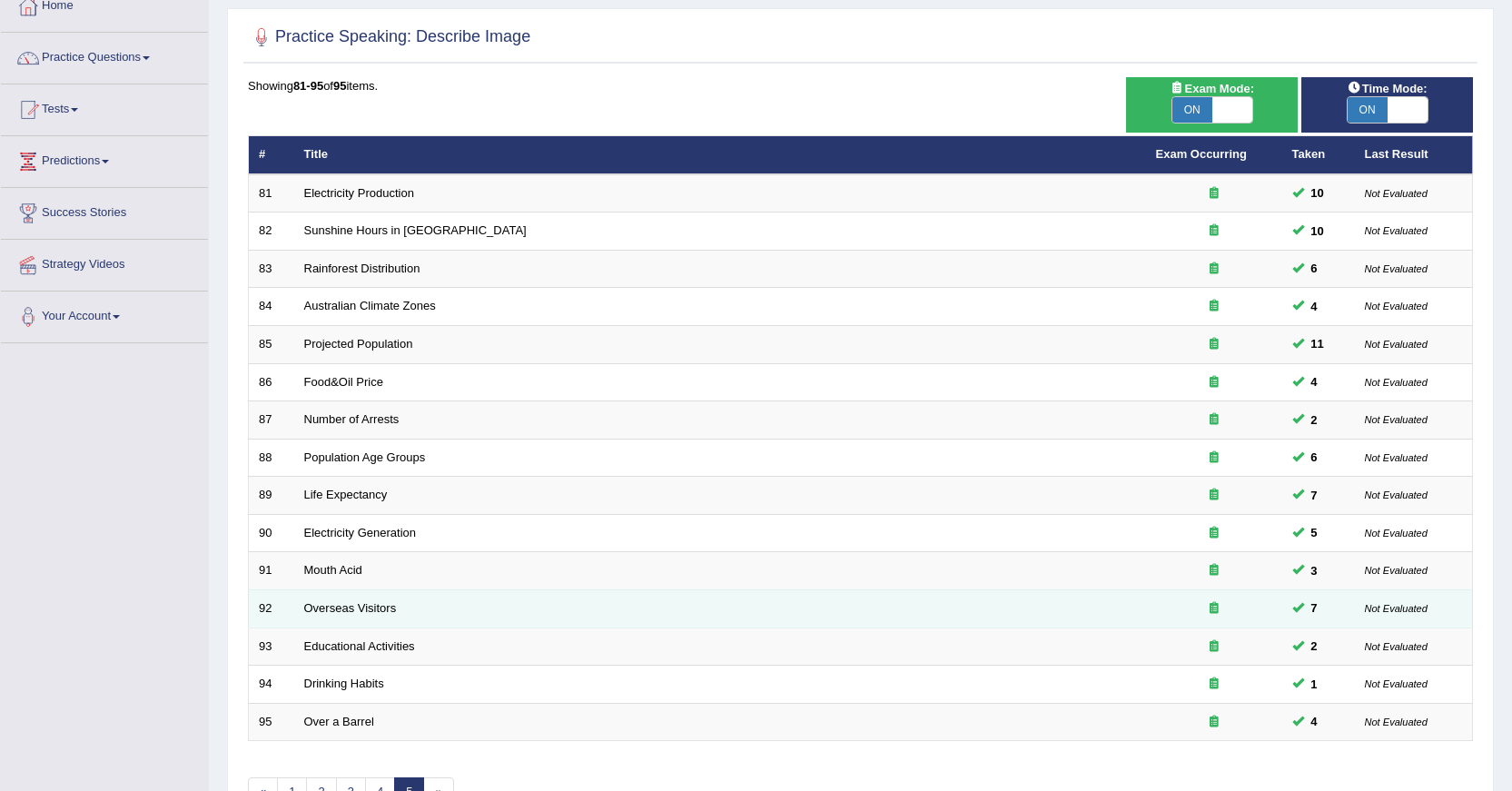
scroll to position [222, 0]
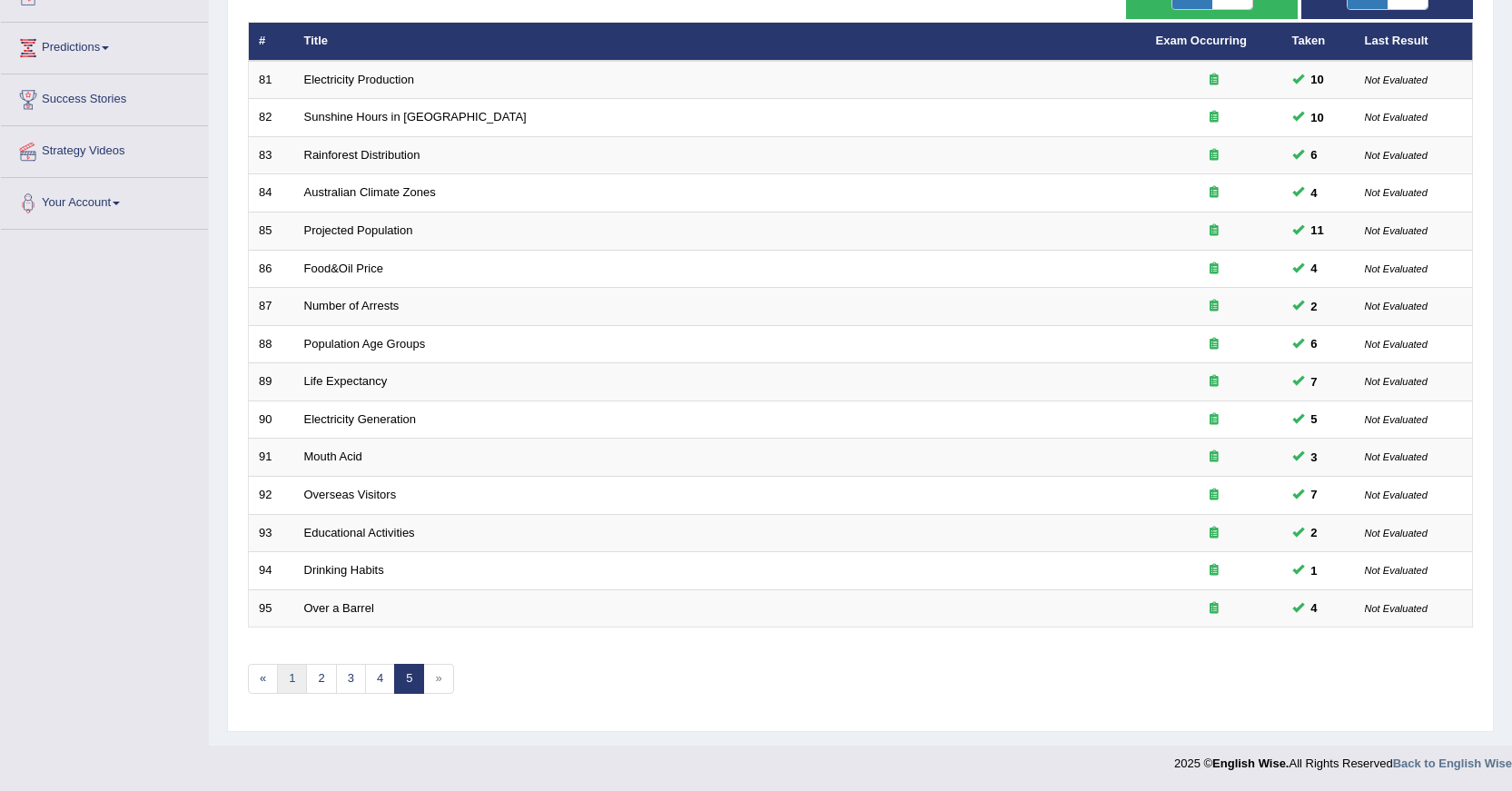
click at [284, 685] on link "1" at bounding box center [292, 678] width 30 height 30
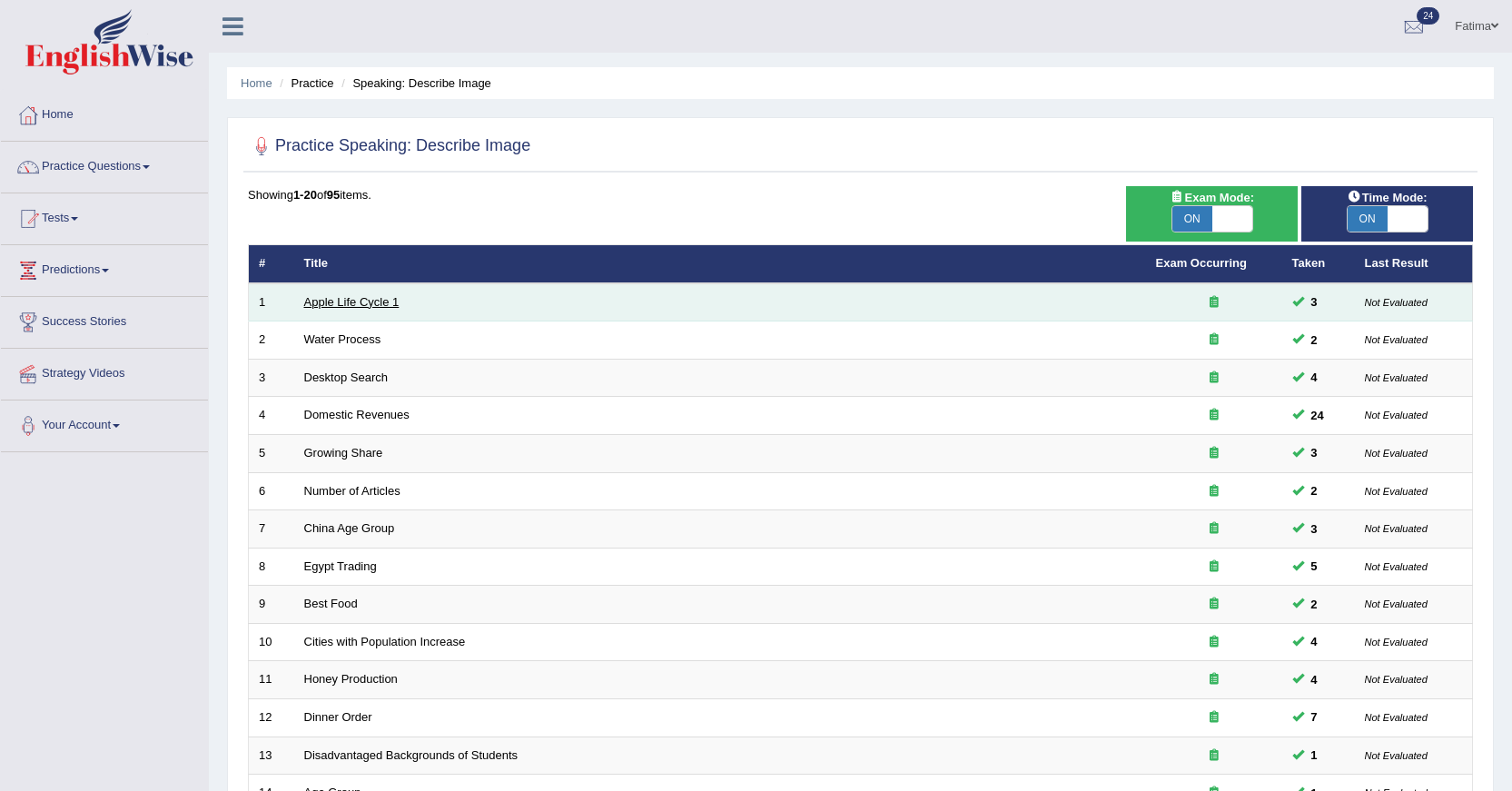
click at [325, 305] on link "Apple Life Cycle 1" at bounding box center [352, 302] width 95 height 14
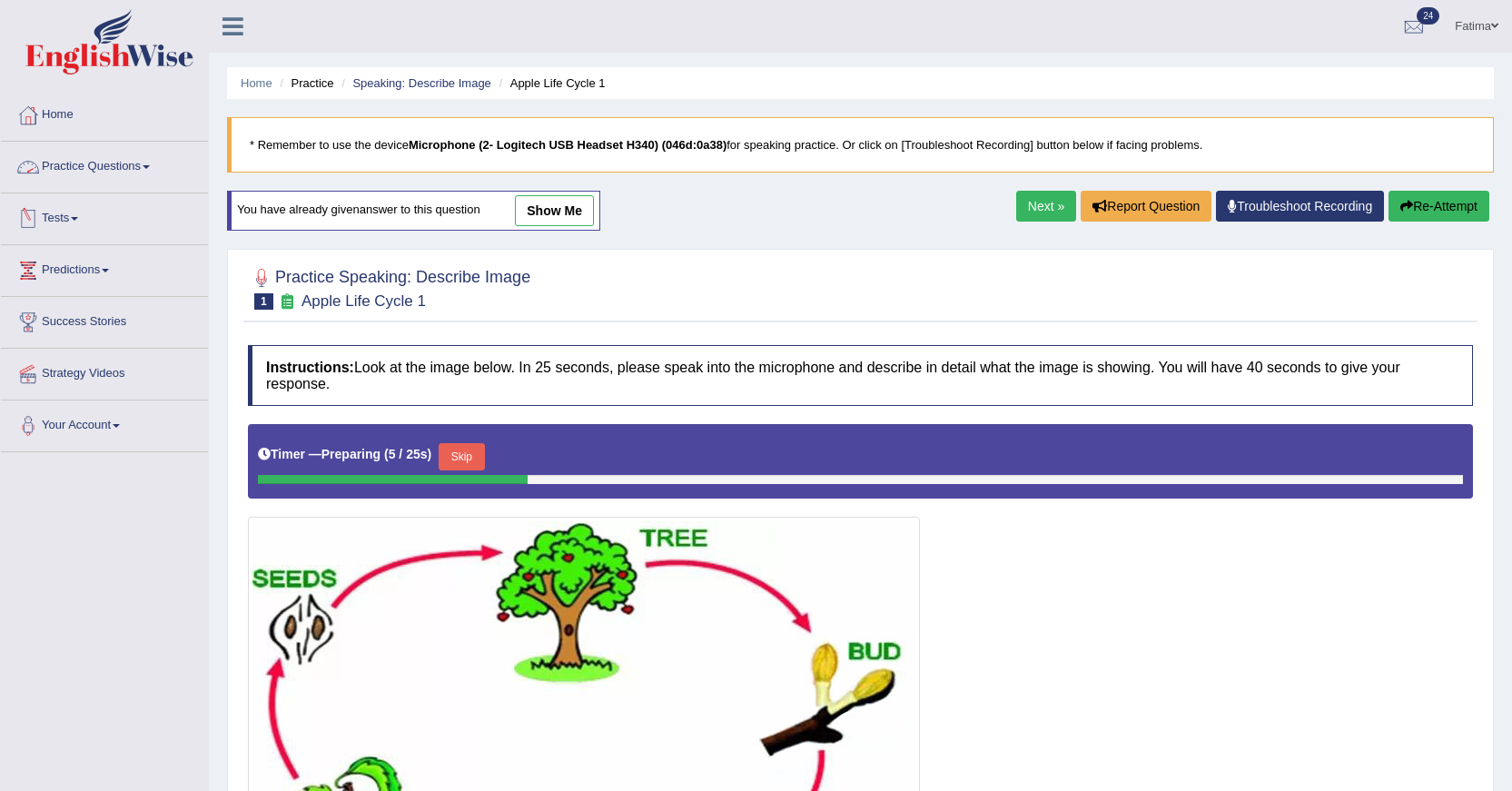
drag, startPoint x: 95, startPoint y: 164, endPoint x: 81, endPoint y: 187, distance: 26.9
click at [98, 165] on link "Practice Questions" at bounding box center [104, 164] width 207 height 45
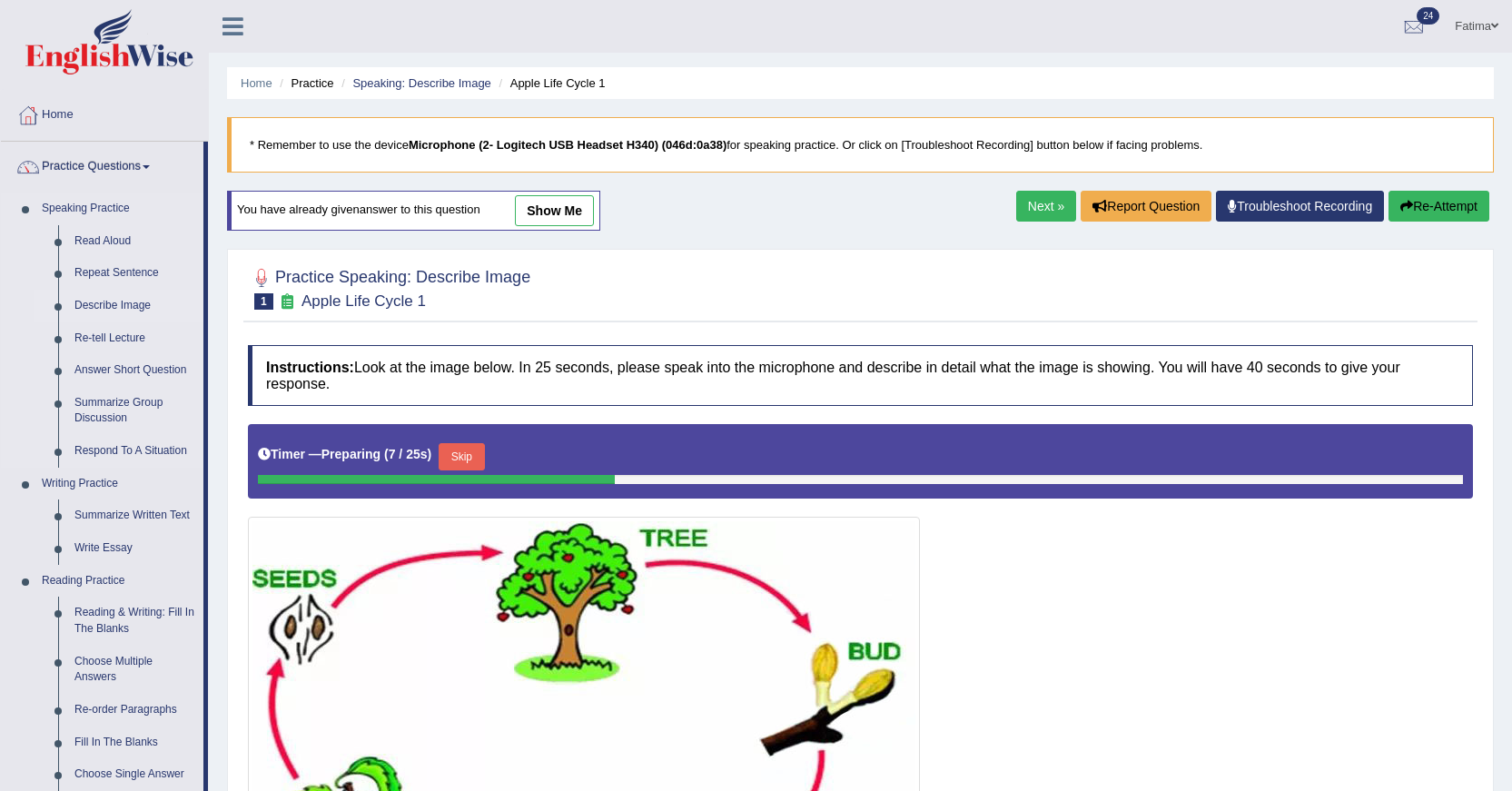
click at [131, 301] on link "Describe Image" at bounding box center [134, 306] width 137 height 33
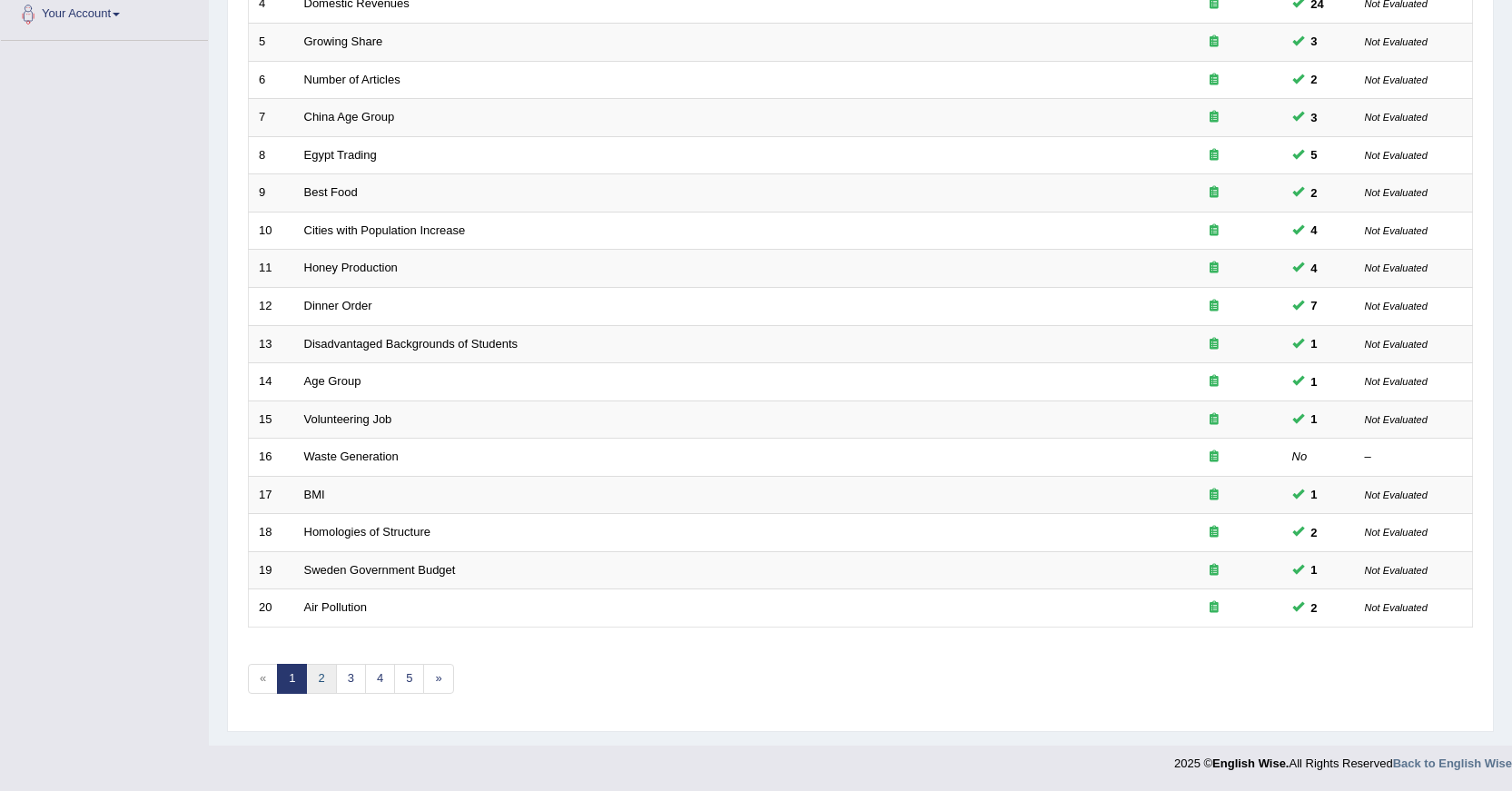
click at [317, 675] on link "2" at bounding box center [321, 678] width 30 height 30
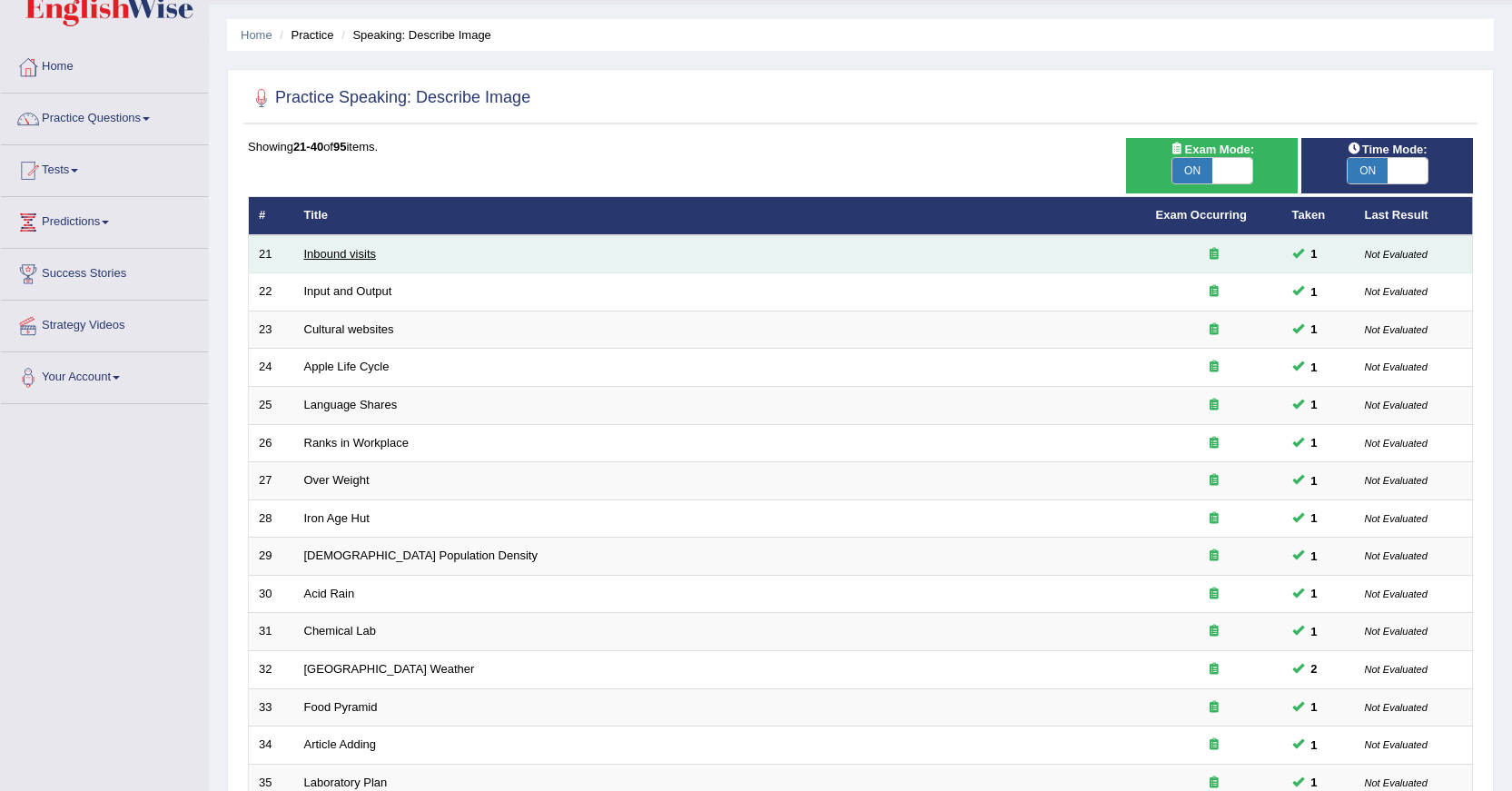
click at [312, 259] on link "Inbound visits" at bounding box center [340, 254] width 72 height 14
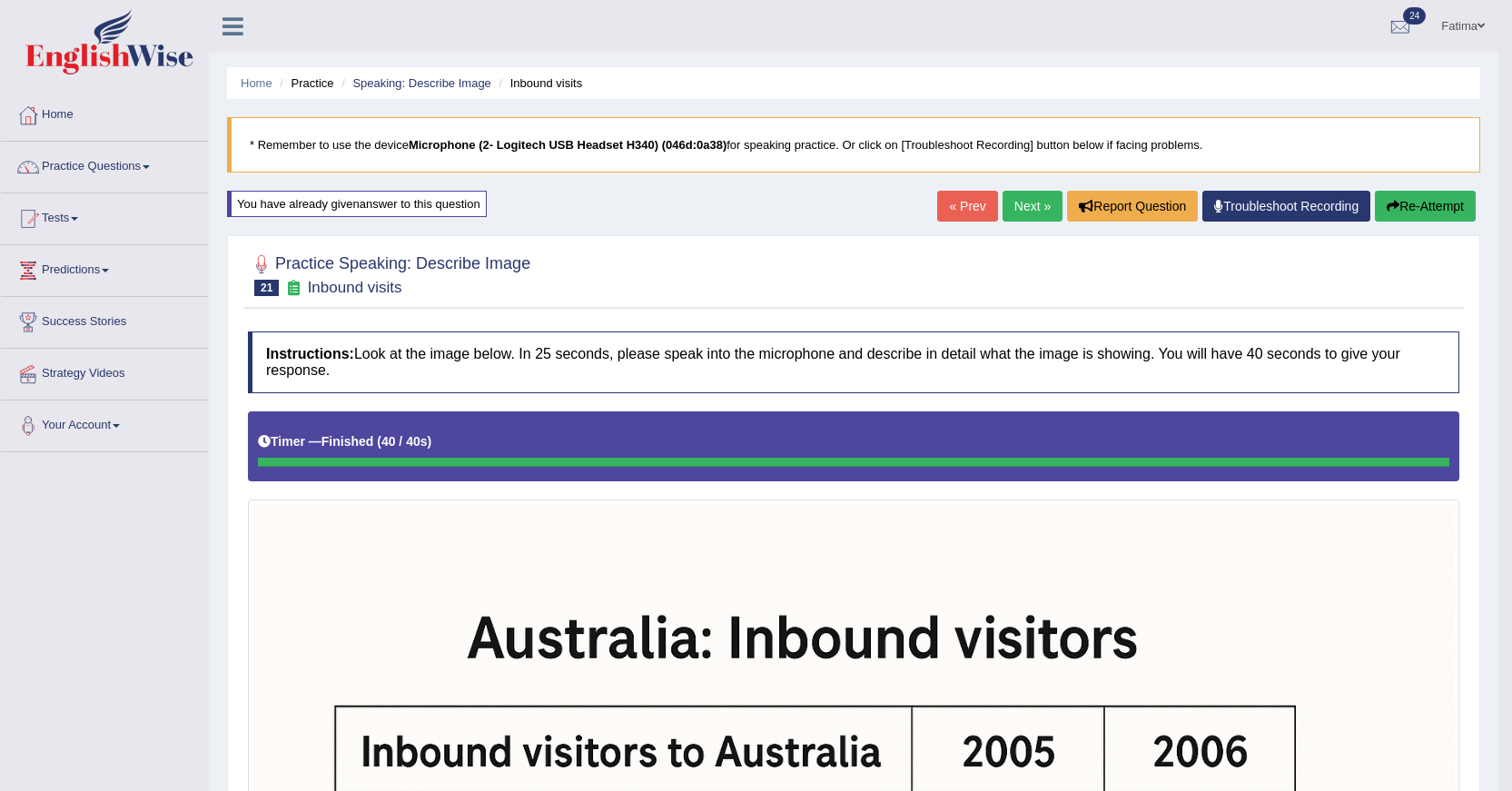
click at [1419, 199] on button "Re-Attempt" at bounding box center [1426, 206] width 101 height 31
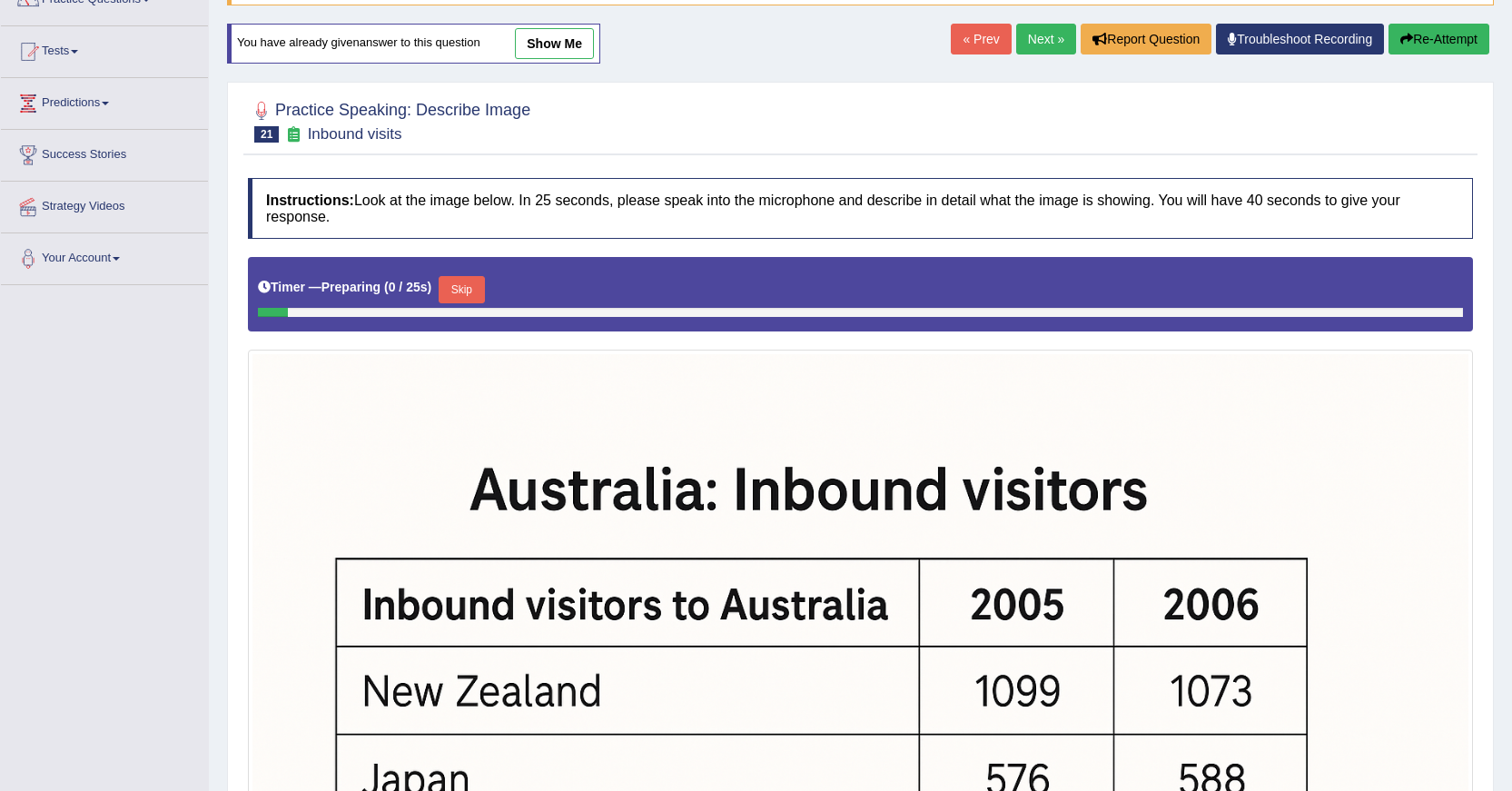
click at [458, 285] on button "Skip" at bounding box center [462, 290] width 45 height 28
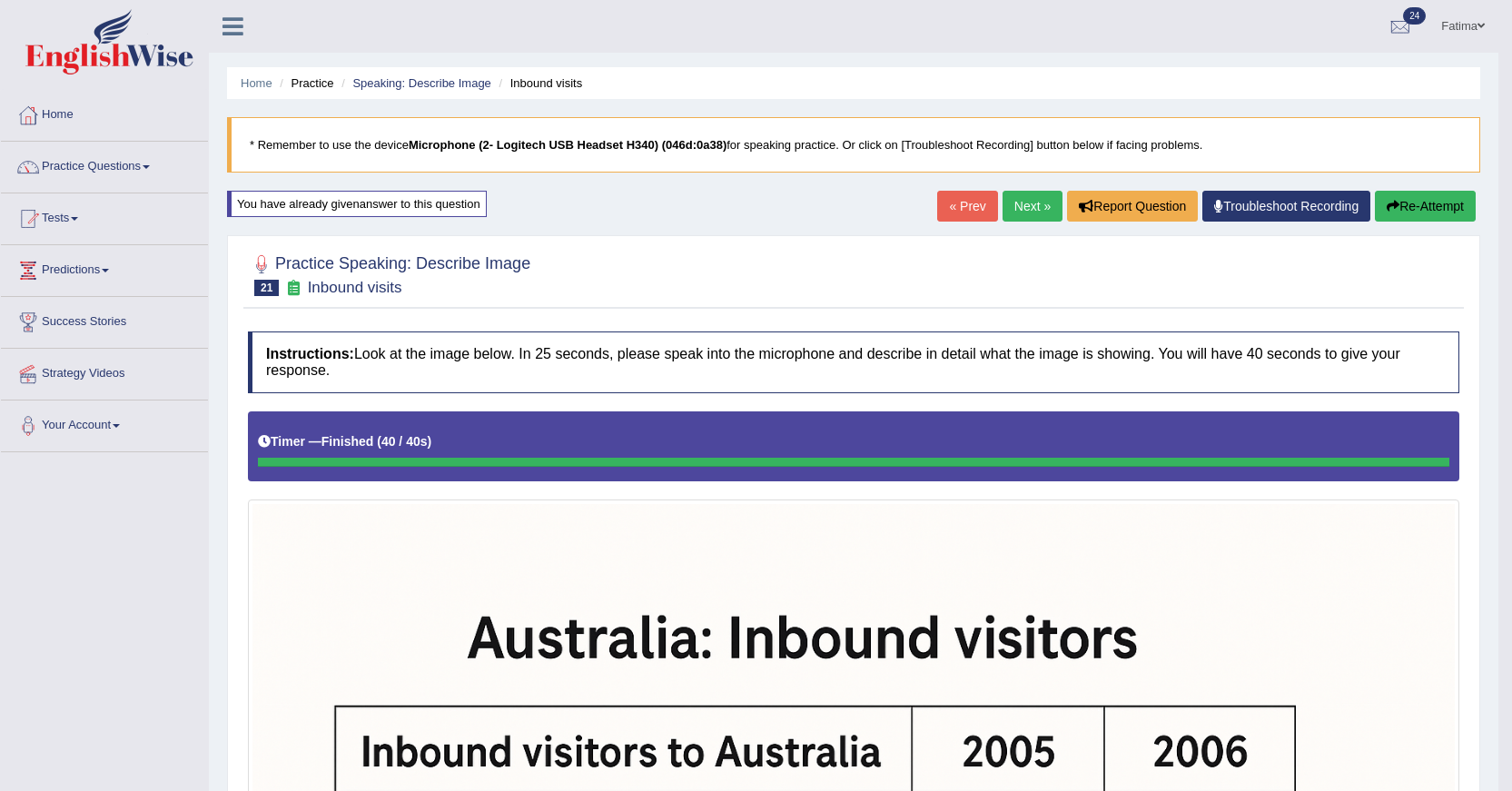
click at [1391, 203] on icon "button" at bounding box center [1392, 206] width 13 height 13
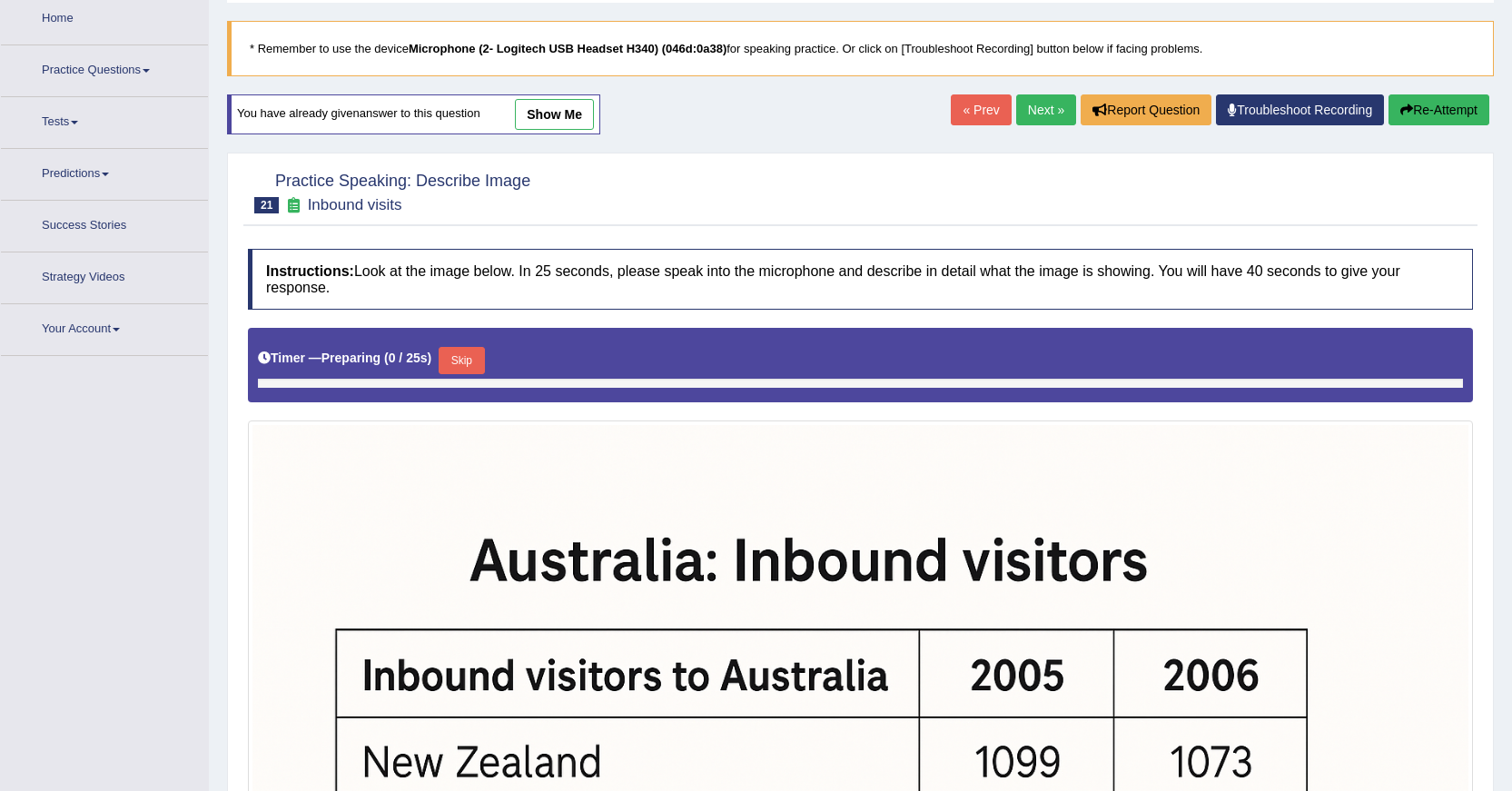
scroll to position [167, 0]
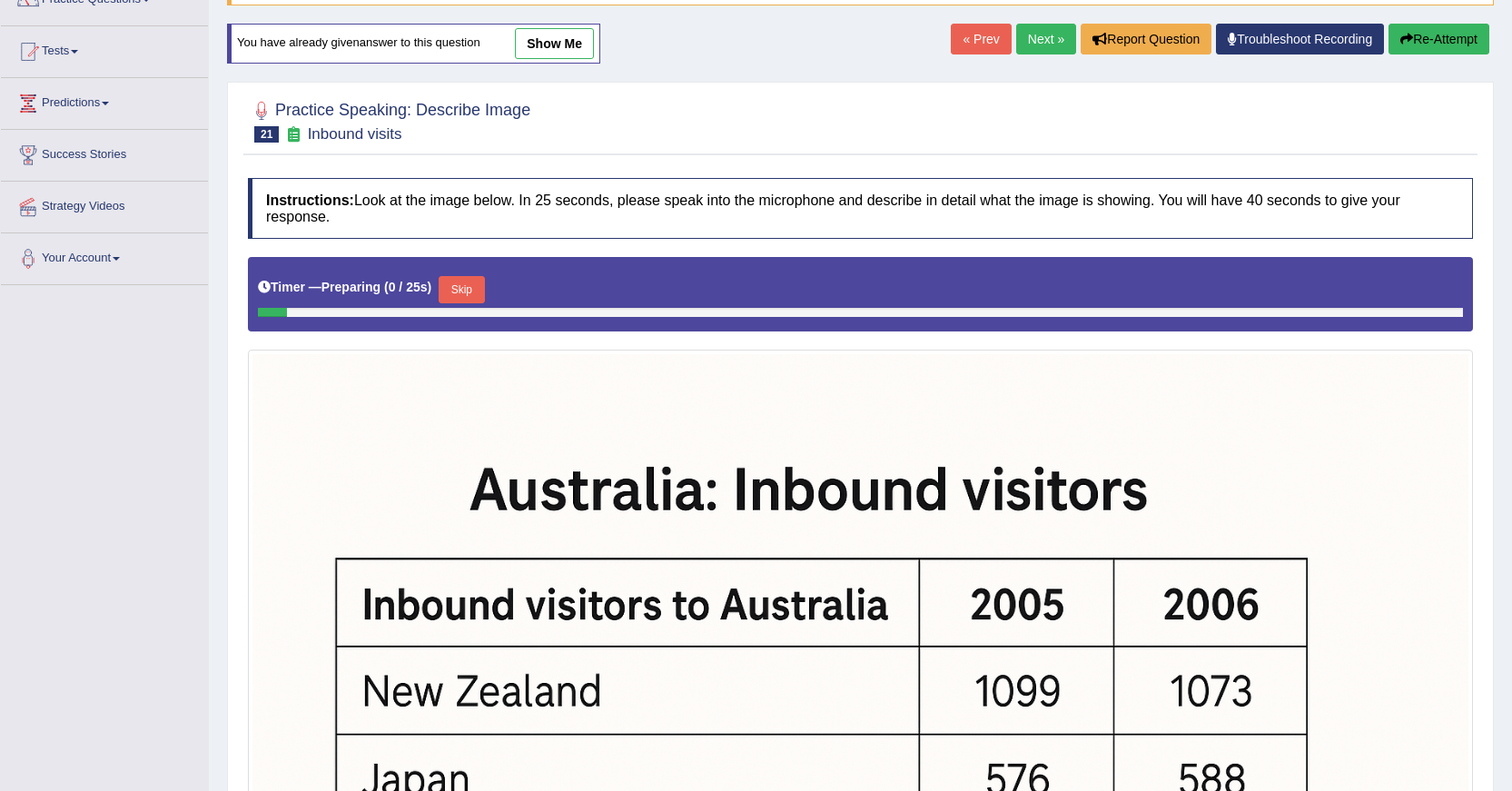
click at [442, 310] on div at bounding box center [860, 311] width 1205 height 9
click at [483, 295] on button "Skip" at bounding box center [462, 290] width 45 height 28
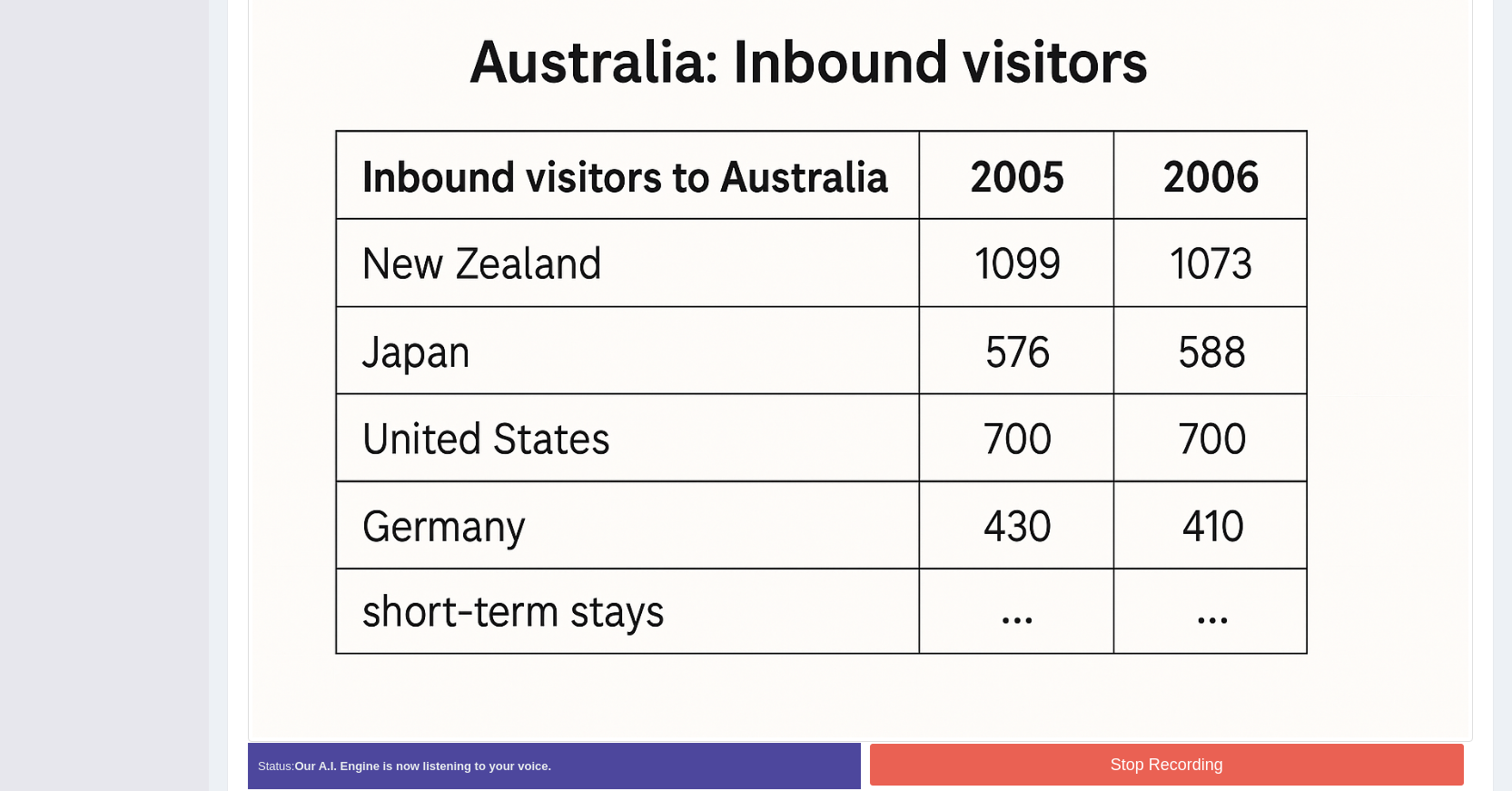
scroll to position [668, 0]
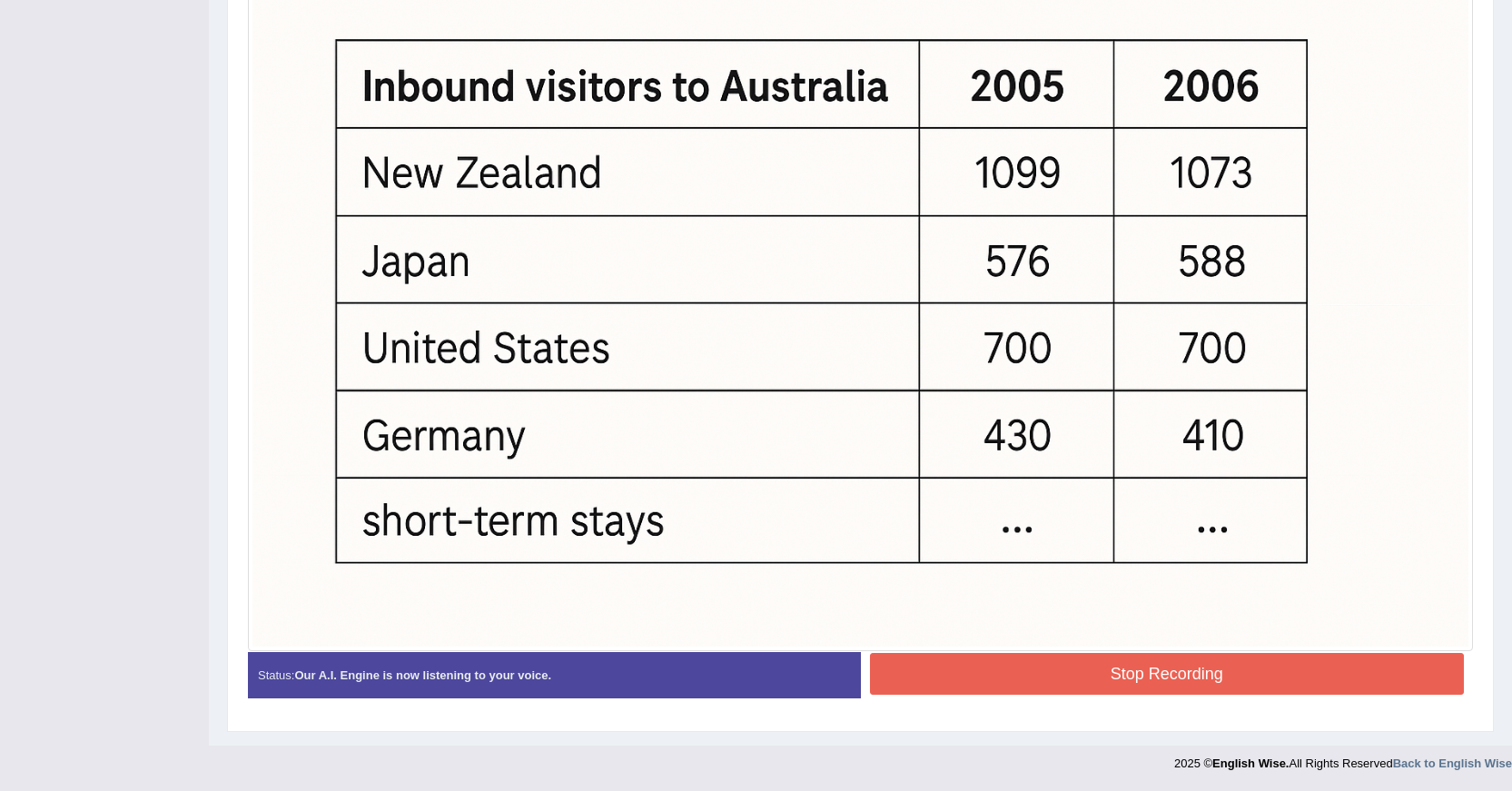
click at [1042, 664] on button "Stop Recording" at bounding box center [1168, 673] width 595 height 42
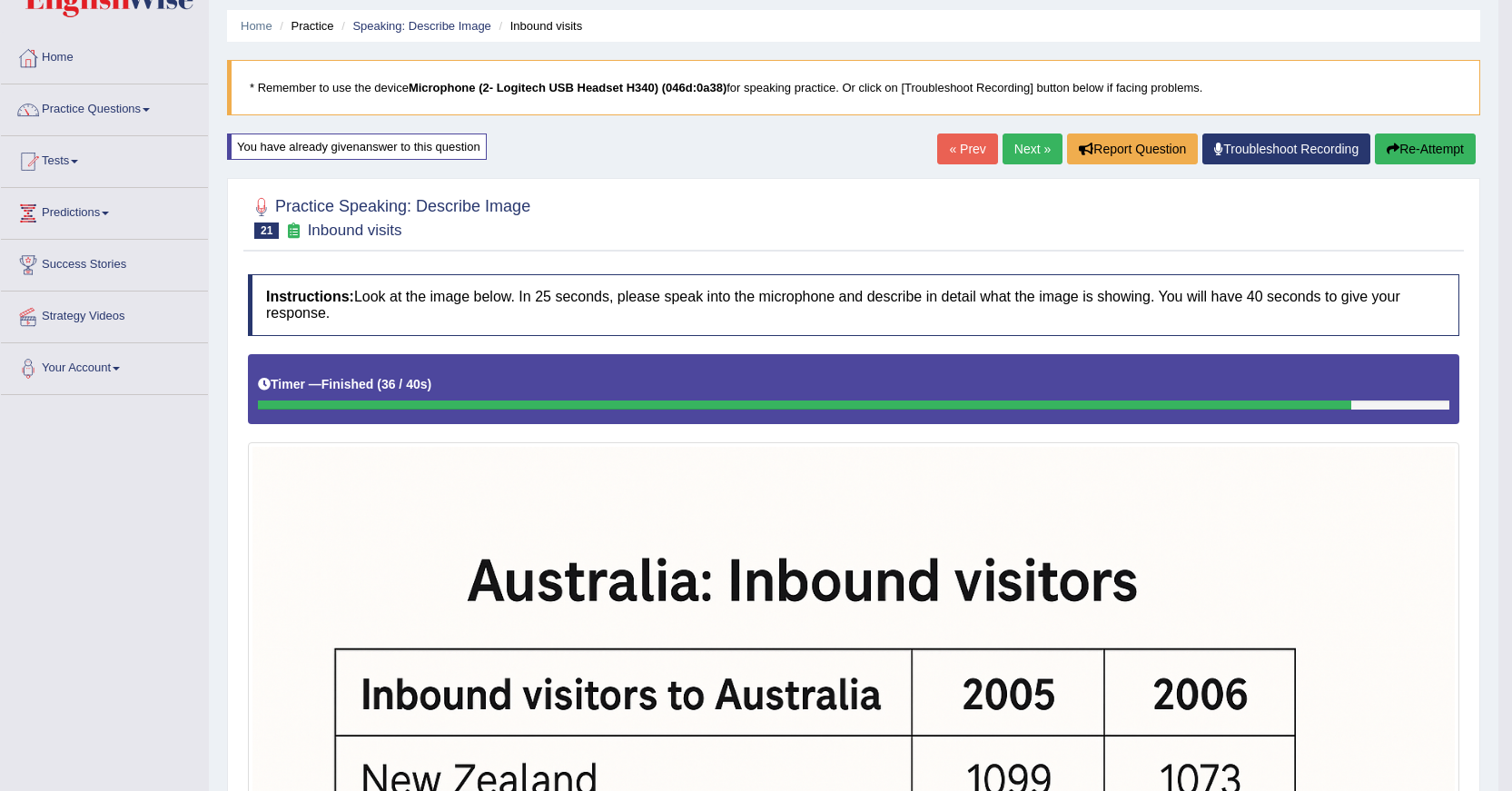
scroll to position [0, 0]
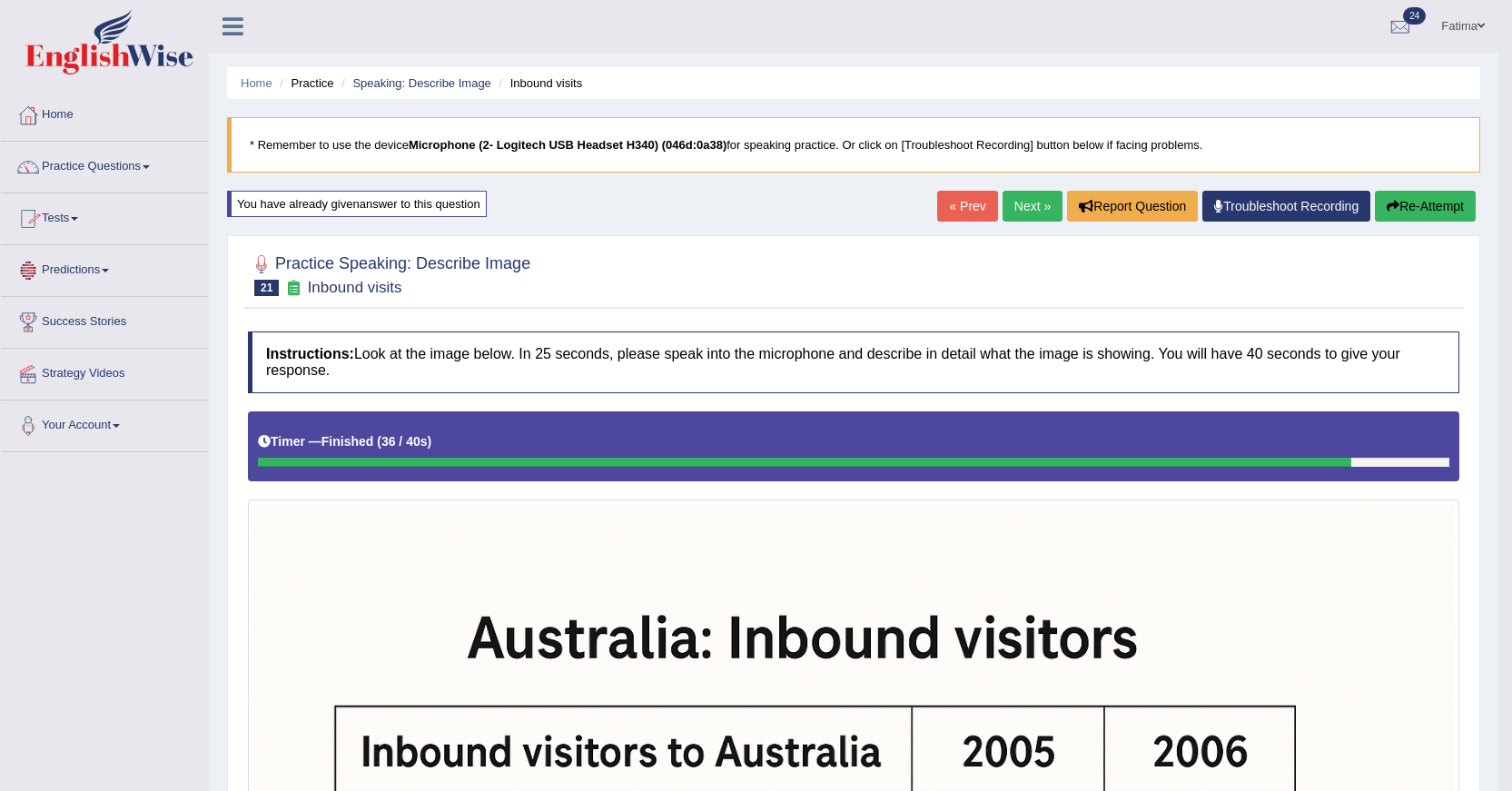
click at [1022, 214] on link "Next »" at bounding box center [1032, 206] width 60 height 31
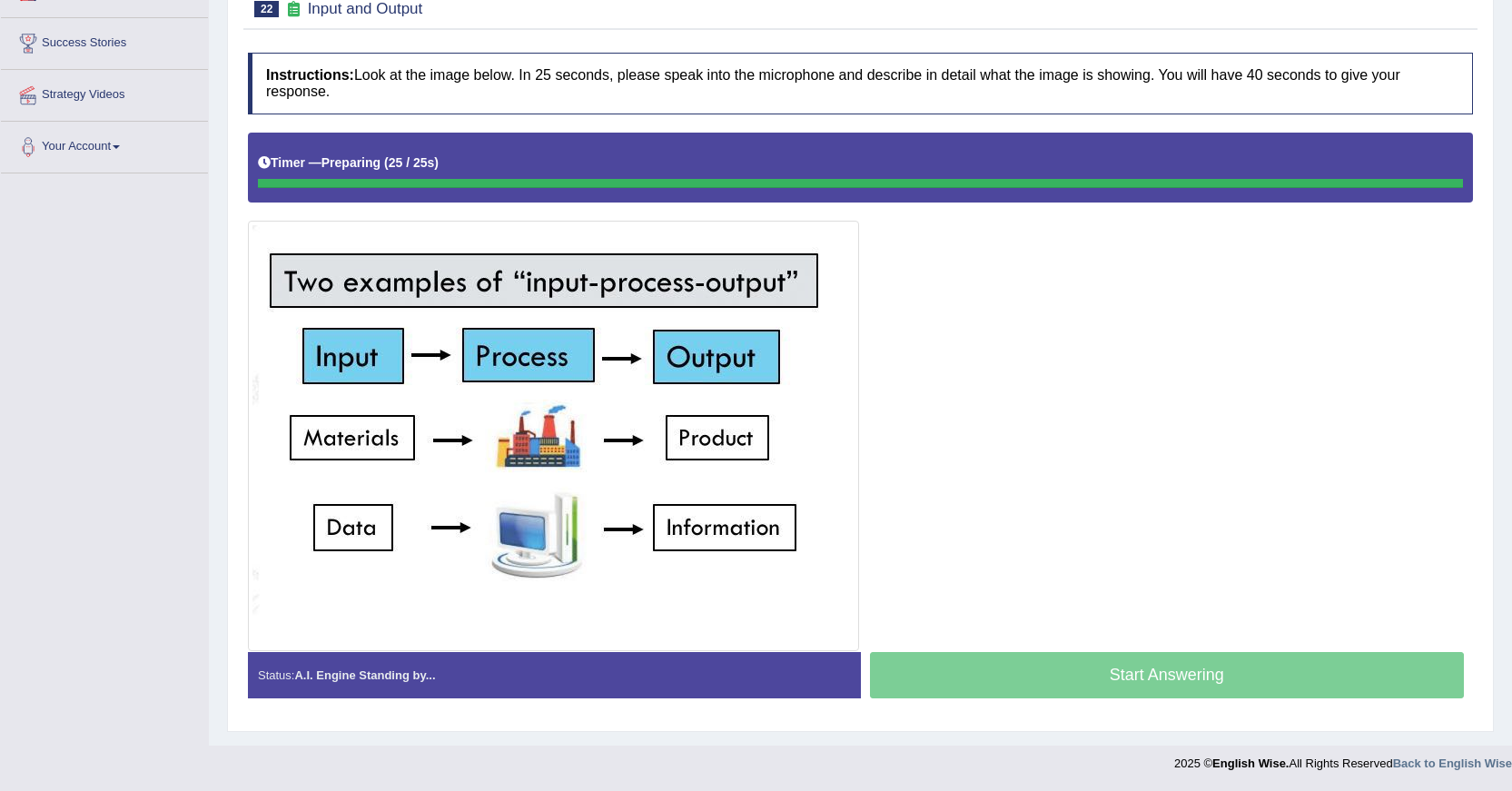
scroll to position [279, 0]
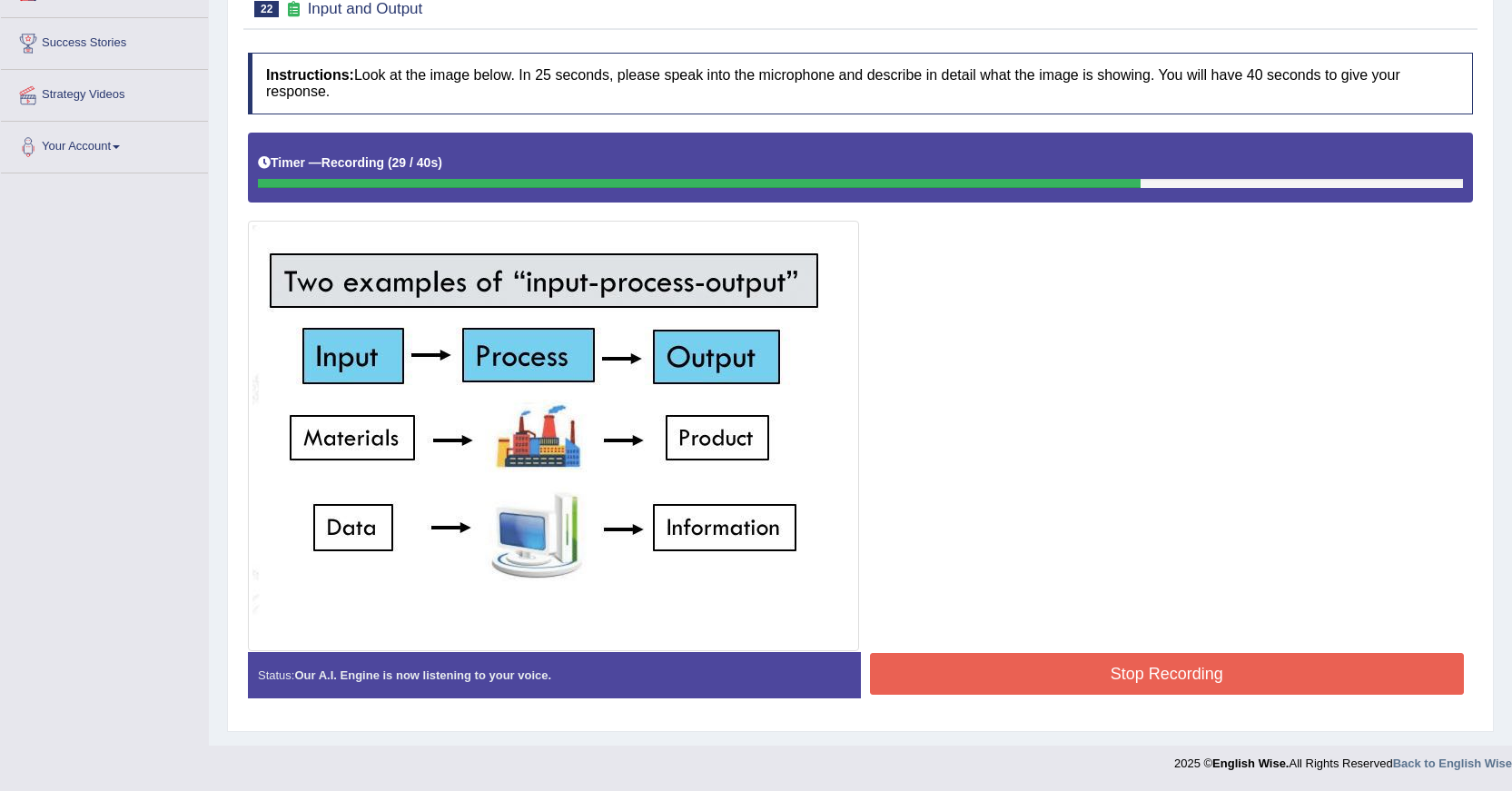
click at [1041, 659] on button "Stop Recording" at bounding box center [1168, 673] width 595 height 42
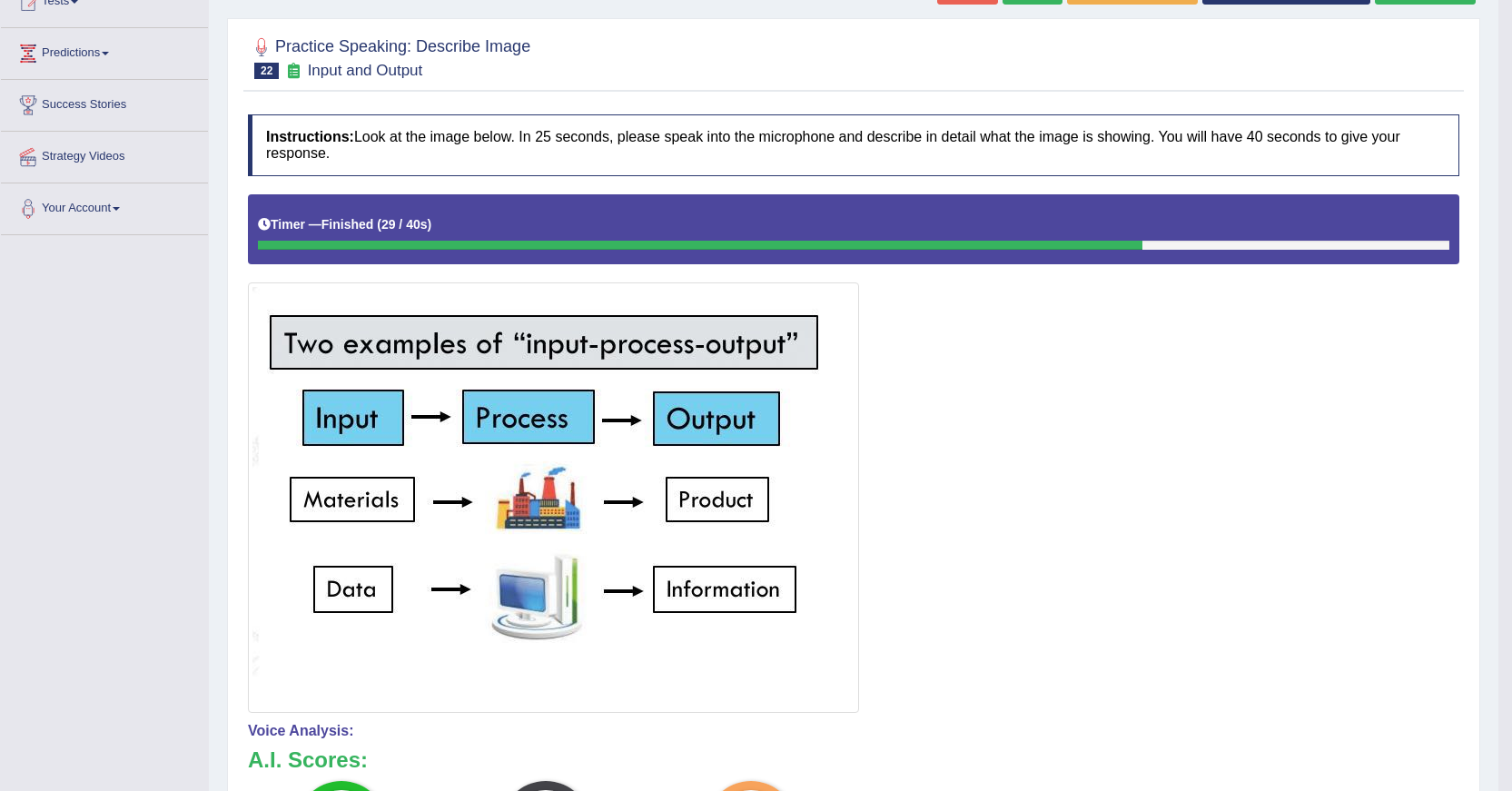
scroll to position [0, 0]
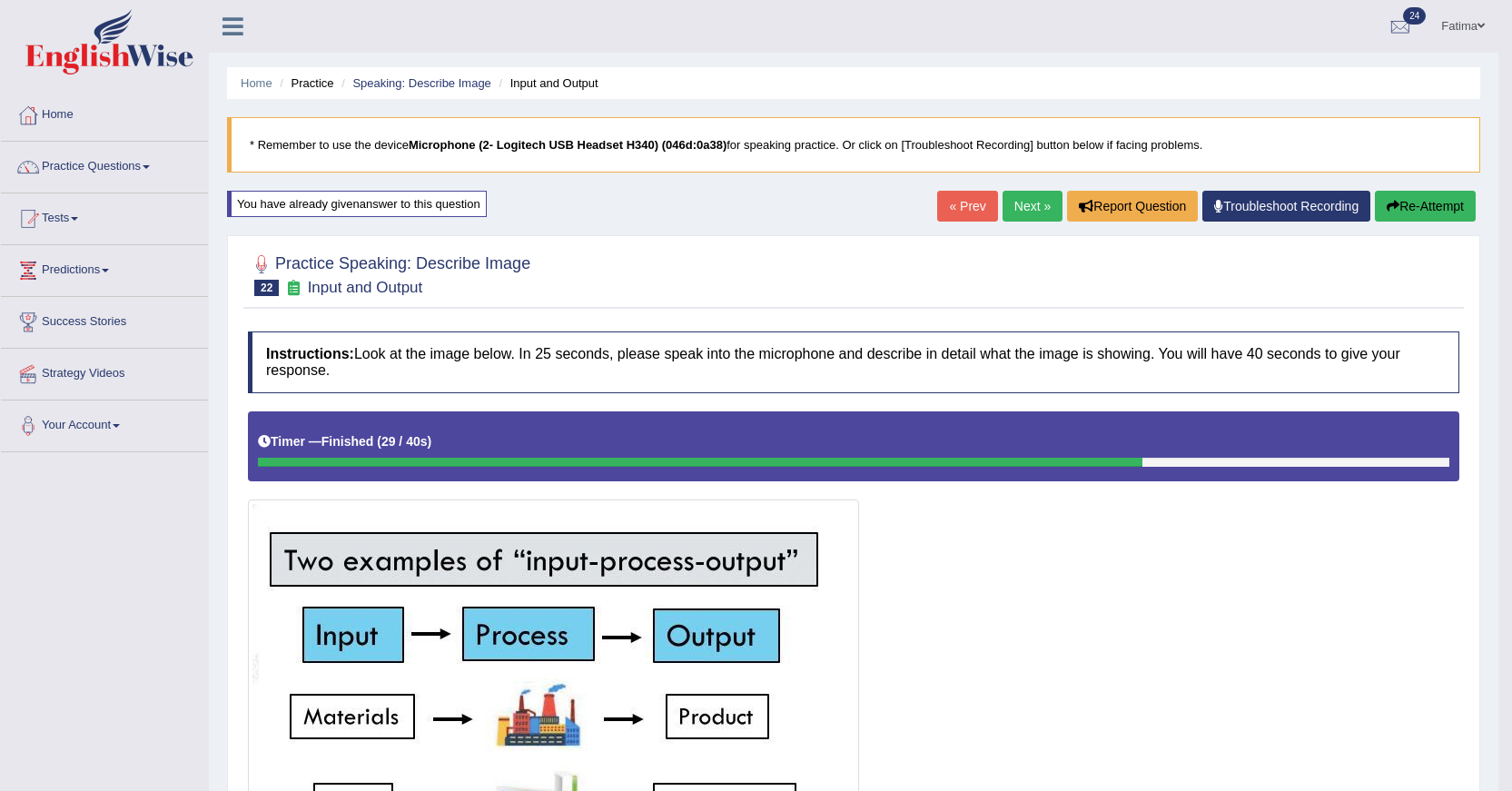
click at [1003, 219] on link "Next »" at bounding box center [1032, 206] width 60 height 31
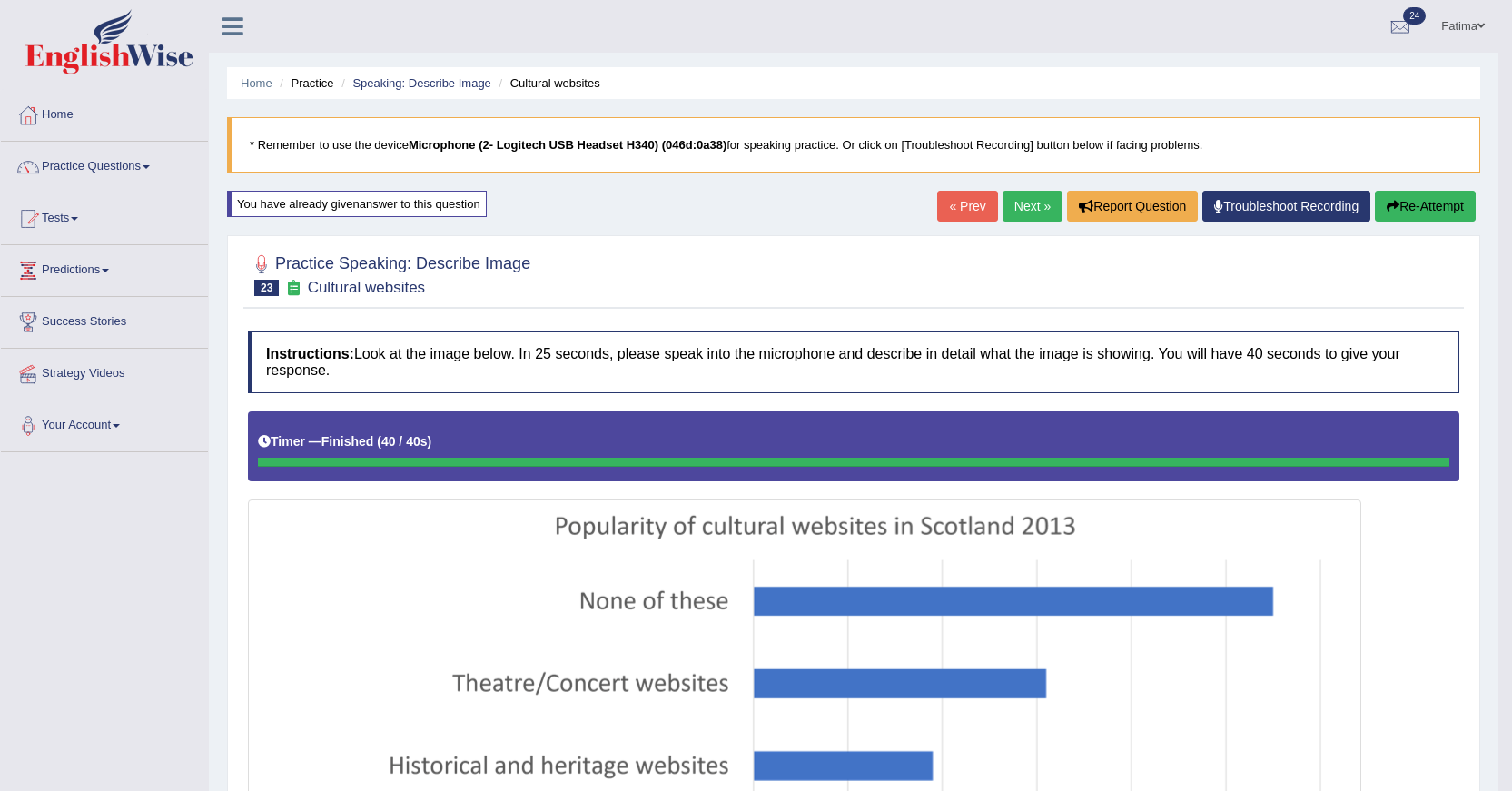
click at [1045, 203] on link "Next »" at bounding box center [1032, 206] width 60 height 31
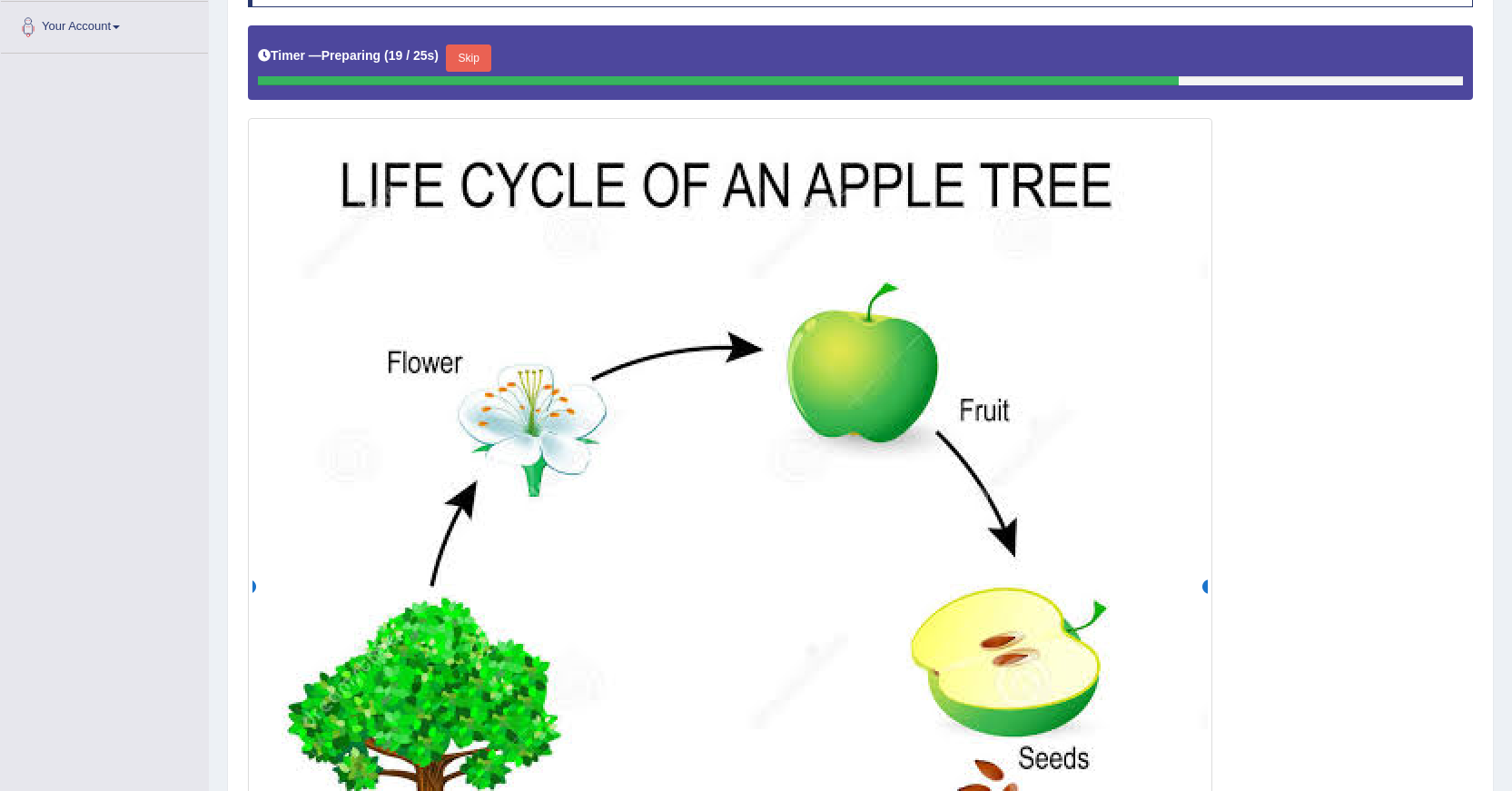
scroll to position [355, 0]
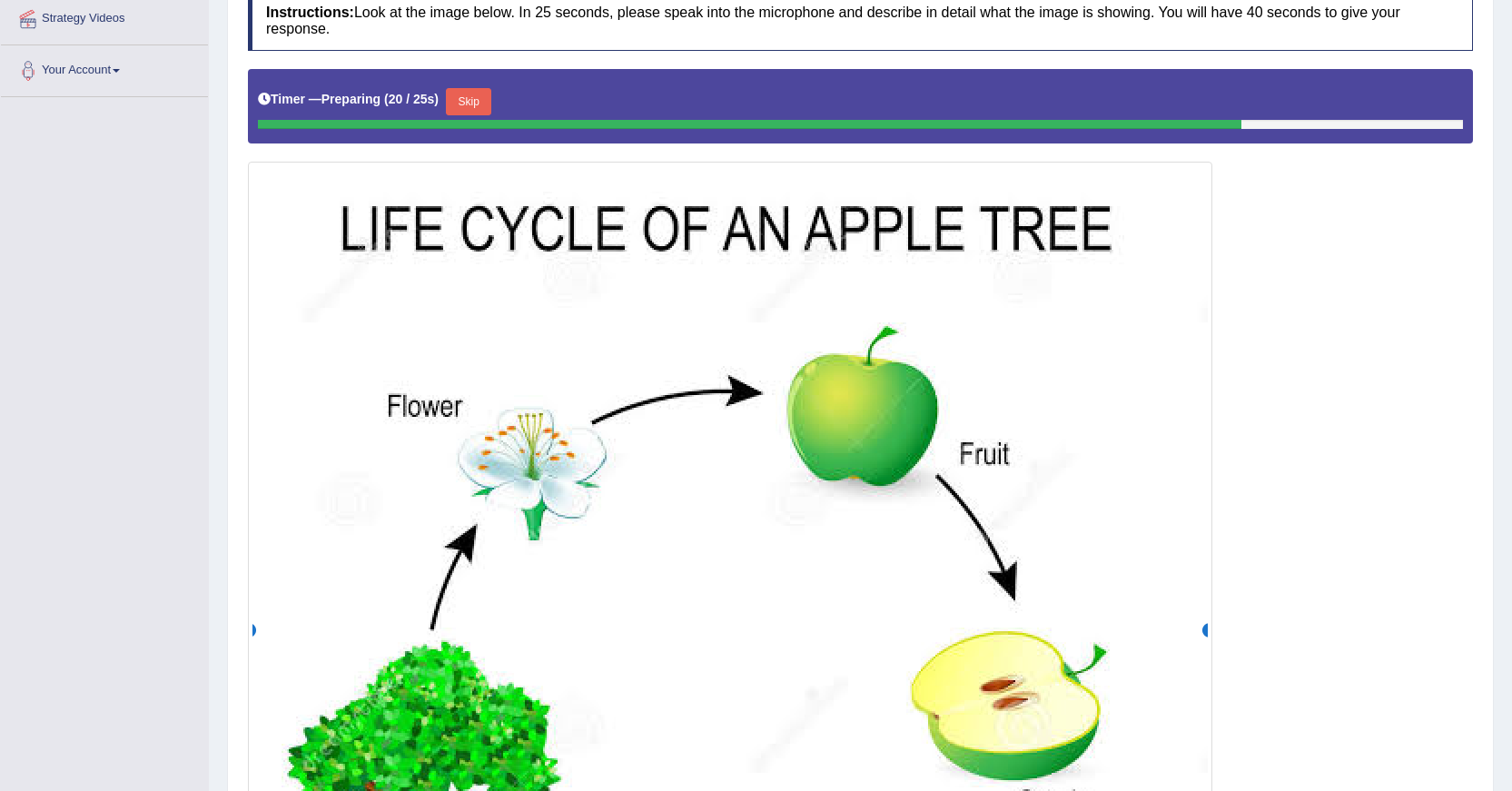
click at [457, 95] on button "Skip" at bounding box center [469, 102] width 45 height 28
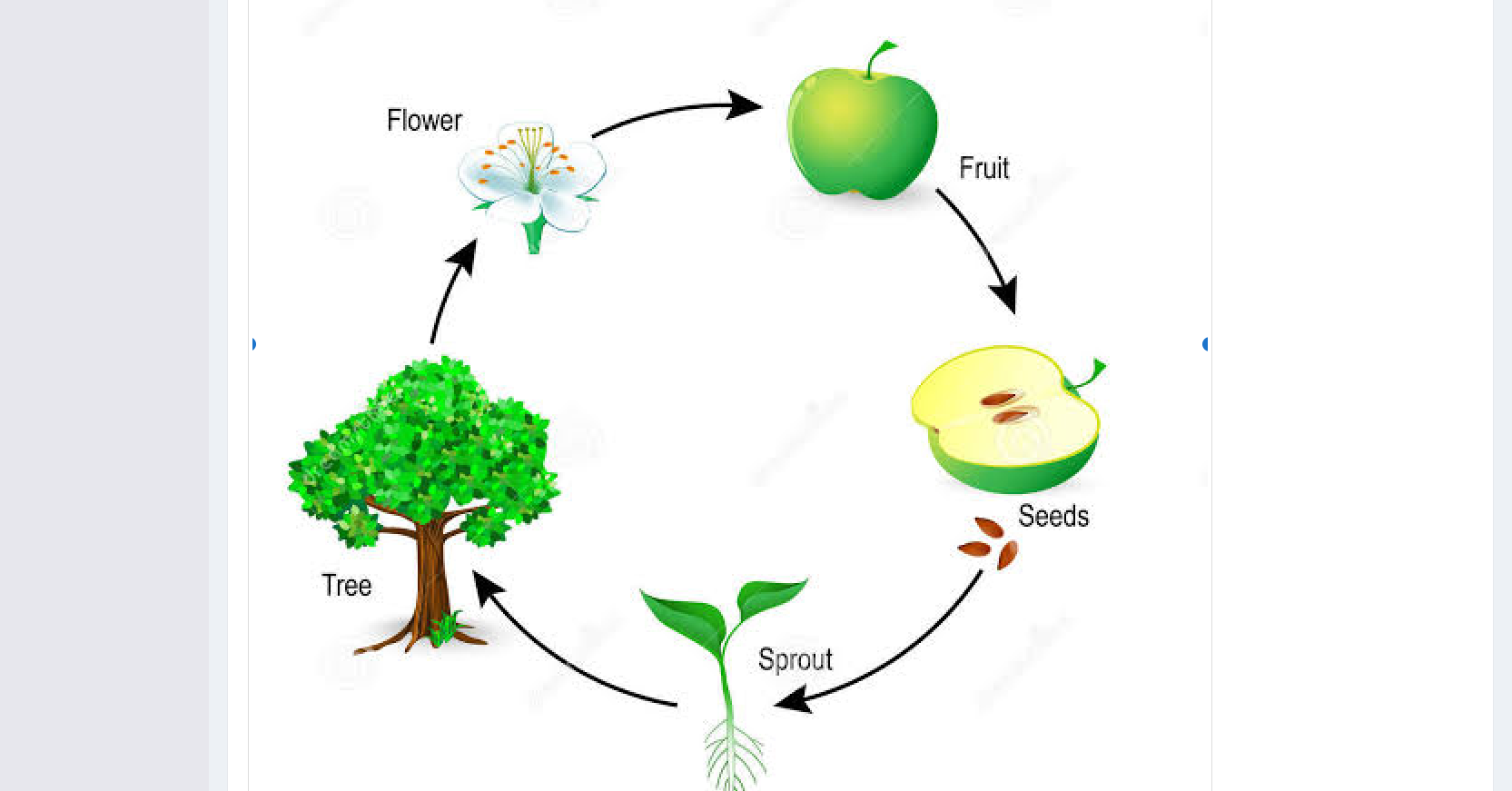
scroll to position [791, 0]
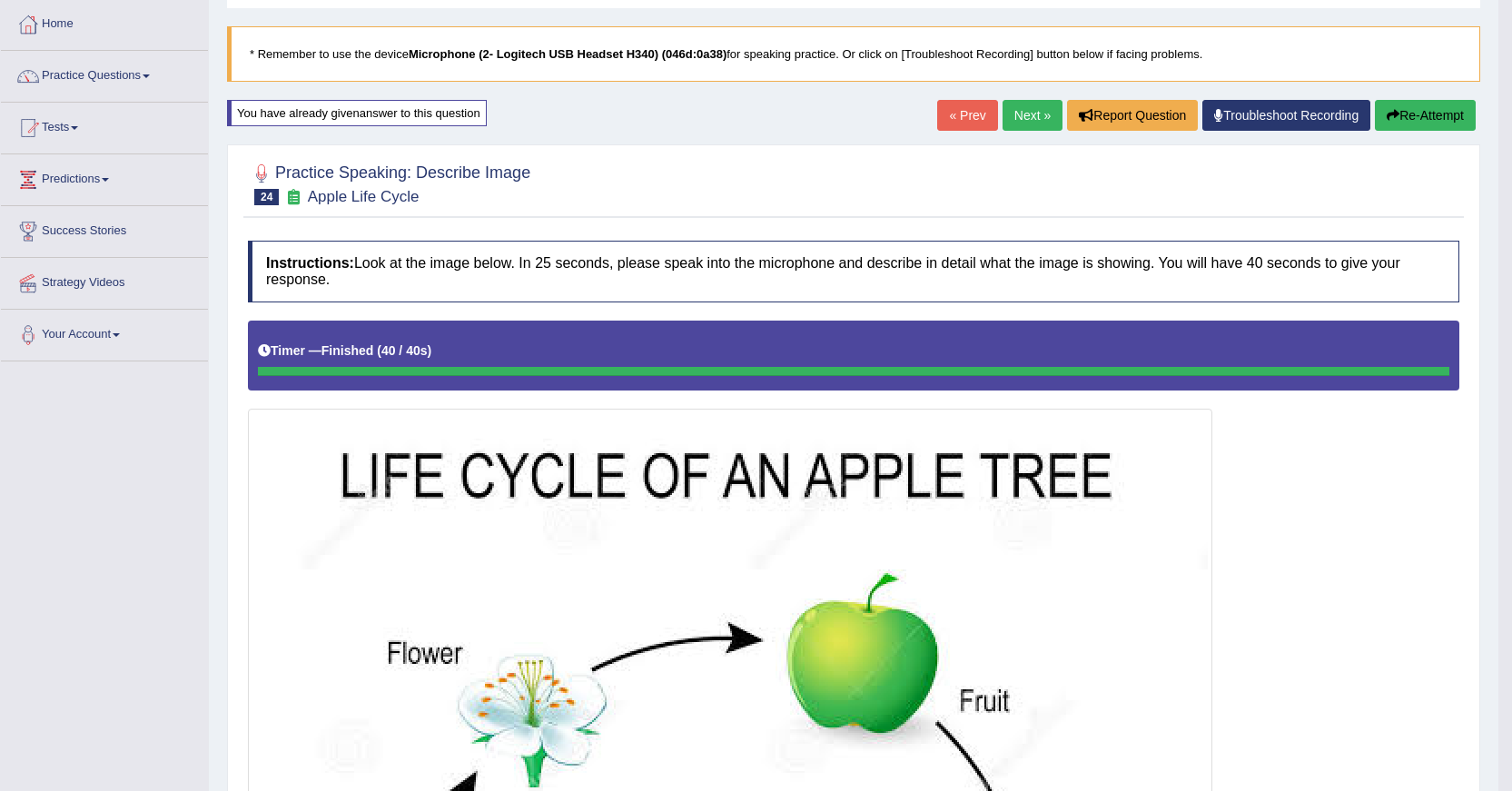
scroll to position [69, 0]
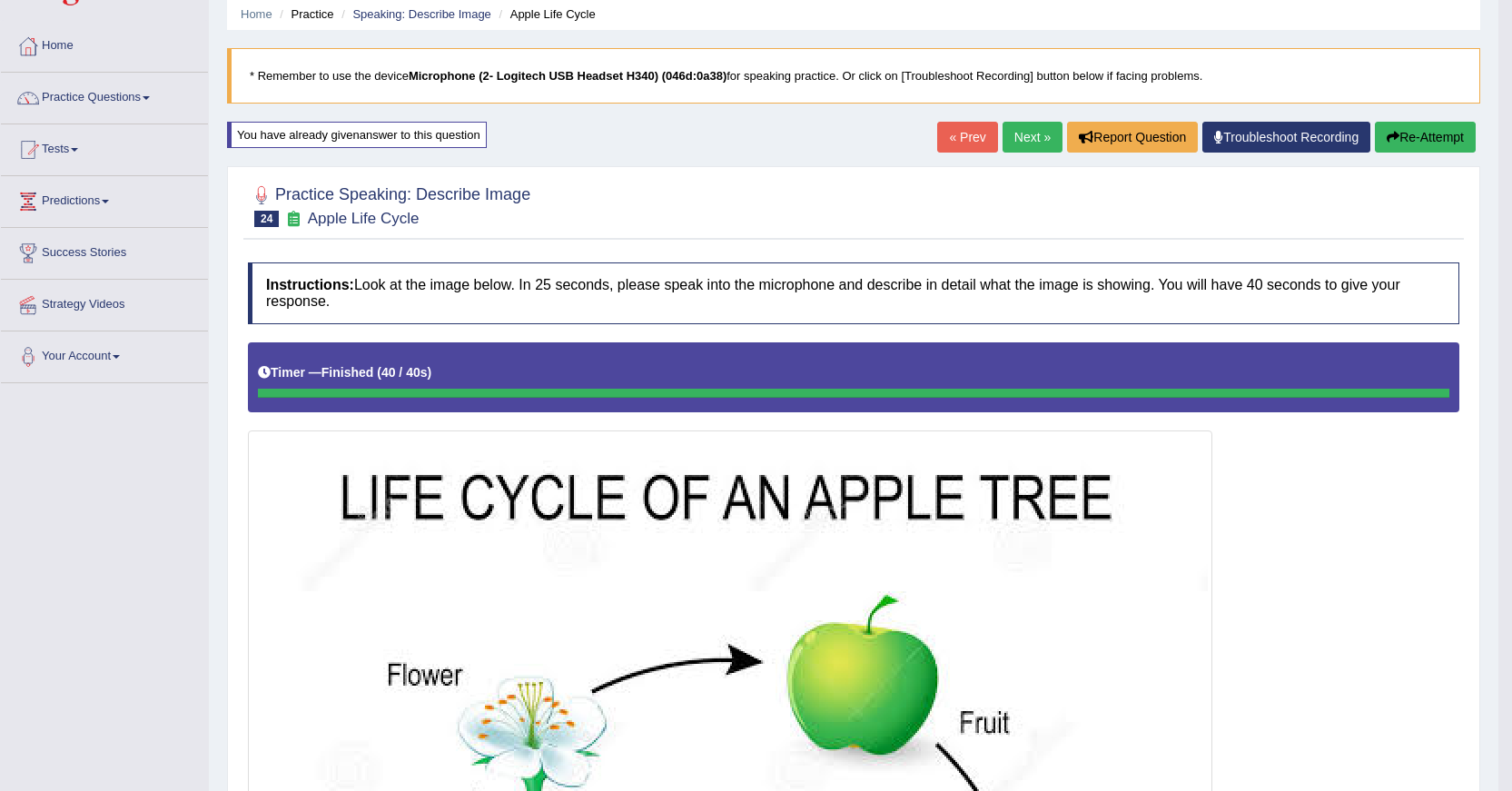
click at [1431, 132] on button "Re-Attempt" at bounding box center [1426, 136] width 101 height 31
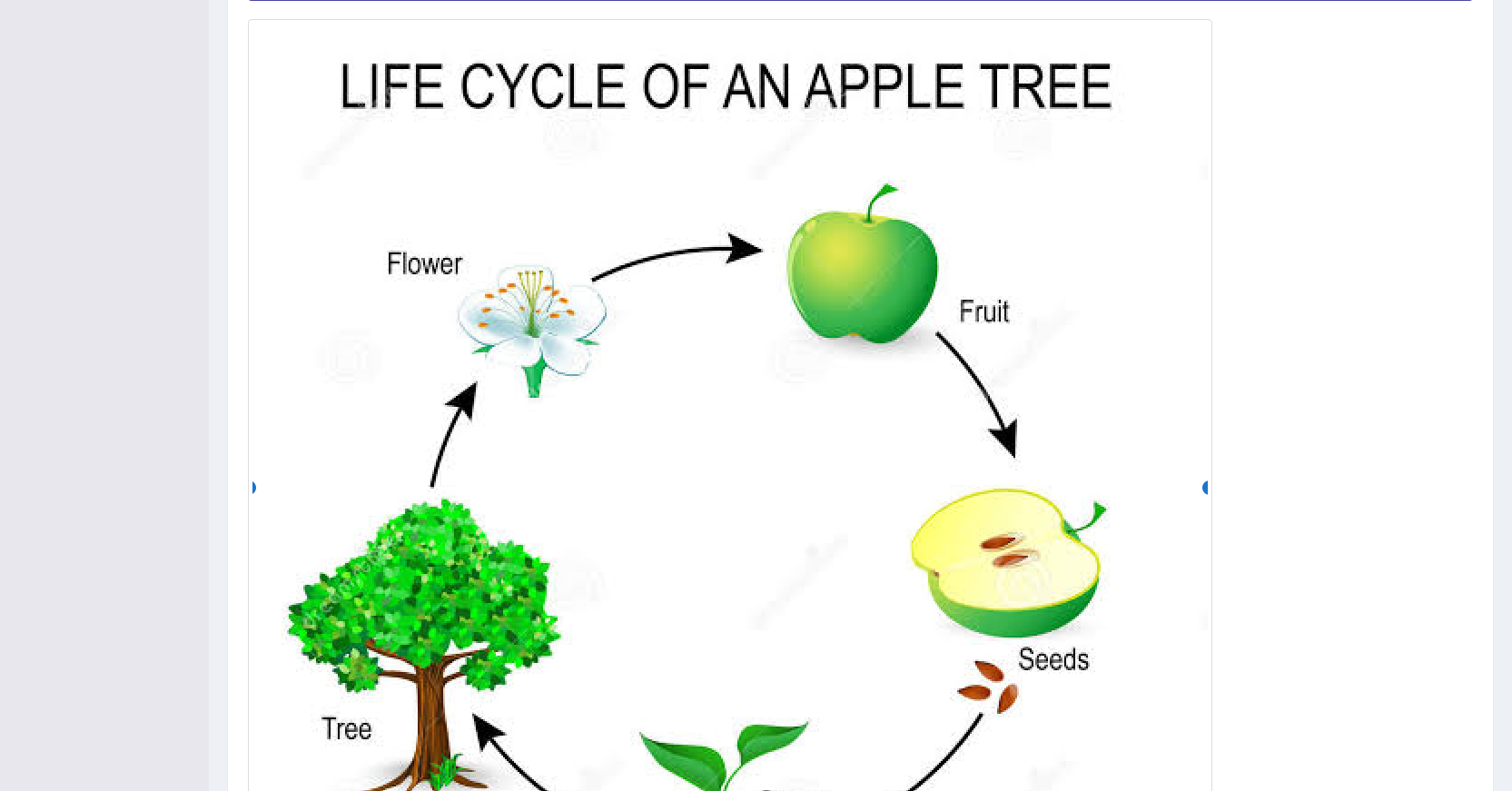
scroll to position [349, 0]
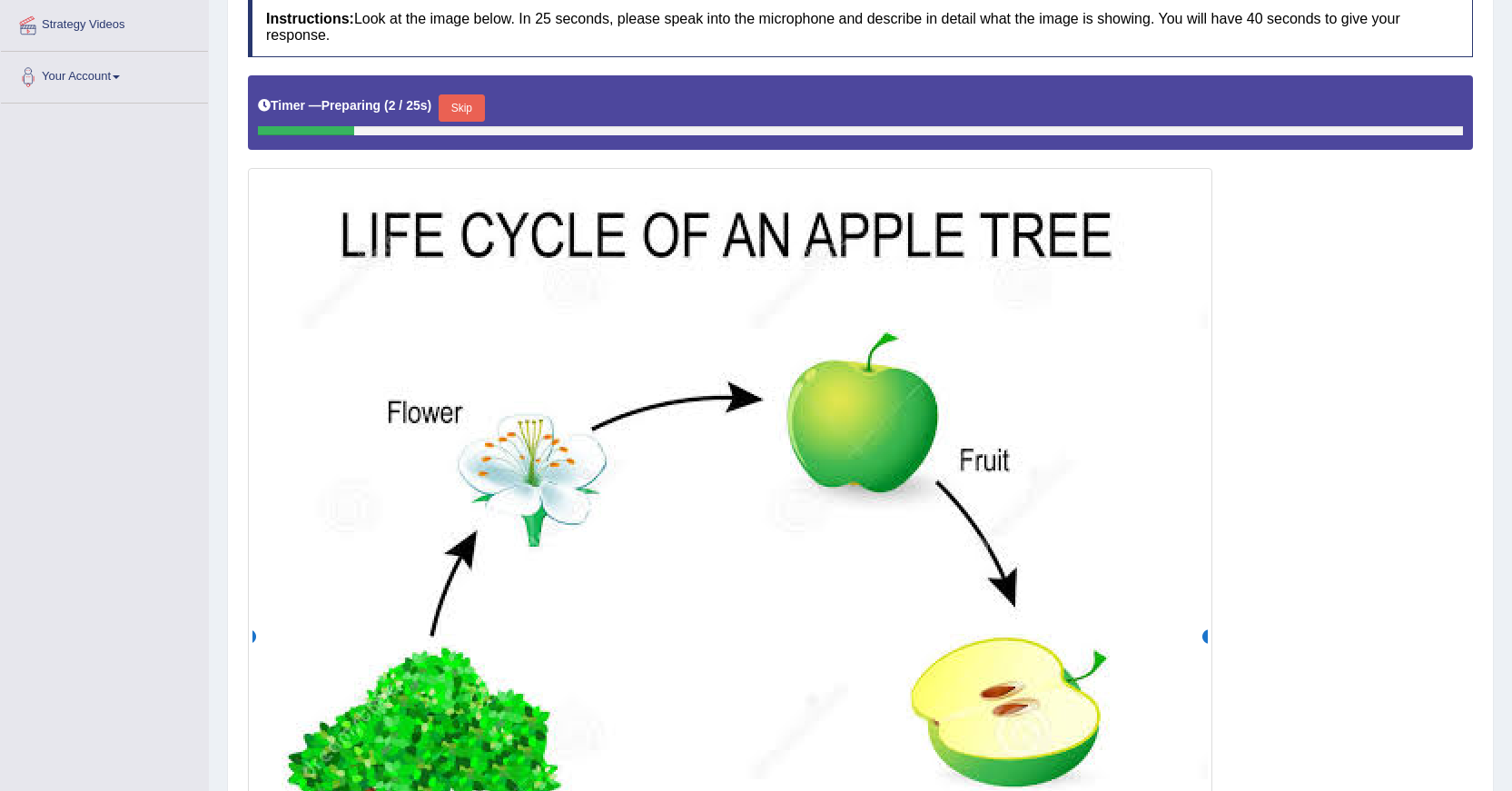
click at [485, 103] on button "Skip" at bounding box center [462, 109] width 45 height 28
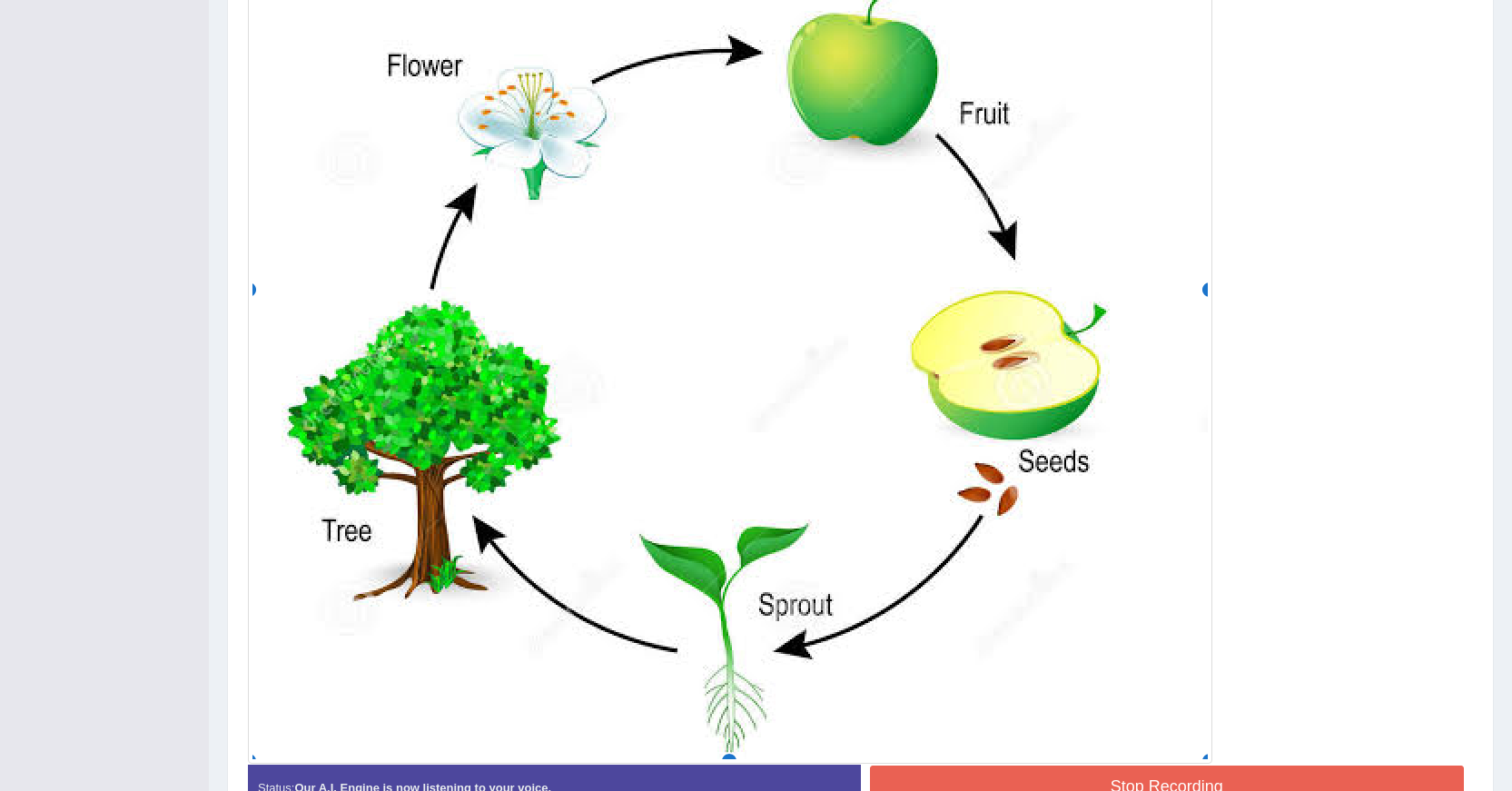
scroll to position [700, 0]
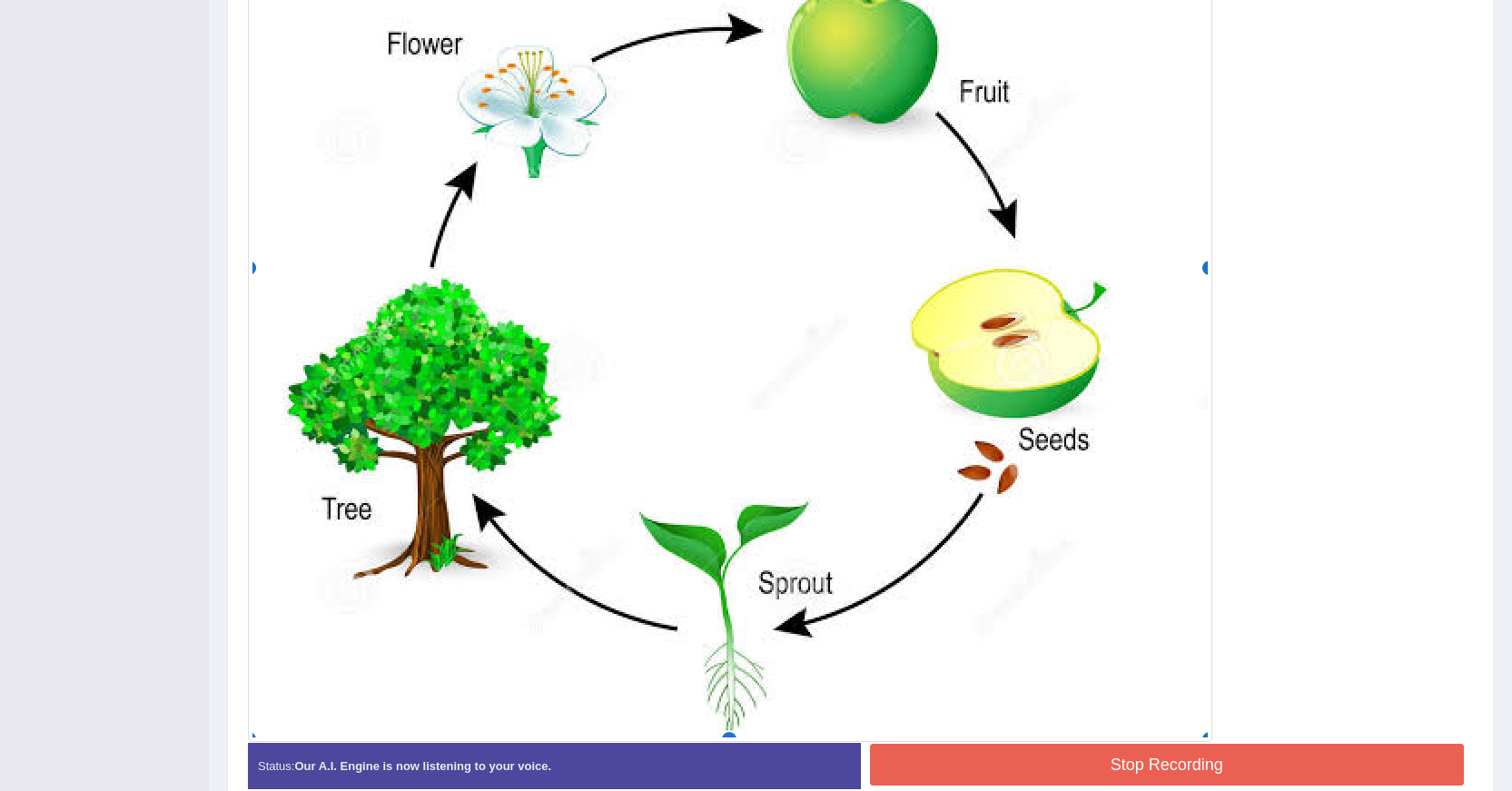
click at [1065, 764] on button "Stop Recording" at bounding box center [1168, 764] width 595 height 42
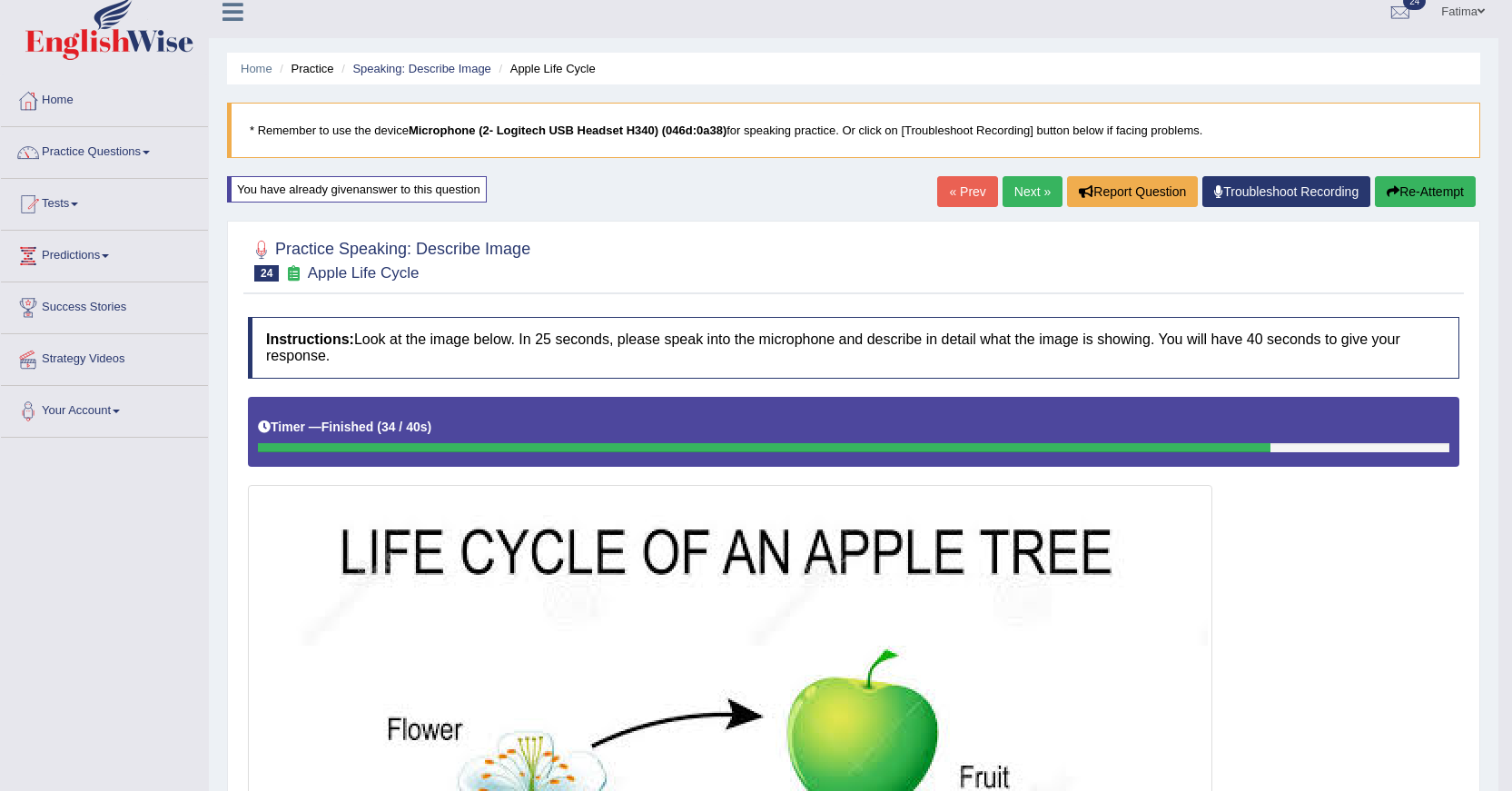
scroll to position [0, 0]
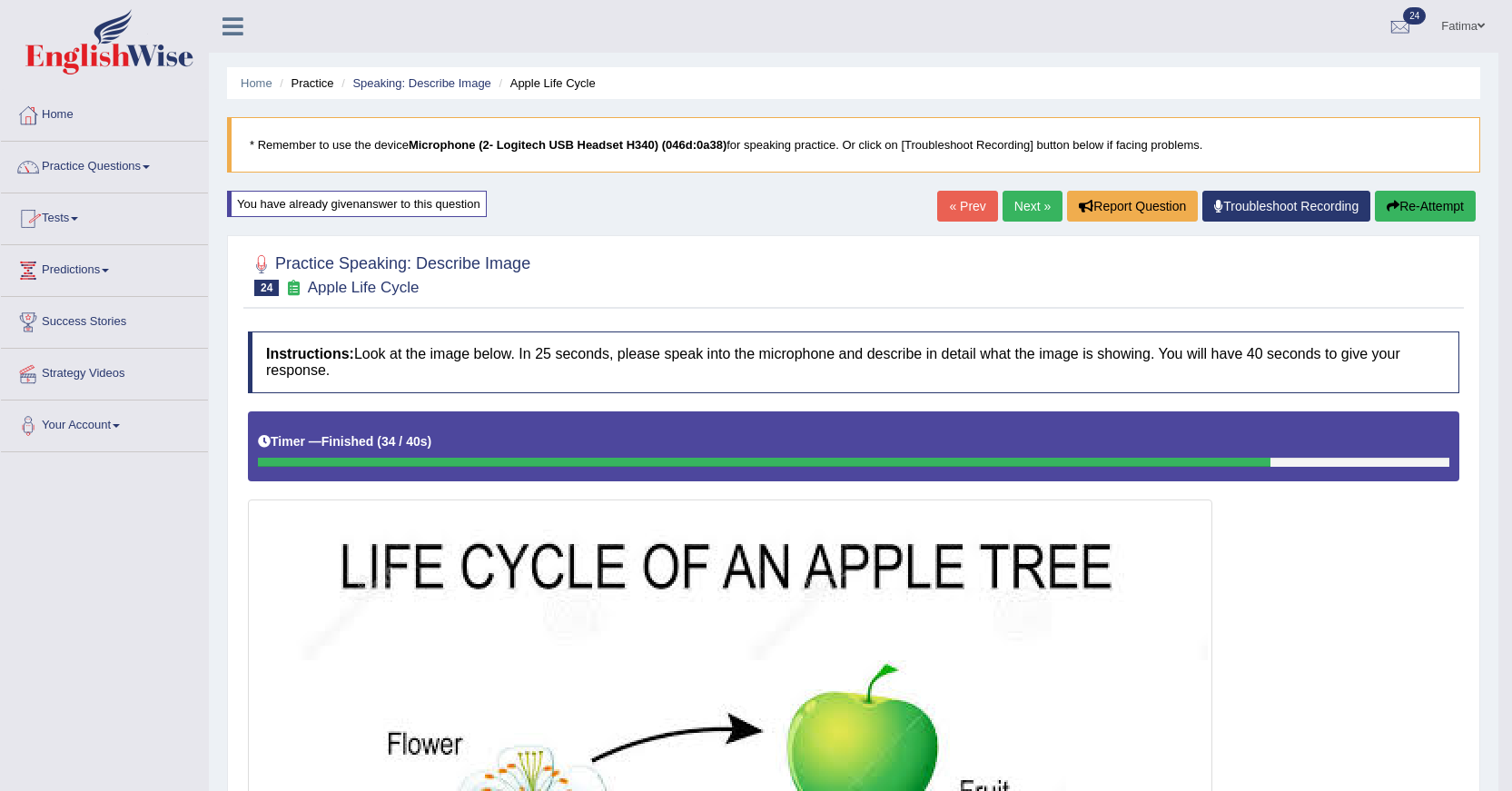
click at [71, 219] on link "Tests" at bounding box center [104, 217] width 207 height 45
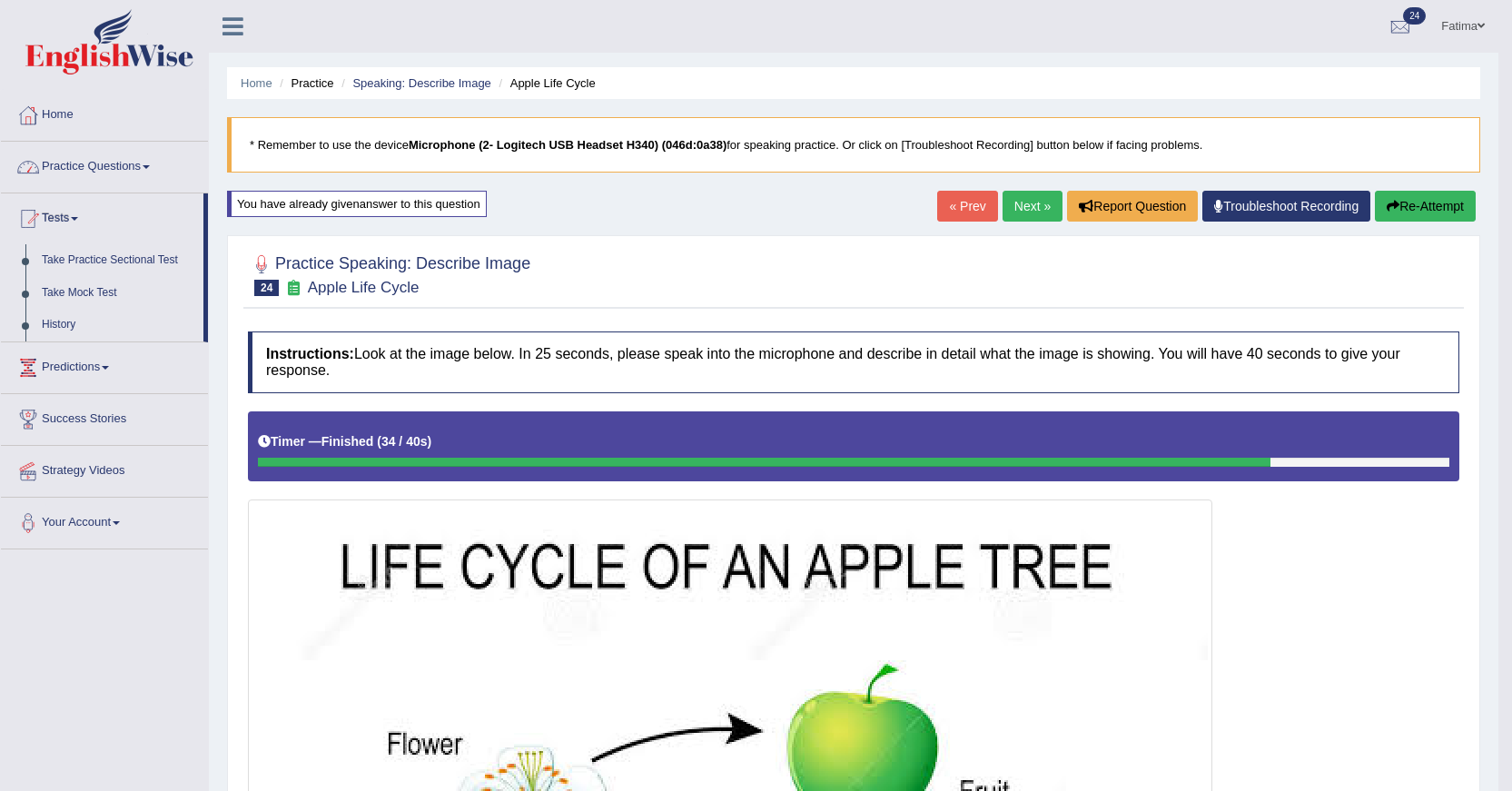
click at [124, 173] on link "Practice Questions" at bounding box center [104, 164] width 207 height 45
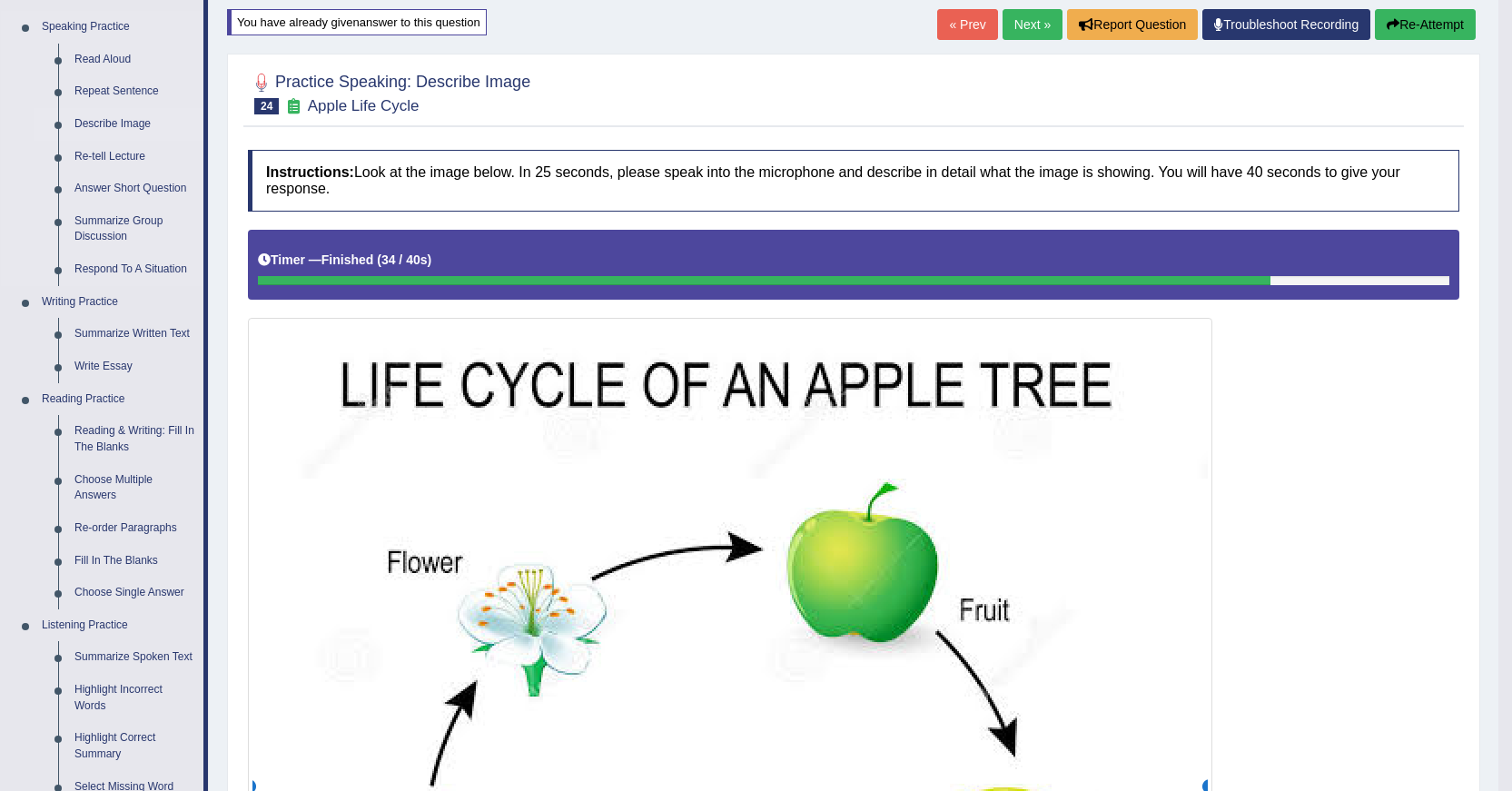
scroll to position [91, 0]
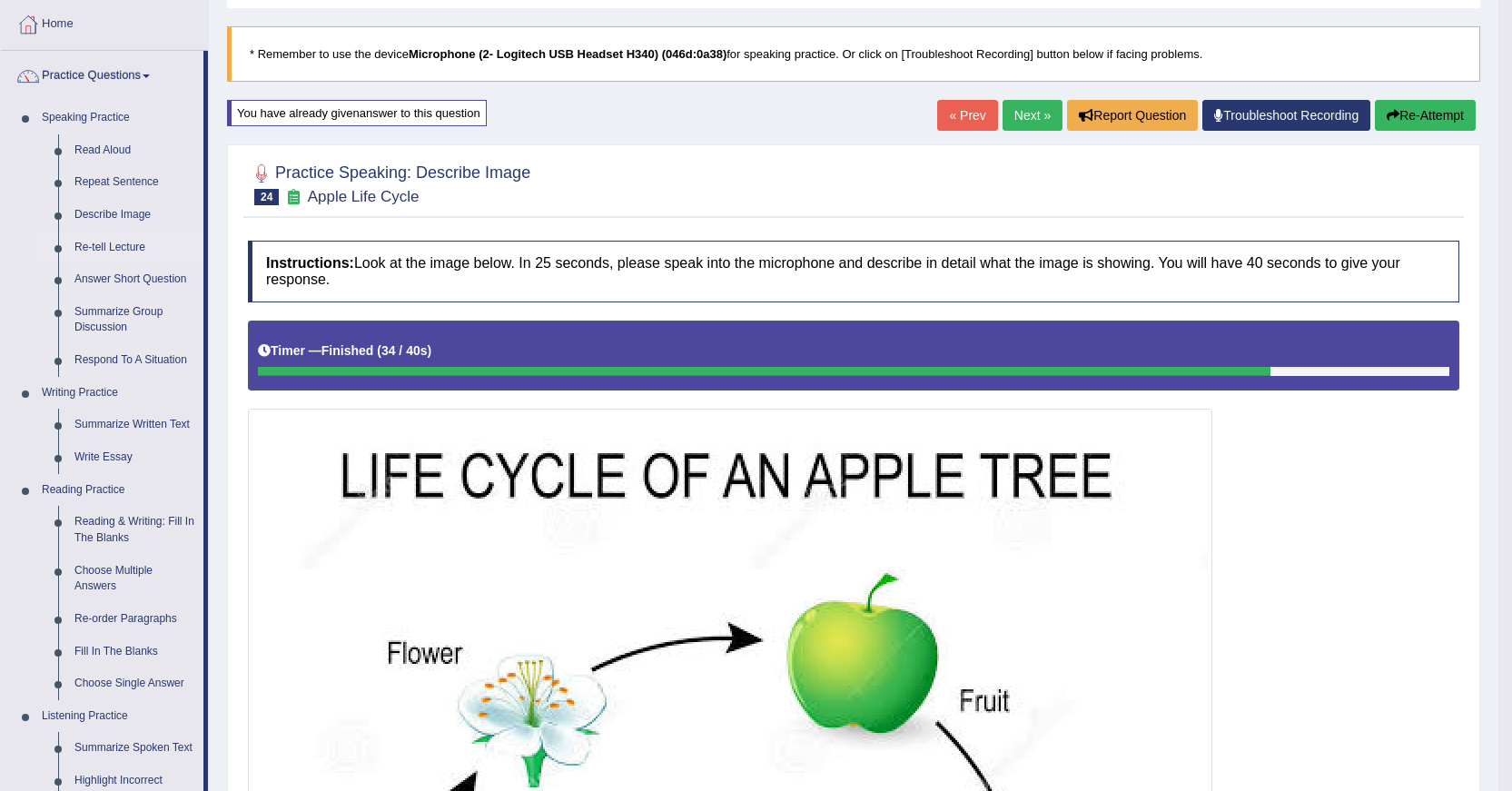
click at [127, 244] on link "Re-tell Lecture" at bounding box center [134, 247] width 137 height 33
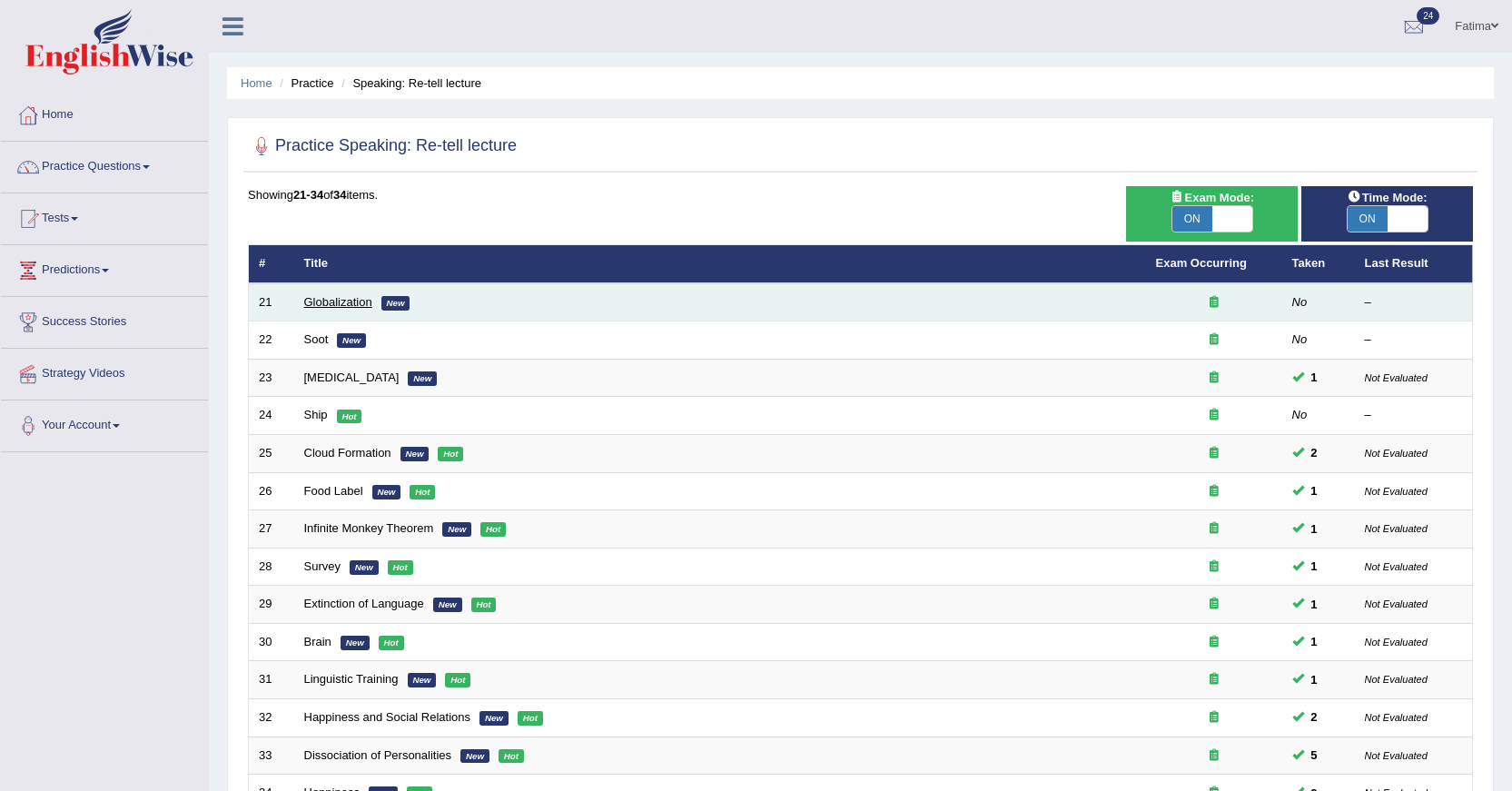
click at [327, 303] on link "Globalization" at bounding box center [338, 302] width 68 height 14
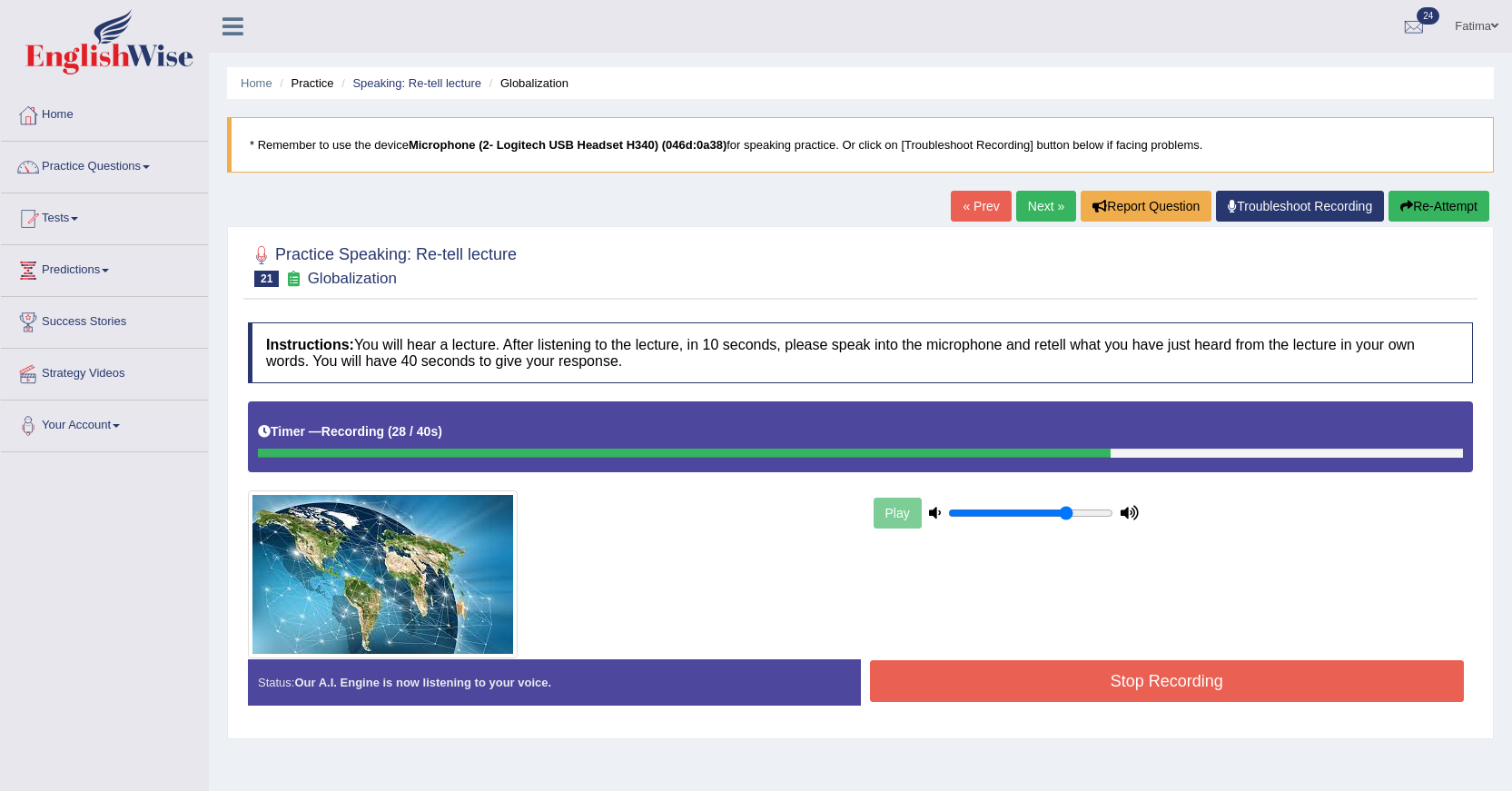
click at [1129, 688] on button "Stop Recording" at bounding box center [1168, 681] width 595 height 42
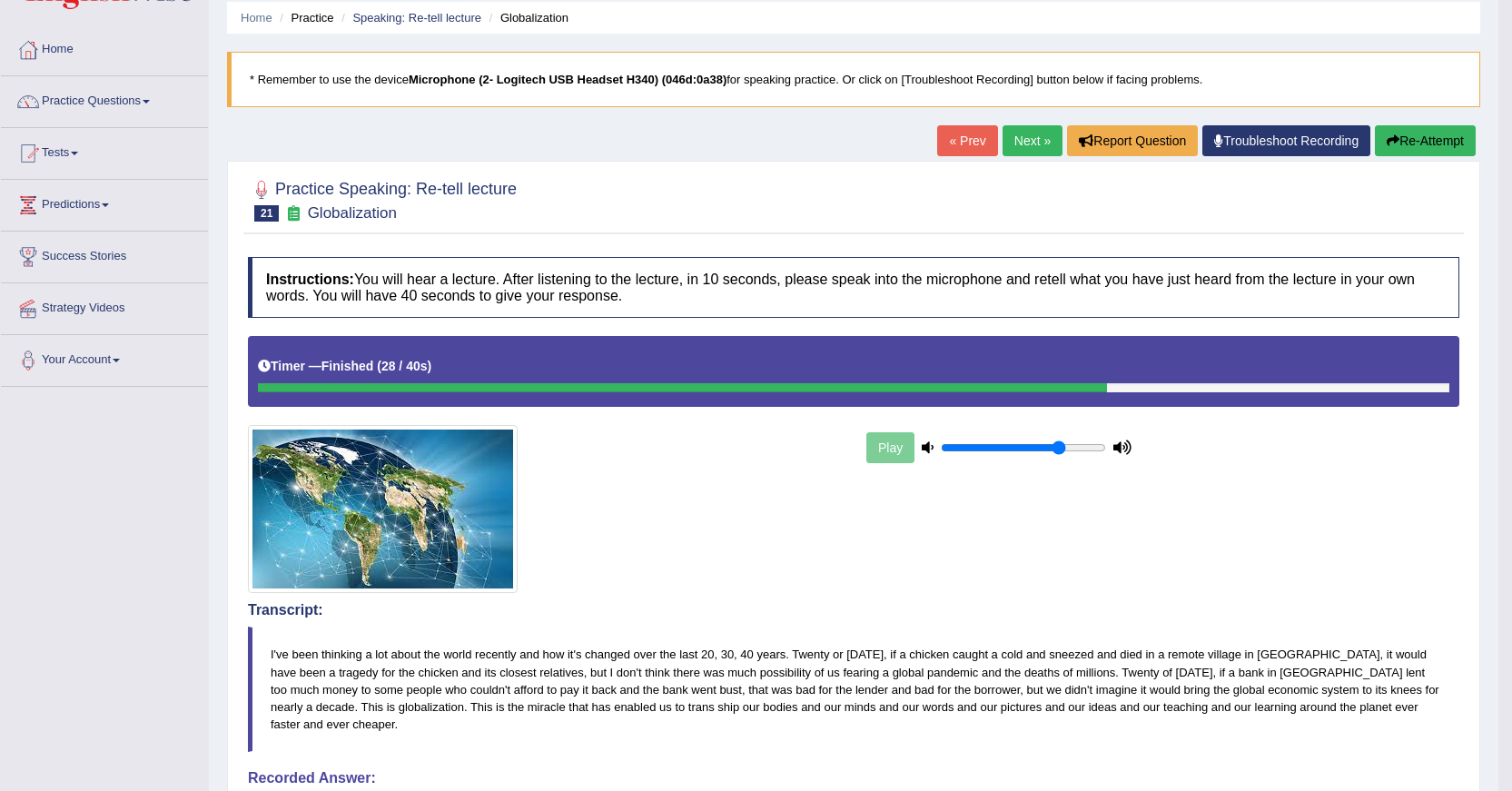
scroll to position [62, 0]
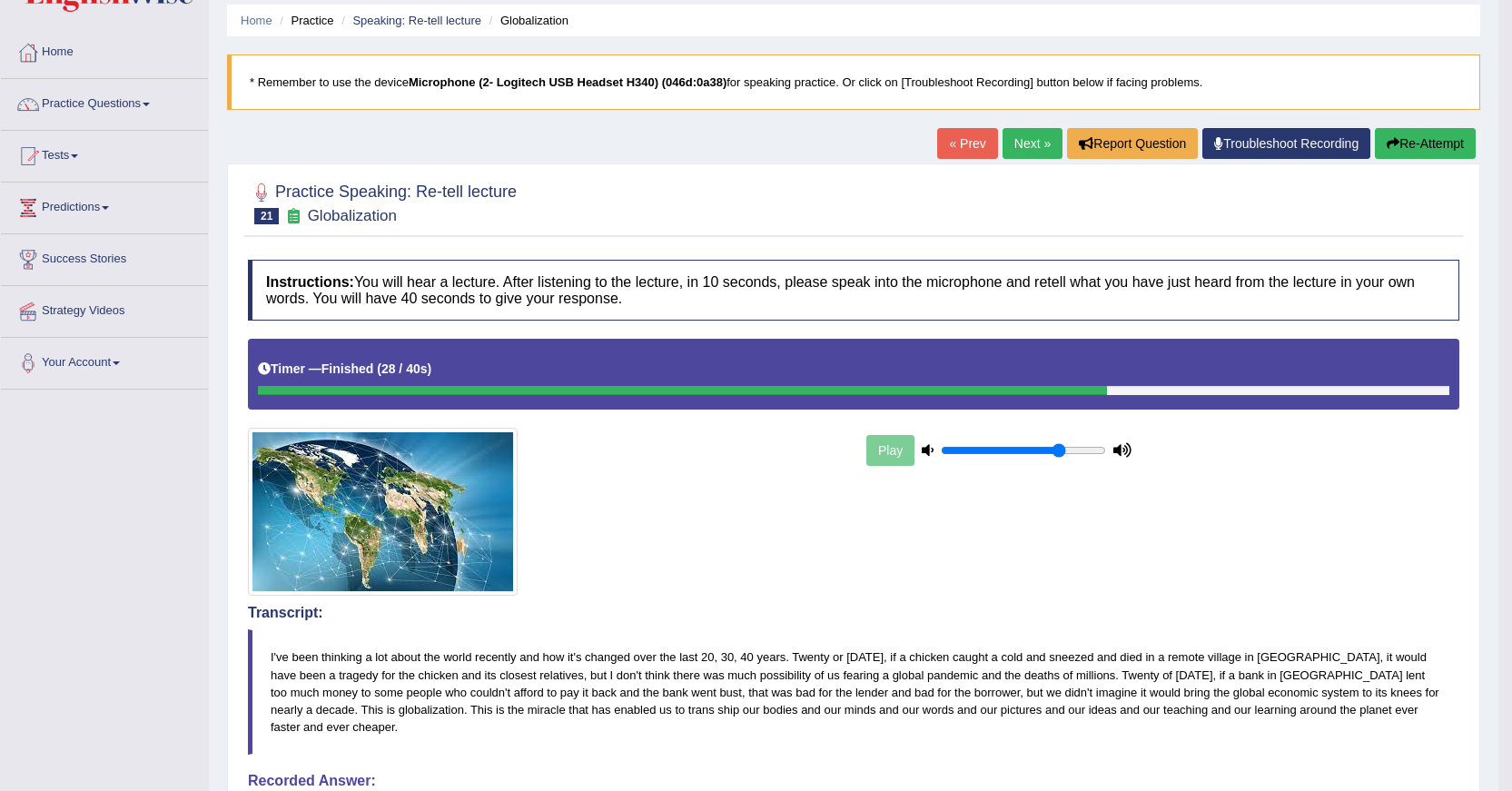
click at [1038, 148] on link "Next »" at bounding box center [1032, 143] width 60 height 31
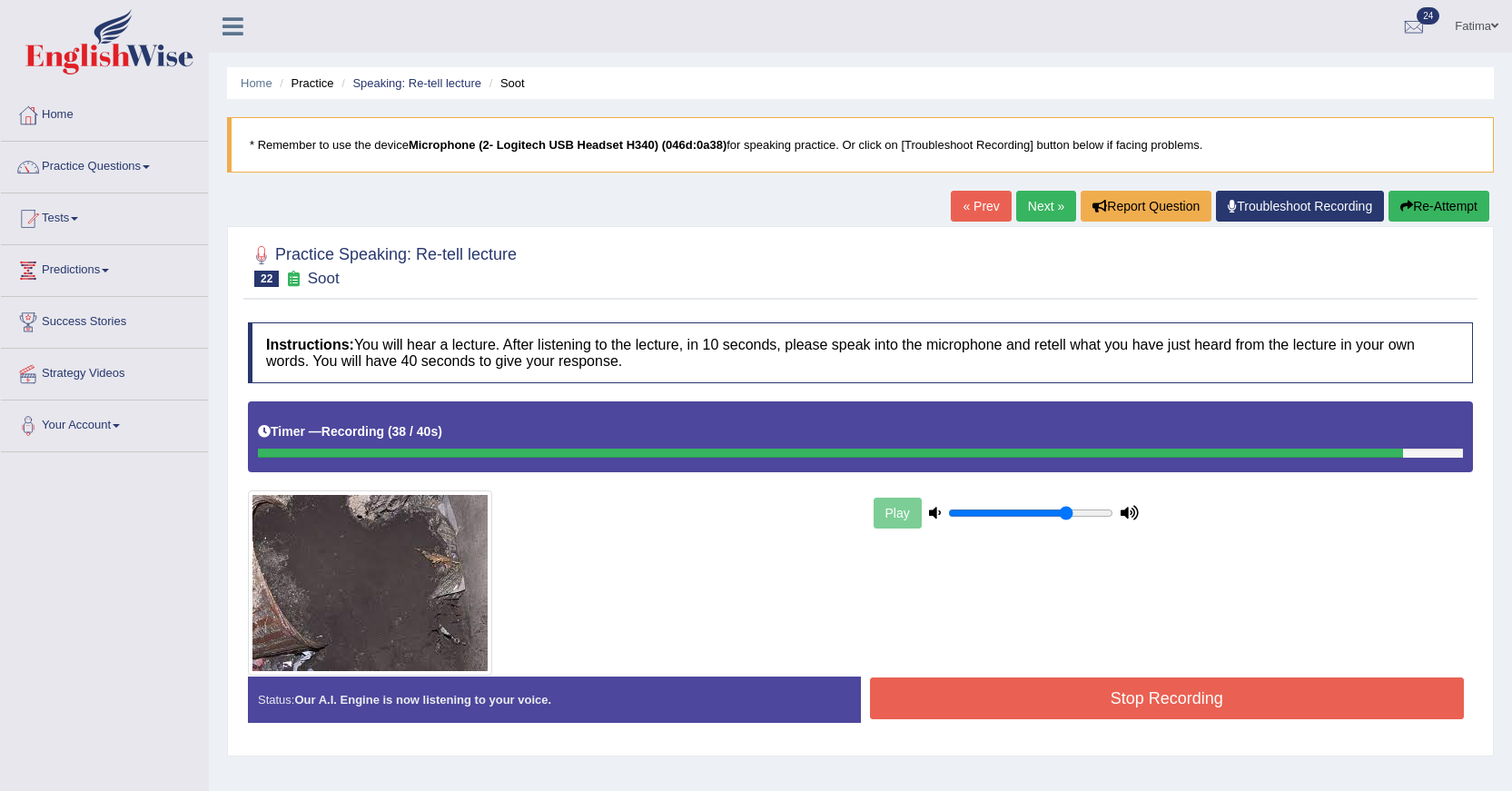
click at [1112, 665] on div "Play" at bounding box center [860, 538] width 1243 height 273
click at [1095, 683] on button "Stop Recording" at bounding box center [1168, 698] width 595 height 42
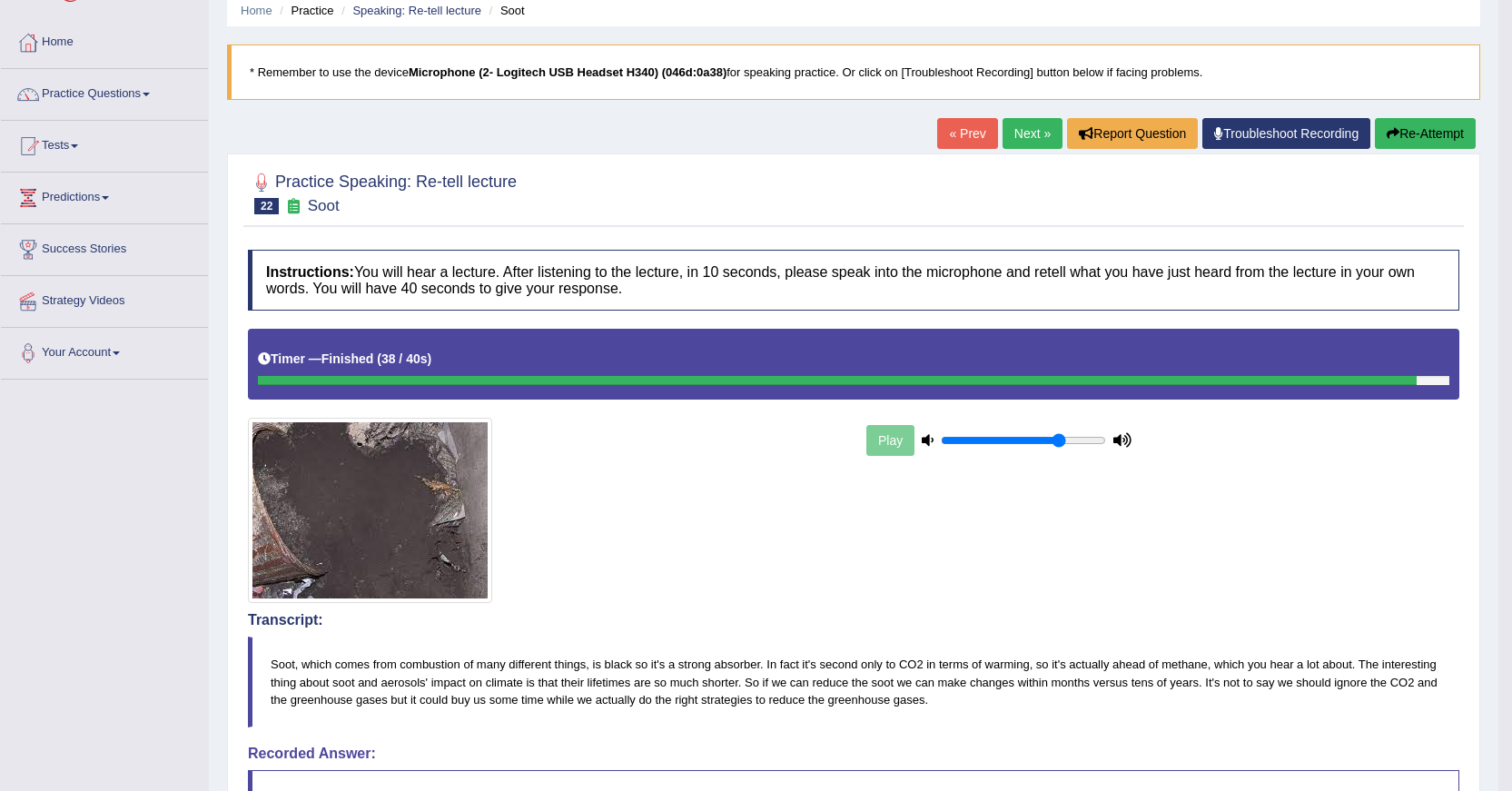
scroll to position [45, 0]
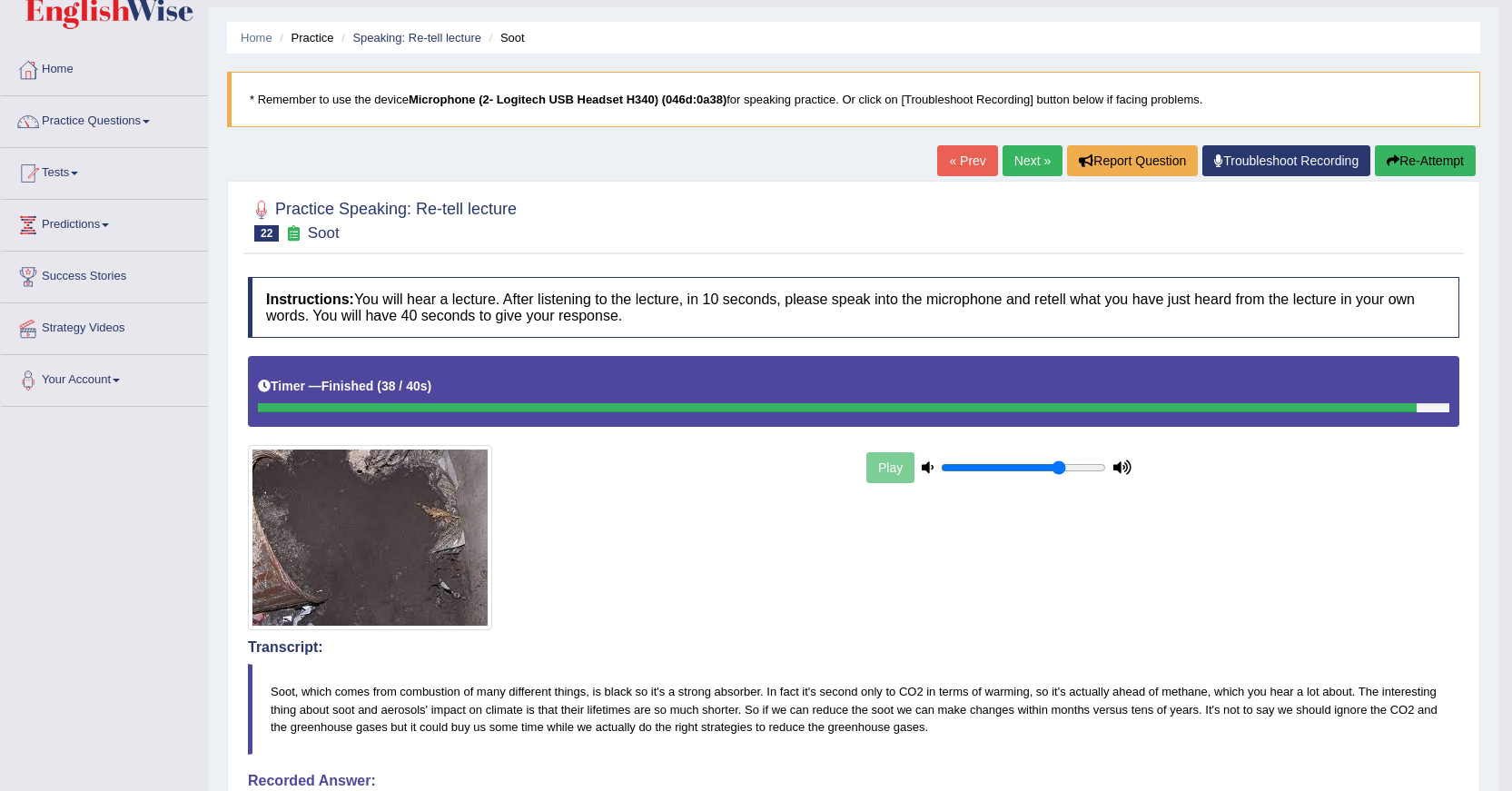
click at [1036, 164] on link "Next »" at bounding box center [1032, 160] width 60 height 31
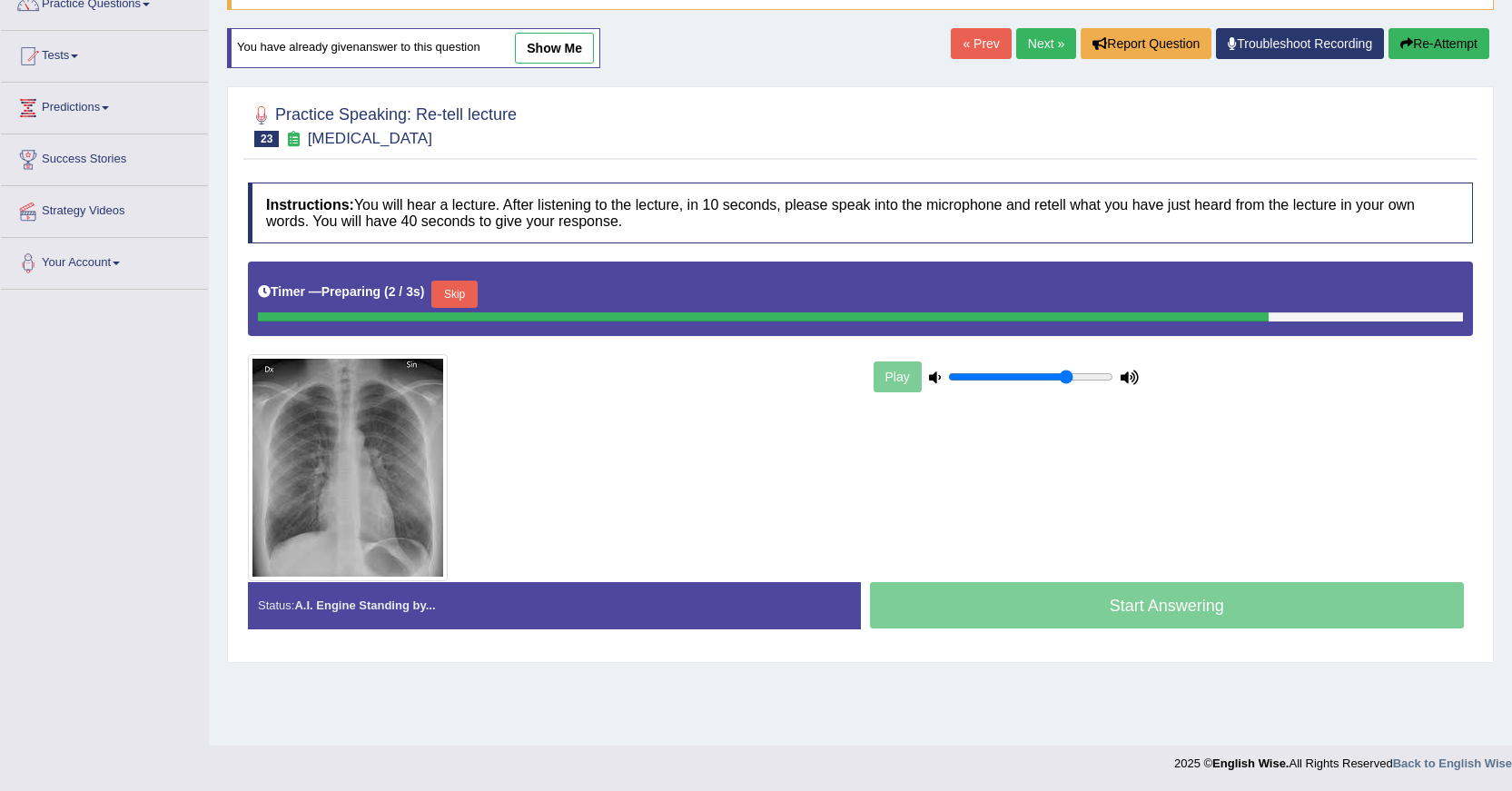
click at [1430, 52] on button "Re-Attempt" at bounding box center [1439, 43] width 101 height 31
click at [974, 39] on link "« Prev" at bounding box center [981, 43] width 60 height 31
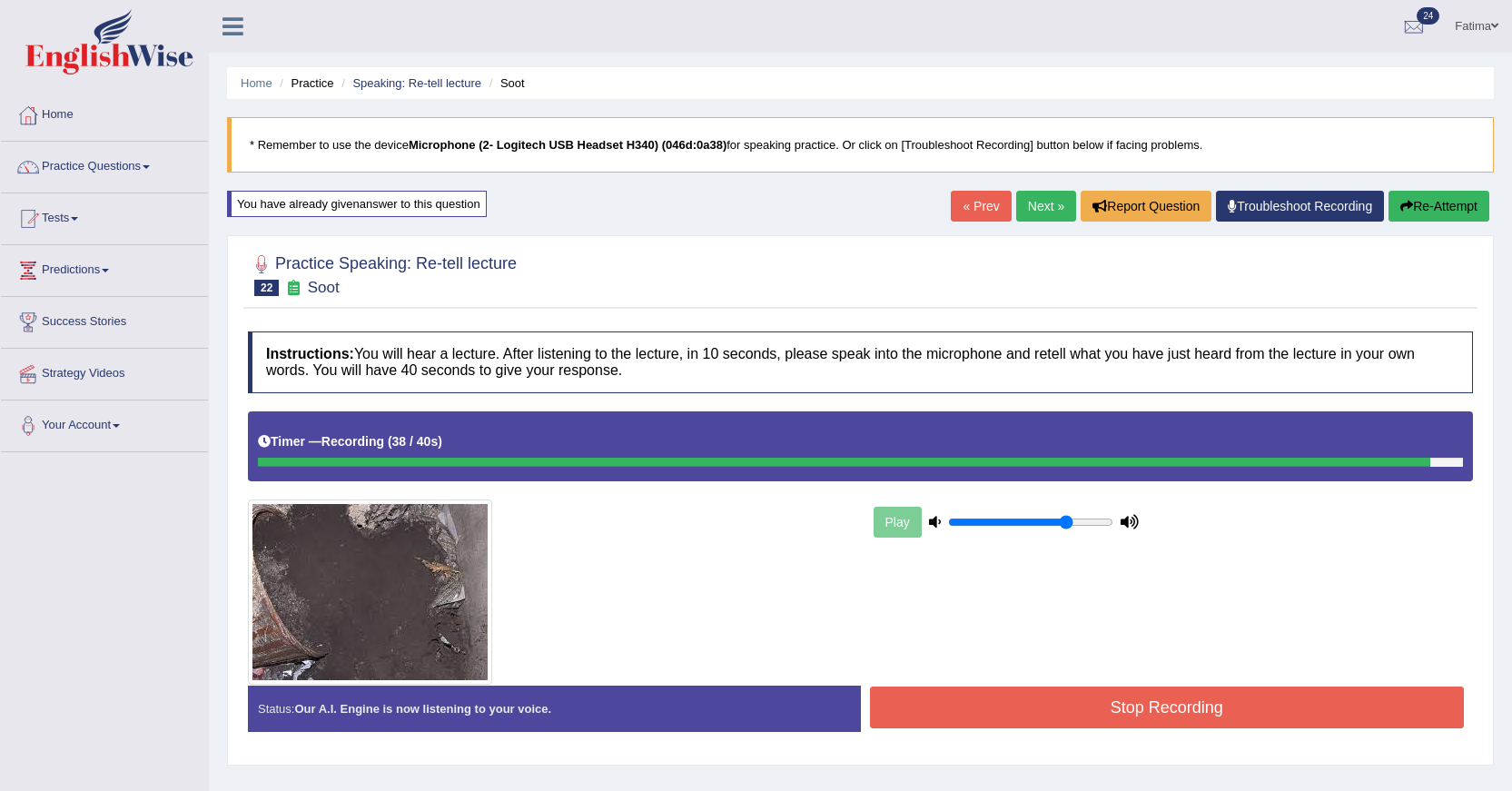
click at [1112, 721] on button "Stop Recording" at bounding box center [1168, 707] width 595 height 42
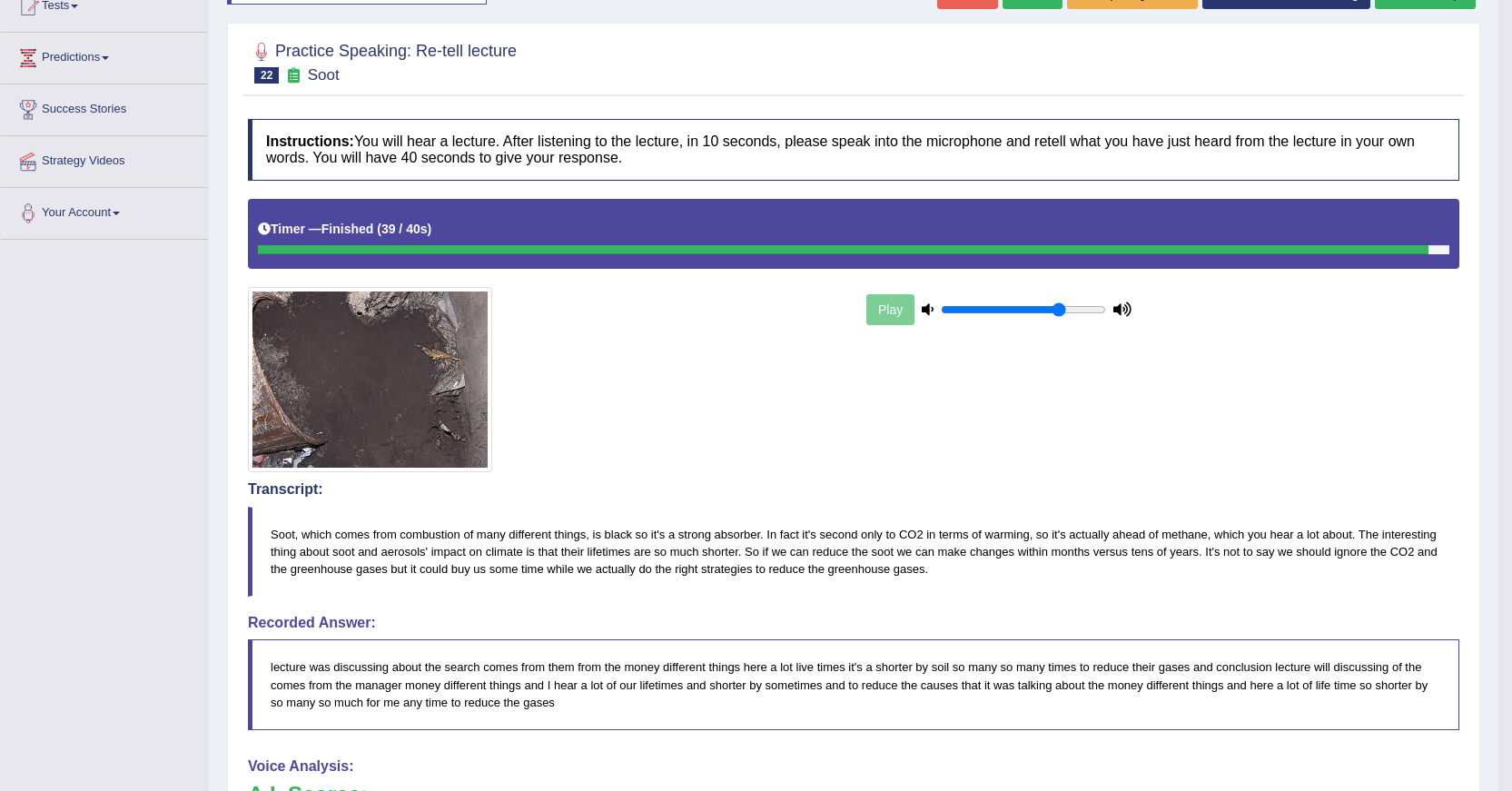
scroll to position [182, 0]
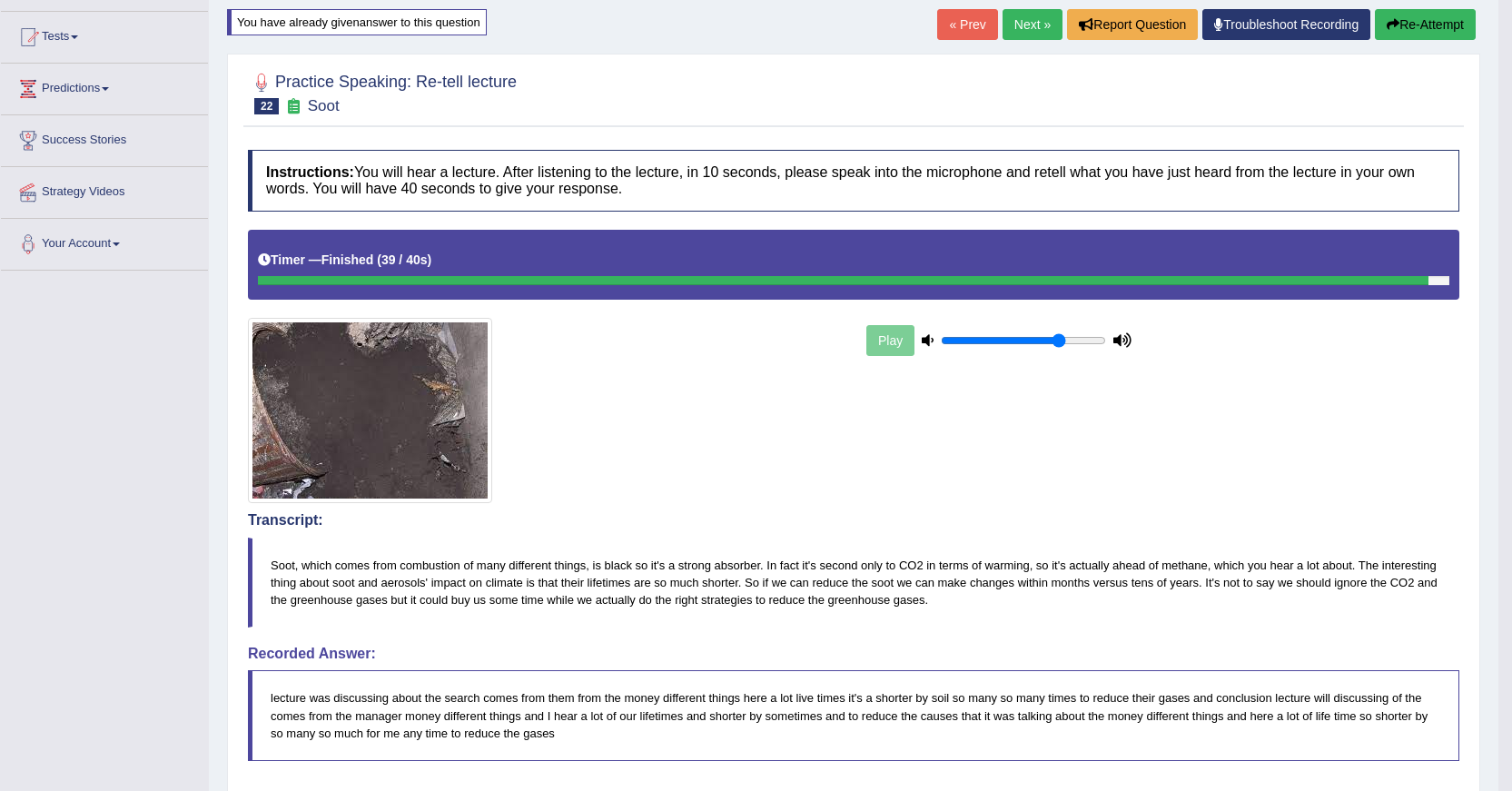
click at [1442, 36] on button "Re-Attempt" at bounding box center [1426, 24] width 101 height 31
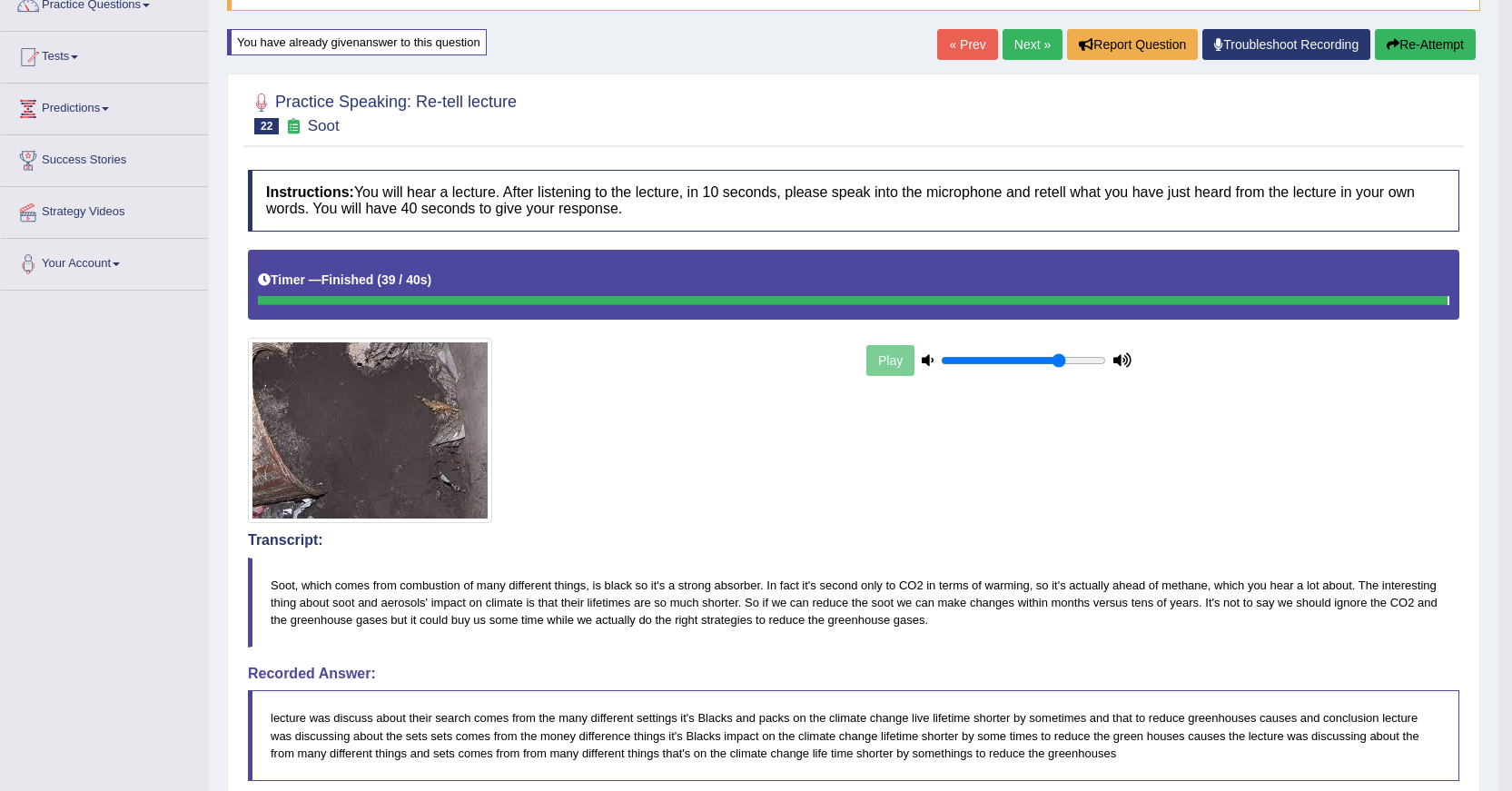
scroll to position [91, 0]
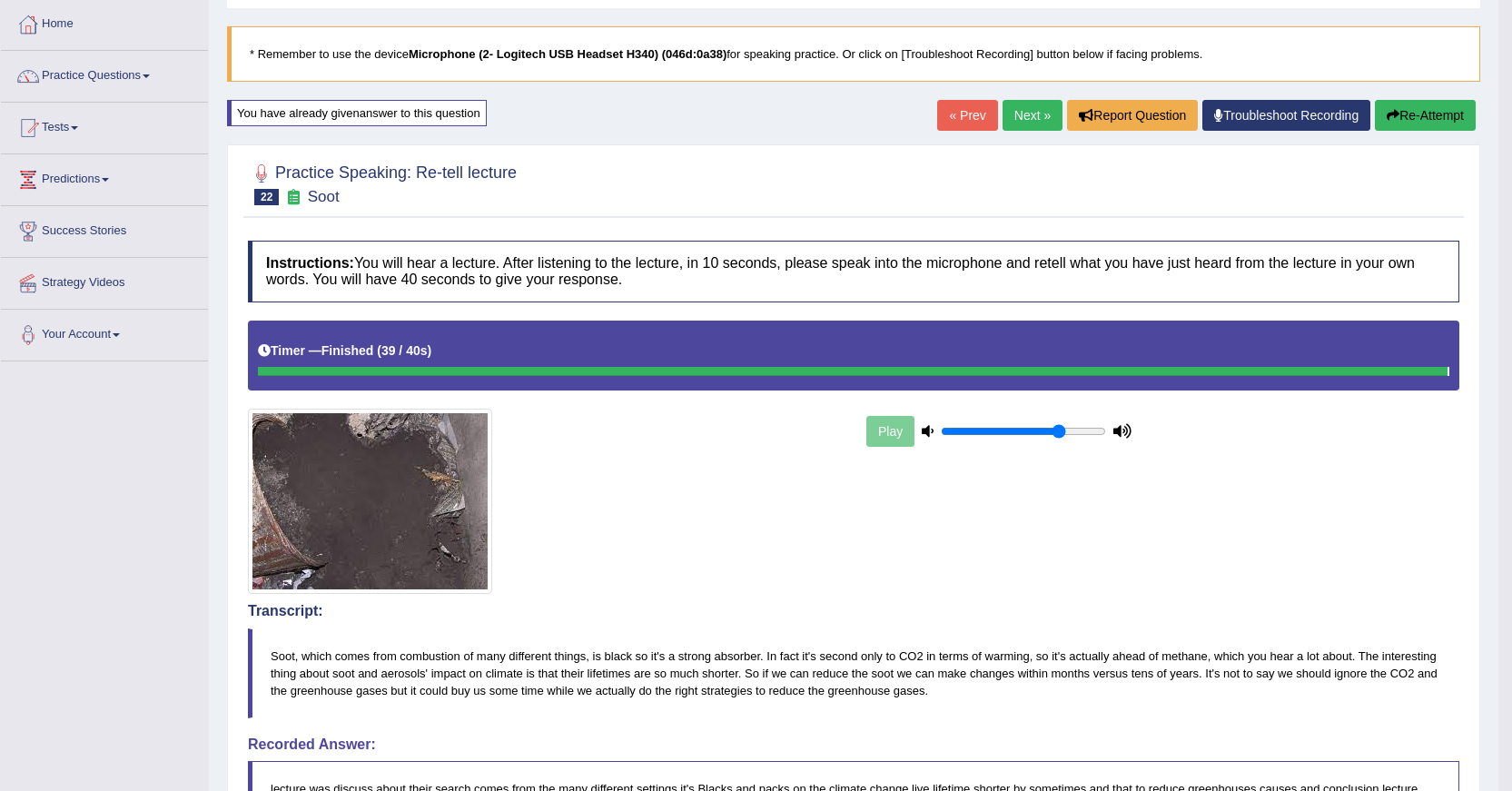
click at [1027, 117] on link "Next »" at bounding box center [1032, 115] width 60 height 31
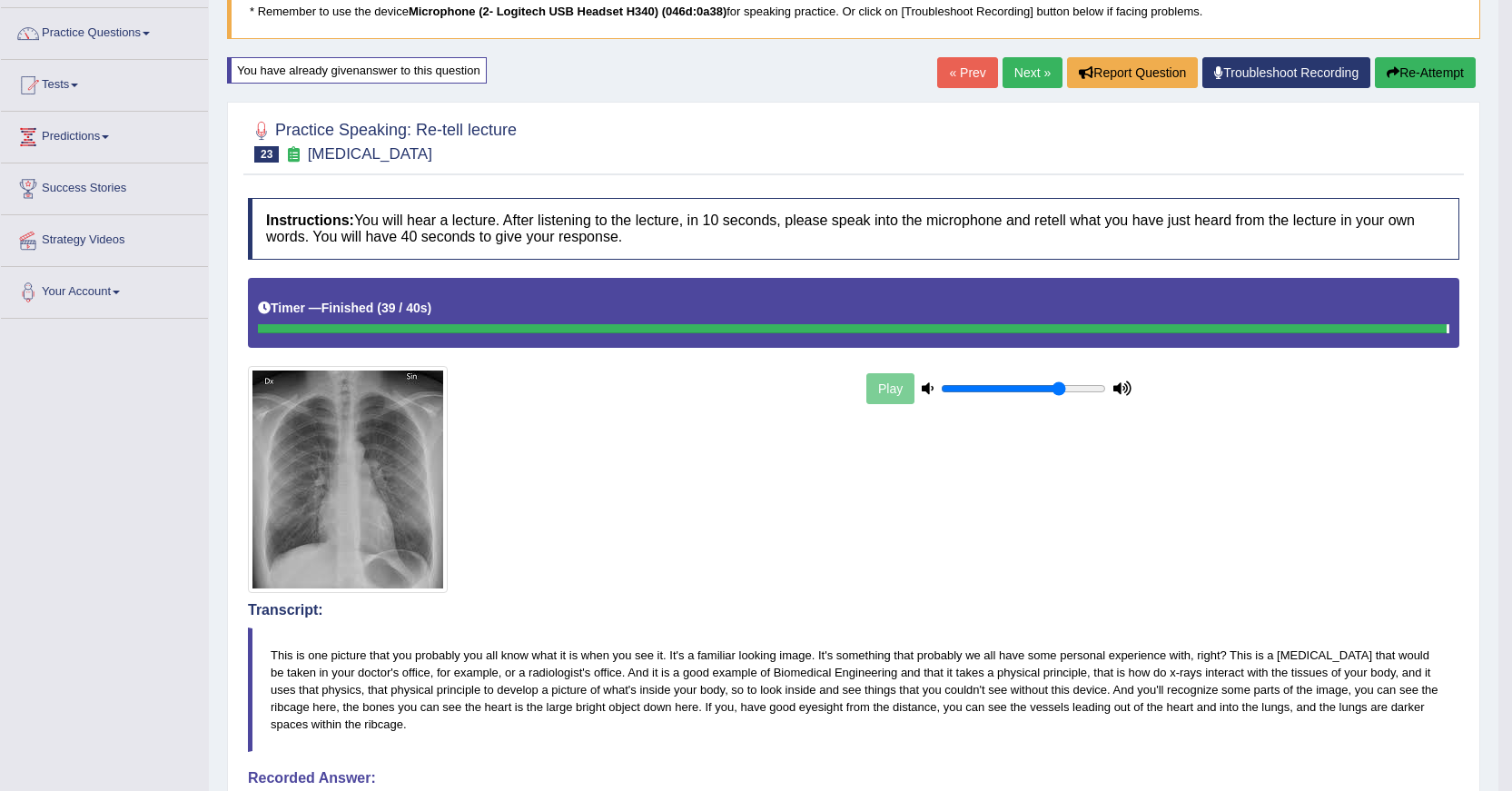
scroll to position [40, 0]
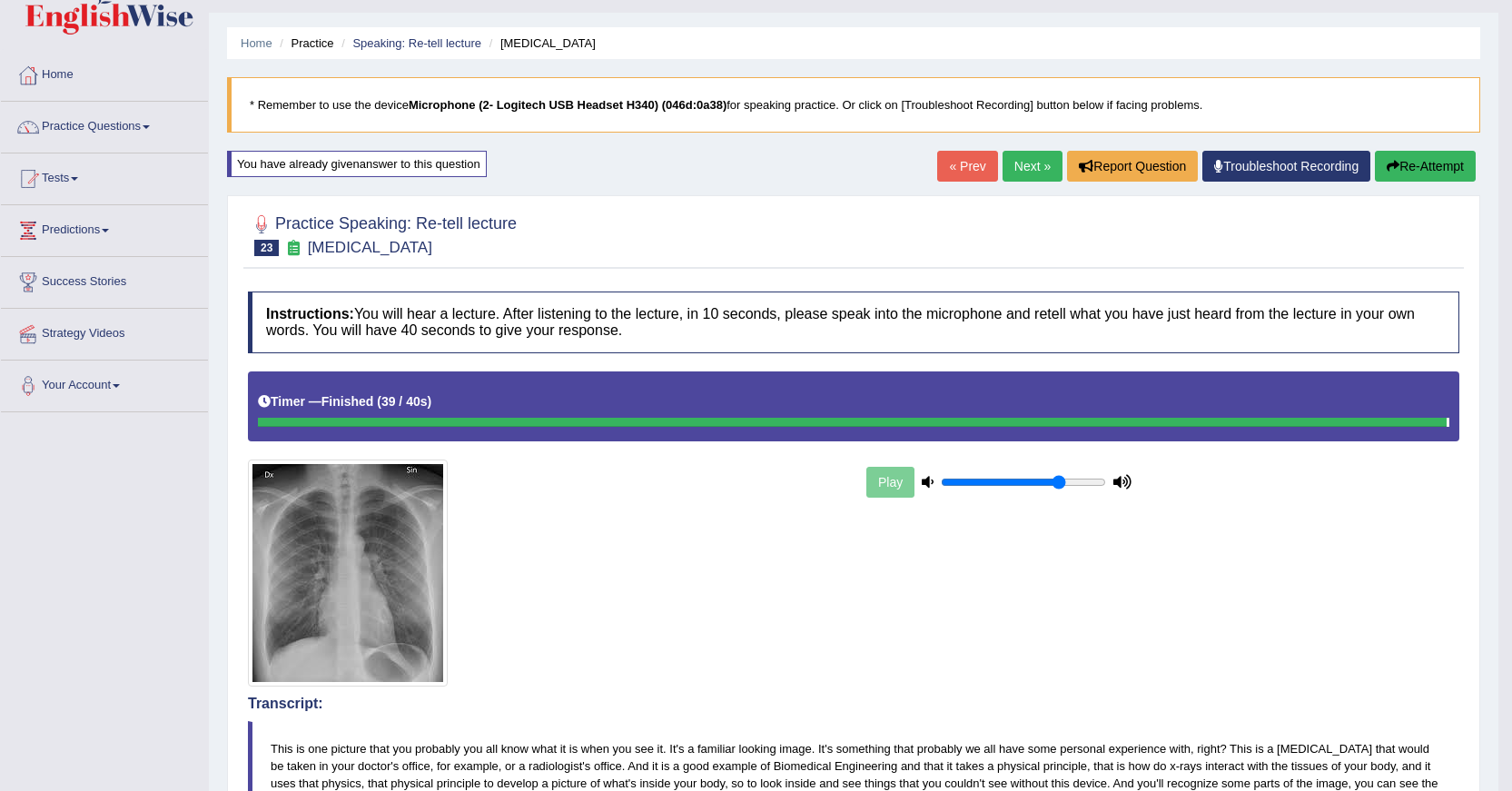
click at [1001, 34] on ul "Home Practice Speaking: Re-tell lecture [MEDICAL_DATA]" at bounding box center [853, 44] width 1253 height 32
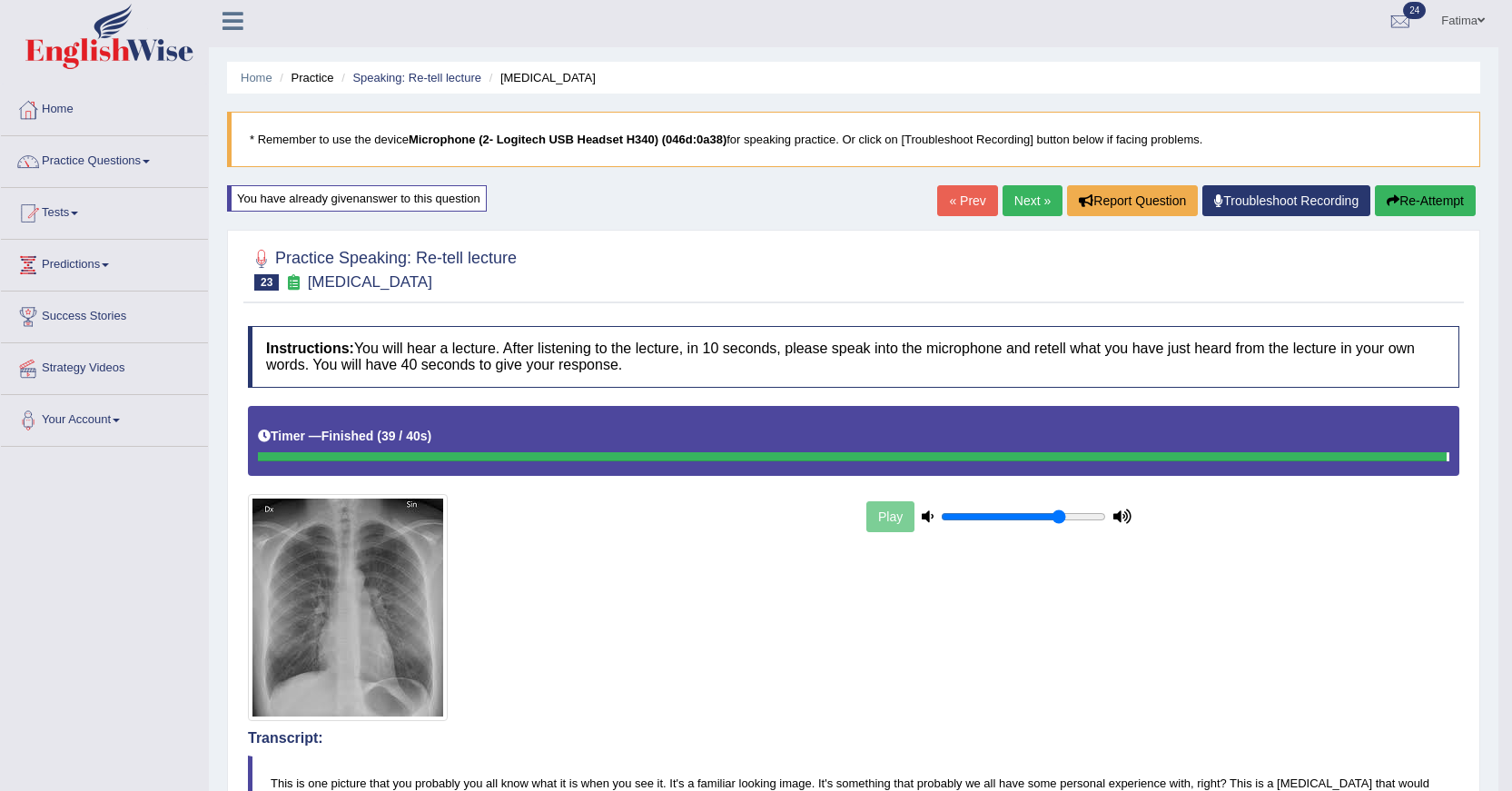
scroll to position [0, 0]
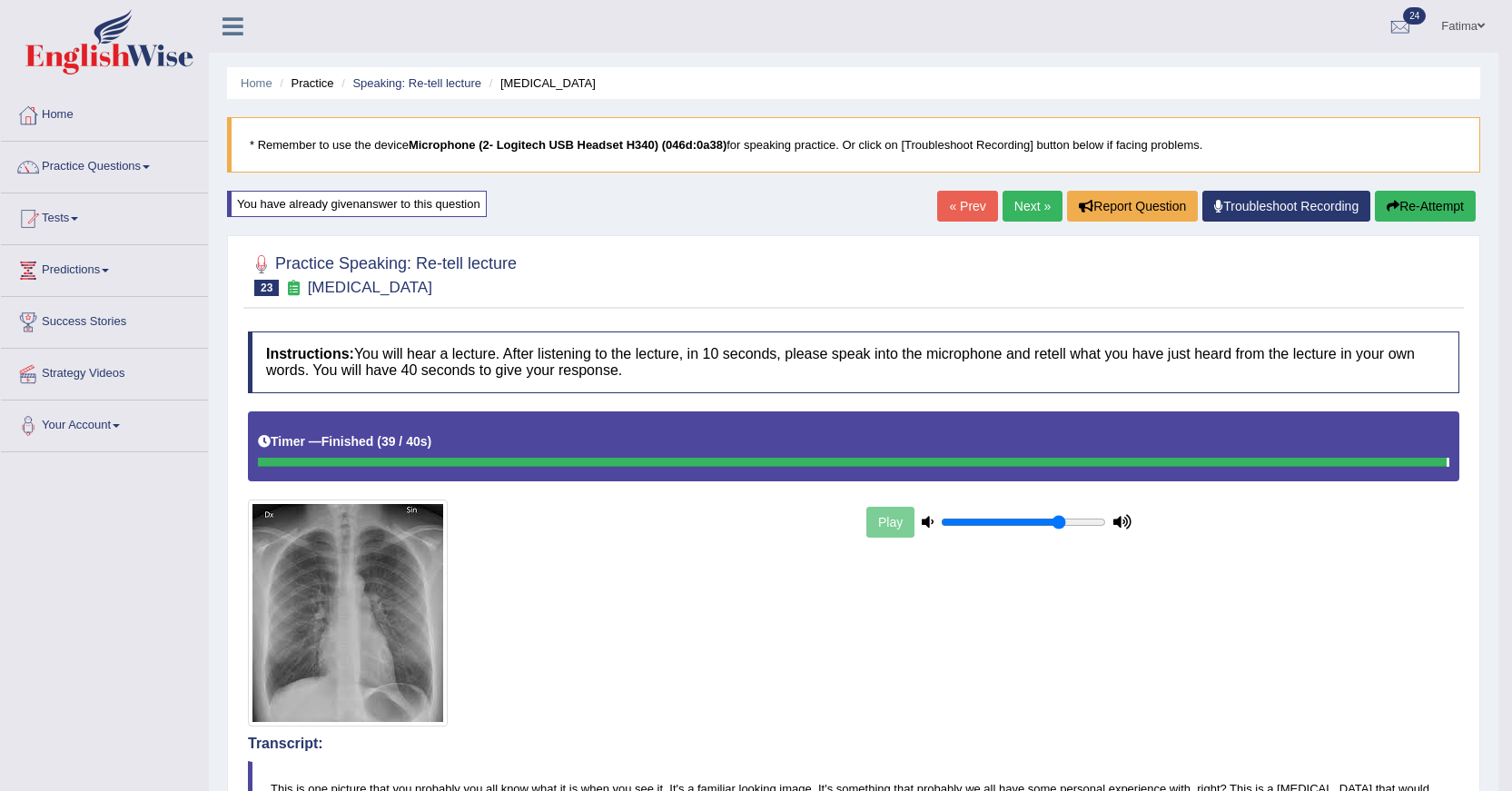
click at [1466, 10] on link "Fatima" at bounding box center [1464, 24] width 71 height 47
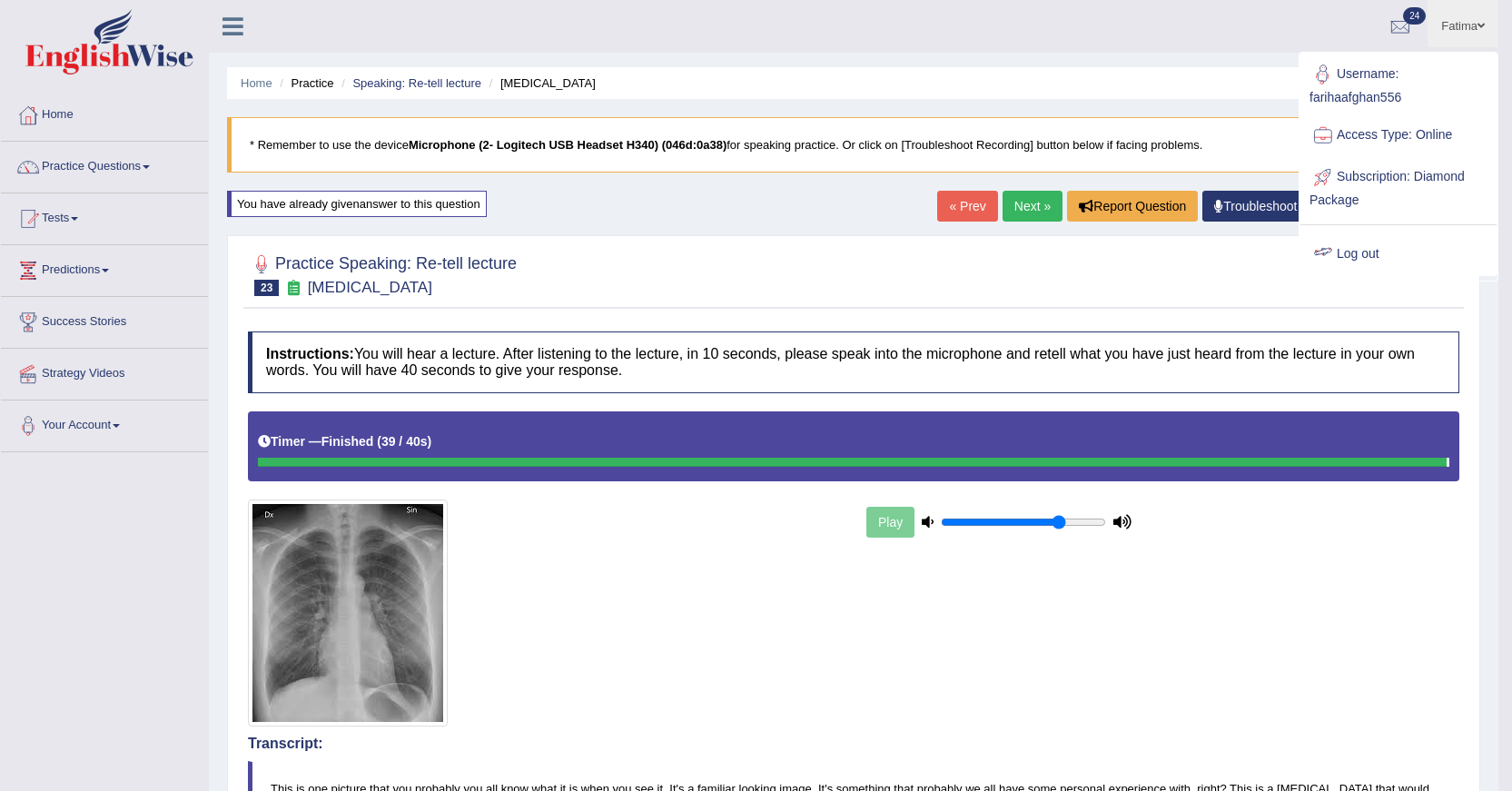
click at [1360, 258] on link "Log out" at bounding box center [1398, 254] width 196 height 42
